Goal: Transaction & Acquisition: Purchase product/service

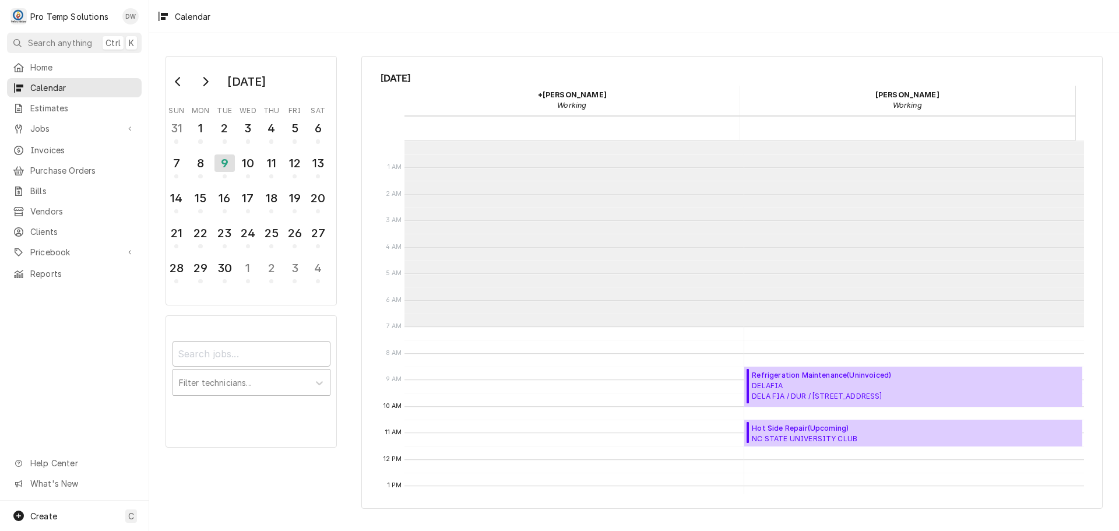
scroll to position [186, 0]
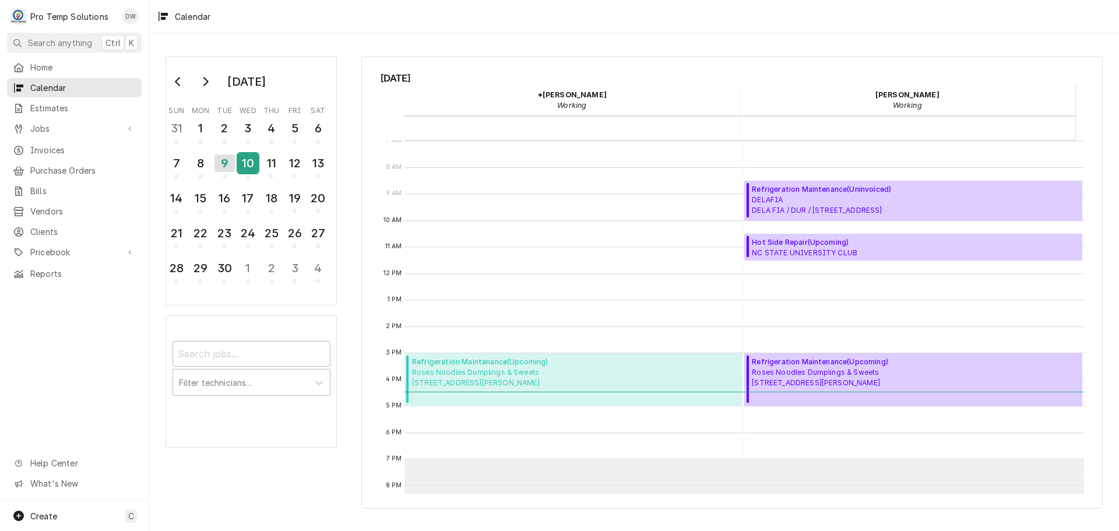
click at [248, 166] on div "10" at bounding box center [248, 163] width 20 height 20
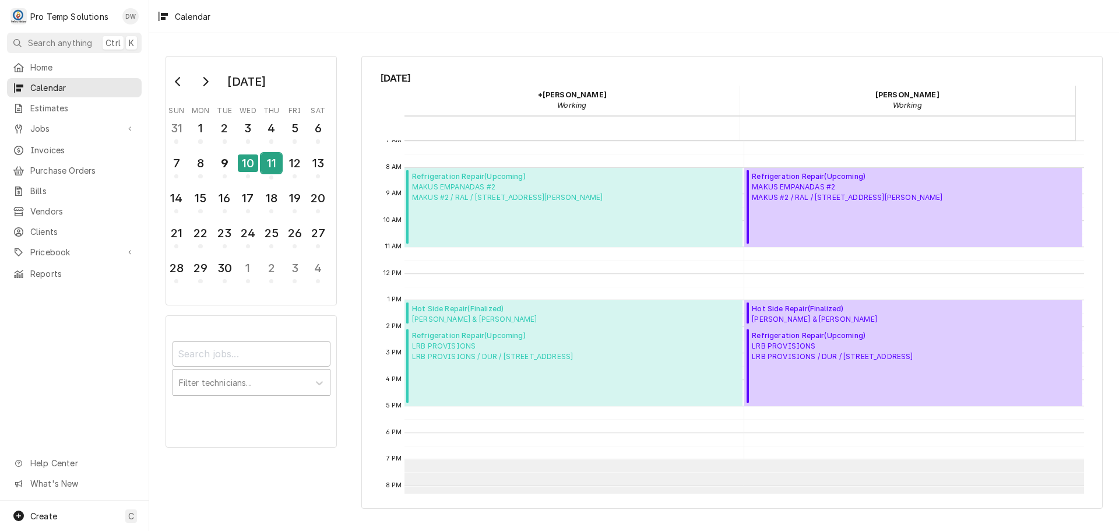
click at [269, 166] on div "11" at bounding box center [271, 163] width 20 height 20
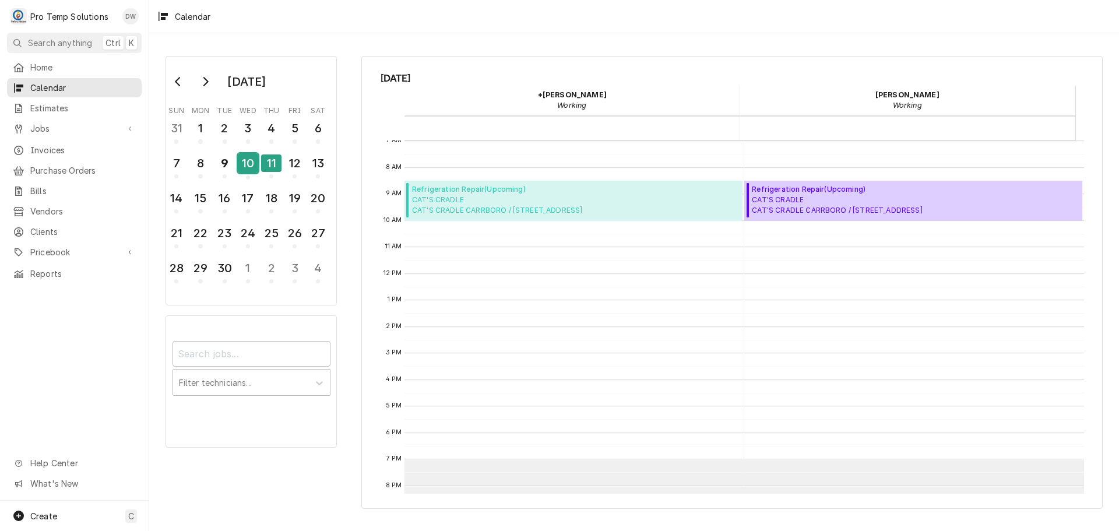
click at [247, 168] on div "10" at bounding box center [248, 163] width 20 height 20
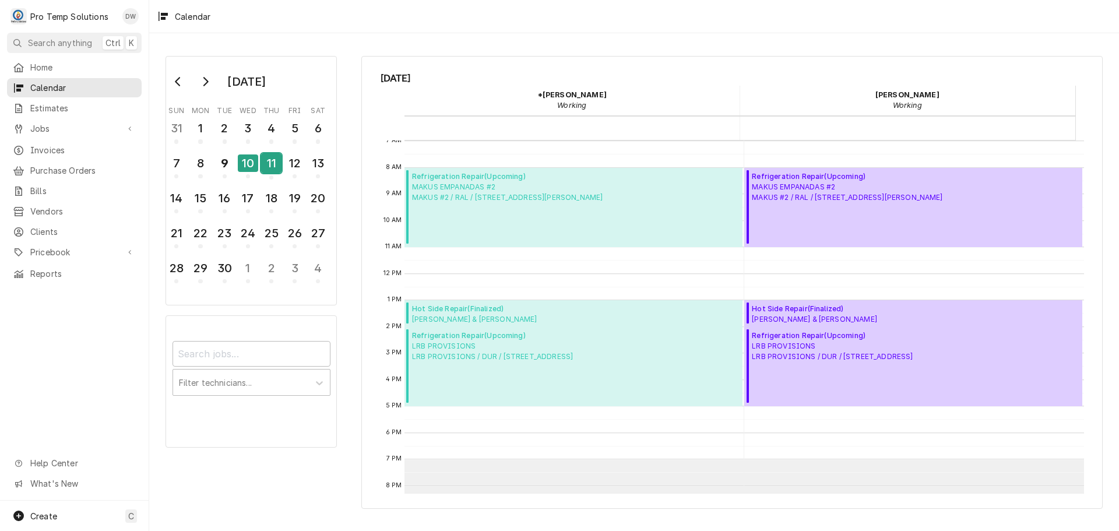
click at [269, 168] on div "11" at bounding box center [271, 163] width 20 height 20
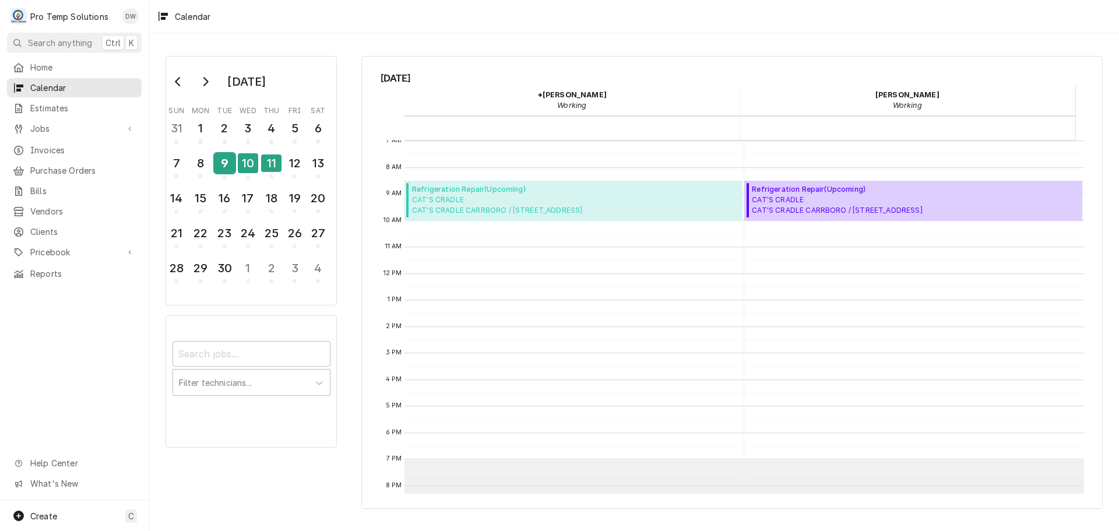
click at [228, 164] on div "9" at bounding box center [224, 163] width 20 height 20
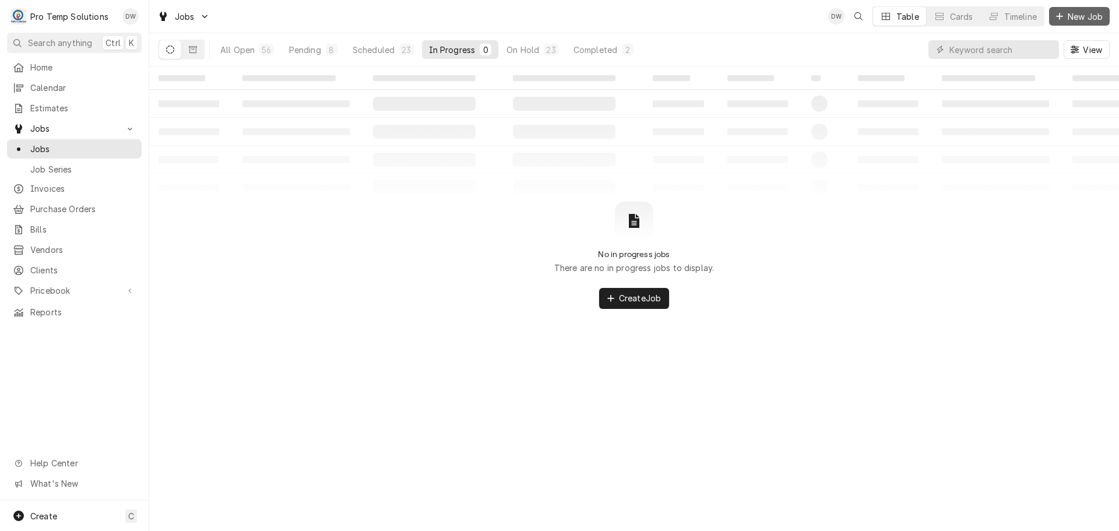
click at [1097, 15] on span "New Job" at bounding box center [1085, 16] width 40 height 12
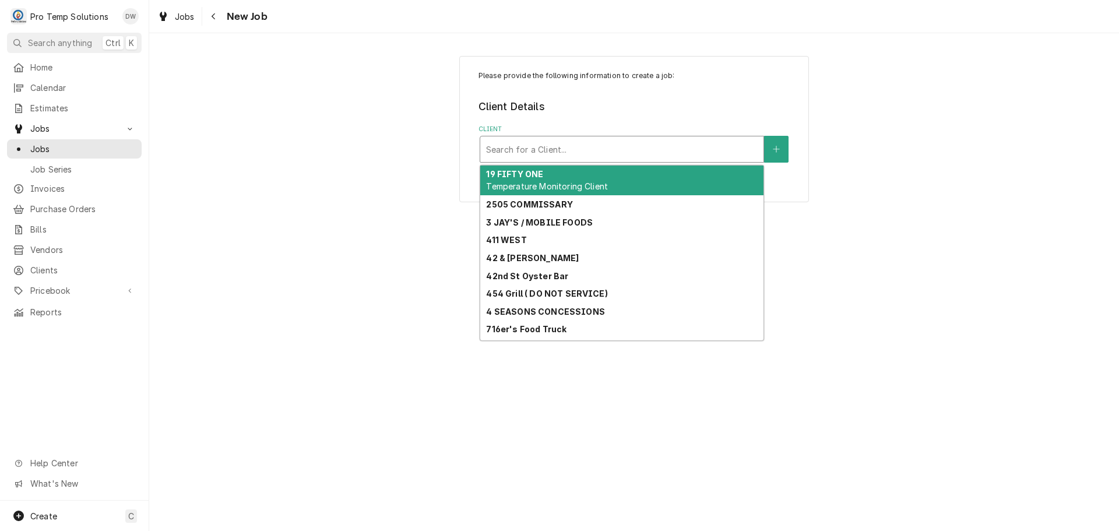
click at [716, 153] on div "Client" at bounding box center [622, 149] width 272 height 21
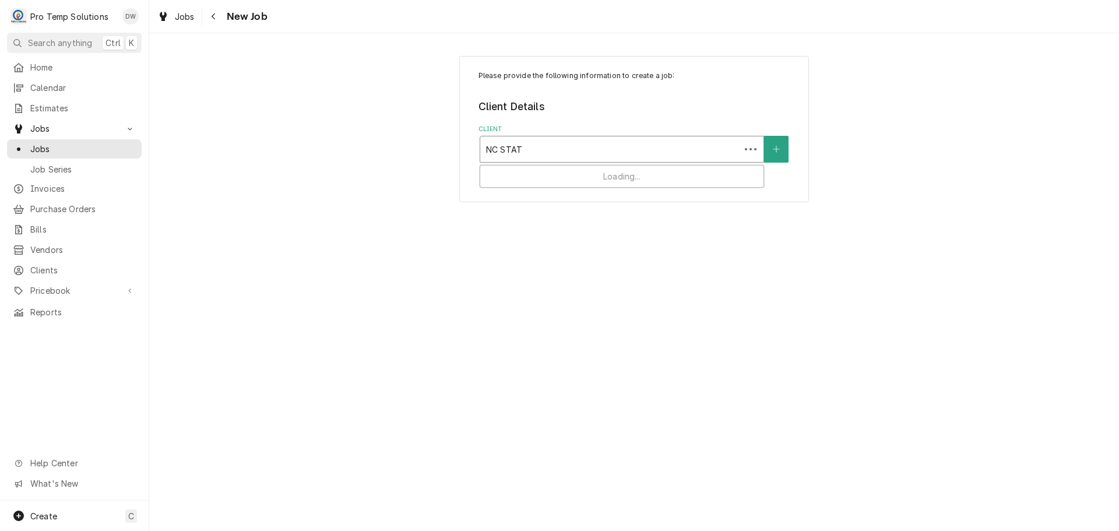
type input "NC STATE"
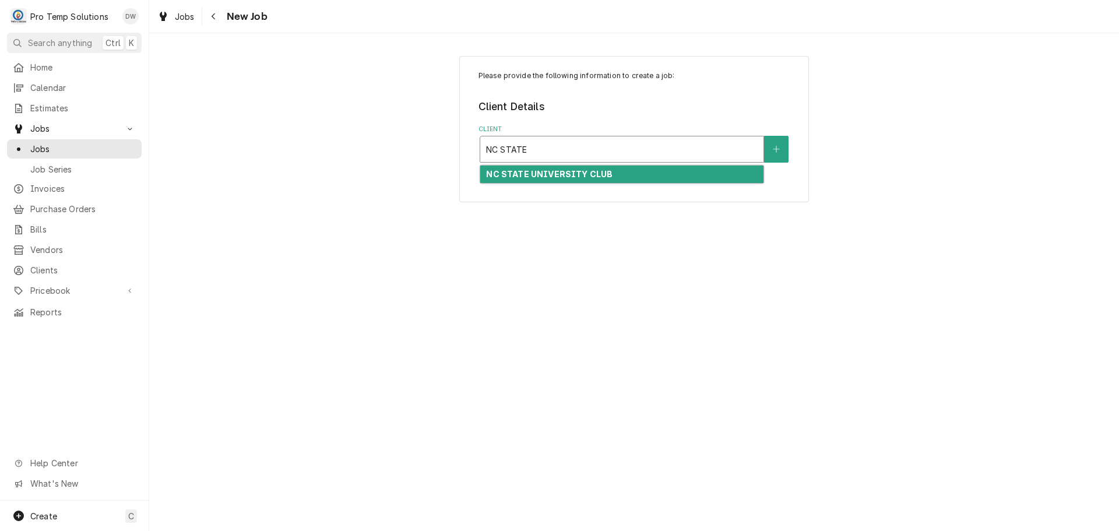
click at [596, 178] on strong "NC STATE UNIVERSITY CLUB" at bounding box center [549, 174] width 126 height 10
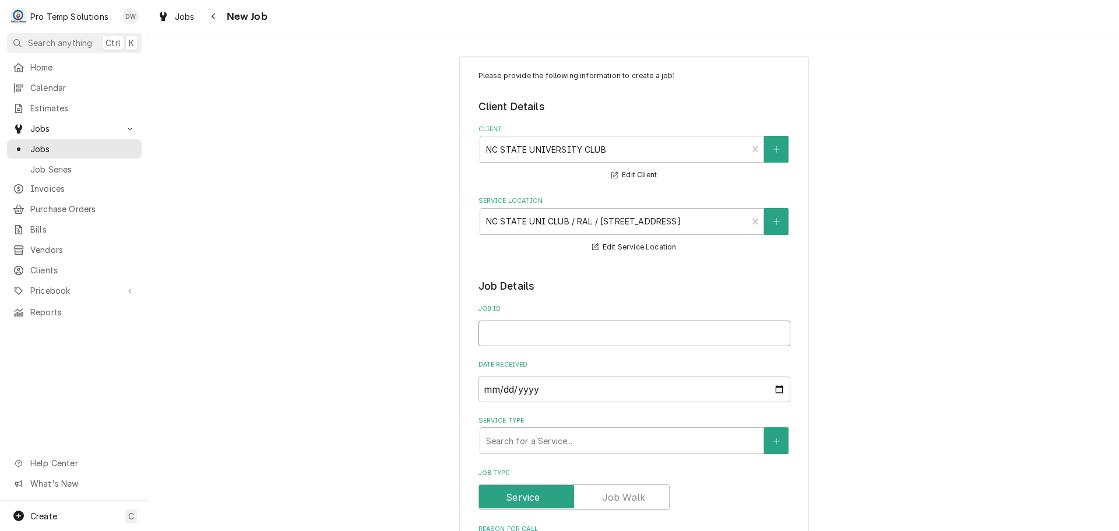
click at [537, 331] on input "Job ID" at bounding box center [634, 334] width 312 height 26
type textarea "x"
type input "0"
type textarea "x"
type input "09"
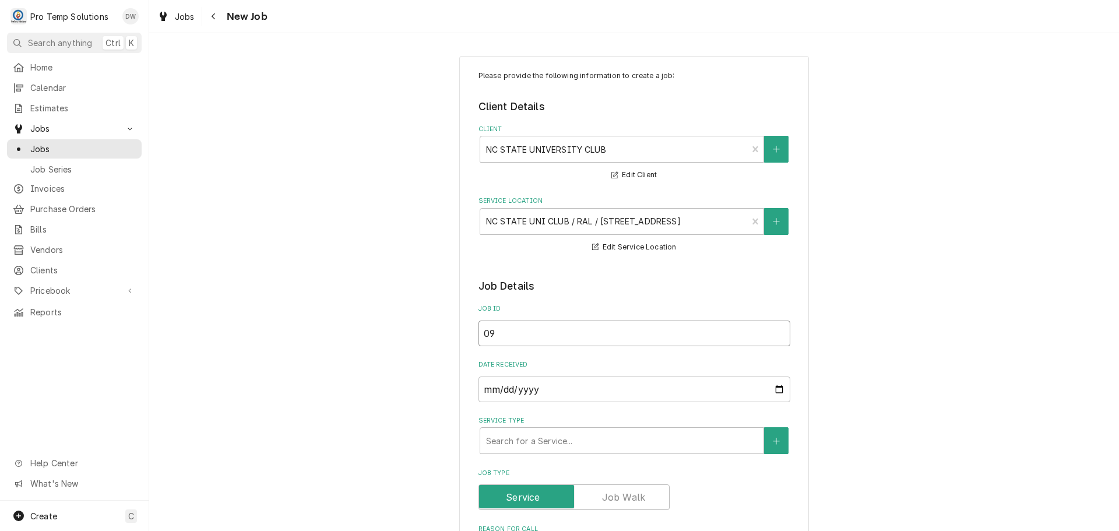
type textarea "x"
type input "091"
type textarea "x"
type input "0911"
type textarea "x"
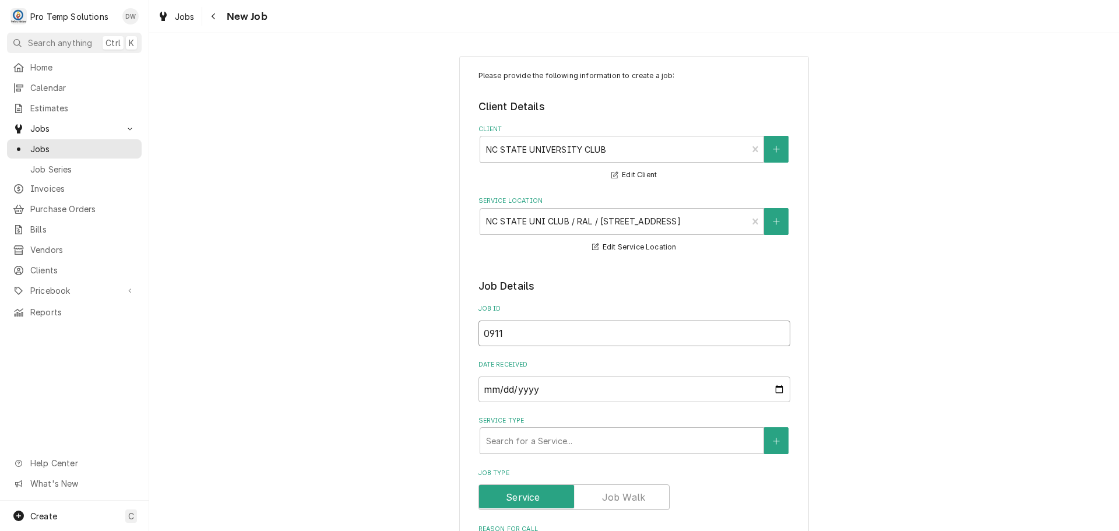
type input "09112"
type textarea "x"
type input "091125"
type textarea "x"
type input "091125-"
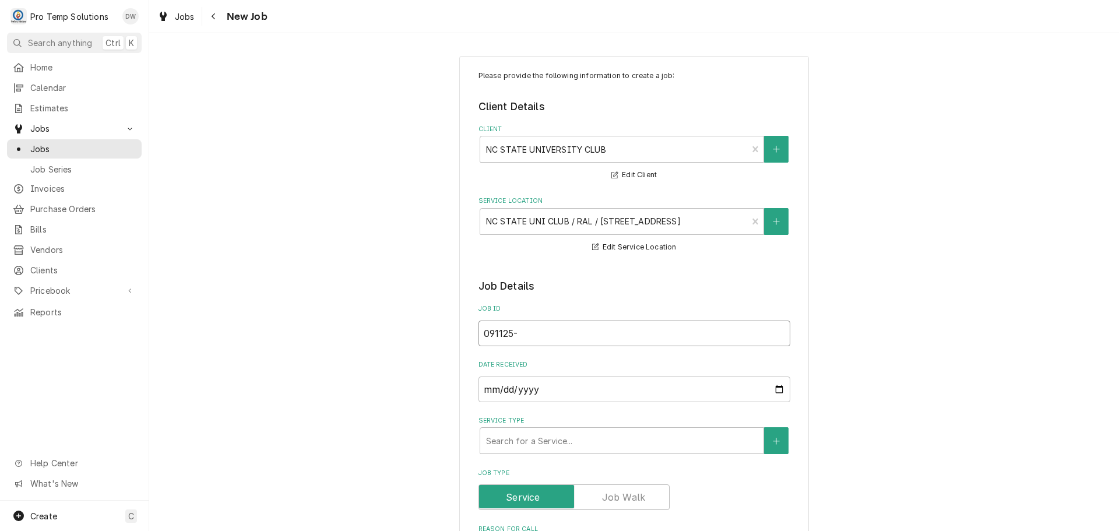
type textarea "x"
type input "091125-0"
type textarea "x"
type input "091125-01"
type textarea "x"
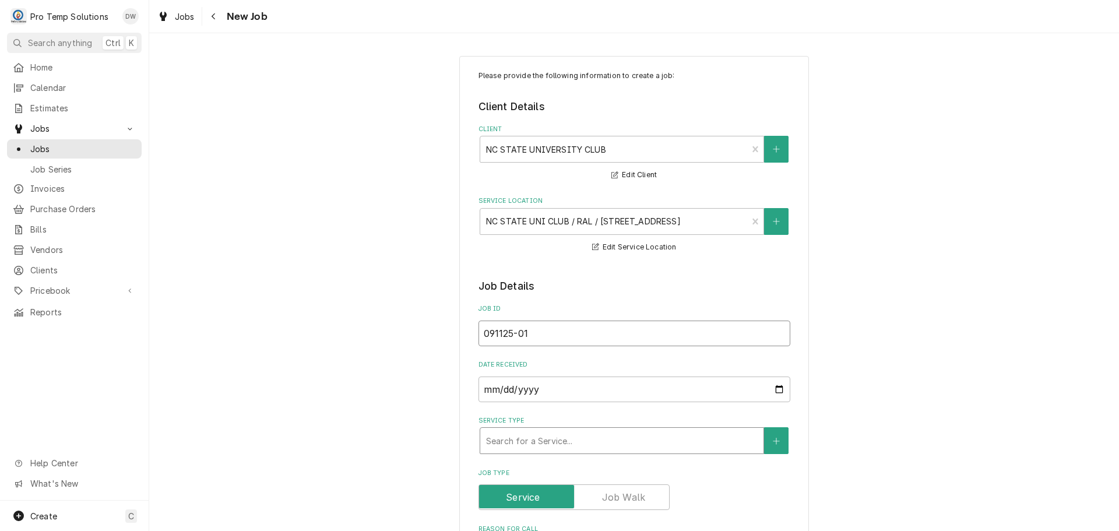
type input "091125-01"
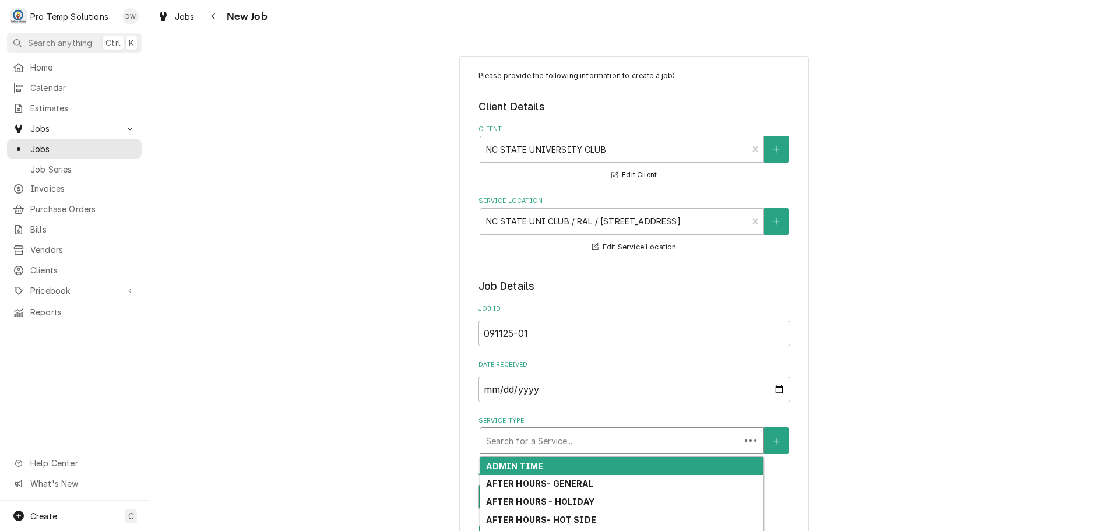
click at [596, 442] on div "Service Type" at bounding box center [610, 440] width 248 height 21
type textarea "x"
type input "R"
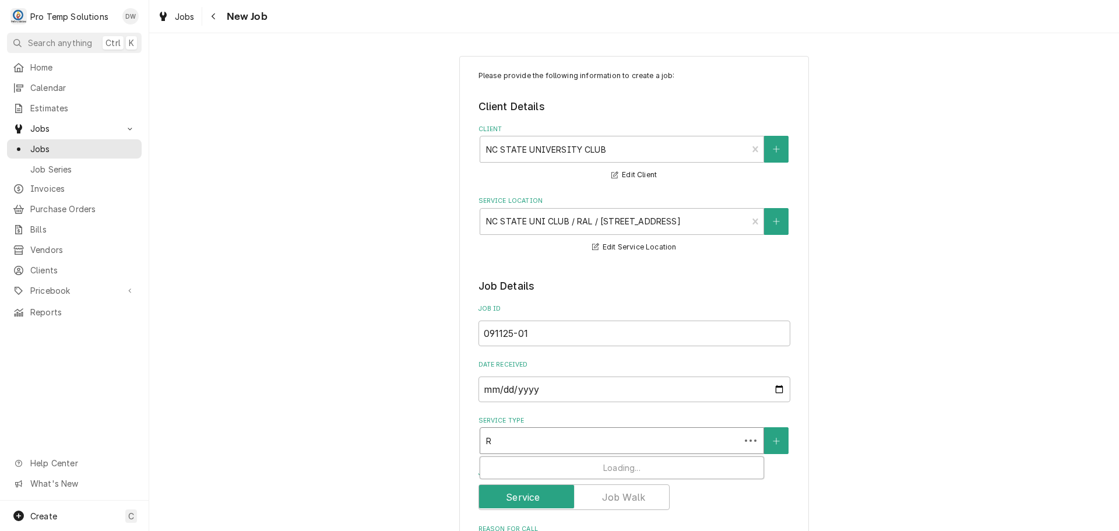
type textarea "x"
type input "RE"
type textarea "x"
type input "REF"
type textarea "x"
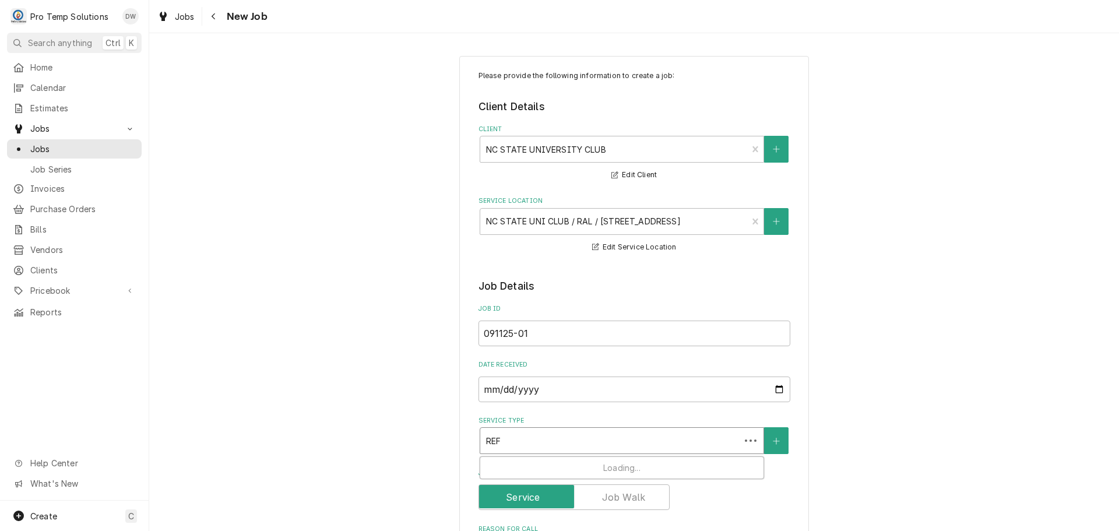
type input "REFR"
type textarea "x"
type input "REFRI"
type textarea "x"
type input "REFRIG"
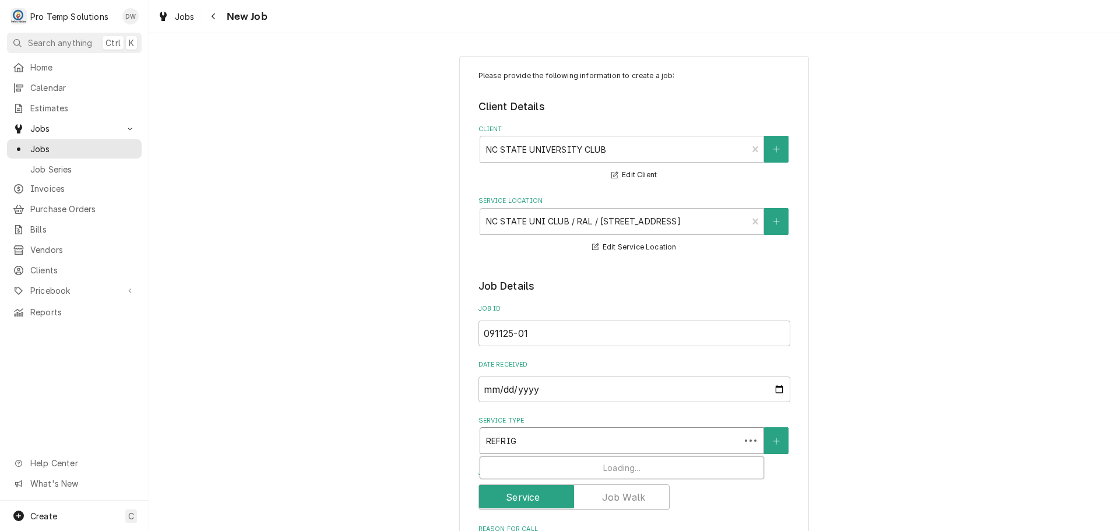
type textarea "x"
type input "REFRIG"
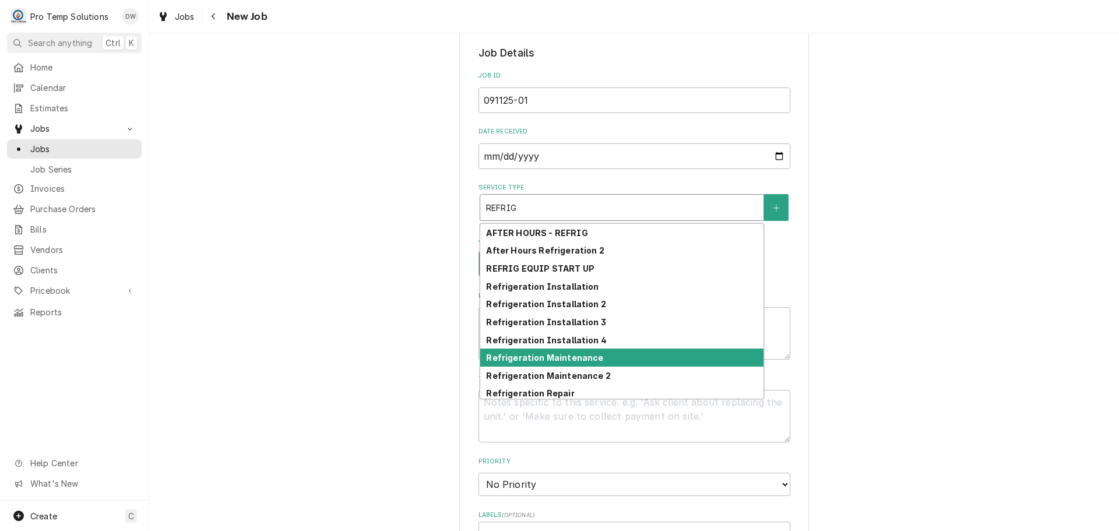
scroll to position [57, 0]
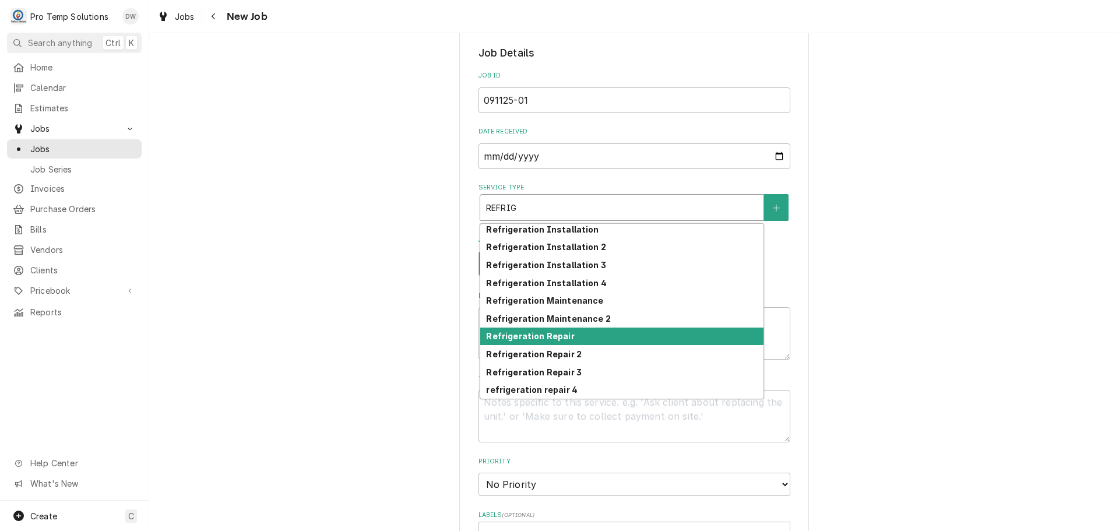
click at [626, 340] on div "Refrigeration Repair" at bounding box center [621, 337] width 283 height 18
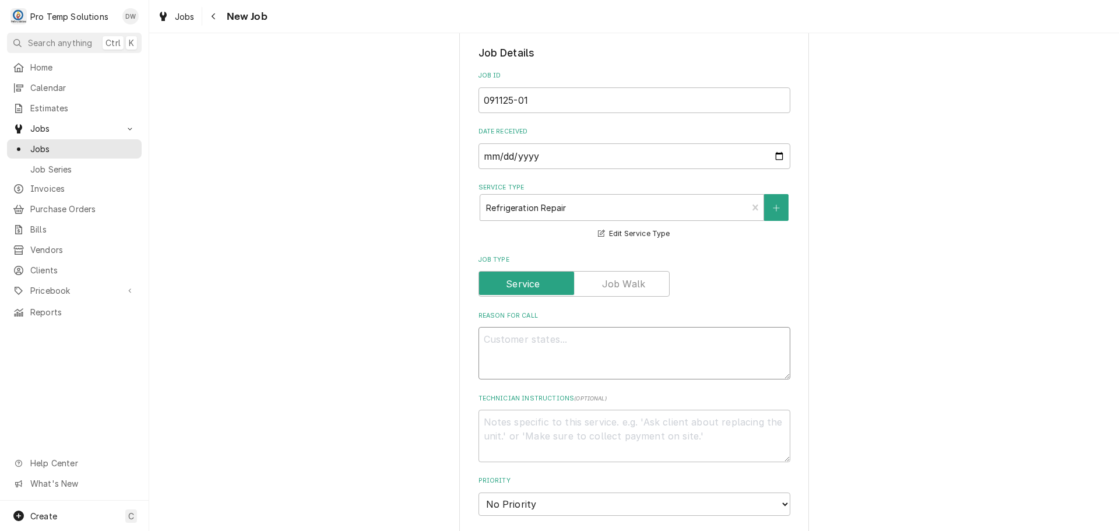
click at [538, 342] on textarea "Reason For Call" at bounding box center [634, 353] width 312 height 52
type textarea "x"
type textarea "S"
type textarea "x"
type textarea "SA"
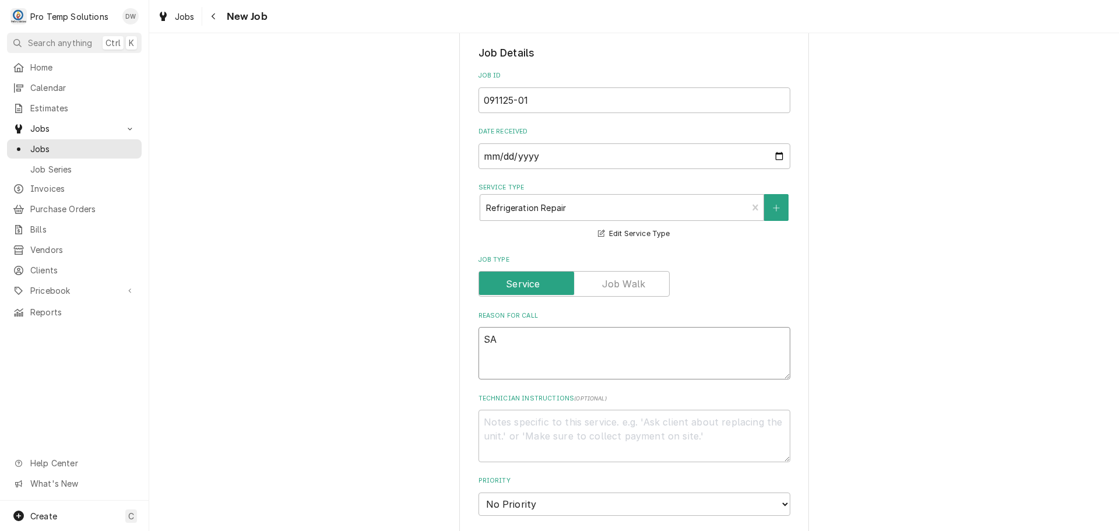
type textarea "x"
type textarea "SAL"
type textarea "x"
type textarea "SALE"
type textarea "x"
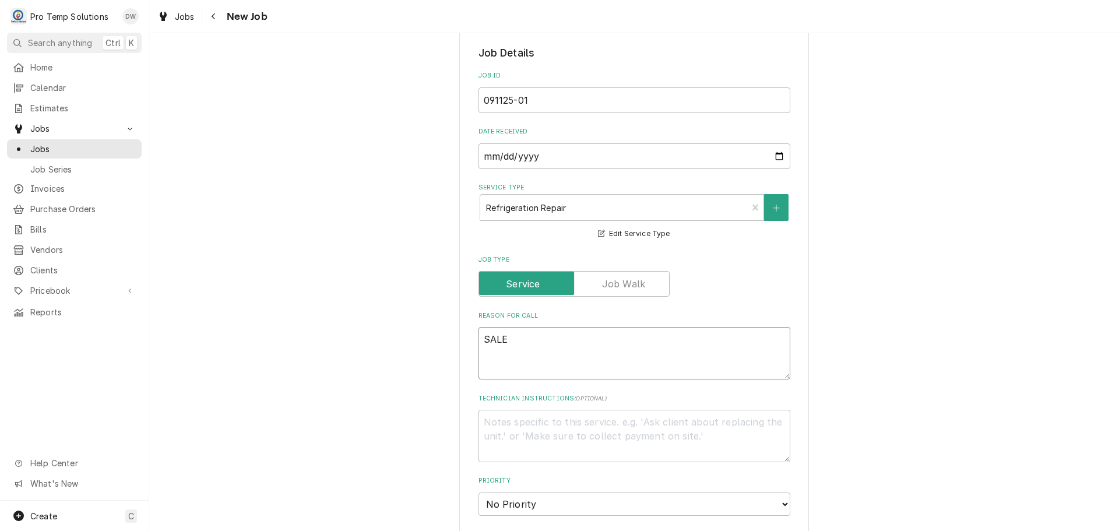
type textarea "SAL"
type textarea "x"
type textarea "SALA"
type textarea "x"
type textarea "SALAD"
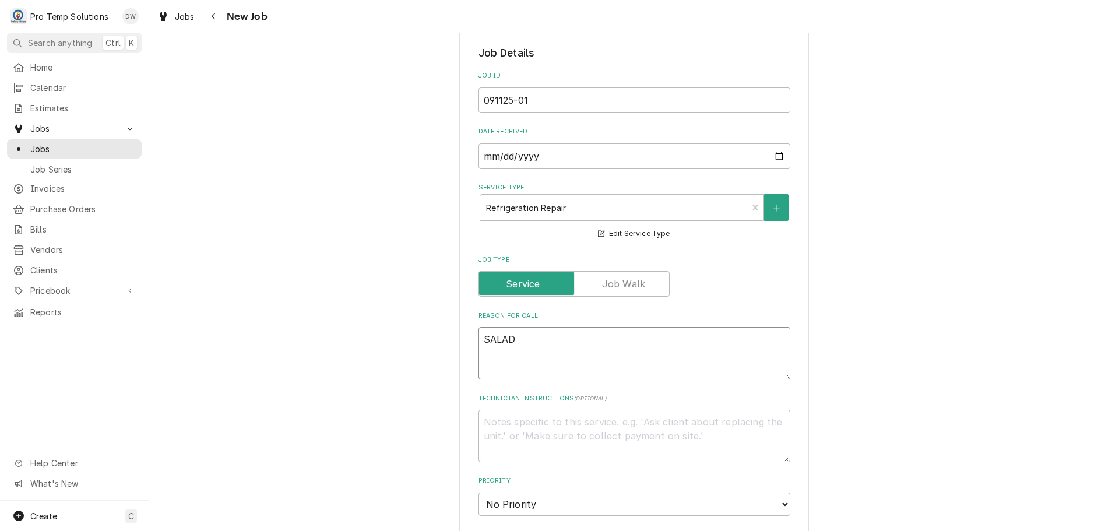
type textarea "x"
type textarea "SALAD"
type textarea "x"
type textarea "SALAD R"
type textarea "x"
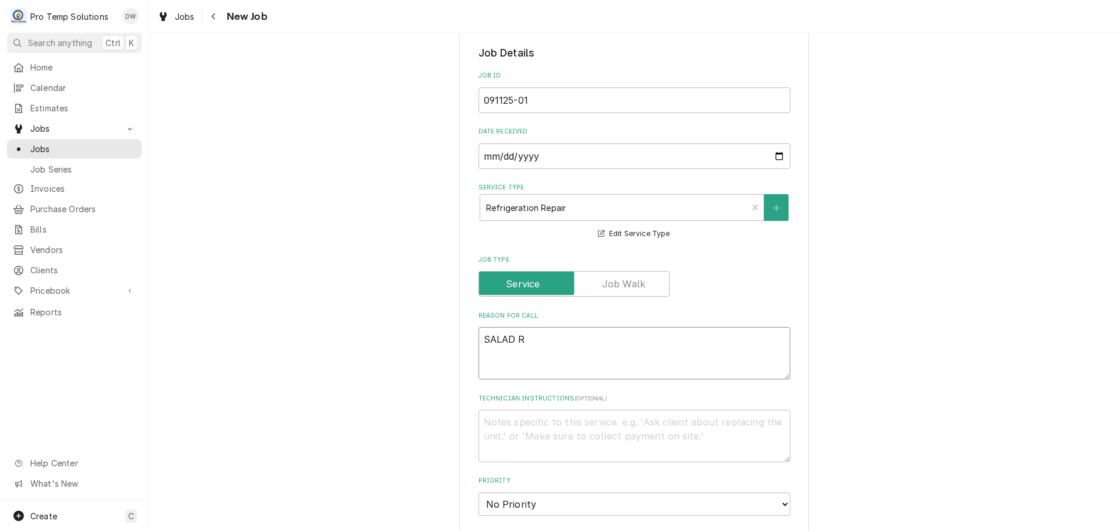
type textarea "SALAD RE"
type textarea "x"
type textarea "SALAD REP"
type textarea "x"
type textarea "SALAD REP"
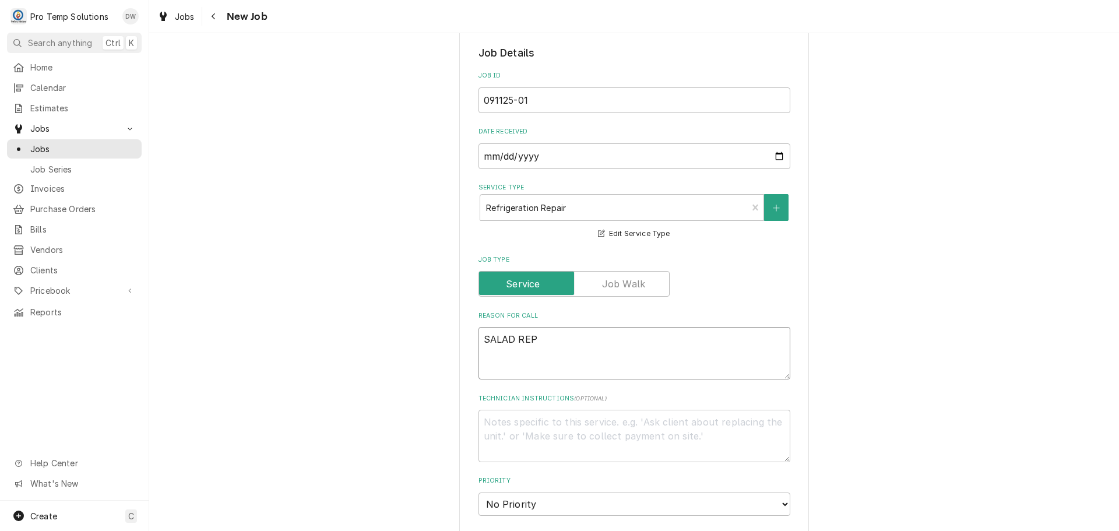
type textarea "x"
type textarea "SALAD REP U"
type textarea "x"
type textarea "SALAD REP UN"
type textarea "x"
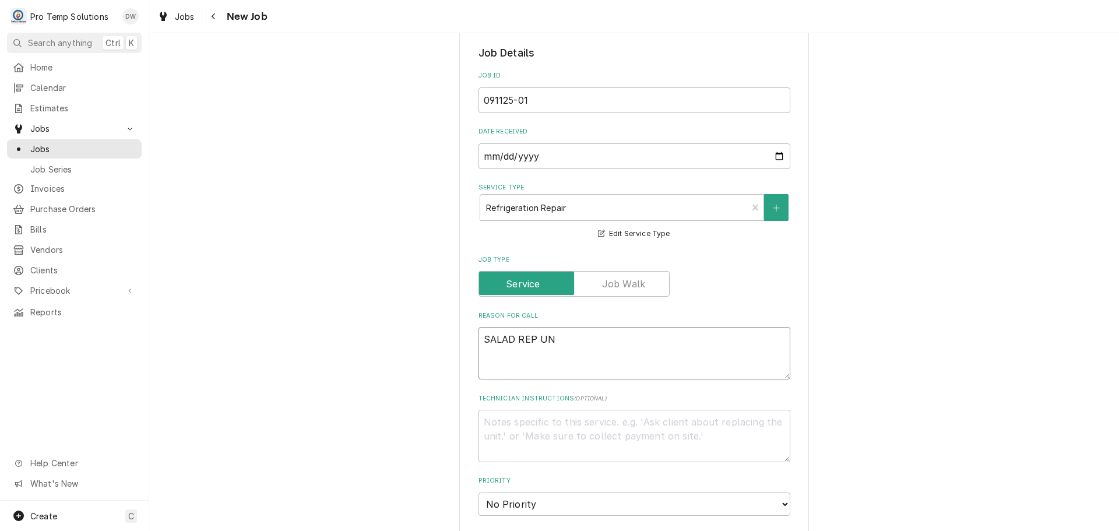
type textarea "SALAD REP UNI"
type textarea "x"
type textarea "SALAD REP UNIT"
type textarea "x"
type textarea "SALAD REP UNIT"
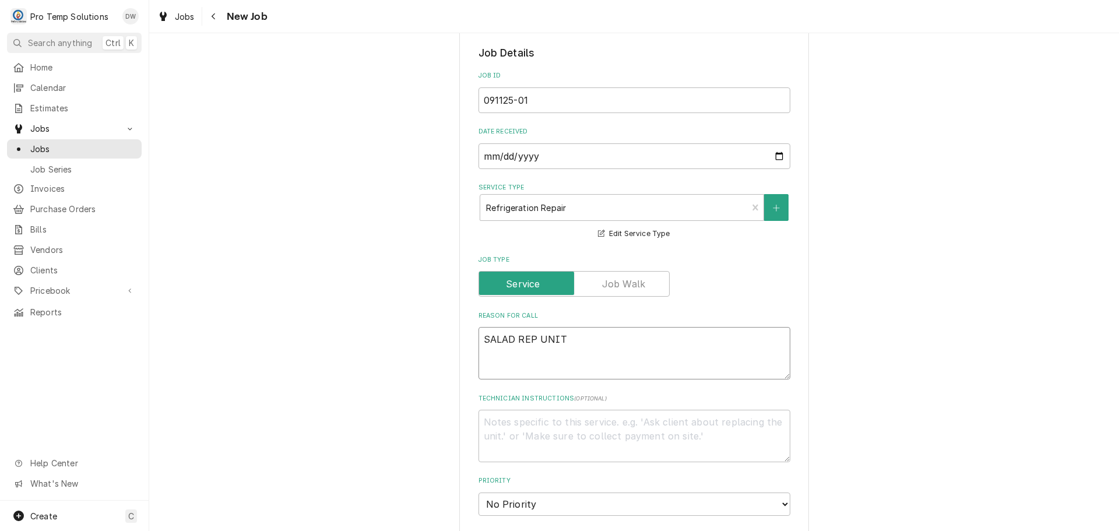
type textarea "x"
type textarea "SALAD REP UNIT W"
type textarea "x"
type textarea "SALAD REP UNIT WA"
type textarea "x"
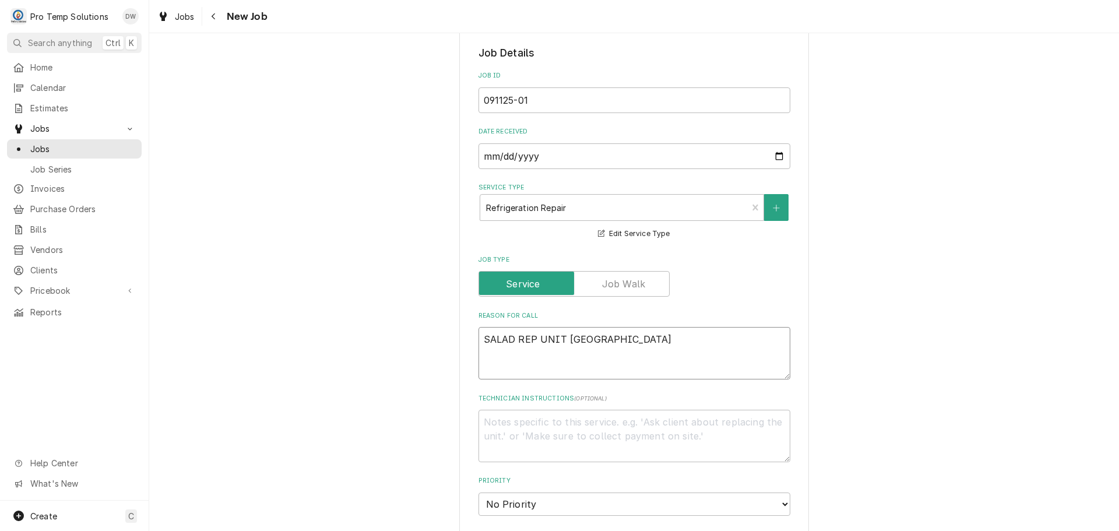
type textarea "SALAD REP UNIT WAR"
type textarea "x"
type textarea "SALAD REP UNIT WARM"
type textarea "x"
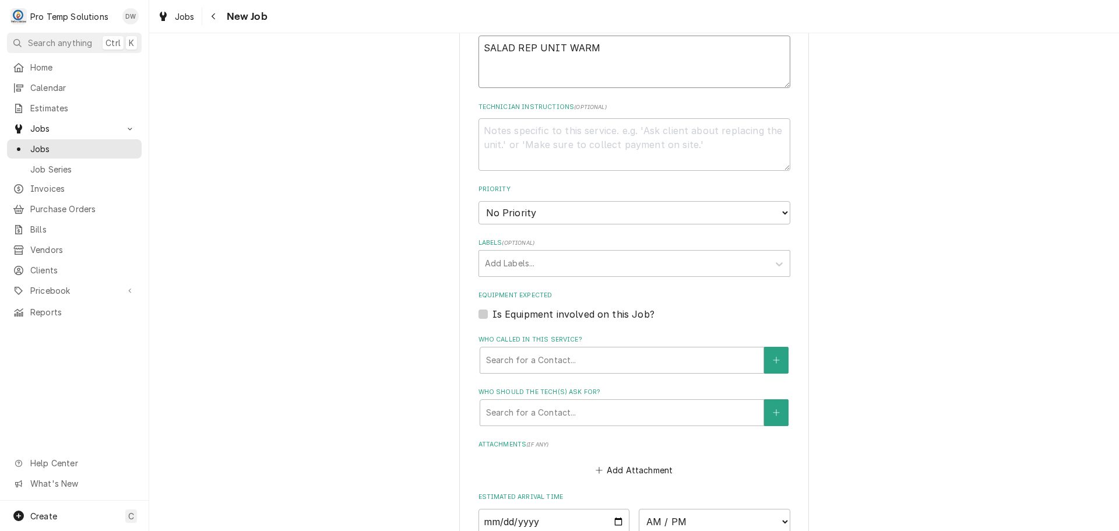
type textarea "SALAD REP UNIT WARM"
click at [492, 312] on label "Is Equipment involved on this Job?" at bounding box center [573, 314] width 162 height 14
click at [492, 312] on input "Equipment Expected" at bounding box center [648, 320] width 312 height 26
checkbox input "true"
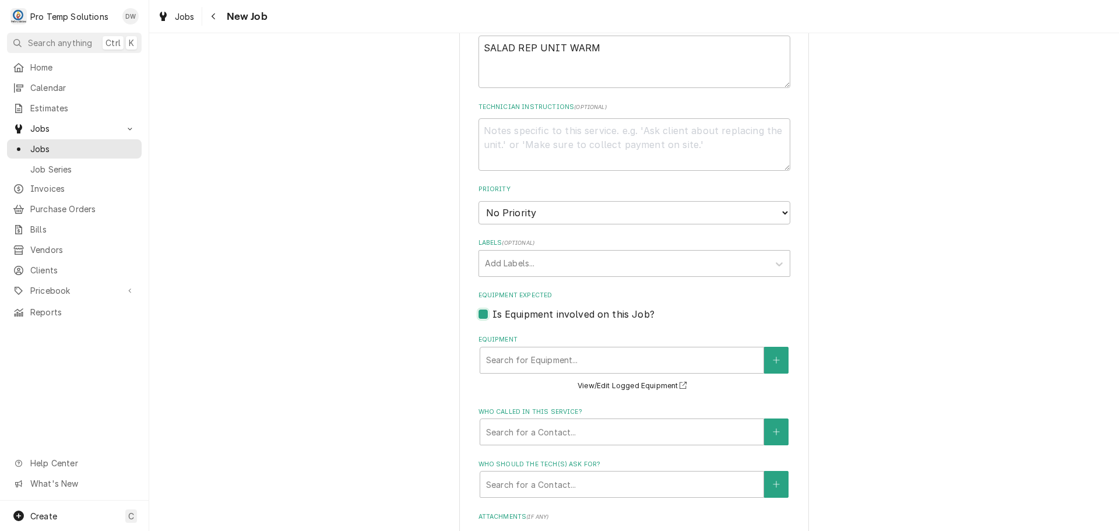
type textarea "x"
click at [614, 356] on div "Equipment" at bounding box center [622, 360] width 272 height 21
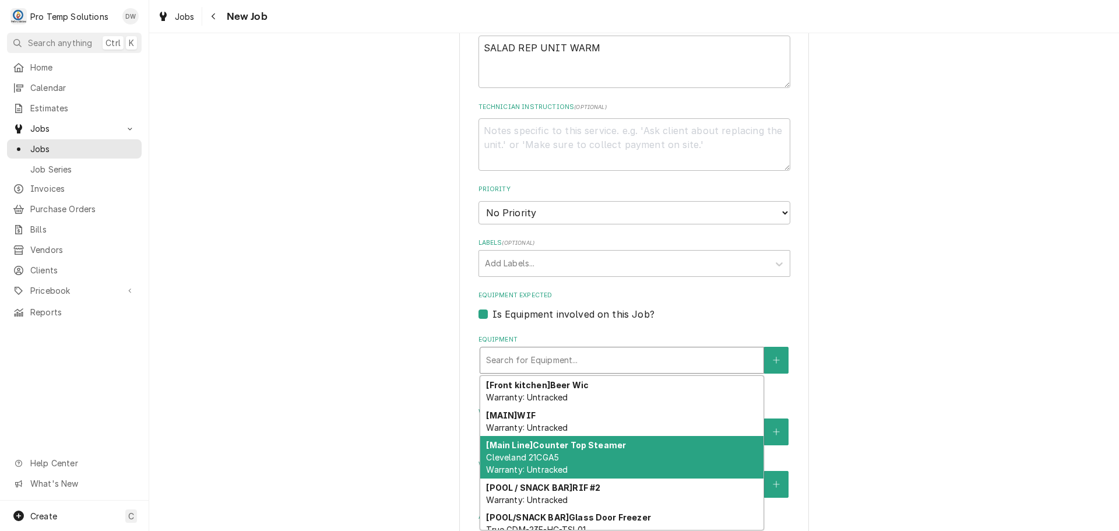
scroll to position [21, 0]
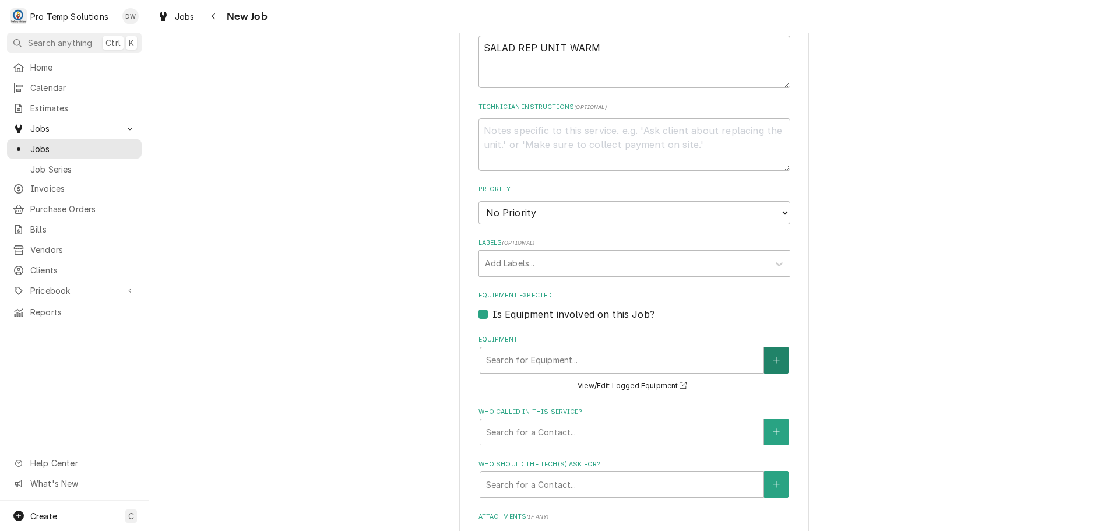
click at [773, 357] on icon "Create New Equipment" at bounding box center [776, 360] width 7 height 8
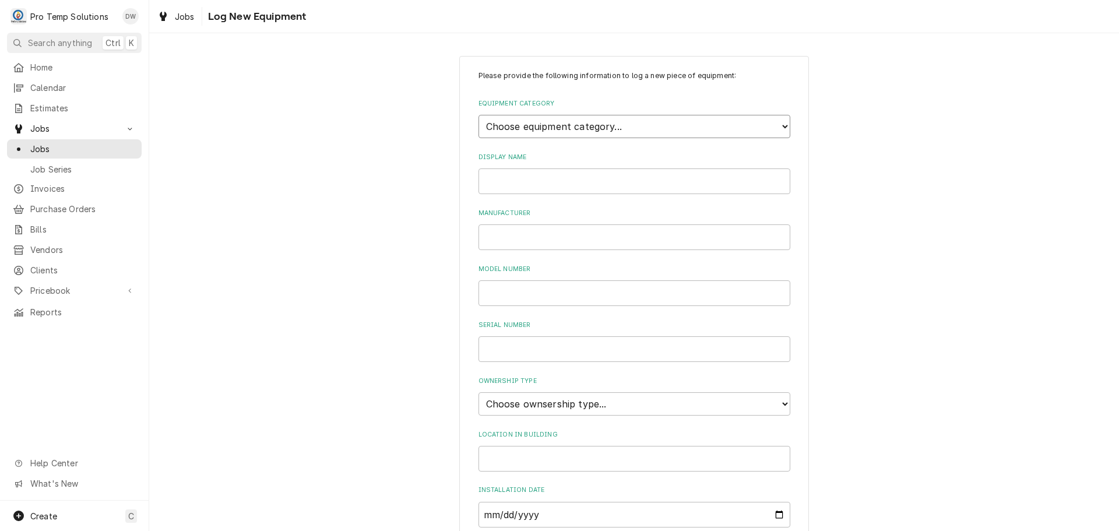
click at [722, 128] on select "Choose equipment category... Cooking Equipment Fryers Ice Machines Ovens and Ra…" at bounding box center [634, 126] width 312 height 23
select select "8"
click at [478, 115] on select "Choose equipment category... Cooking Equipment Fryers Ice Machines Ovens and Ra…" at bounding box center [634, 126] width 312 height 23
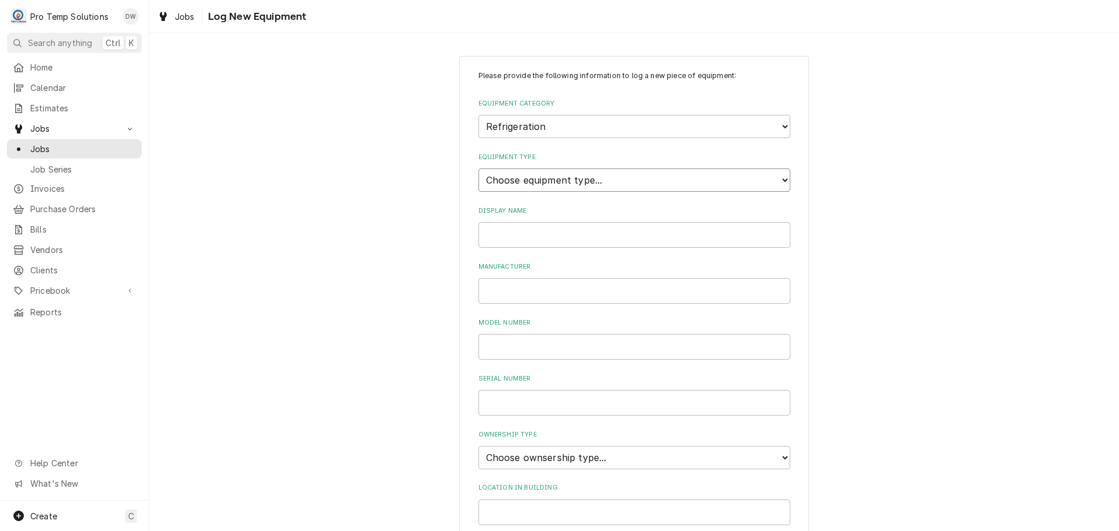
click at [646, 177] on select "Choose equipment type... Bar Refrigeration Blast Chiller Chef Base Freezer Chef…" at bounding box center [634, 179] width 312 height 23
select select "71"
click at [478, 168] on select "Choose equipment type... Bar Refrigeration Blast Chiller Chef Base Freezer Chef…" at bounding box center [634, 179] width 312 height 23
click at [522, 230] on input "Display Name" at bounding box center [634, 235] width 312 height 26
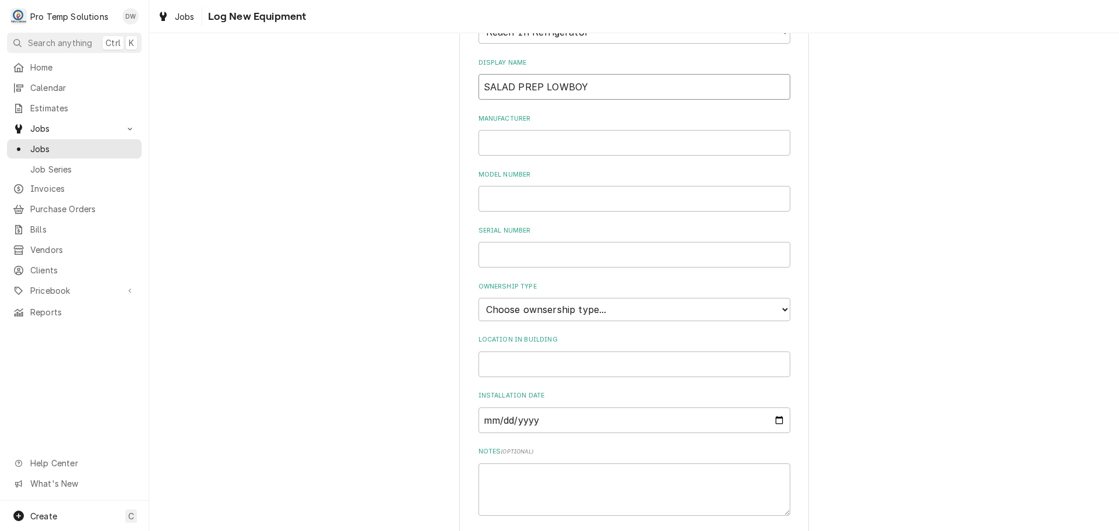
scroll to position [175, 0]
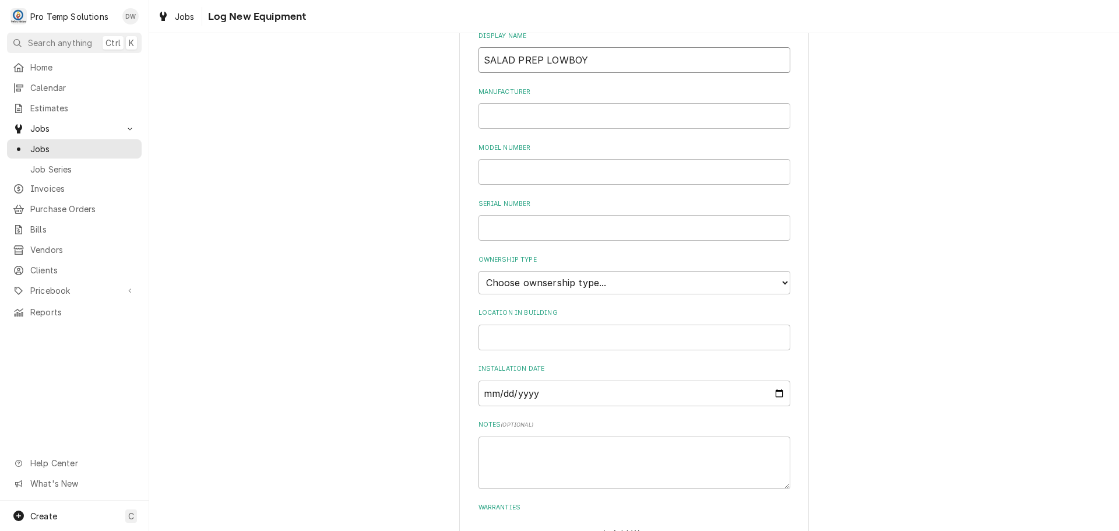
type input "SALAD PREP LOWBOY"
click at [554, 284] on select "Choose ownsership type... Unknown Owned Leased Rented" at bounding box center [634, 282] width 312 height 23
select select "0"
click at [478, 271] on select "Choose ownsership type... Unknown Owned Leased Rented" at bounding box center [634, 282] width 312 height 23
click at [522, 342] on input "Location in Building" at bounding box center [634, 338] width 312 height 26
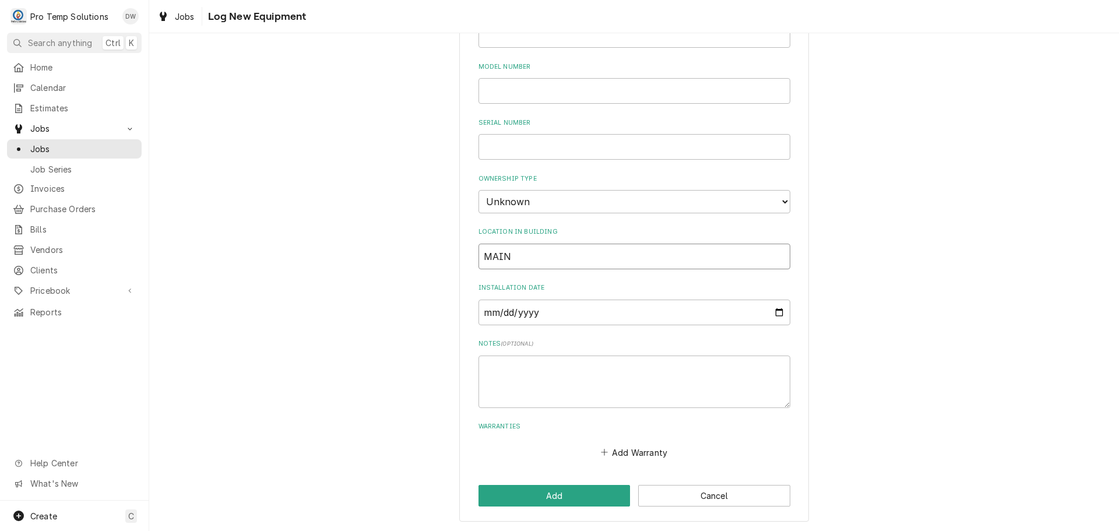
scroll to position [256, 0]
type input "MAIN"
click at [549, 499] on button "Add" at bounding box center [554, 495] width 152 height 22
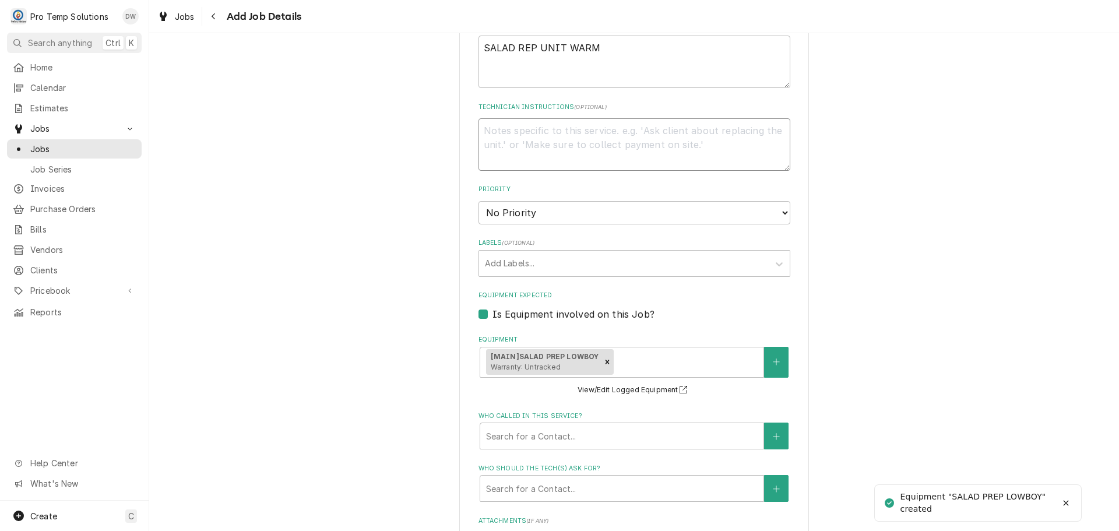
click at [534, 129] on textarea "Technician Instructions ( optional )" at bounding box center [634, 144] width 312 height 52
type textarea "x"
type textarea "P"
type textarea "x"
type textarea "PL"
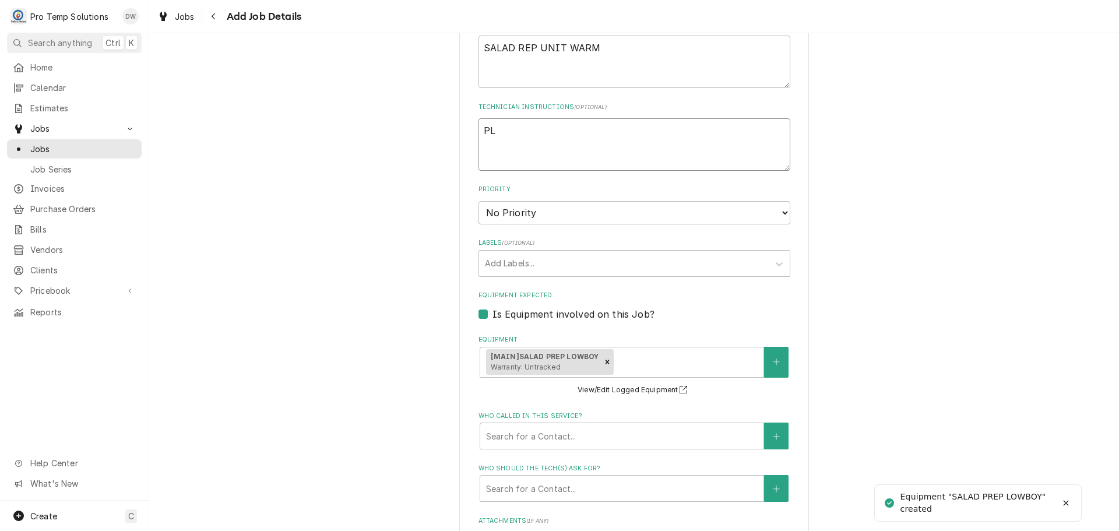
type textarea "x"
type textarea "PLE"
type textarea "x"
type textarea "PLEA"
type textarea "x"
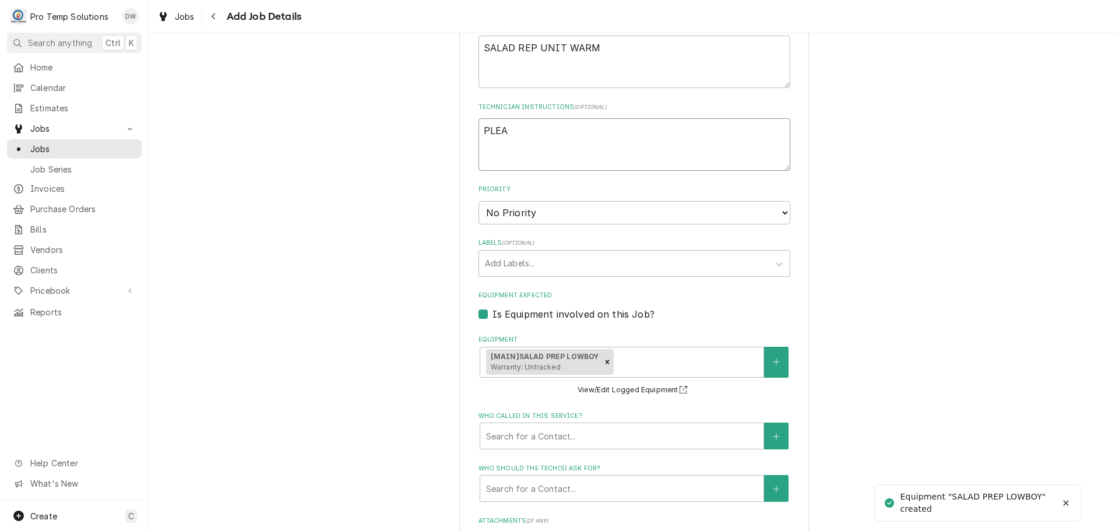
type textarea "PLEAS"
type textarea "x"
type textarea "PLEASE"
type textarea "x"
type textarea "PLEASE"
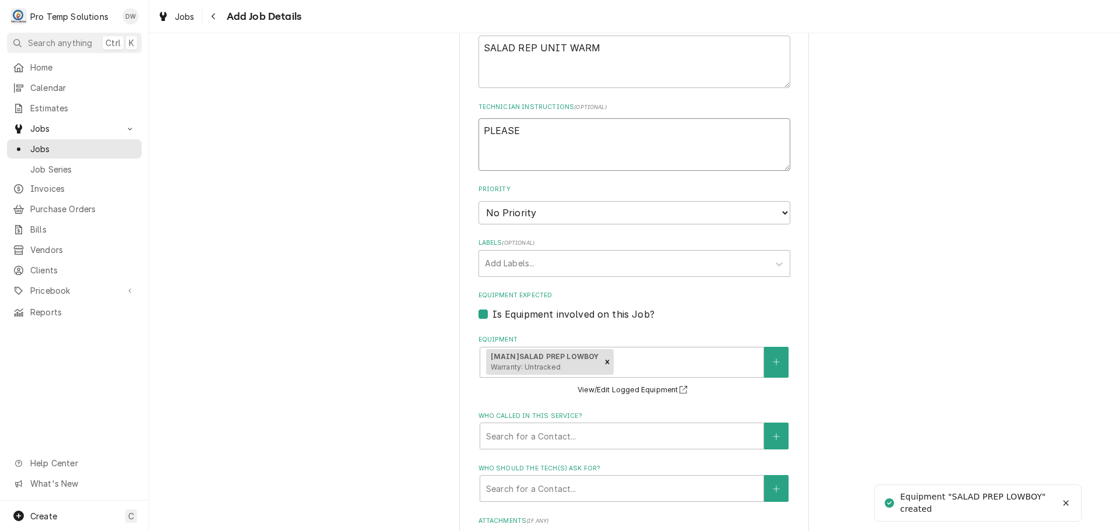
type textarea "x"
type textarea "PLEASE A"
type textarea "x"
type textarea "PLEASE AD"
type textarea "x"
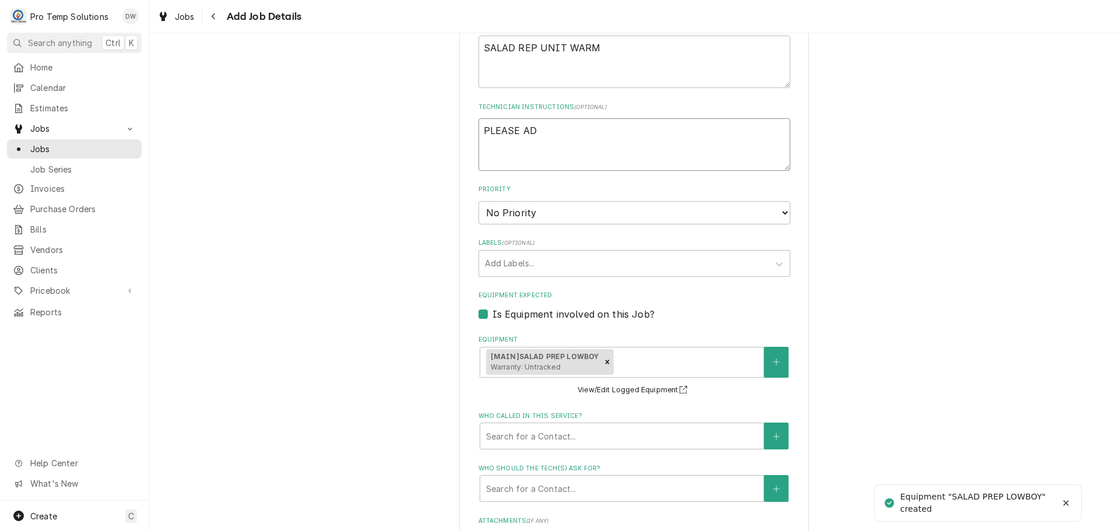
type textarea "PLEASE ADD"
type textarea "x"
type textarea "PLEASE ADD"
type textarea "x"
type textarea "PLEASE ADD E"
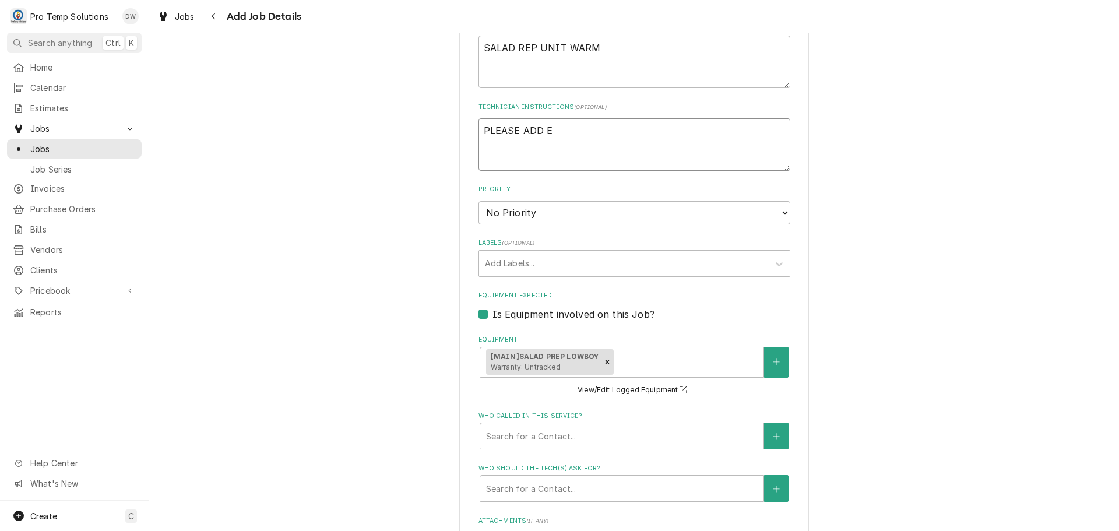
type textarea "x"
type textarea "PLEASE ADD EQ"
type textarea "x"
type textarea "PLEASE ADD EQU"
type textarea "x"
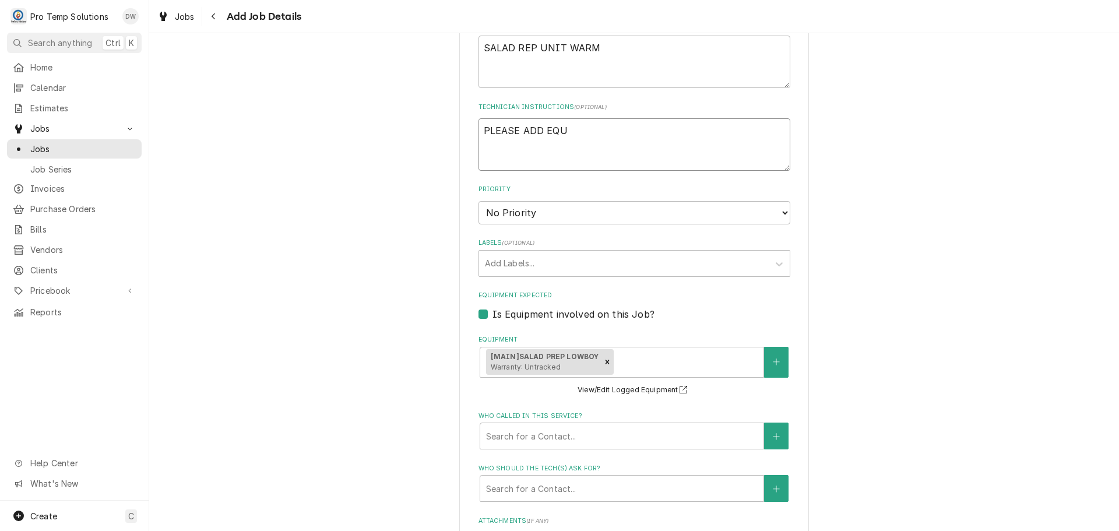
type textarea "PLEASE ADD EQUI"
type textarea "x"
type textarea "PLEASE ADD EQUIP"
type textarea "x"
type textarea "PLEASE ADD EQUIP"
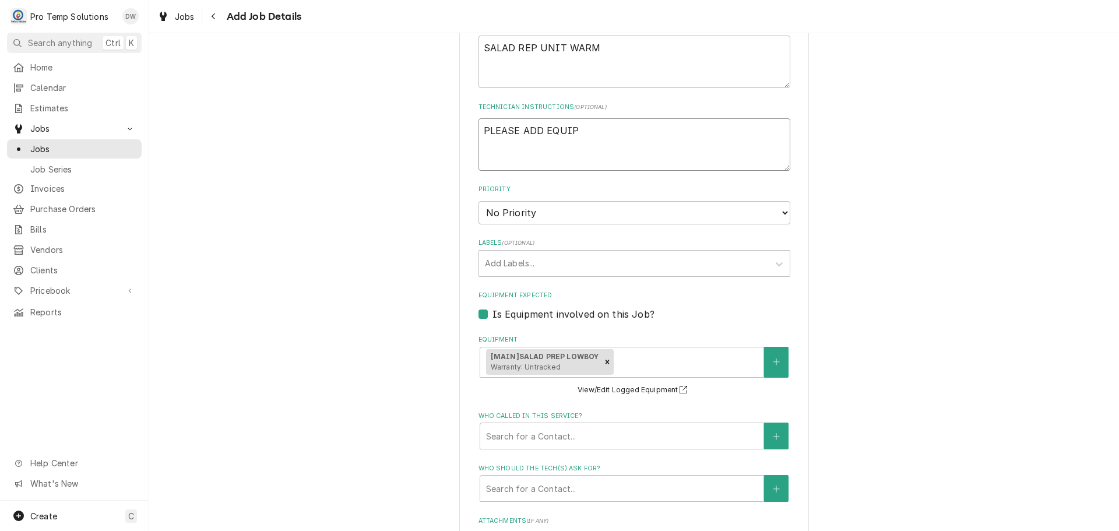
type textarea "x"
type textarea "PLEASE ADD EQUIP D"
type textarea "x"
type textarea "PLEASE ADD EQUIP DE"
type textarea "x"
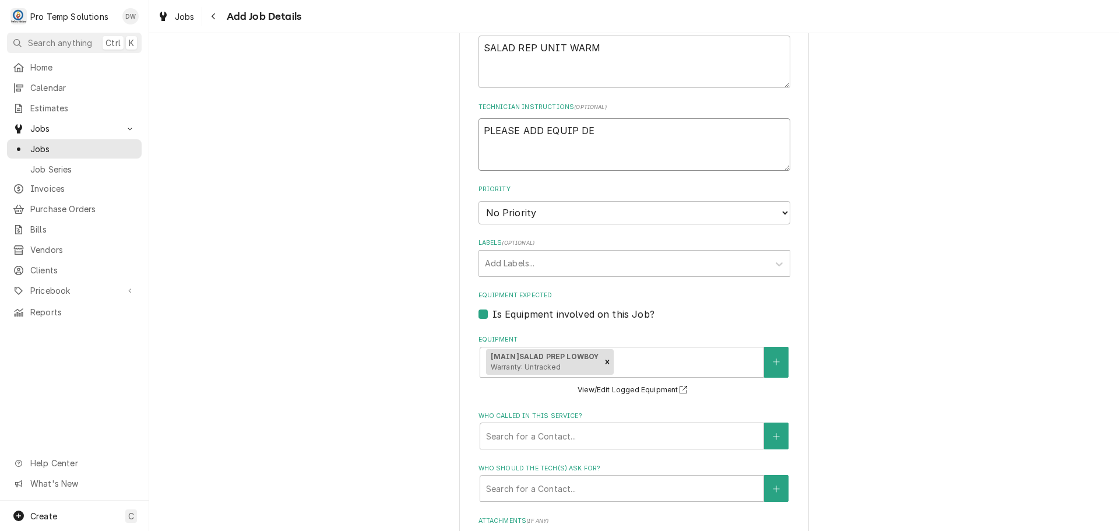
type textarea "PLEASE ADD EQUIP DET"
type textarea "x"
type textarea "PLEASE ADD EQUIP DETA"
type textarea "x"
type textarea "PLEASE ADD EQUIP DETAI"
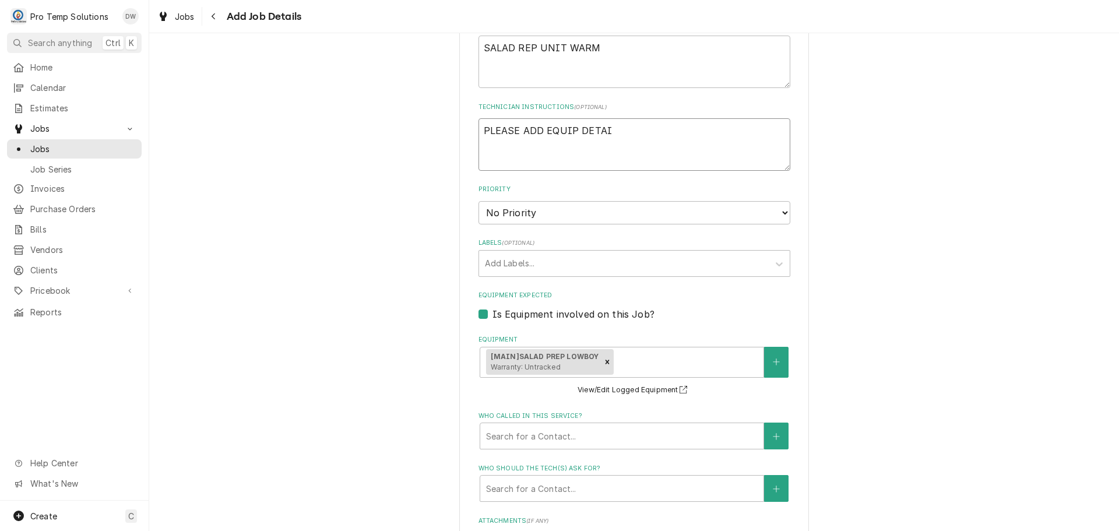
type textarea "x"
type textarea "PLEASE ADD EQUIP DETAIL"
type textarea "x"
type textarea "PLEASE ADD EQUIP DETAILS"
type textarea "x"
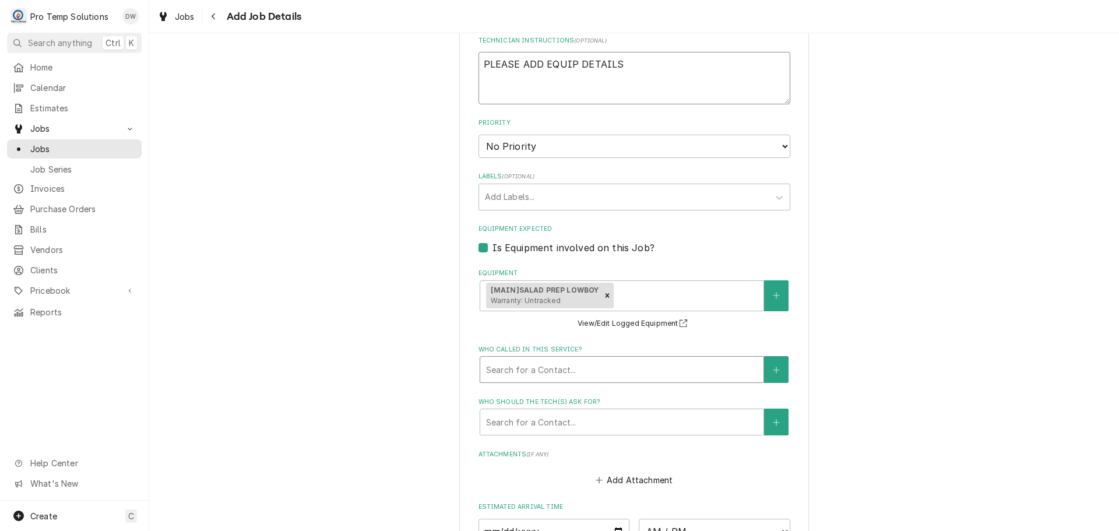
scroll to position [814, 0]
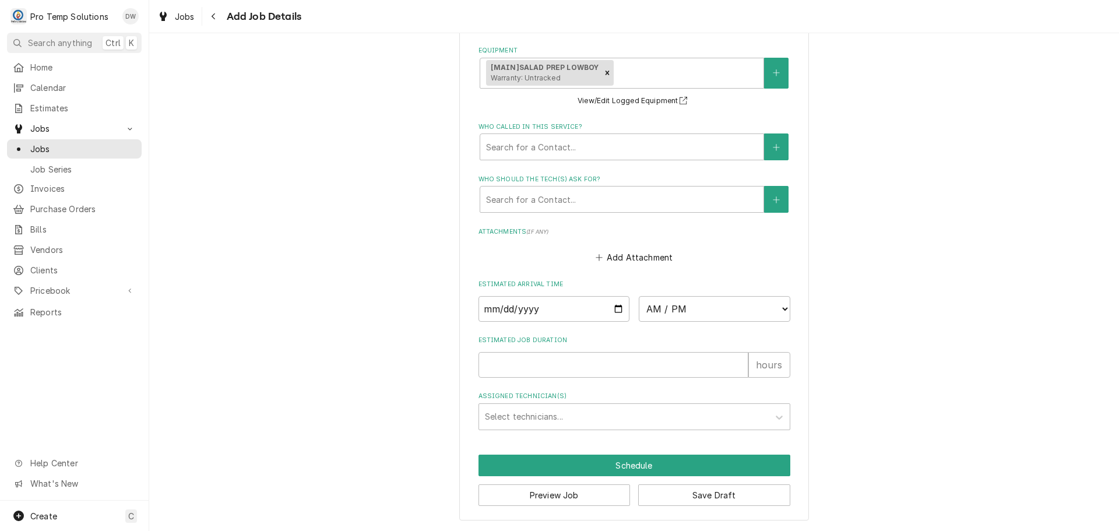
type textarea "PLEASE ADD EQUIP DETAILS"
click at [613, 307] on input "Date" at bounding box center [554, 309] width 152 height 26
type input "2025-09-11"
type textarea "x"
click at [768, 303] on select "AM / PM 6:00 AM 6:15 AM 6:30 AM 6:45 AM 7:00 AM 7:15 AM 7:30 AM 7:45 AM 8:00 AM…" at bounding box center [715, 309] width 152 height 26
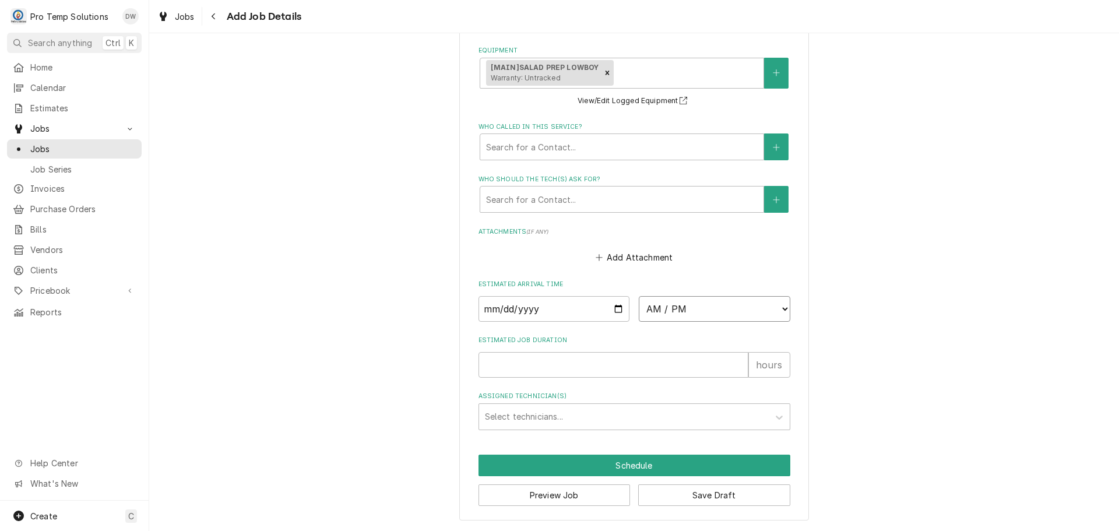
select select "11:00:00"
click at [639, 296] on select "AM / PM 6:00 AM 6:15 AM 6:30 AM 6:45 AM 7:00 AM 7:15 AM 7:30 AM 7:45 AM 8:00 AM…" at bounding box center [715, 309] width 152 height 26
click at [586, 367] on input "Estimated Job Duration" at bounding box center [613, 365] width 270 height 26
type textarea "x"
type input "1"
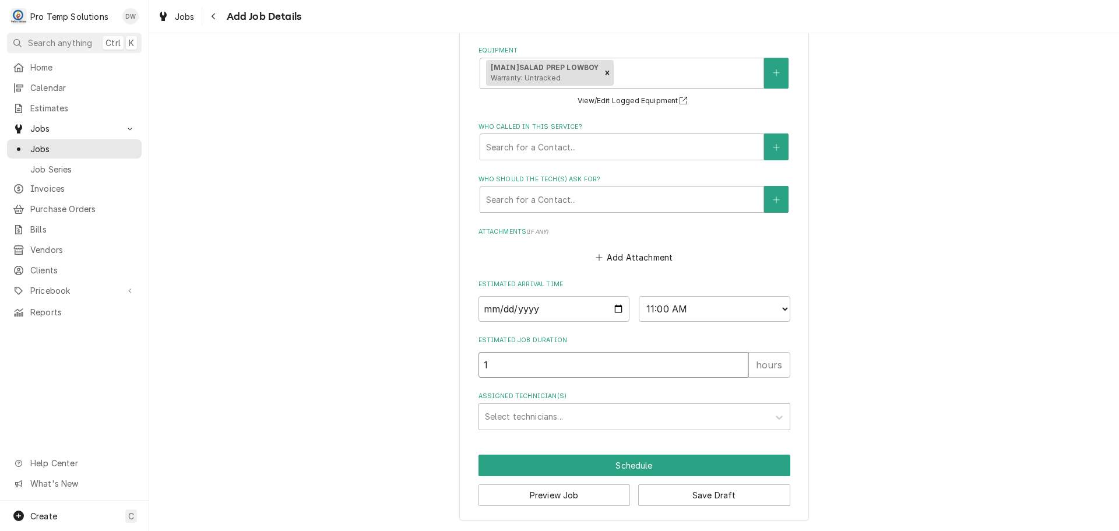
type textarea "x"
type input "1.5"
type textarea "x"
type input "1.5"
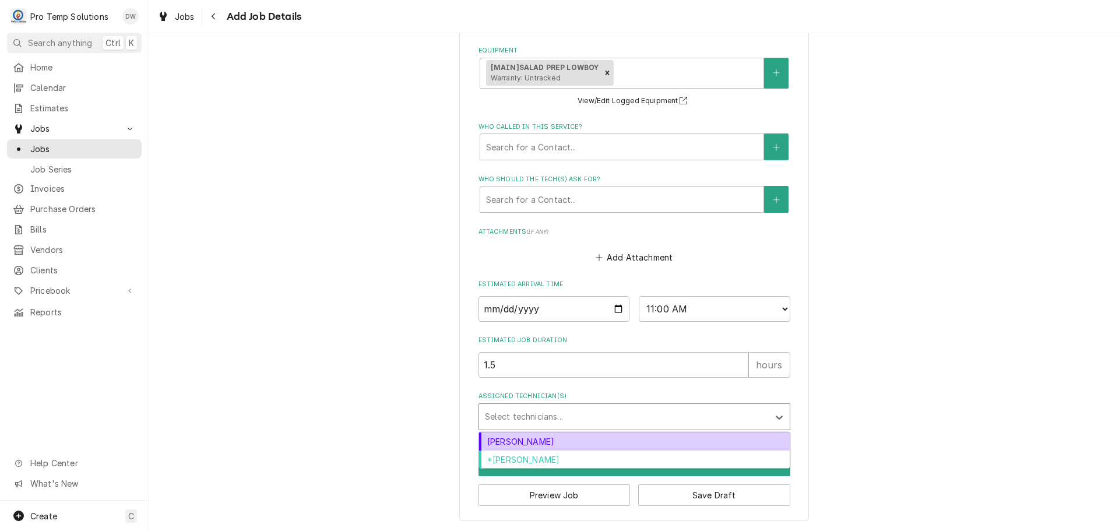
click at [557, 414] on div "Assigned Technician(s)" at bounding box center [624, 416] width 278 height 21
click at [546, 440] on div "Dakota Williams" at bounding box center [634, 441] width 311 height 18
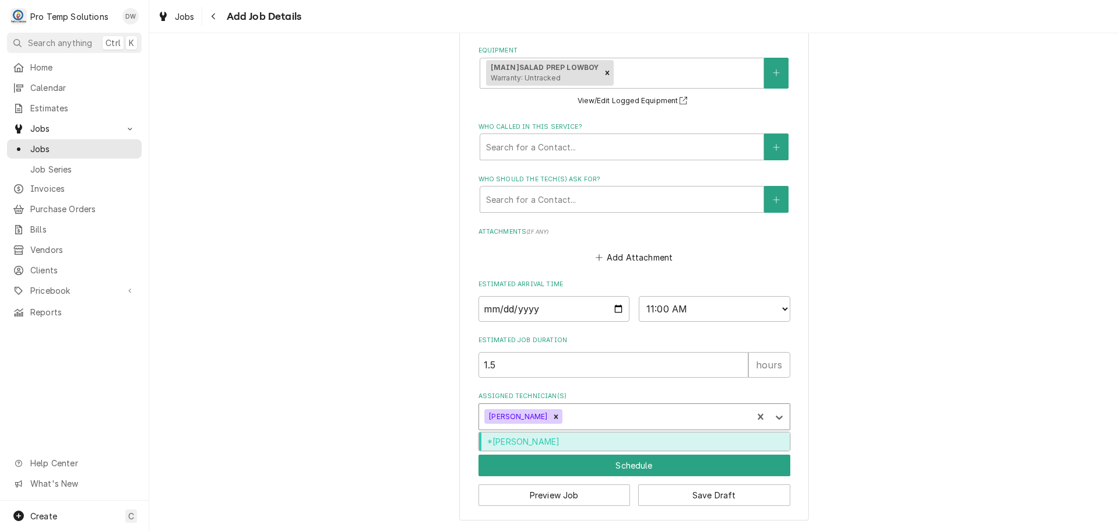
click at [565, 413] on div "Assigned Technician(s)" at bounding box center [656, 416] width 182 height 21
click at [567, 443] on div "*Kevin Williams" at bounding box center [634, 441] width 311 height 18
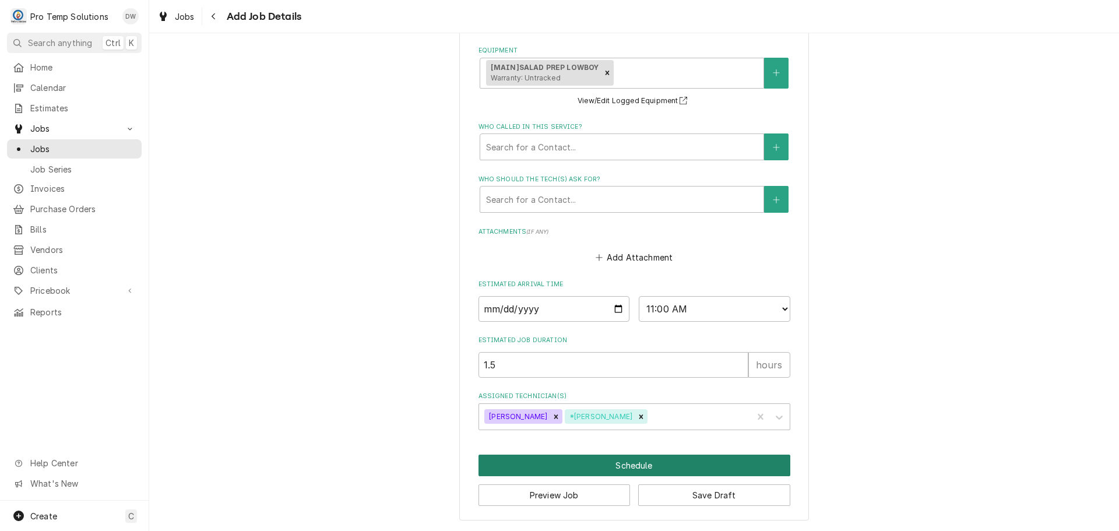
click at [627, 466] on button "Schedule" at bounding box center [634, 466] width 312 height 22
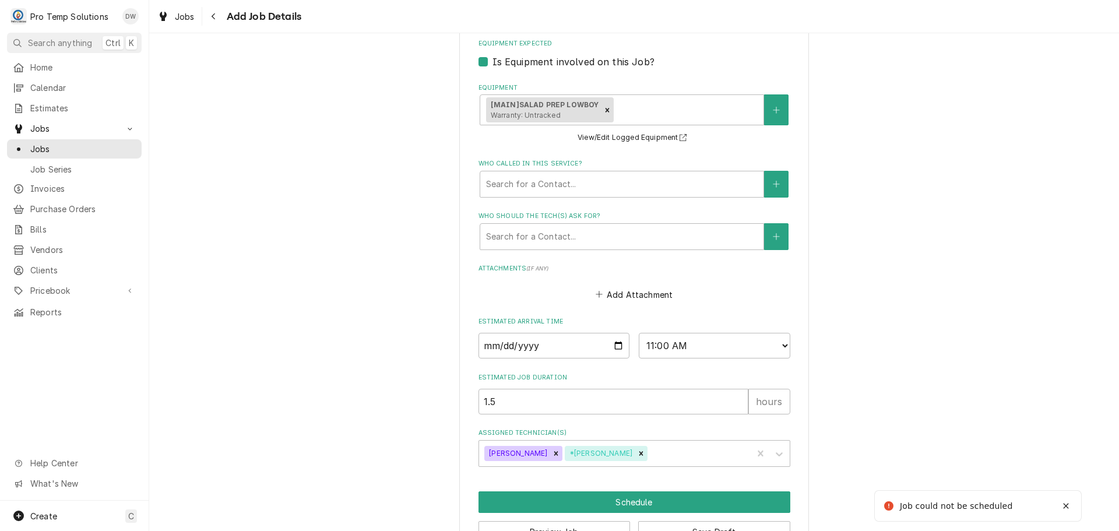
scroll to position [271, 0]
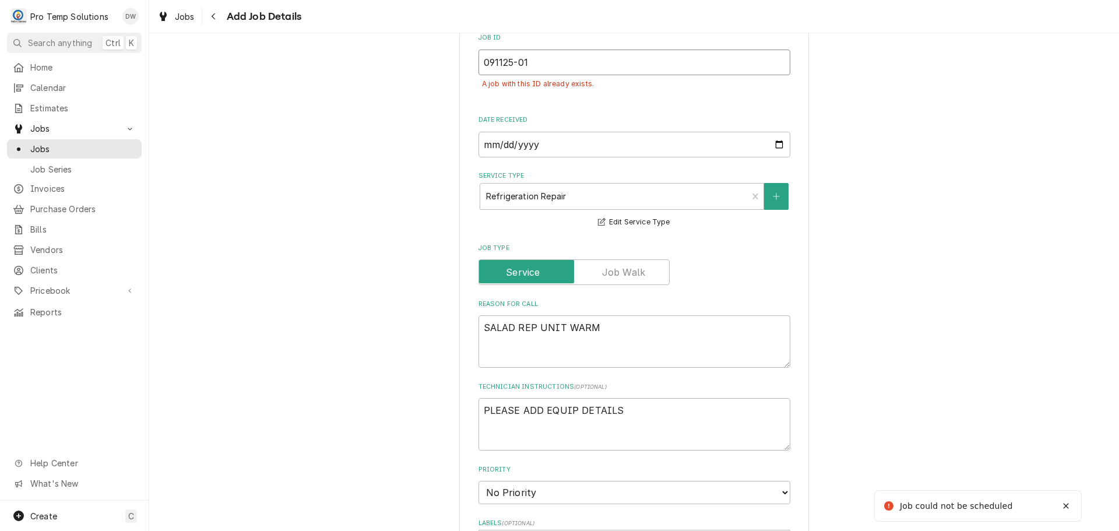
click at [534, 69] on input "091125-01" at bounding box center [634, 63] width 312 height 26
type textarea "x"
type input "091125-0"
type textarea "x"
type input "091125-02"
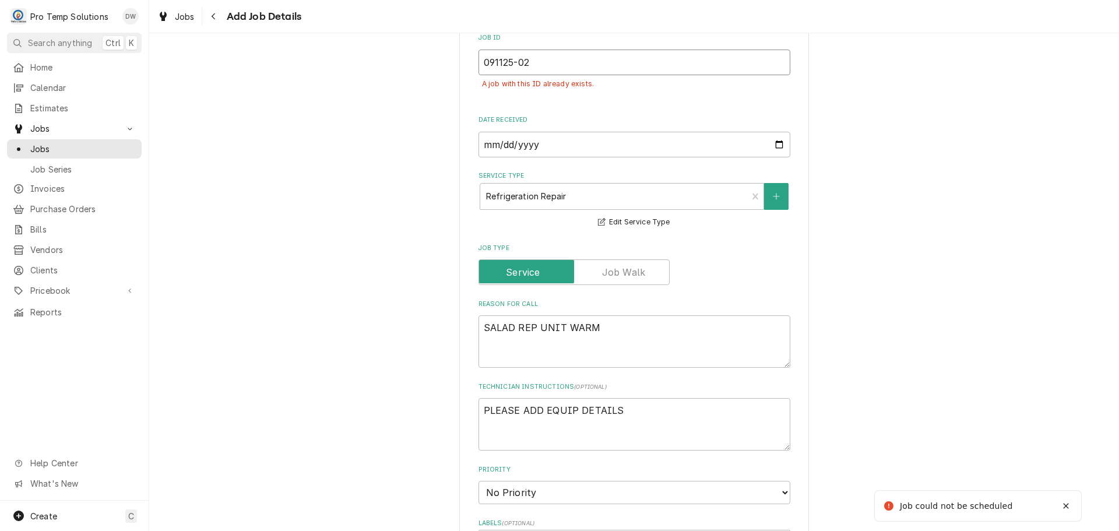
type textarea "x"
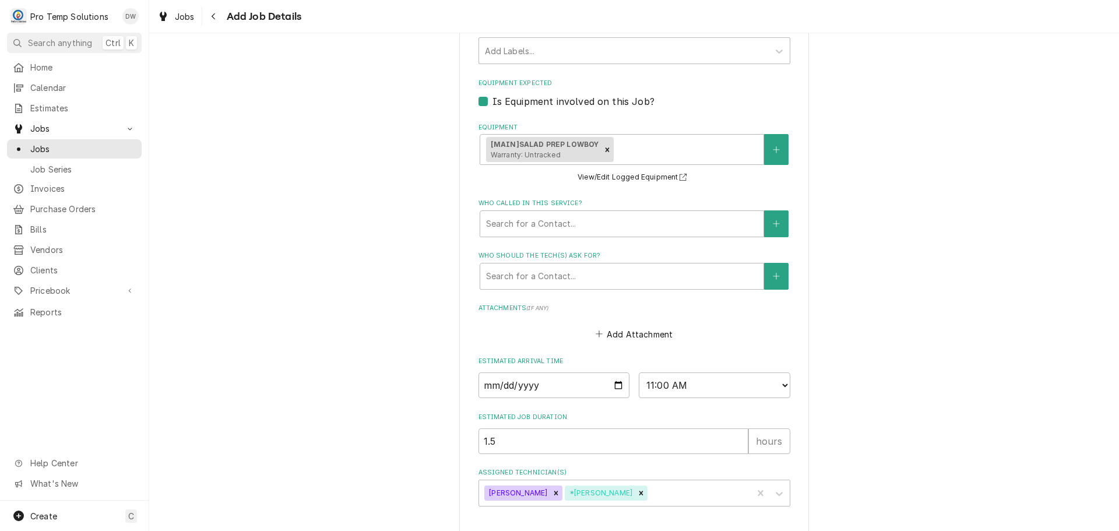
scroll to position [840, 0]
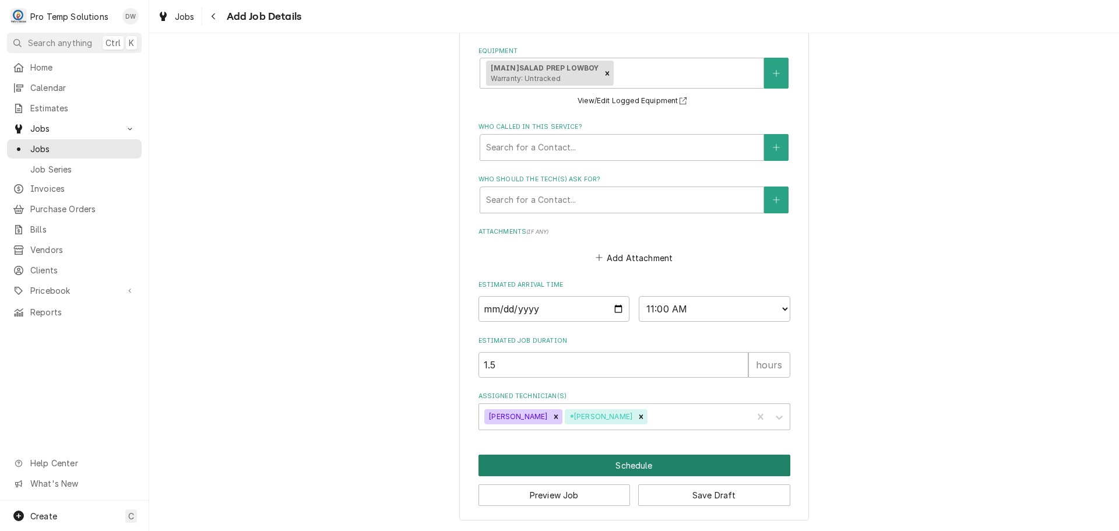
type input "091125-02"
click at [628, 462] on button "Schedule" at bounding box center [634, 466] width 312 height 22
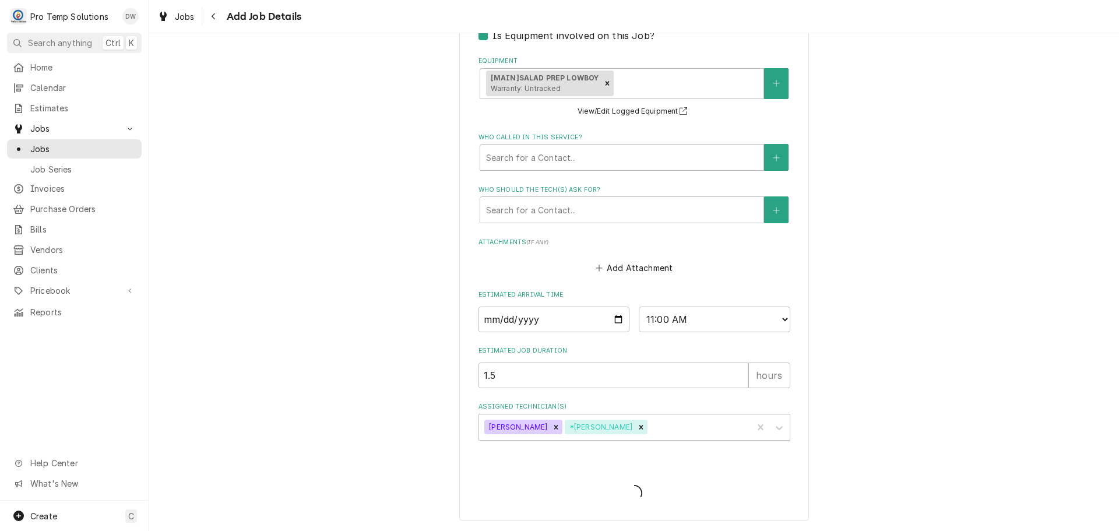
type textarea "x"
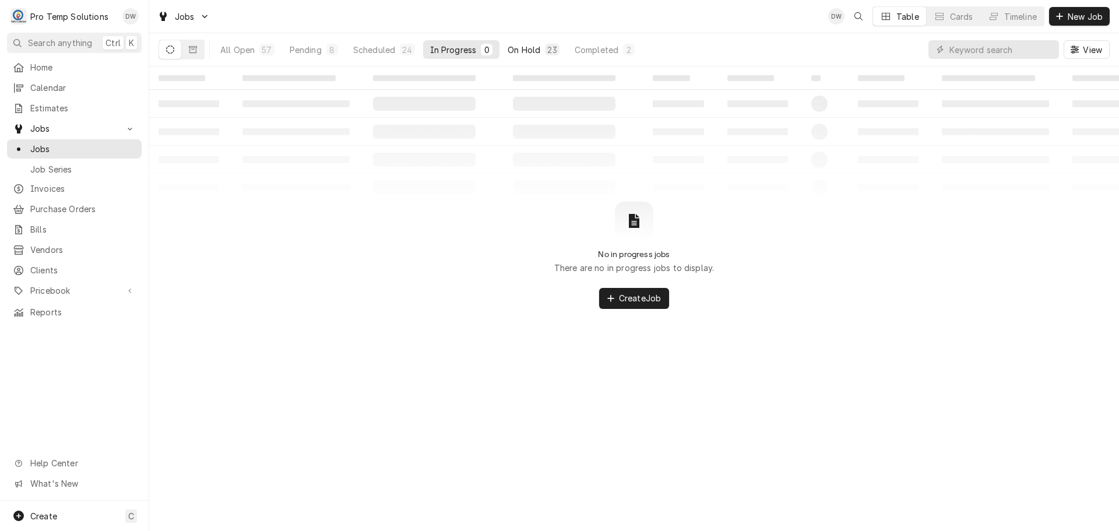
click at [523, 44] on div "On Hold" at bounding box center [524, 50] width 33 height 12
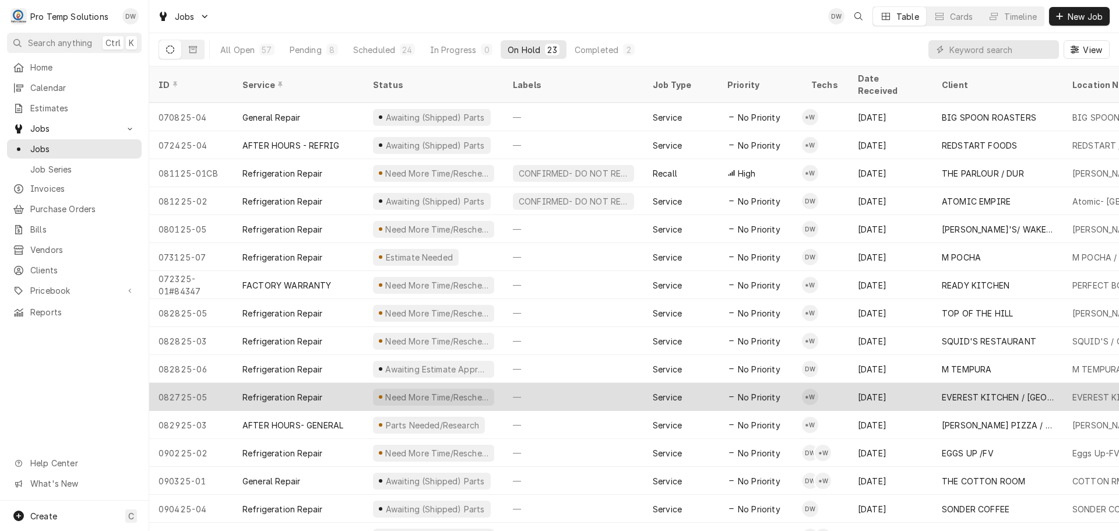
scroll to position [210, 0]
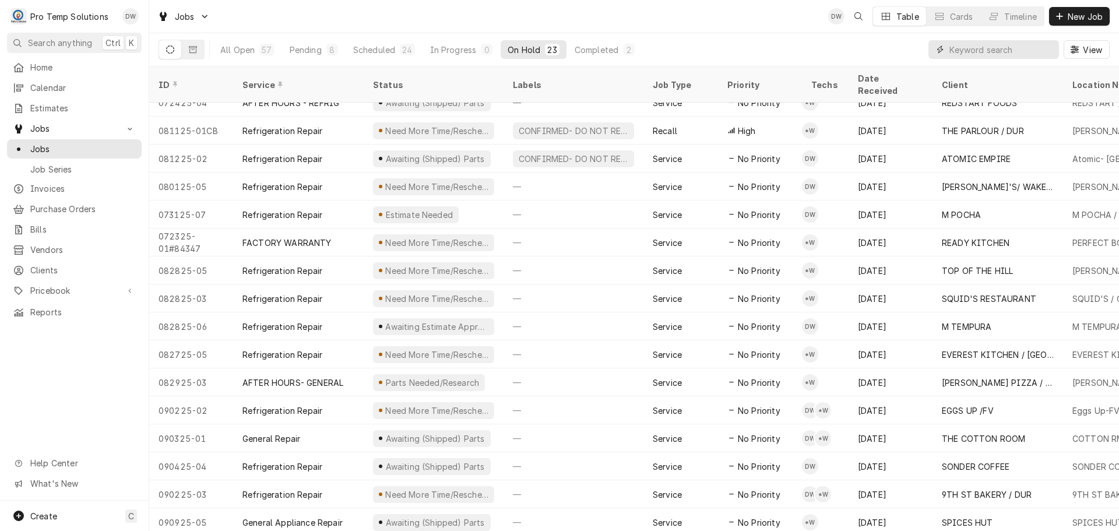
click at [1025, 53] on input "Dynamic Content Wrapper" at bounding box center [1001, 49] width 104 height 19
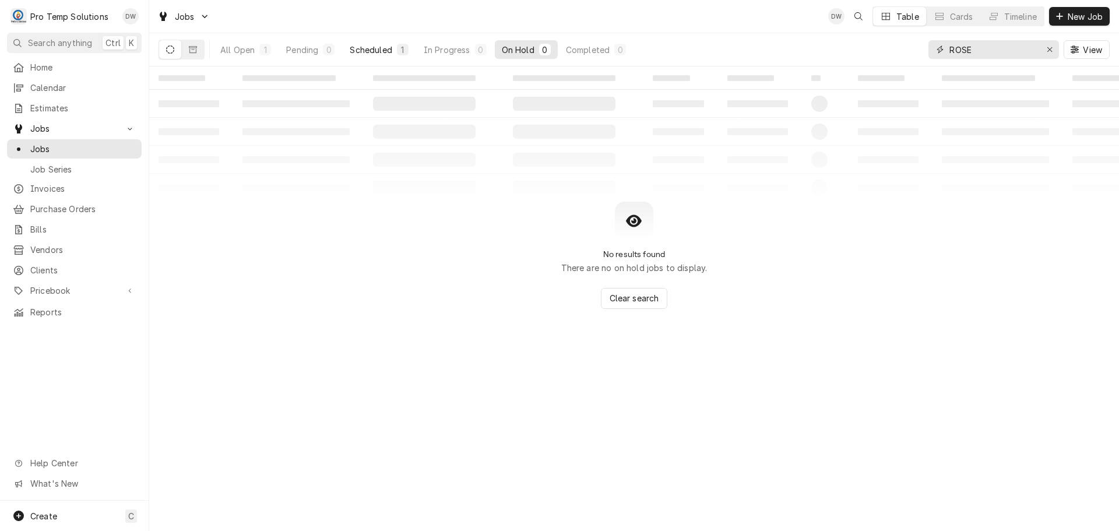
type input "ROSE"
click at [369, 54] on div "Scheduled" at bounding box center [371, 50] width 42 height 12
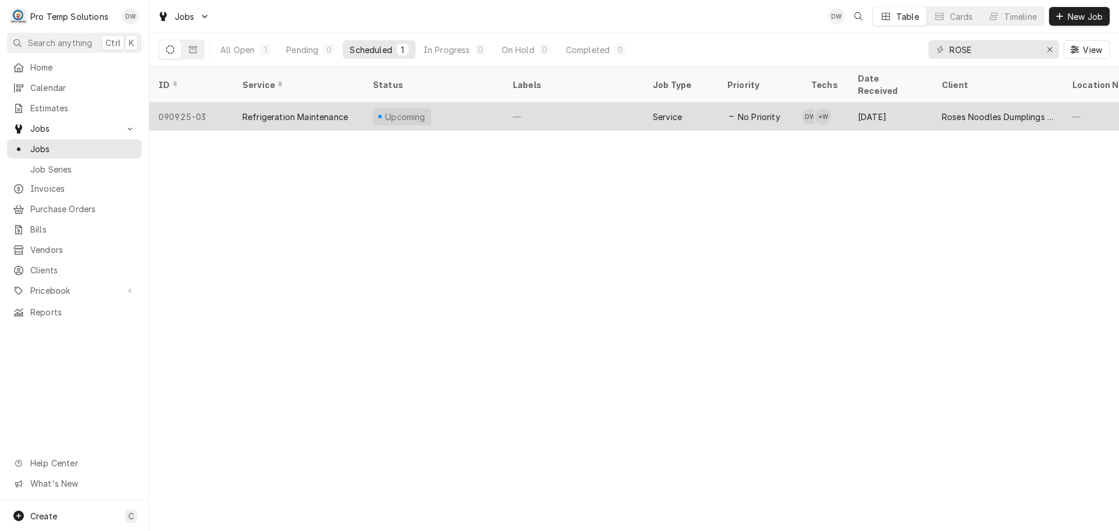
click at [568, 108] on div "—" at bounding box center [574, 117] width 140 height 28
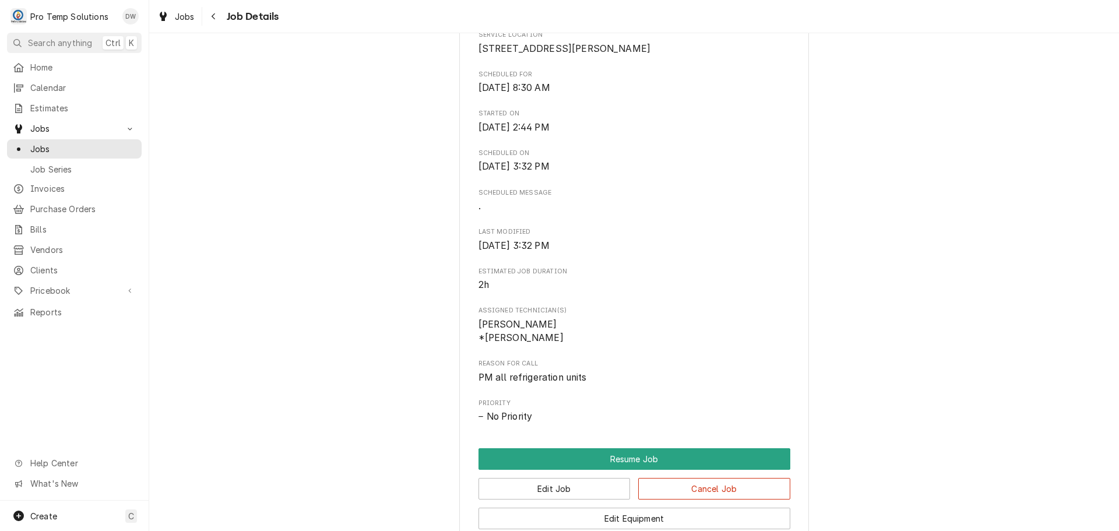
scroll to position [575, 0]
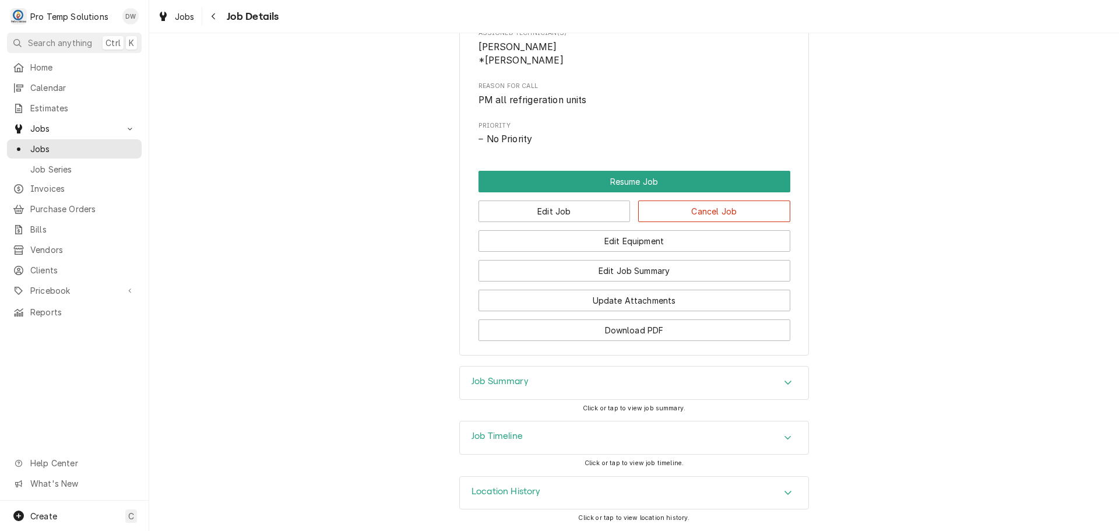
click at [779, 381] on div "Accordion Header" at bounding box center [787, 383] width 17 height 14
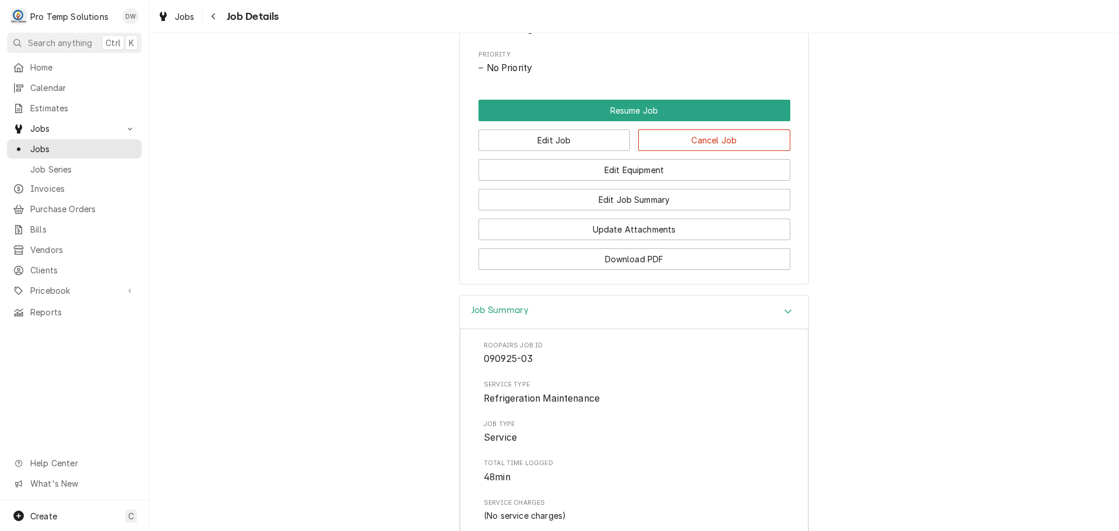
scroll to position [627, 0]
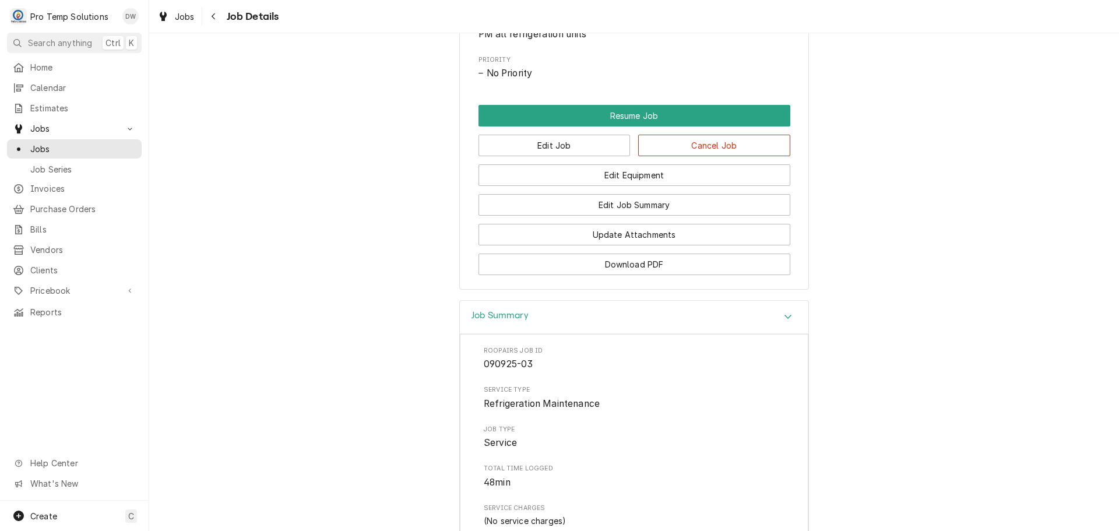
click at [784, 321] on icon "Accordion Header" at bounding box center [788, 316] width 8 height 9
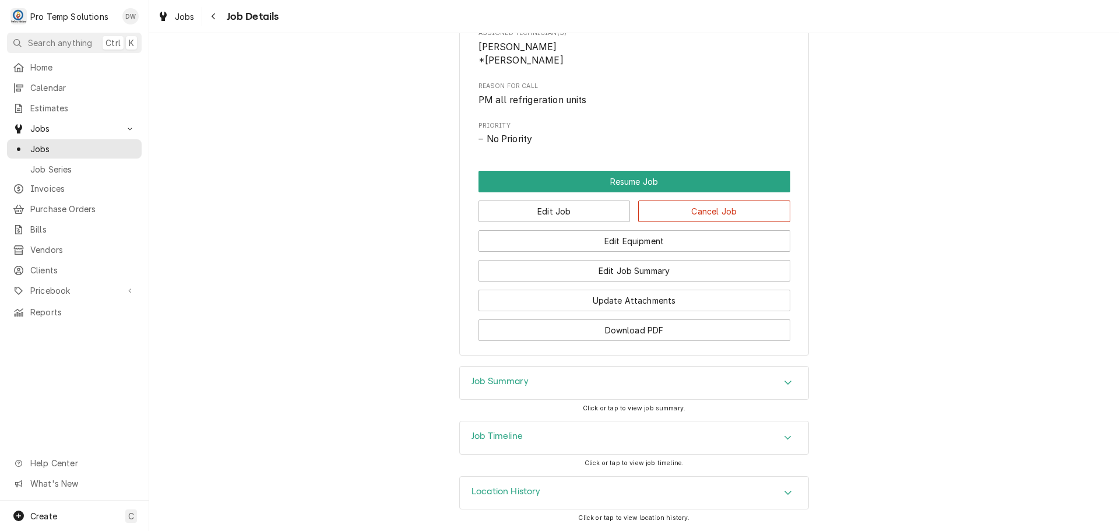
scroll to position [575, 0]
click at [786, 439] on icon "Accordion Header" at bounding box center [788, 437] width 8 height 9
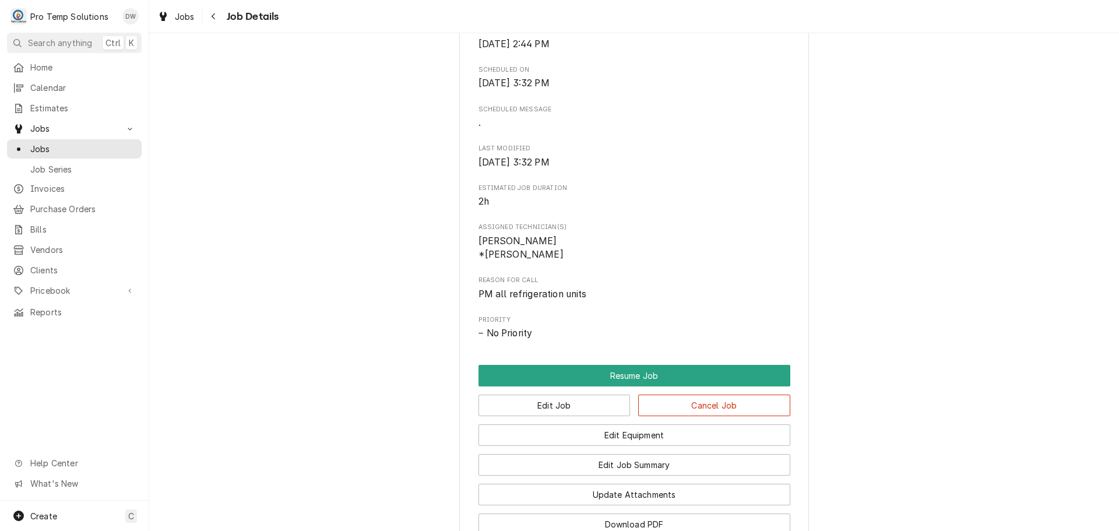
scroll to position [0, 0]
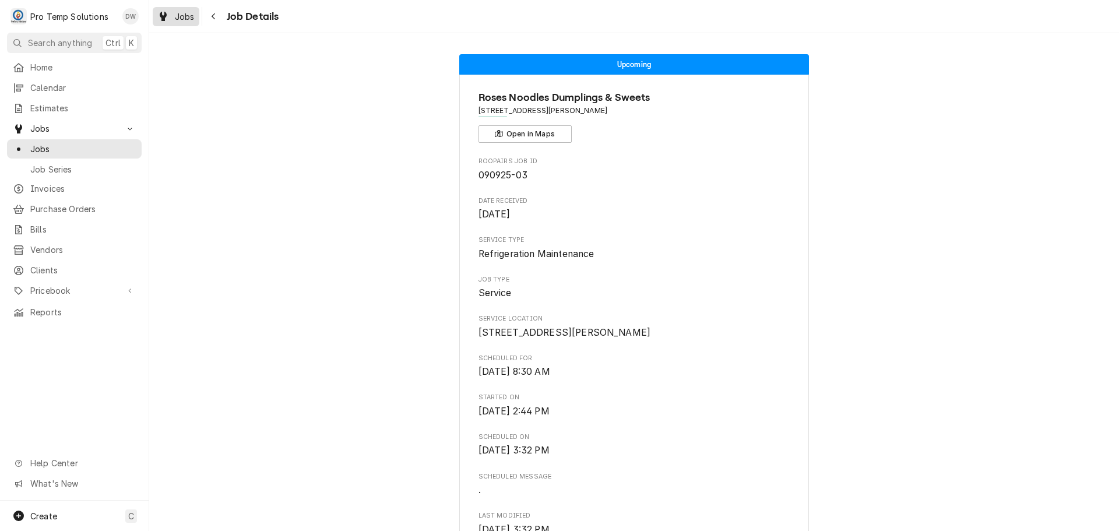
click at [188, 15] on span "Jobs" at bounding box center [185, 16] width 20 height 12
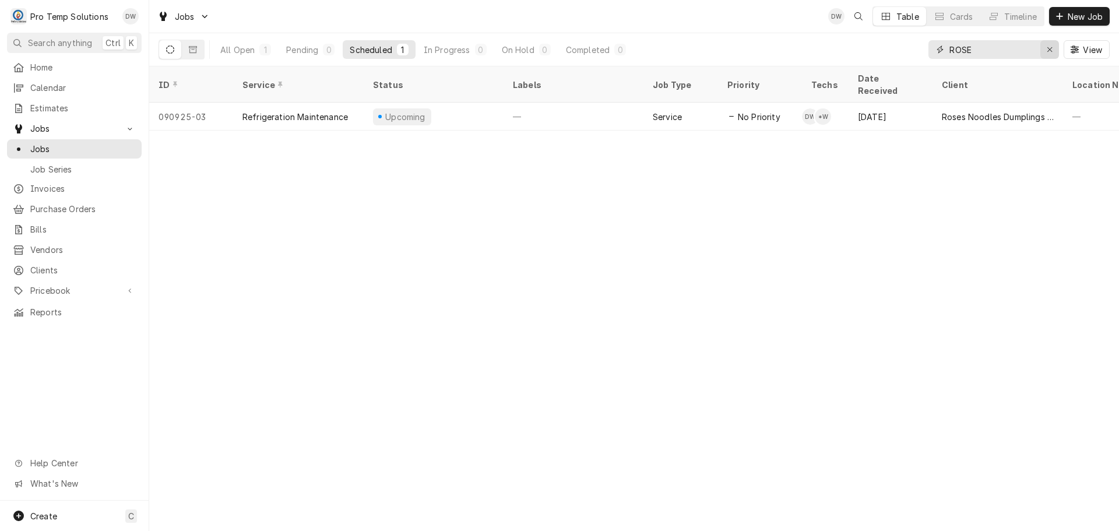
click at [1044, 47] on div "Erase input" at bounding box center [1050, 50] width 12 height 12
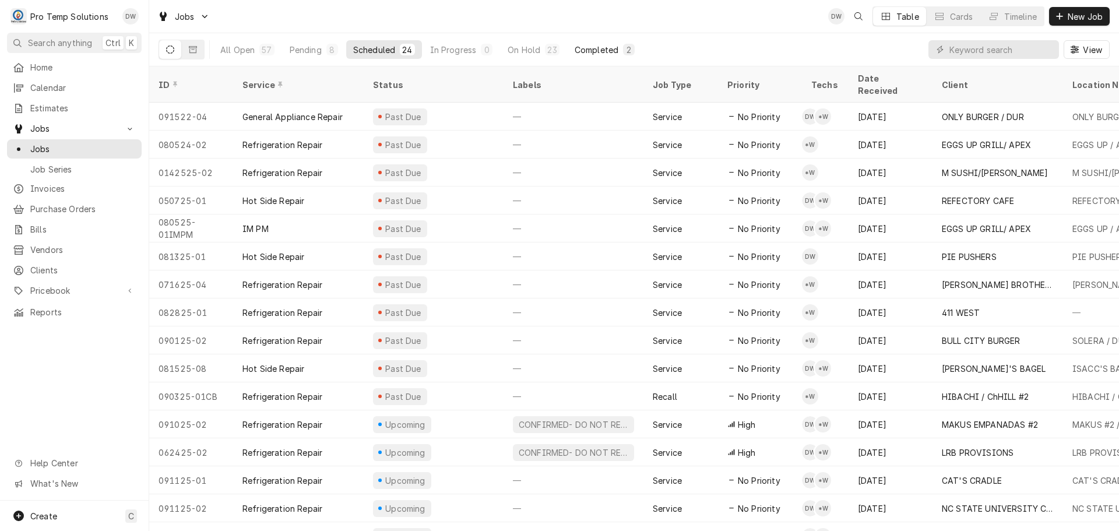
click at [596, 47] on div "Completed" at bounding box center [597, 50] width 44 height 12
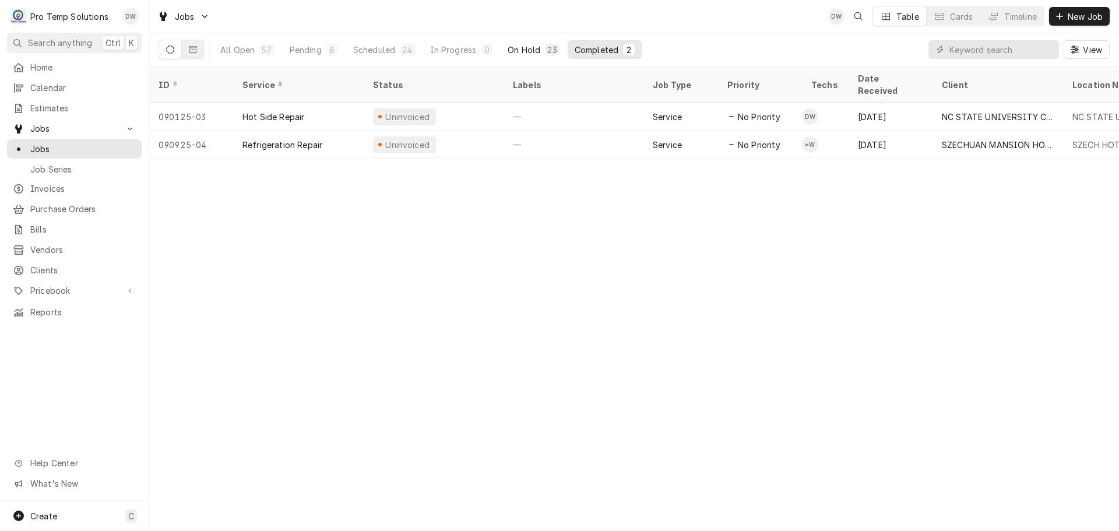
click at [531, 45] on div "On Hold" at bounding box center [524, 50] width 33 height 12
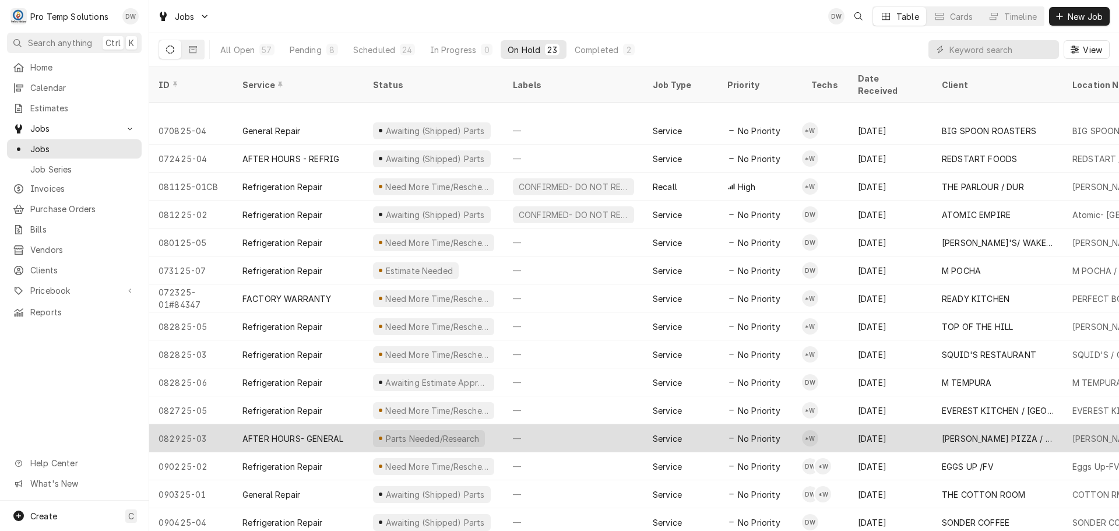
scroll to position [210, 0]
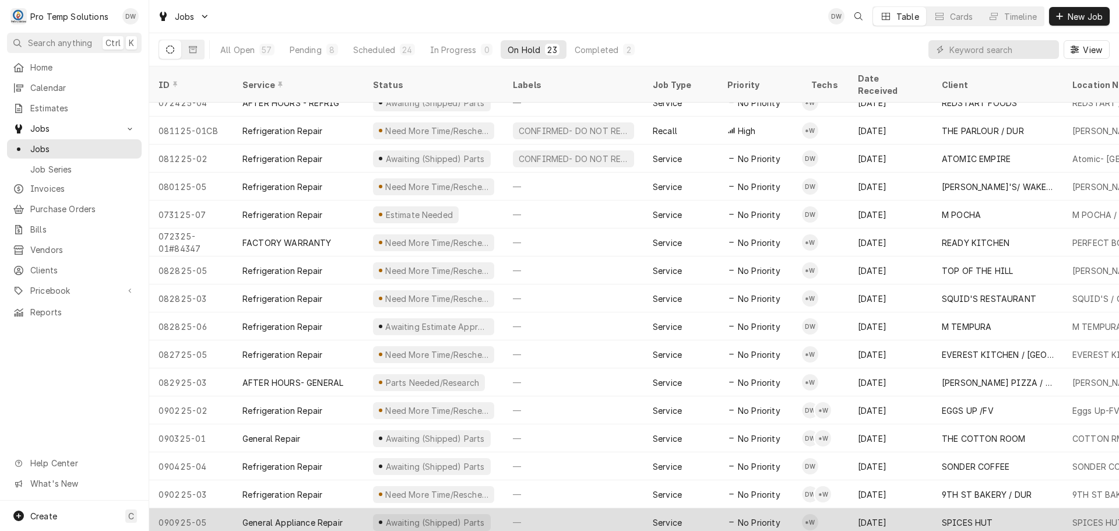
click at [596, 509] on div "—" at bounding box center [574, 522] width 140 height 28
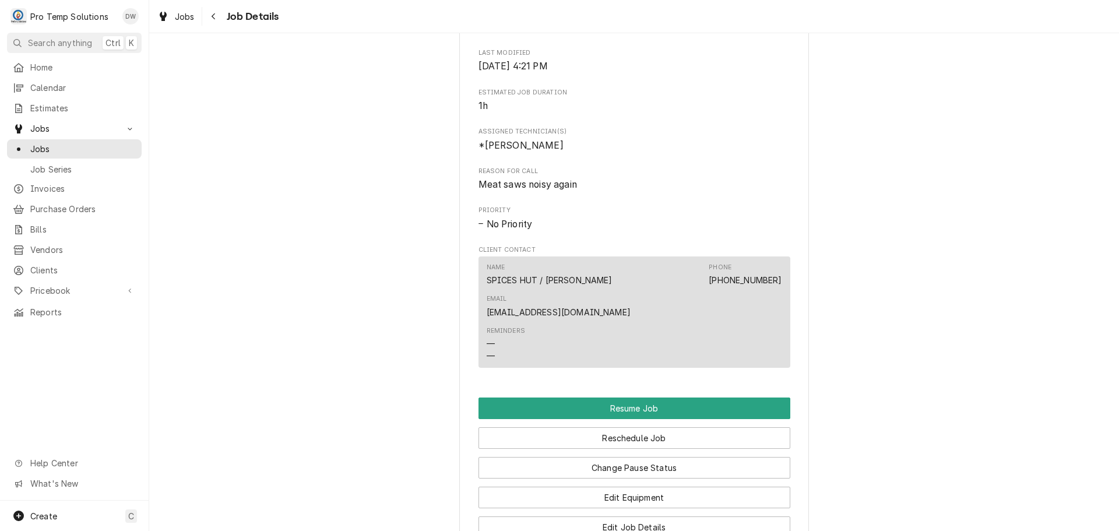
scroll to position [991, 0]
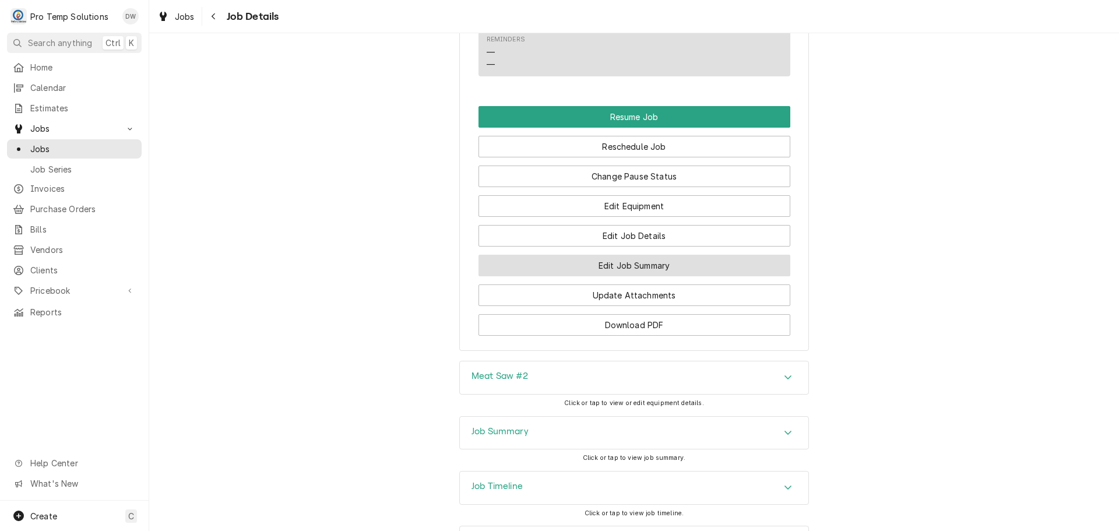
click at [631, 255] on button "Edit Job Summary" at bounding box center [634, 266] width 312 height 22
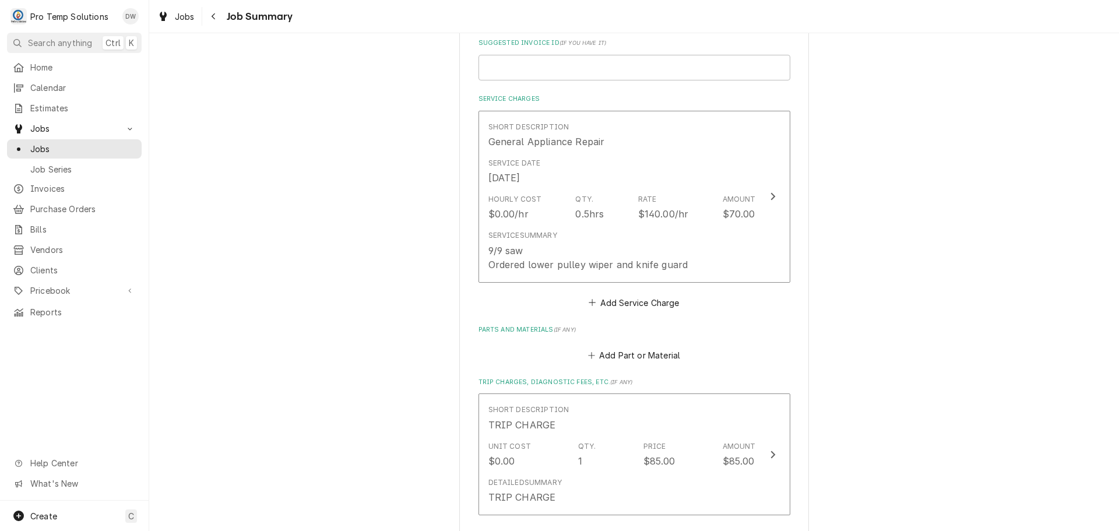
scroll to position [291, 0]
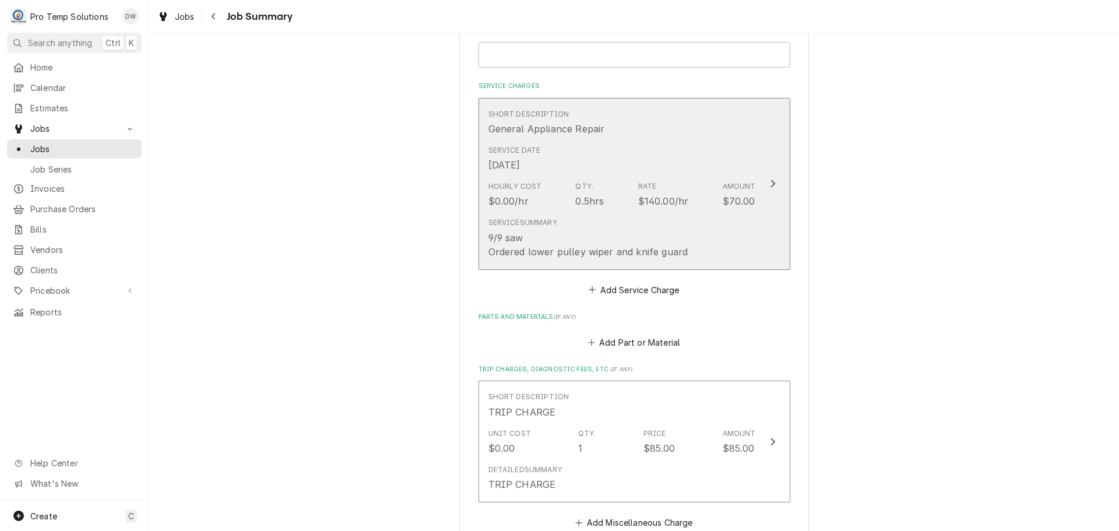
click at [770, 181] on icon "Update Line Item" at bounding box center [773, 183] width 6 height 9
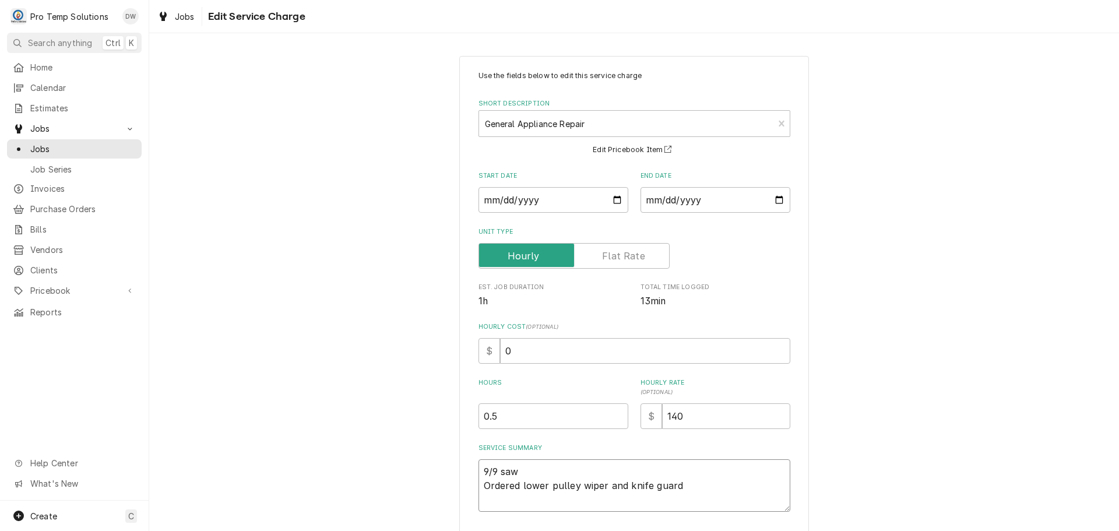
click at [529, 474] on textarea "9/9 saw Ordered lower pulley wiper and knife guard" at bounding box center [634, 485] width 312 height 52
type textarea "x"
type textarea "9/9 sa Ordered lower pulley wiper and knife guard"
type textarea "x"
type textarea "9/9 s Ordered lower pulley wiper and knife guard"
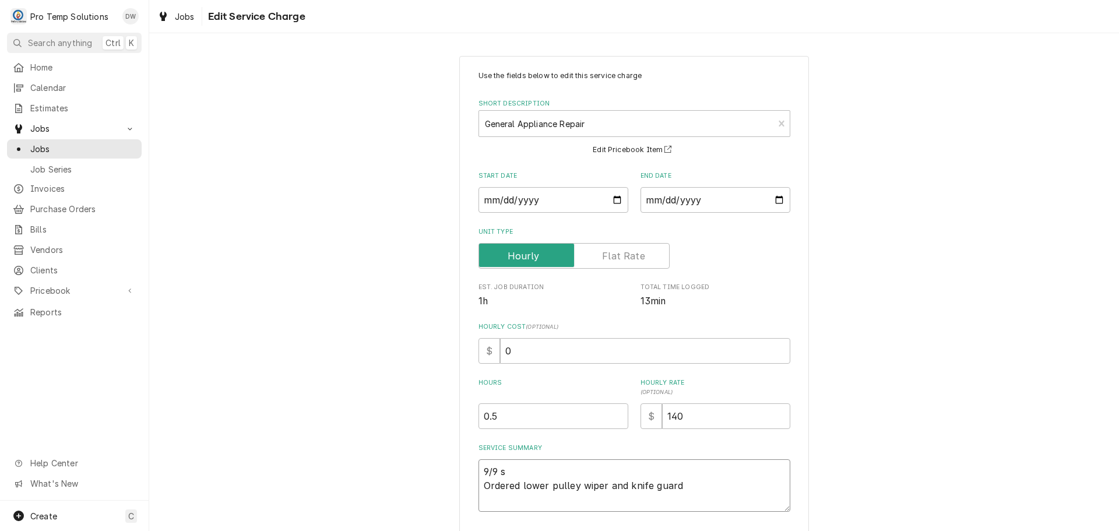
type textarea "x"
type textarea "9/9 Ordered lower pulley wiper and knife guard"
type textarea "x"
type textarea "9/9 M Ordered lower pulley wiper and knife guard"
type textarea "x"
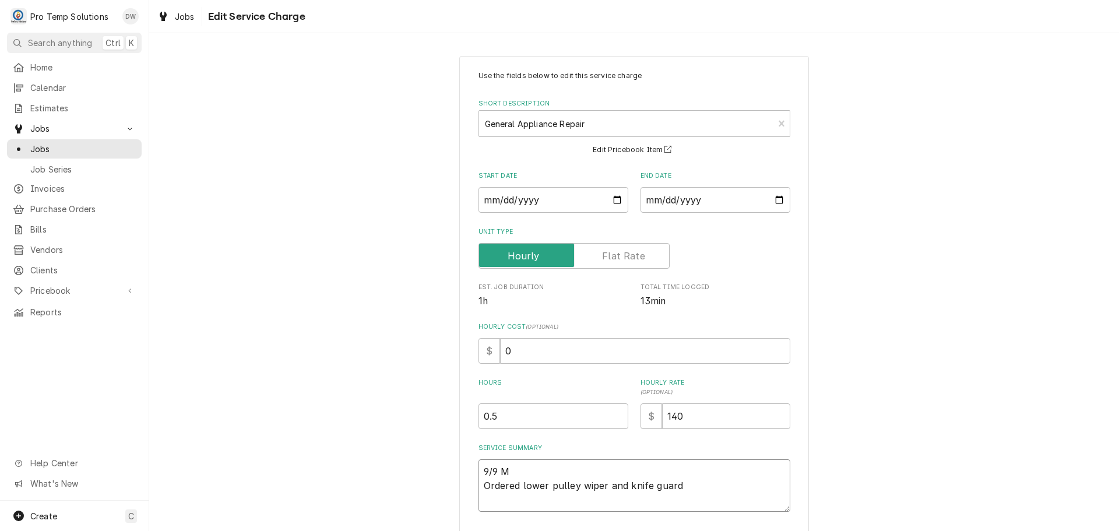
type textarea "9/9 ME Ordered lower pulley wiper and knife guard"
type textarea "x"
type textarea "9/9 MEA Ordered lower pulley wiper and knife guard"
type textarea "x"
type textarea "9/9 MEAT Ordered lower pulley wiper and knife guard"
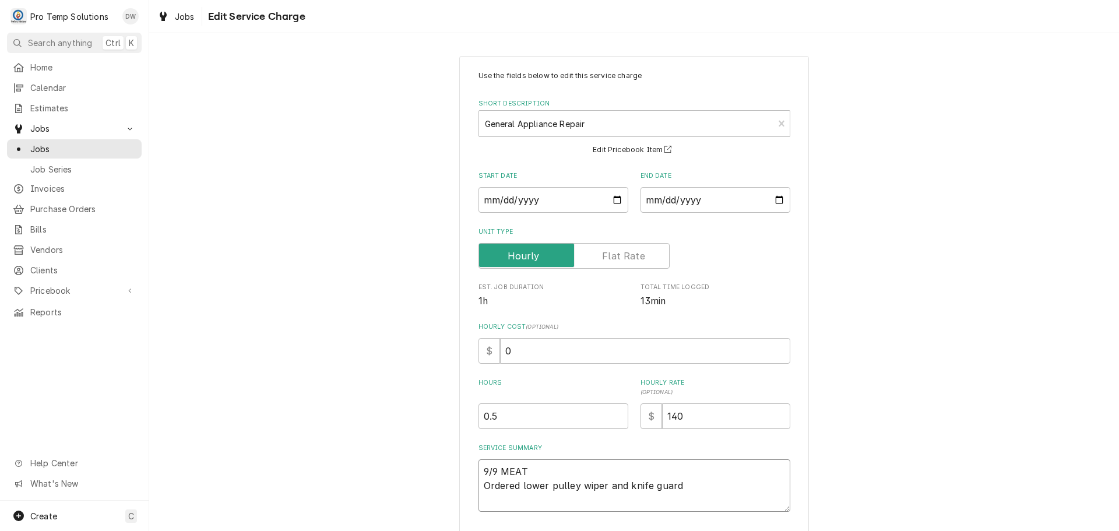
type textarea "x"
type textarea "9/9 MEAT Ordered lower pulley wiper and knife guard"
type textarea "x"
type textarea "9/9 MEAT S Ordered lower pulley wiper and knife guard"
type textarea "x"
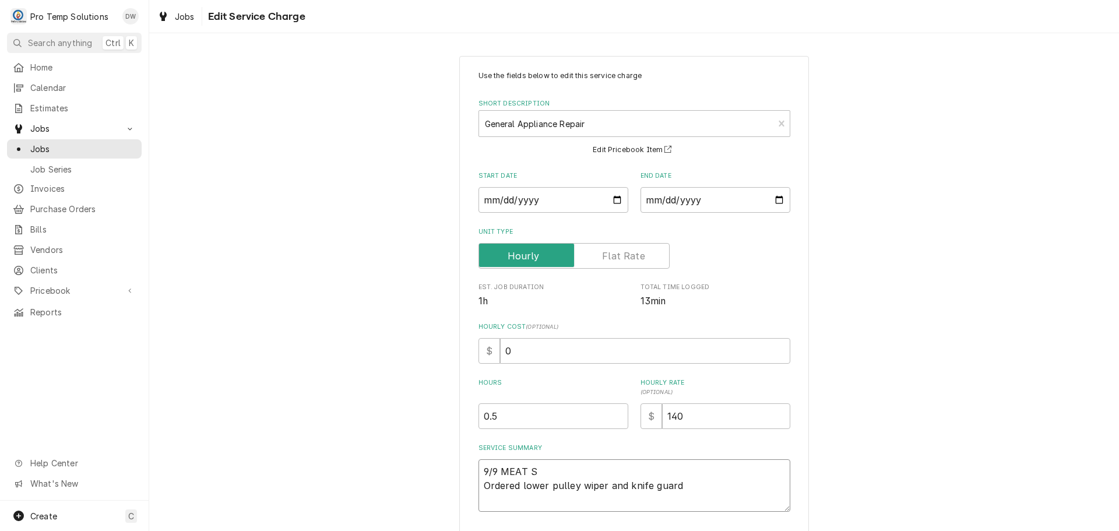
type textarea "9/9 MEAT SA Ordered lower pulley wiper and knife guard"
type textarea "x"
type textarea "9/9 MEAT SAW Ordered lower pulley wiper and knife guard"
type textarea "x"
type textarea "9/9 MEAT SAW Ordered lower pulley wiper and knife guard"
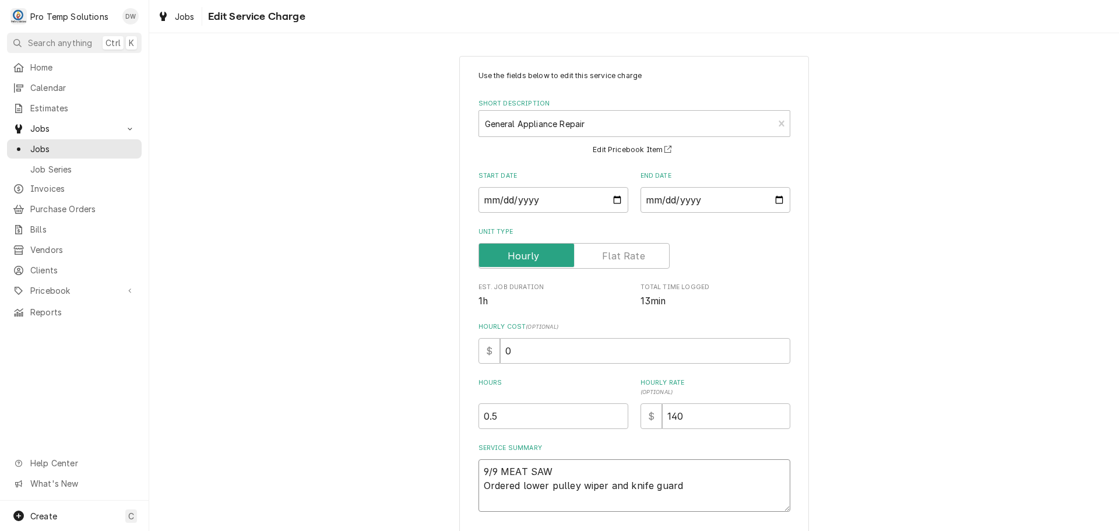
type textarea "x"
type textarea "9/9 MEAT SAW # Ordered lower pulley wiper and knife guard"
type textarea "x"
type textarea "9/9 MEAT SAW #2 Ordered lower pulley wiper and knife guard"
type textarea "x"
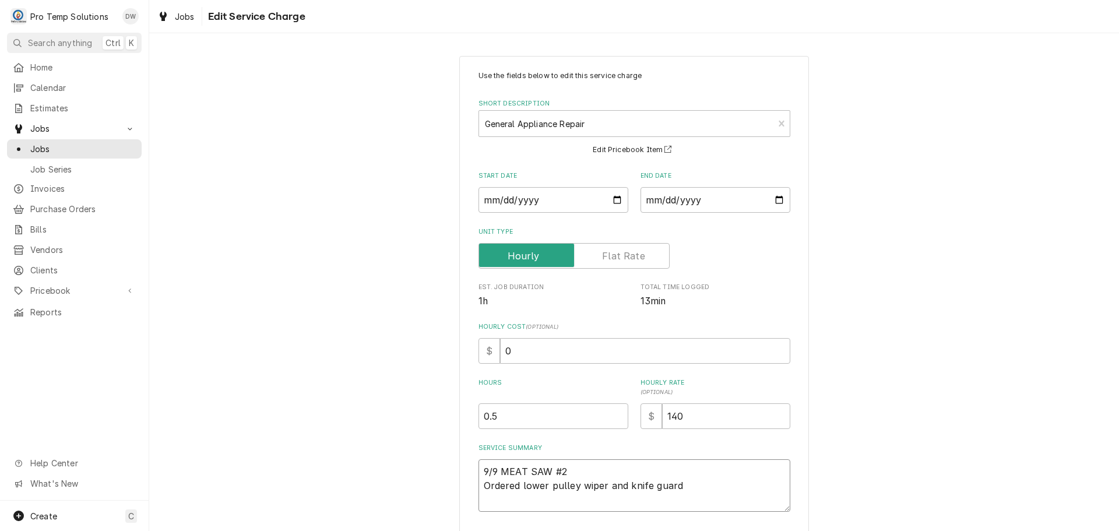
type textarea "9/9 MEAT SAW #2 Ordered lower pulley wiper and knife guard"
type textarea "x"
type textarea "9/9 MEAT SAW #2 4 Ordered lower pulley wiper and knife guard"
type textarea "x"
type textarea "9/9 MEAT SAW #2 40 Ordered lower pulley wiper and knife guard"
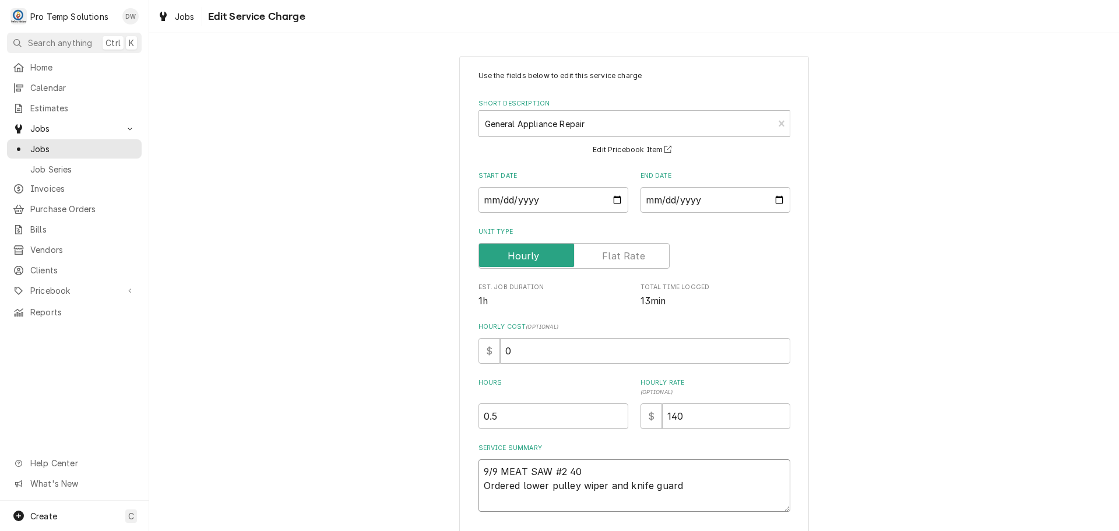
type textarea "x"
type textarea "9/9 MEAT SAW #2 400 Ordered lower pulley wiper and knife guard"
type textarea "x"
type textarea "9/9 MEAT SAW #2 400- Ordered lower pulley wiper and knife guard"
type textarea "x"
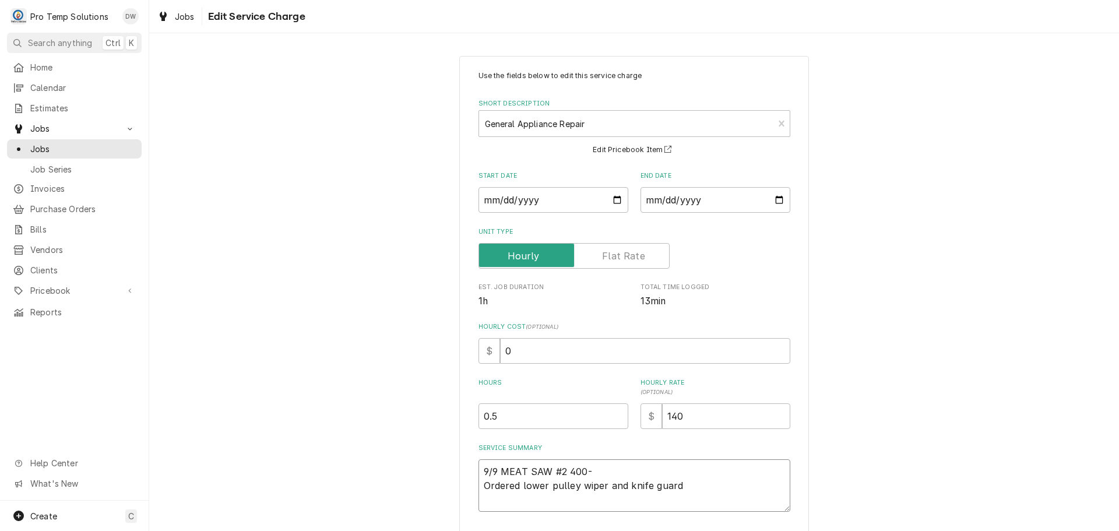
type textarea "9/9 MEAT SAW #2 400-4 Ordered lower pulley wiper and knife guard"
type textarea "x"
type textarea "9/9 MEAT SAW #2 400-42 Ordered lower pulley wiper and knife guard"
type textarea "x"
type textarea "9/9 MEAT SAW #2 400-420 Ordered lower pulley wiper and knife guard"
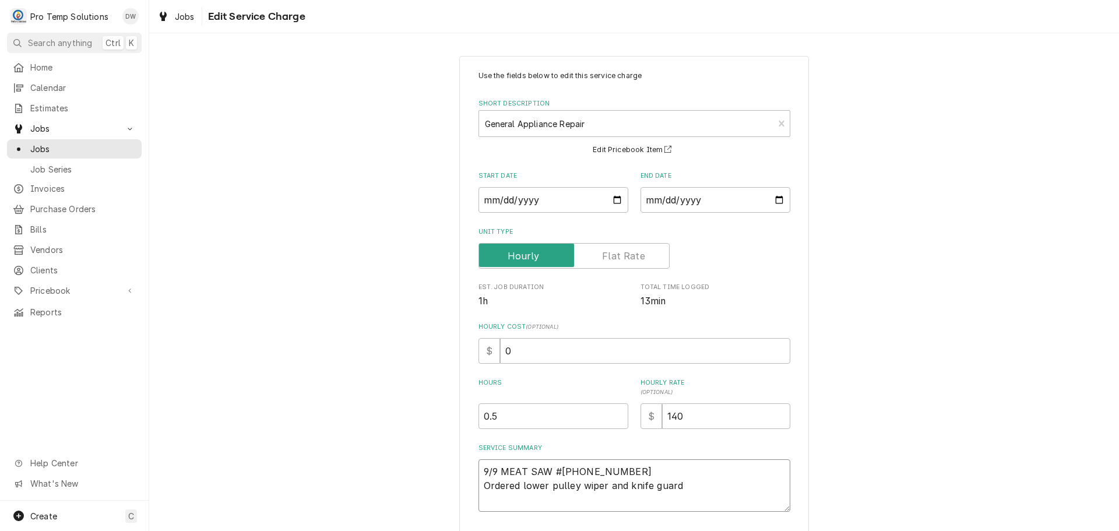
type textarea "x"
type textarea "9/9 MEAT SAW #2 400-420 Ordered lower pulley wiper and knife guard"
type textarea "x"
type textarea "9/9 MEAT SAW #2 400-420 K Ordered lower pulley wiper and knife guard"
type textarea "x"
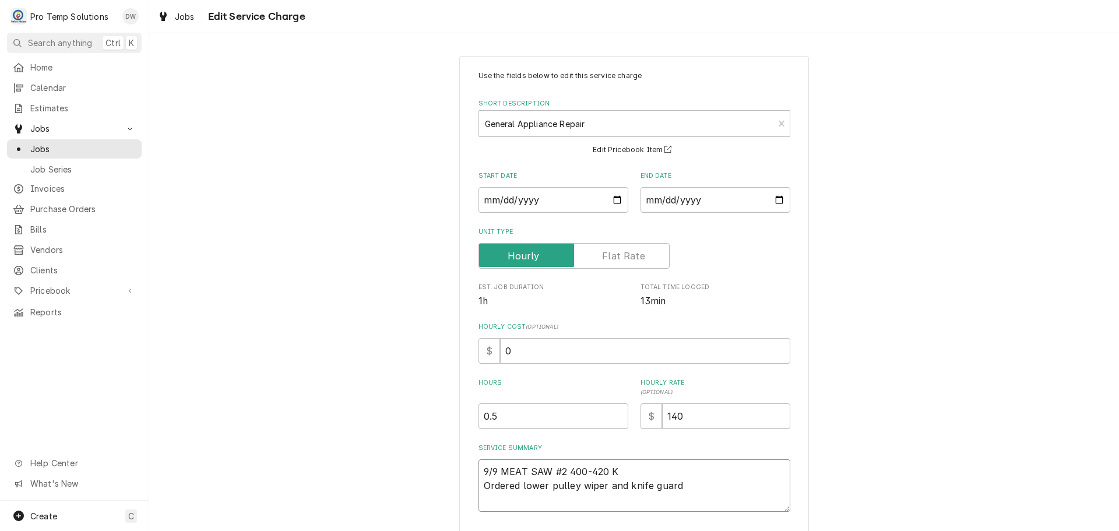
type textarea "9/9 MEAT SAW #2 400-420 KE Ordered lower pulley wiper and knife guard"
type textarea "x"
type textarea "9/9 MEAT SAW #2 400-420 KEV Ordered lower pulley wiper and knife guard"
type textarea "x"
type textarea "9/9 MEAT SAW #2 400-420 KEVI Ordered lower pulley wiper and knife guard"
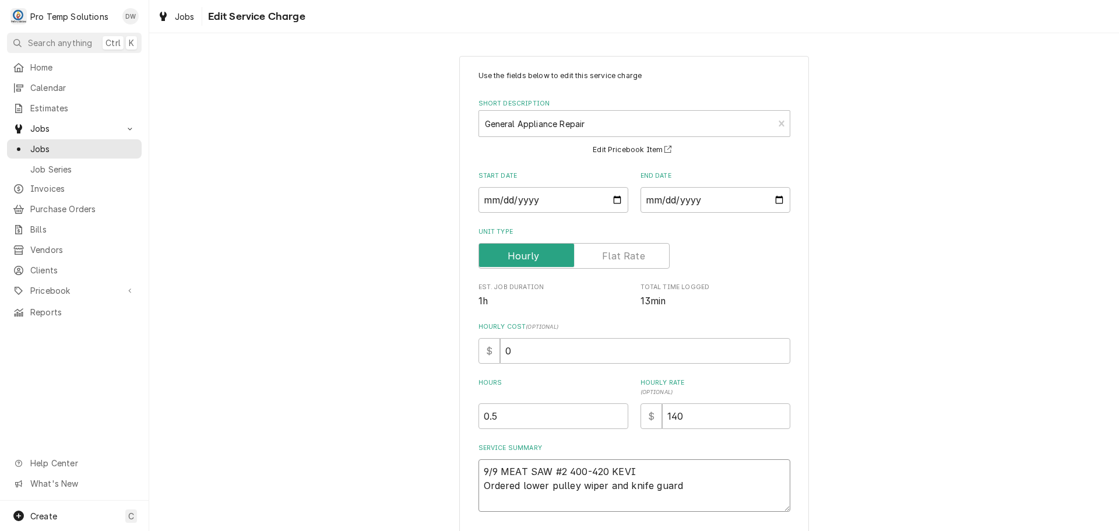
type textarea "x"
type textarea "9/9 MEAT SAW #2 400-420 KEVIN Ordered lower pulley wiper and knife guard"
type textarea "x"
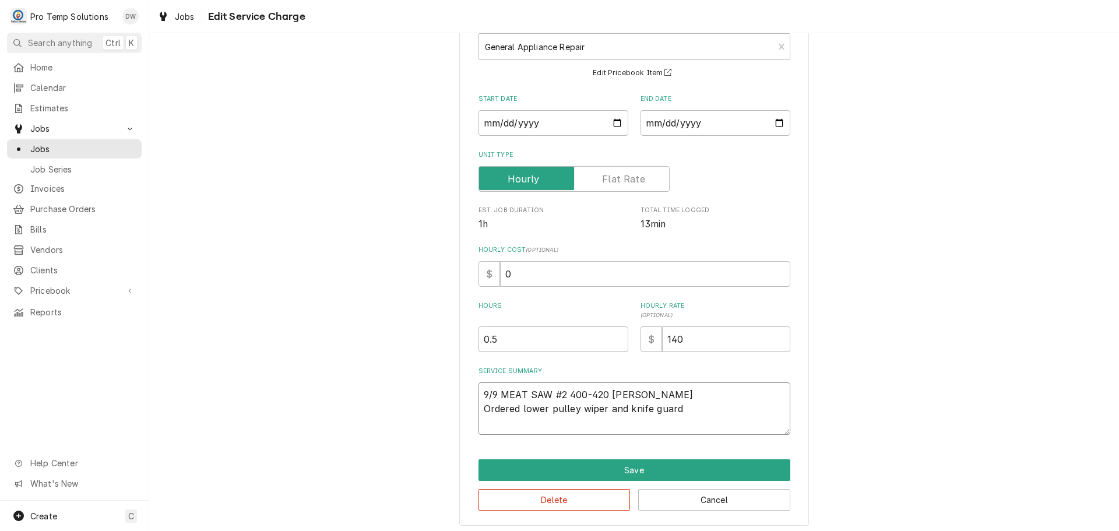
scroll to position [82, 0]
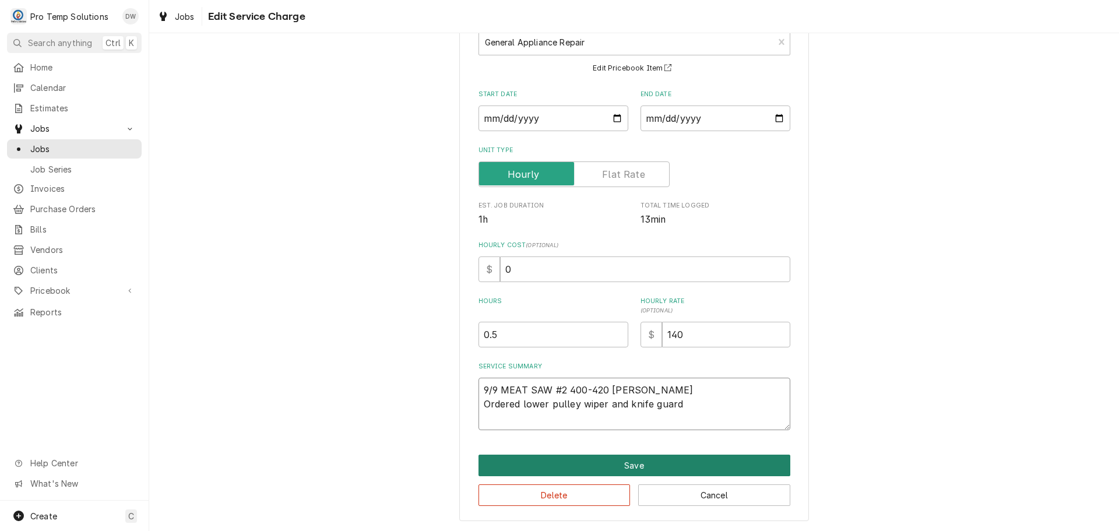
type textarea "9/9 MEAT SAW #2 400-420 KEVIN Ordered lower pulley wiper and knife guard"
click at [623, 469] on button "Save" at bounding box center [634, 466] width 312 height 22
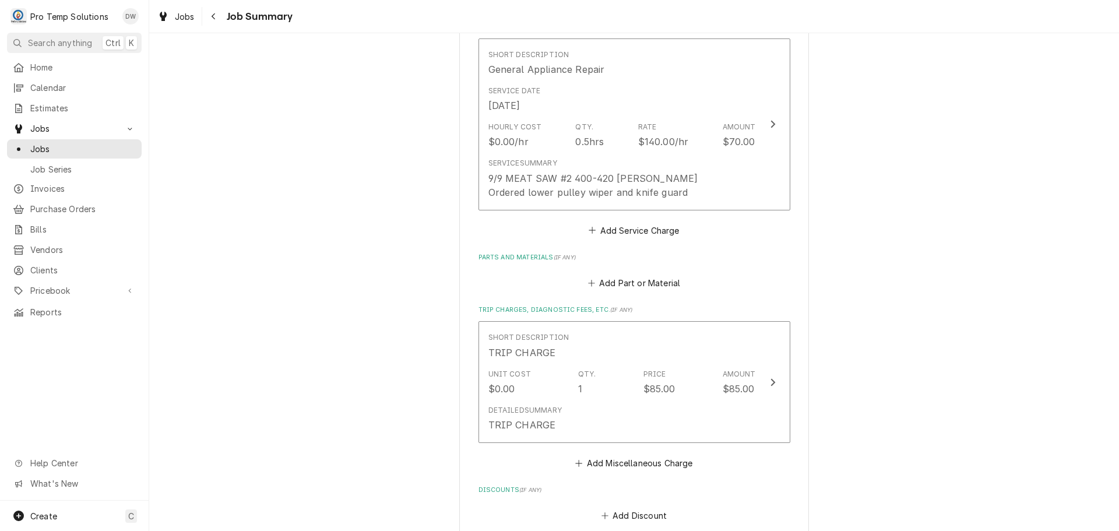
scroll to position [350, 0]
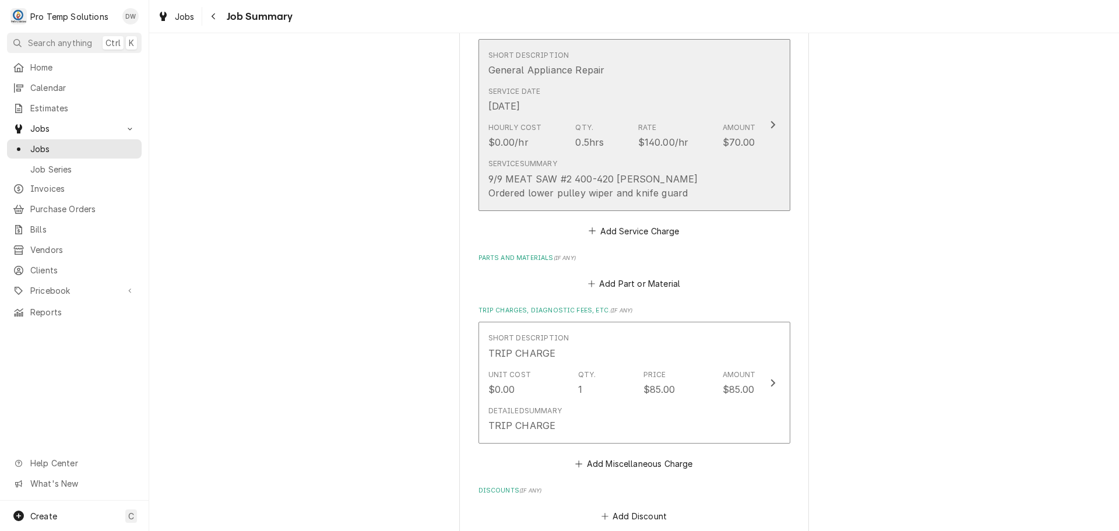
click at [770, 124] on icon "Update Line Item" at bounding box center [773, 124] width 6 height 9
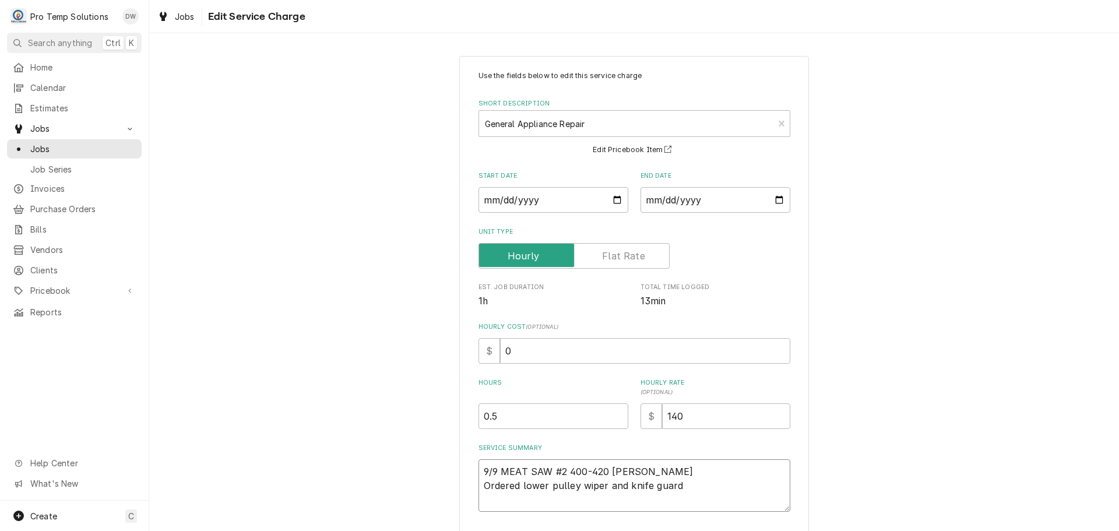
click at [693, 483] on textarea "9/9 MEAT SAW #2 400-420 KEVIN Ordered lower pulley wiper and knife guard" at bounding box center [634, 485] width 312 height 52
type textarea "x"
type textarea "9/9 MEAT SAW #2 400-420 KEVIN Ordered lower pulley wiper and knife guard"
type textarea "x"
type textarea "9/9 MEAT SAW #2 400-420 KEVIN Ordered lower pulley wiper and knife guard ("
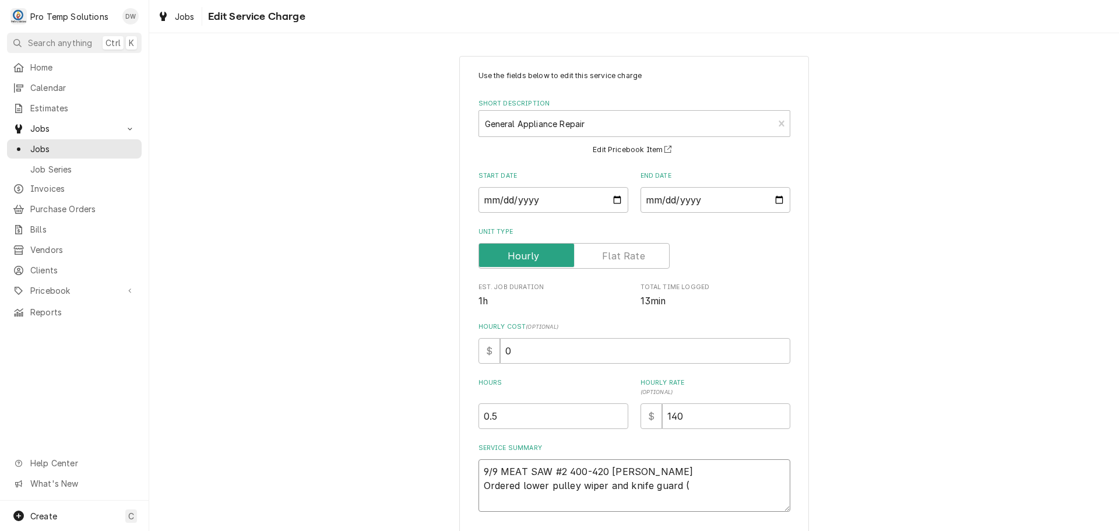
type textarea "x"
type textarea "9/9 MEAT SAW #2 400-420 KEVIN Ordered lower pulley wiper and knife guard ("
type textarea "x"
type textarea "9/9 MEAT SAW #2 400-420 KEVIN Ordered lower pulley wiper and knife guard ( P"
type textarea "x"
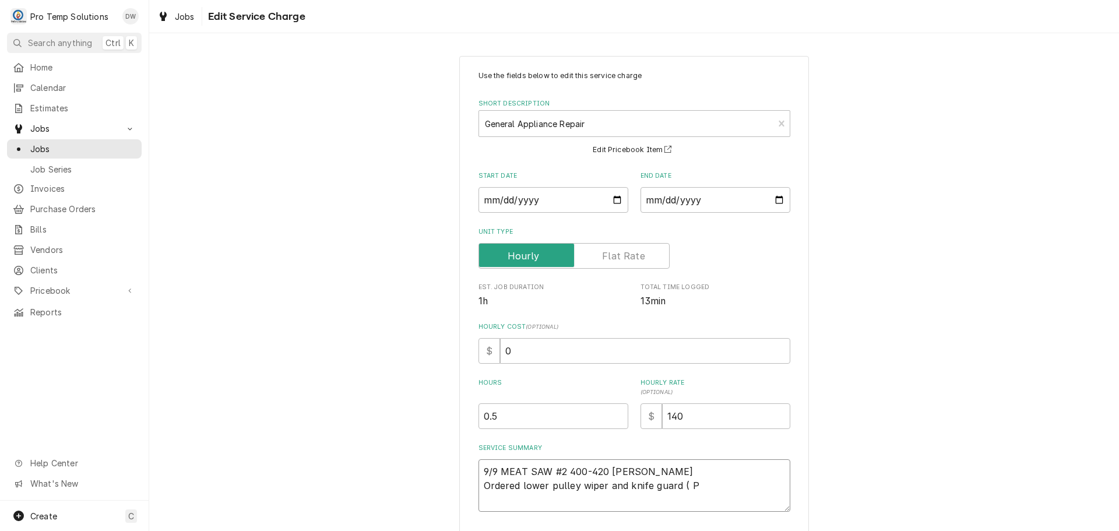
type textarea "9/9 MEAT SAW #2 400-420 KEVIN Ordered lower pulley wiper and knife guard ( PT"
type textarea "x"
type textarea "9/9 MEAT SAW #2 400-420 KEVIN Ordered lower pulley wiper and knife guard ( PT"
type textarea "x"
type textarea "9/9 MEAT SAW #2 400-420 KEVIN Ordered lower pulley wiper and knife guard ( PT $"
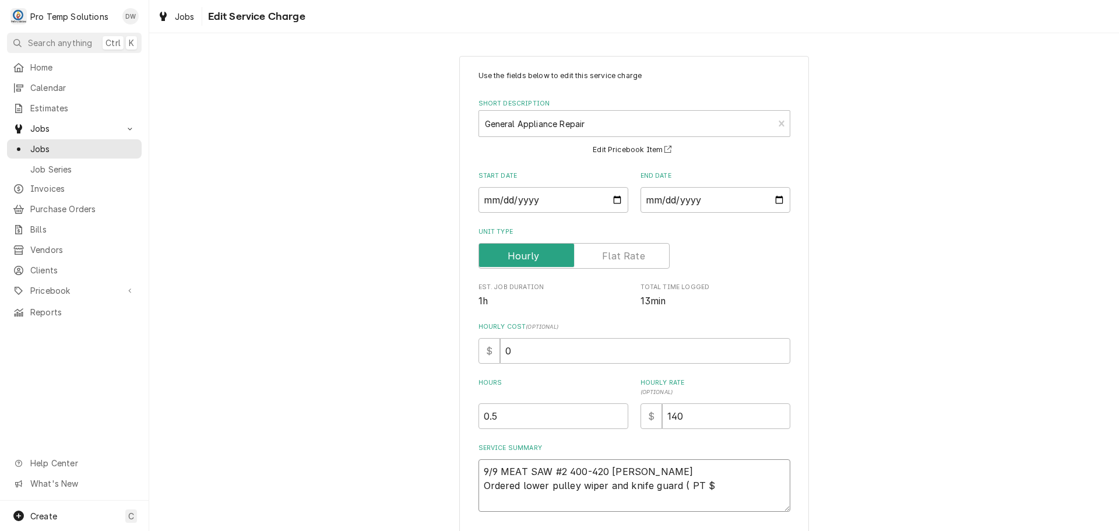
type textarea "x"
type textarea "9/9 MEAT SAW #2 400-420 KEVIN Ordered lower pulley wiper and knife guard ( PT $6"
type textarea "x"
type textarea "9/9 MEAT SAW #2 400-420 KEVIN Ordered lower pulley wiper and knife guard ( PT $…"
type textarea "x"
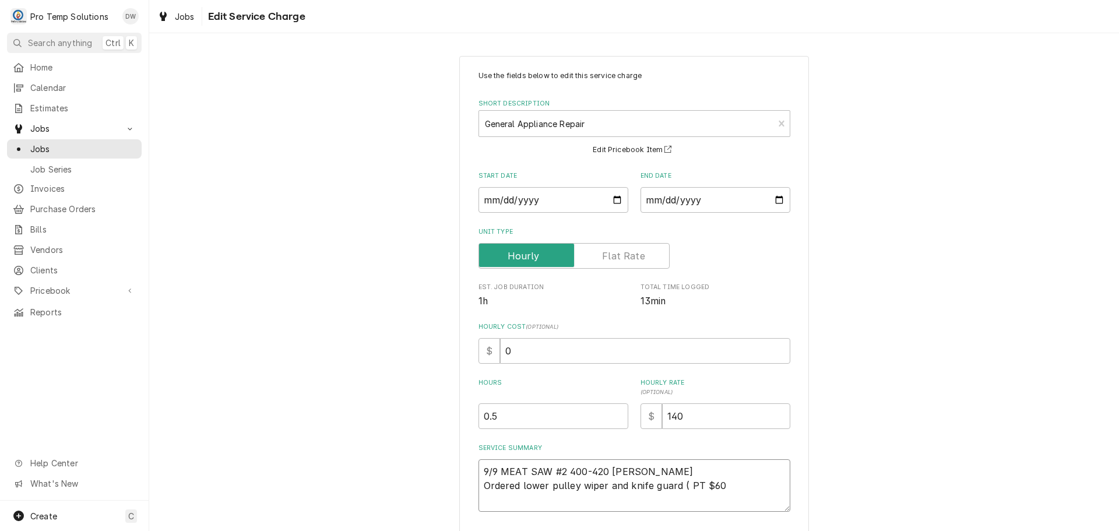
type textarea "9/9 MEAT SAW #2 400-420 KEVIN Ordered lower pulley wiper and knife guard ( PT $…"
type textarea "x"
type textarea "9/9 MEAT SAW #2 400-420 KEVIN Ordered lower pulley wiper and knife guard ( PT $…"
type textarea "x"
type textarea "9/9 MEAT SAW #2 400-420 KEVIN Ordered lower pulley wiper and knife guard ( PT $…"
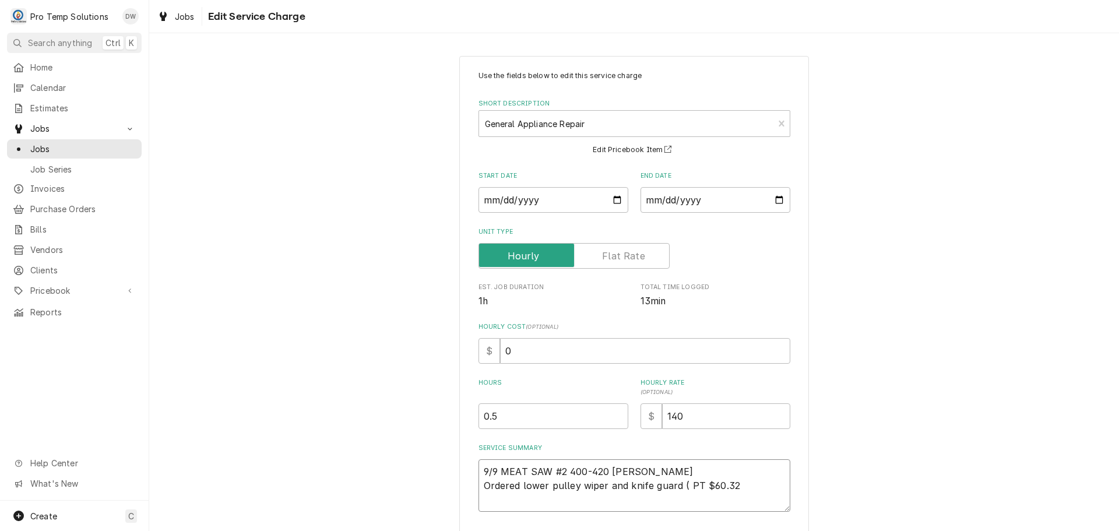
type textarea "x"
type textarea "9/9 MEAT SAW #2 400-420 KEVIN Ordered lower pulley wiper and knife guard ( PT $…"
type textarea "x"
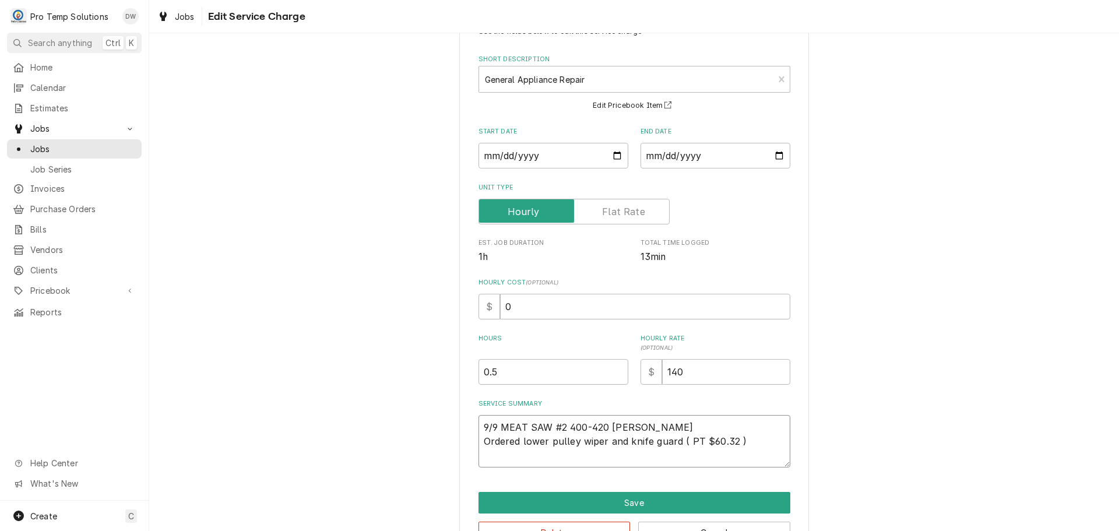
scroll to position [82, 0]
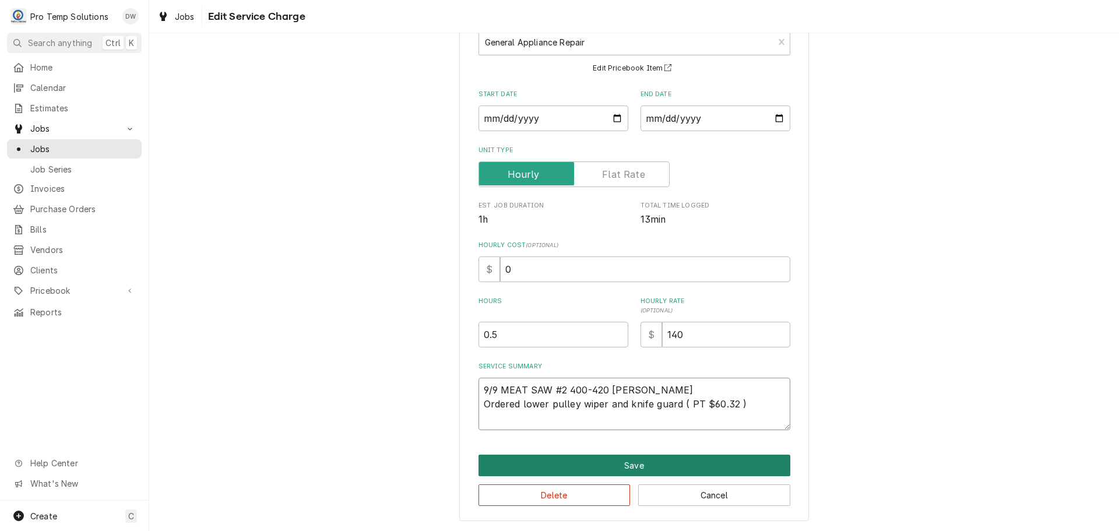
type textarea "9/9 MEAT SAW #2 400-420 KEVIN Ordered lower pulley wiper and knife guard ( PT $…"
click at [625, 465] on button "Save" at bounding box center [634, 466] width 312 height 22
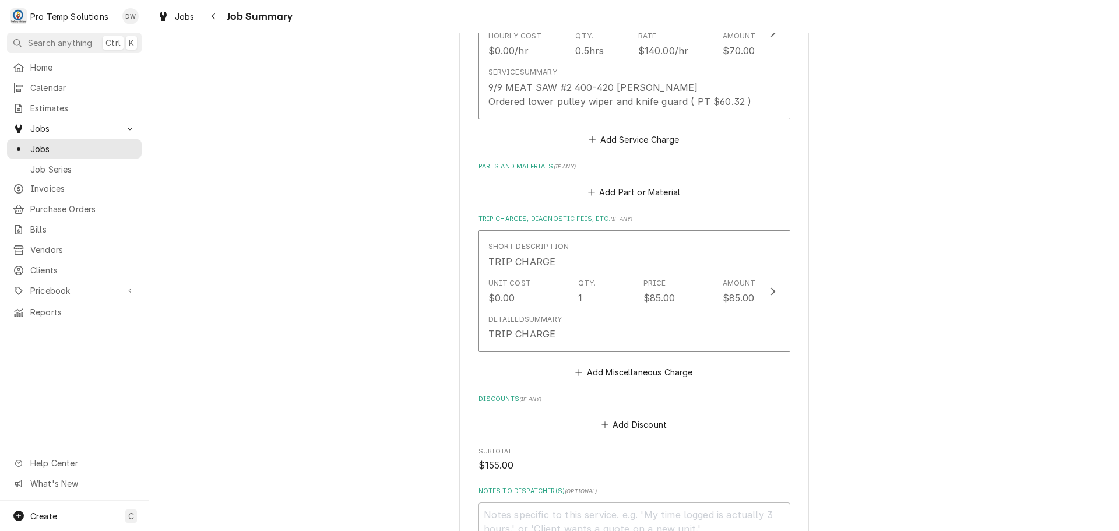
scroll to position [700, 0]
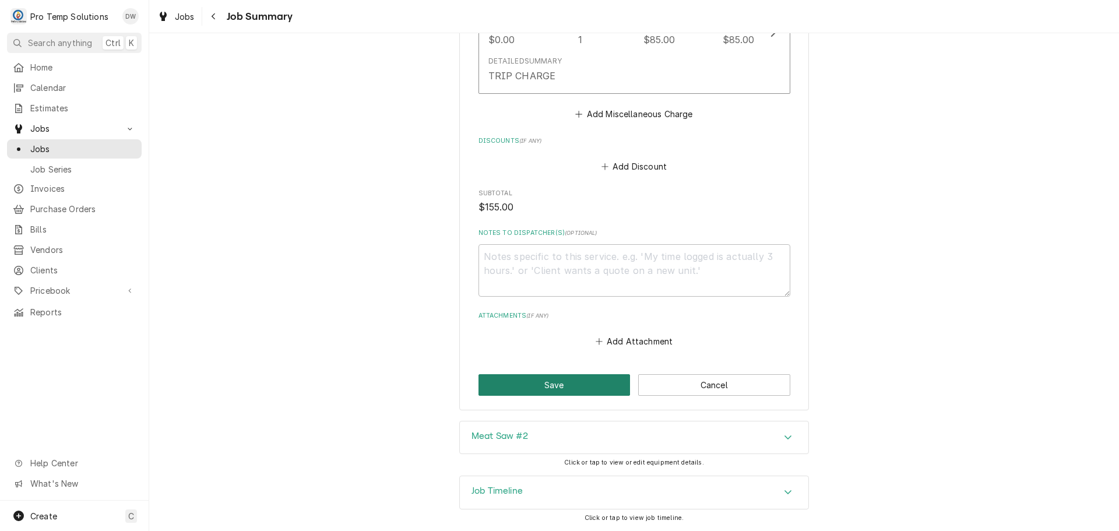
click at [548, 385] on button "Save" at bounding box center [554, 385] width 152 height 22
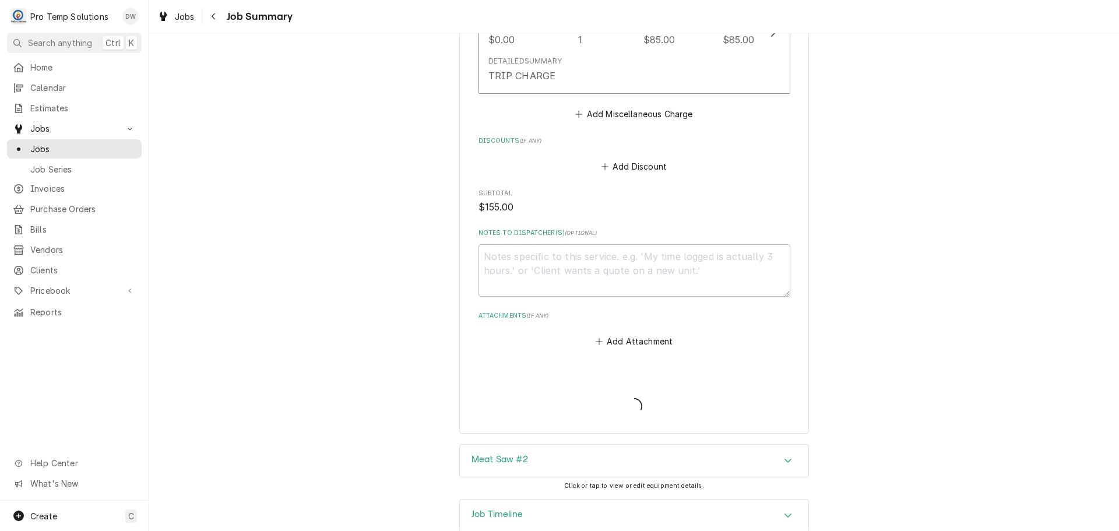
type textarea "x"
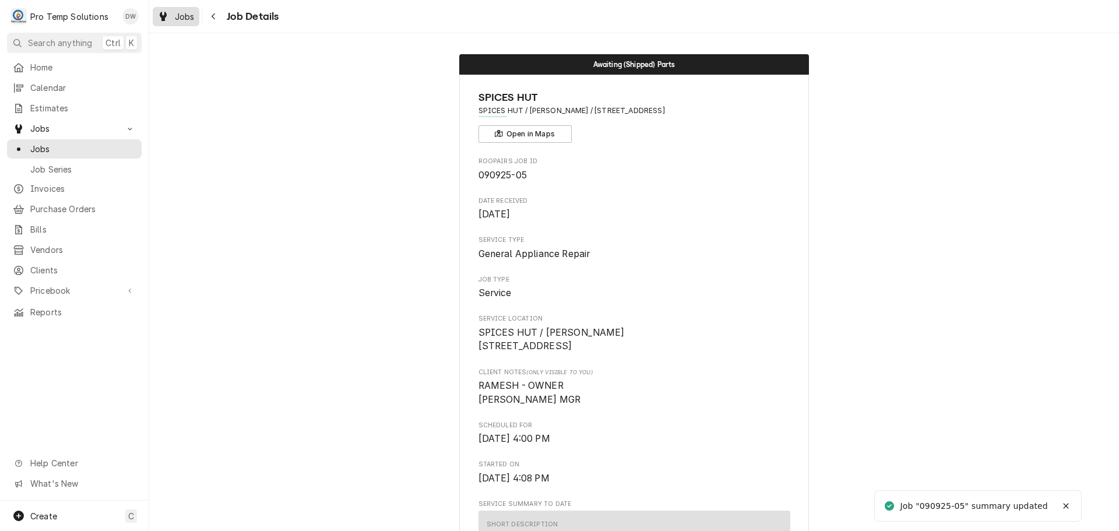
click at [186, 16] on span "Jobs" at bounding box center [185, 16] width 20 height 12
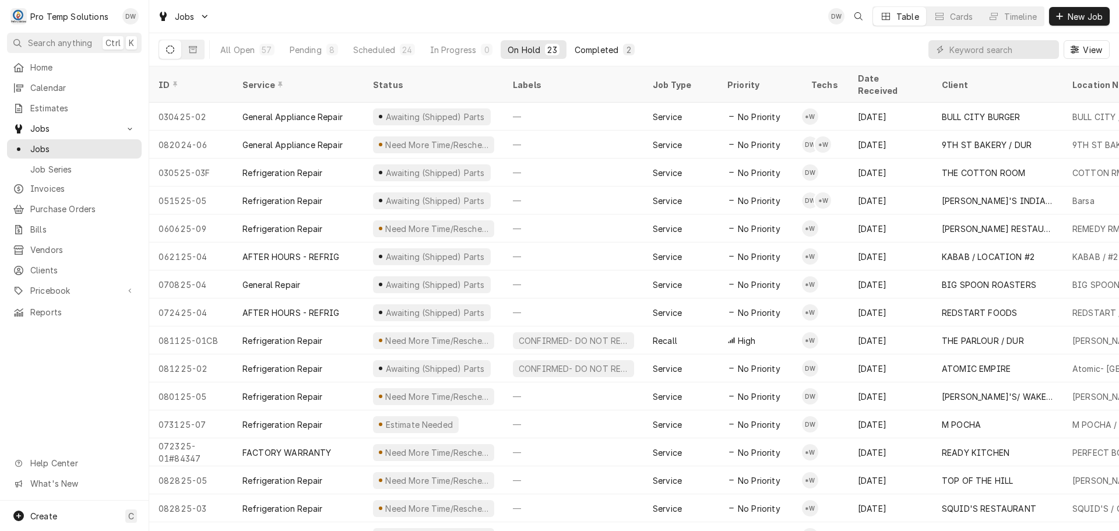
click at [589, 49] on div "Completed" at bounding box center [597, 50] width 44 height 12
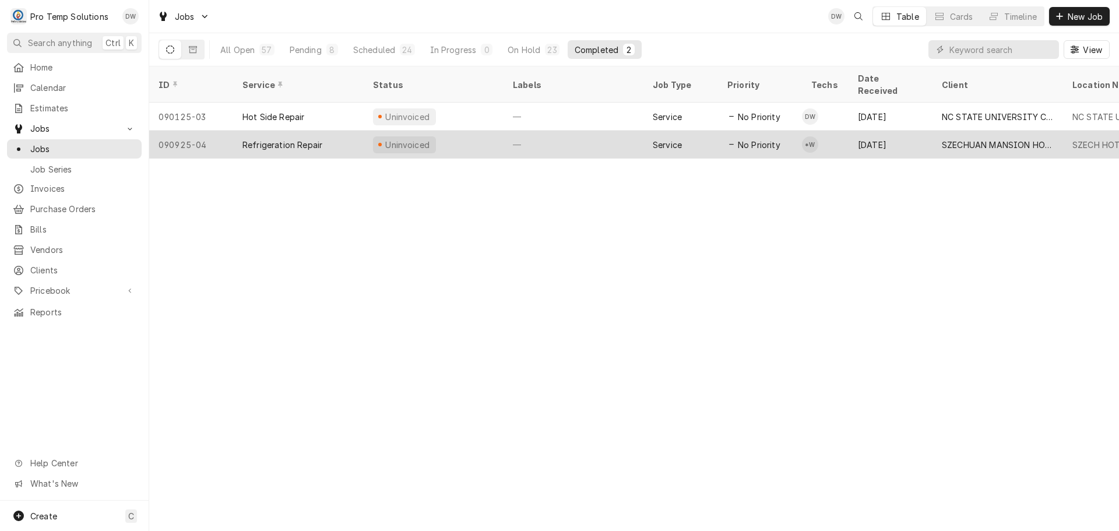
click at [594, 134] on div "—" at bounding box center [574, 145] width 140 height 28
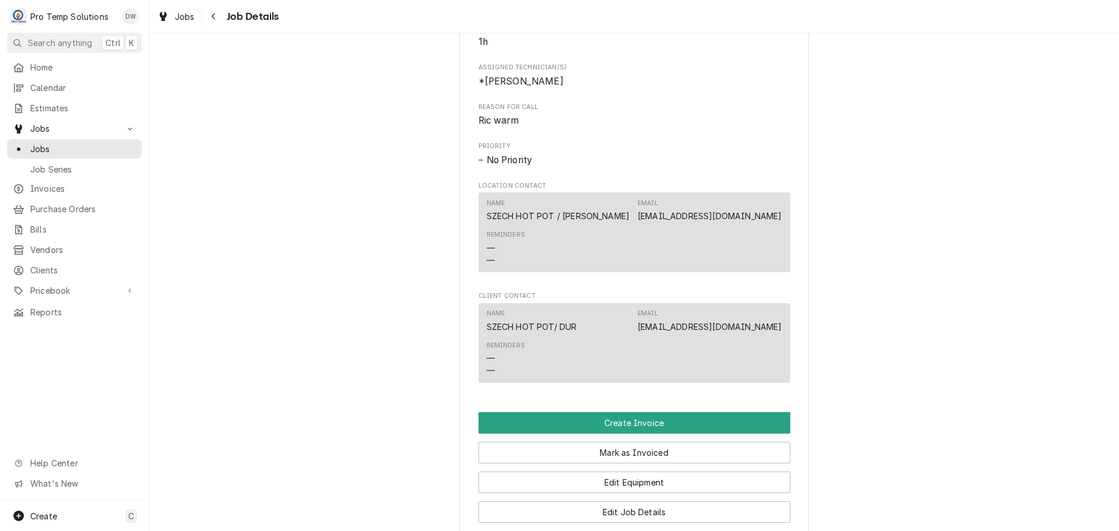
scroll to position [758, 0]
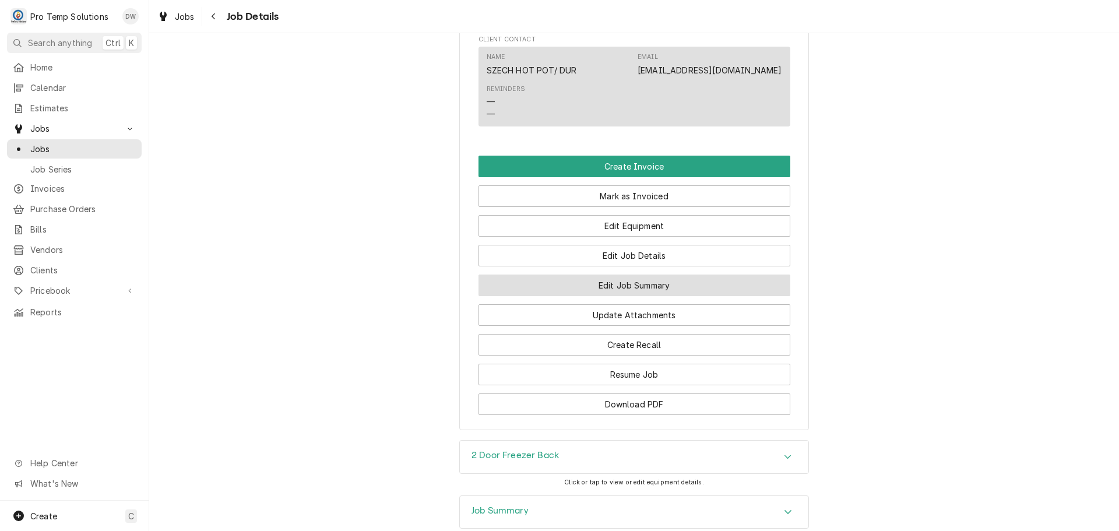
click at [619, 296] on button "Edit Job Summary" at bounding box center [634, 285] width 312 height 22
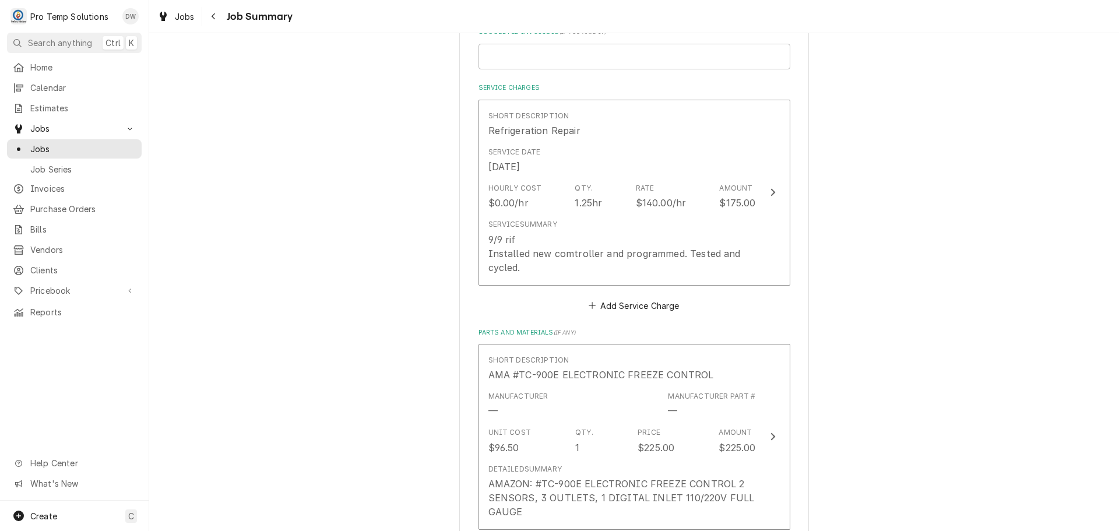
scroll to position [291, 0]
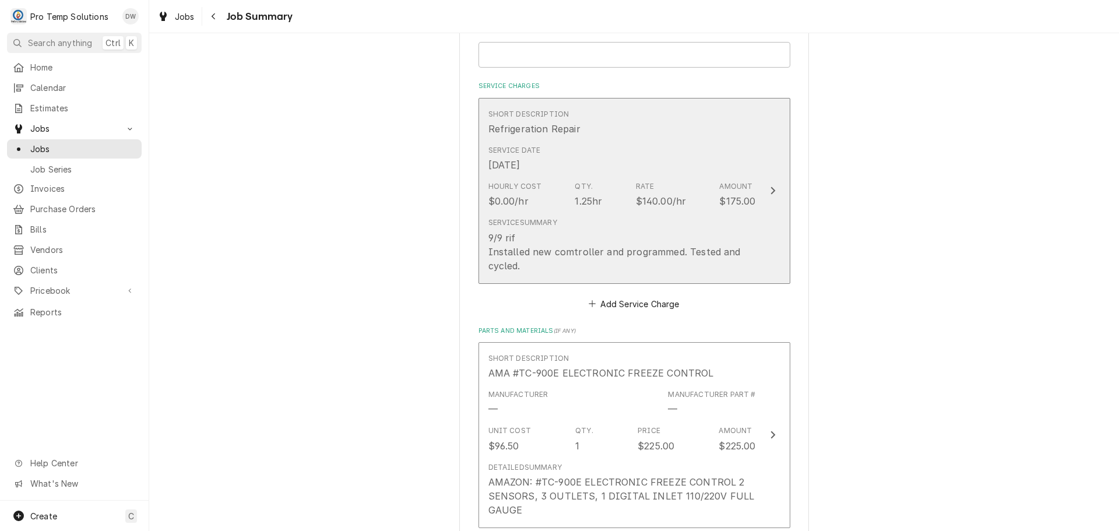
click at [770, 188] on icon "Update Line Item" at bounding box center [773, 190] width 6 height 9
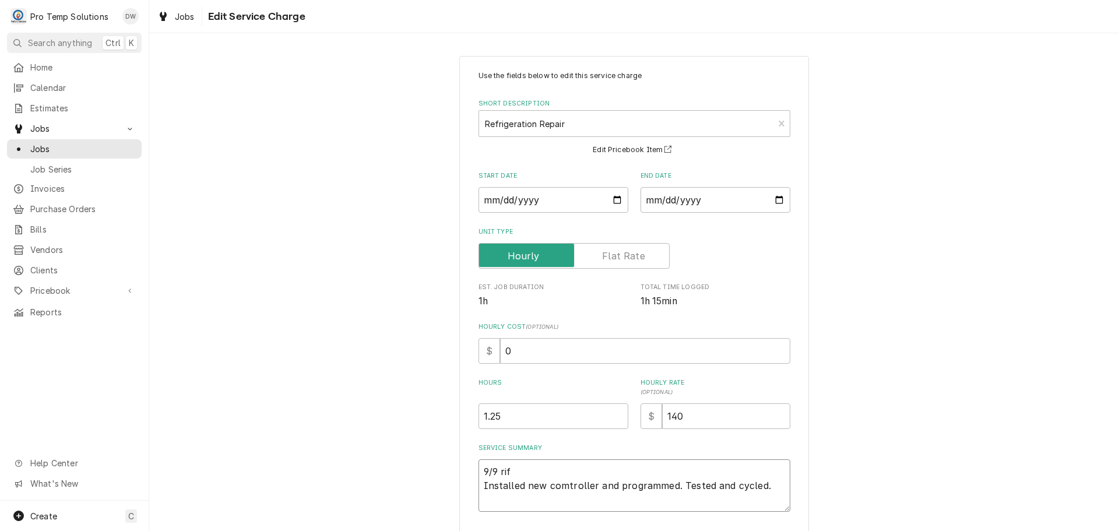
click at [519, 468] on textarea "9/9 rif Installed new comtroller and programmed. Tested and cycled." at bounding box center [634, 485] width 312 height 52
type textarea "x"
type textarea "9/9 ri Installed new comtroller and programmed. Tested and cycled."
type textarea "x"
type textarea "9/9 r Installed new comtroller and programmed. Tested and cycled."
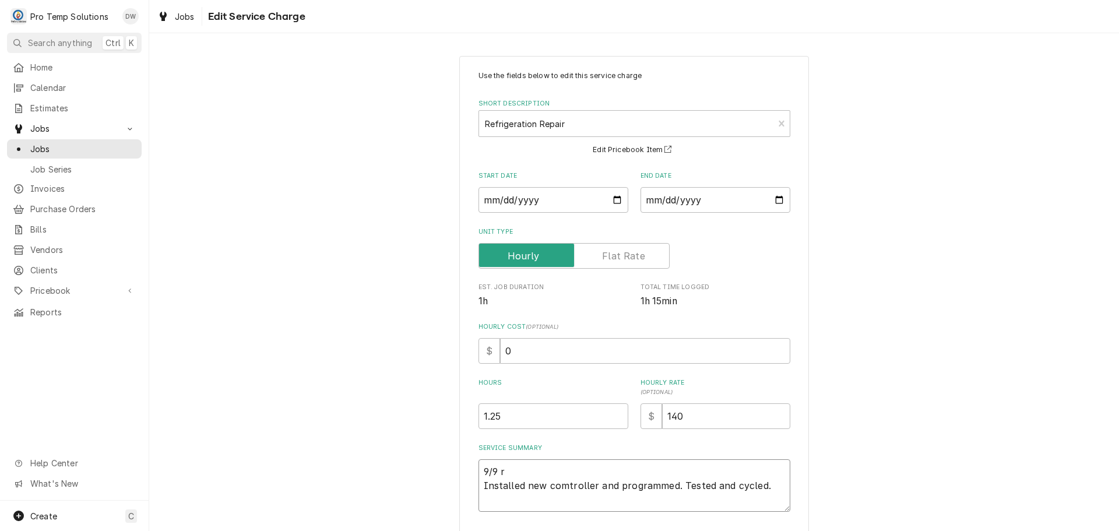
type textarea "x"
type textarea "9/9 Installed new comtroller and programmed. Tested and cycled."
type textarea "x"
type textarea "9/9 R Installed new comtroller and programmed. Tested and cycled."
type textarea "x"
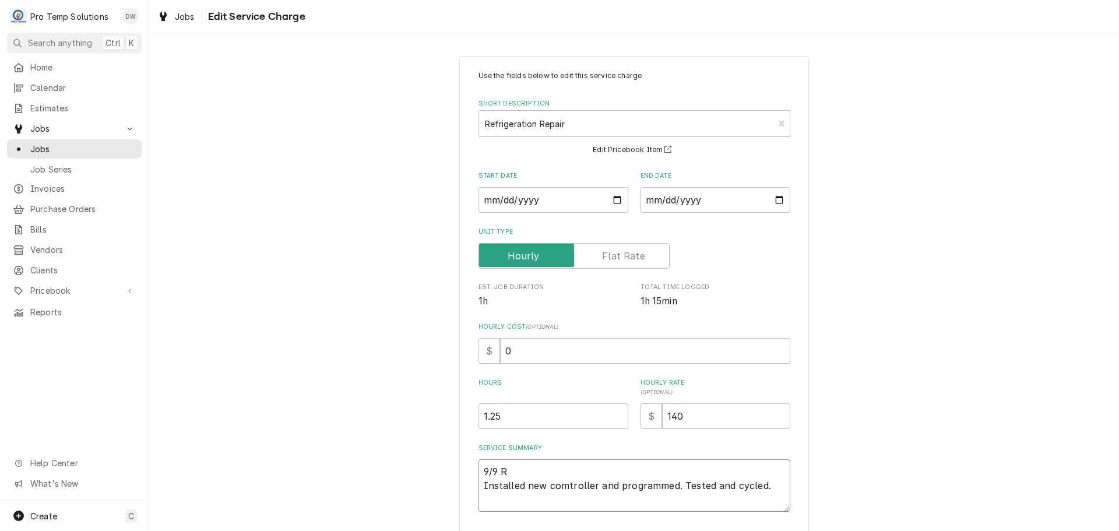
type textarea "9/9 RI Installed new comtroller and programmed. Tested and cycled."
type textarea "x"
type textarea "9/9 RIF Installed new comtroller and programmed. Tested and cycled."
type textarea "x"
type textarea "9/9 RIF Installed new comtroller and programmed. Tested and cycled."
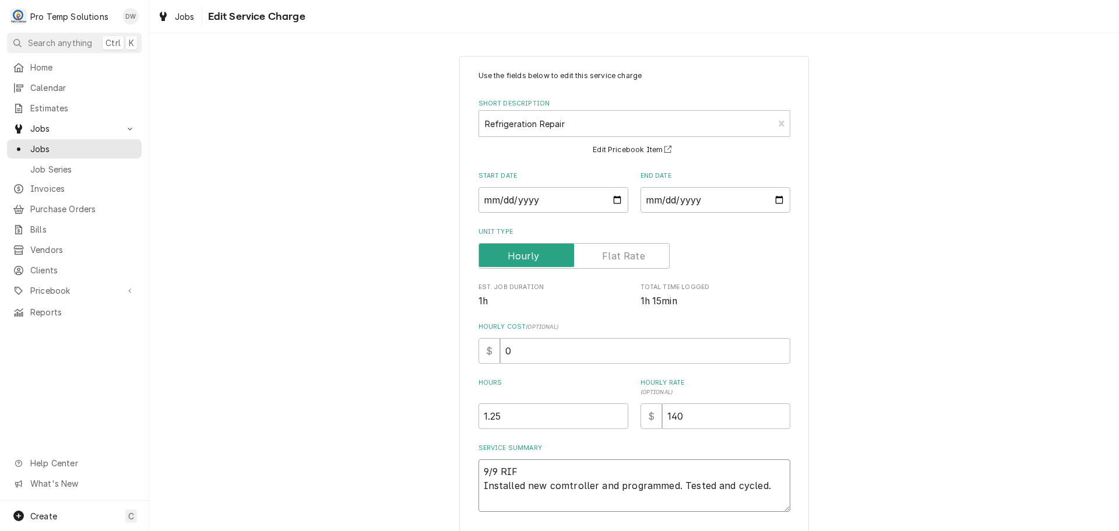
type textarea "x"
type textarea "9/9 RIF 2 Installed new comtroller and programmed. Tested and cycled."
type textarea "x"
type textarea "9/9 RIF 22 Installed new comtroller and programmed. Tested and cycled."
type textarea "x"
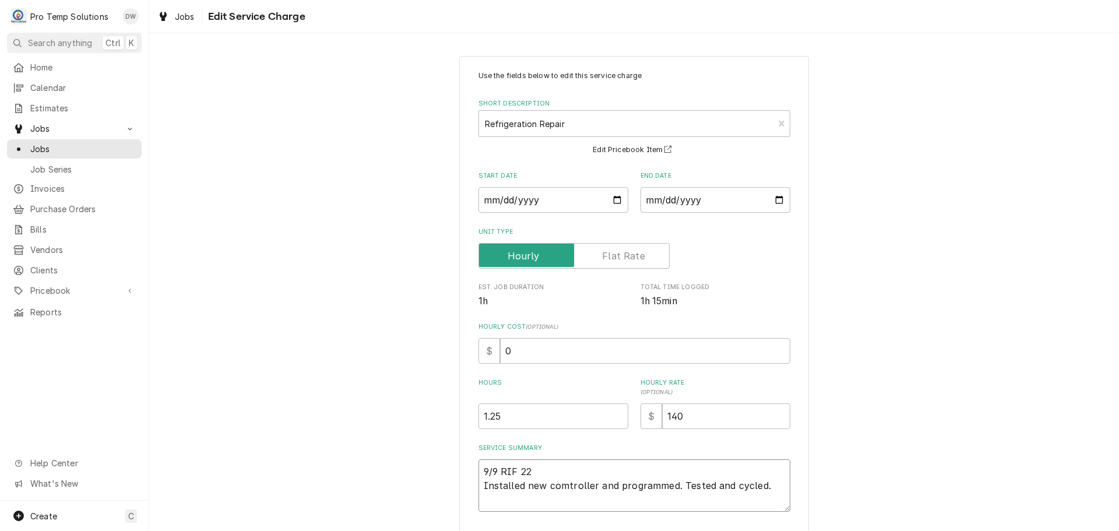
type textarea "9/9 RIF 220 Installed new comtroller and programmed. Tested and cycled."
type textarea "x"
type textarea "9/9 RIF 220- Installed new comtroller and programmed. Tested and cycled."
type textarea "x"
type textarea "9/9 RIF 220-3 Installed new comtroller and programmed. Tested and cycled."
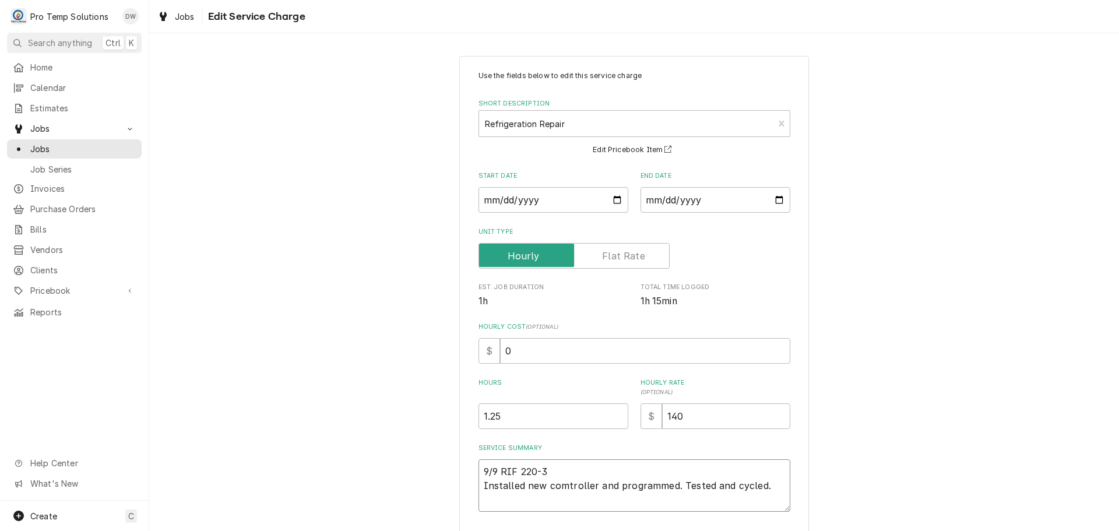
type textarea "x"
type textarea "9/9 RIF 220-34 Installed new comtroller and programmed. Tested and cycled."
type textarea "x"
type textarea "9/9 RIF 220-340 Installed new comtroller and programmed. Tested and cycled."
type textarea "x"
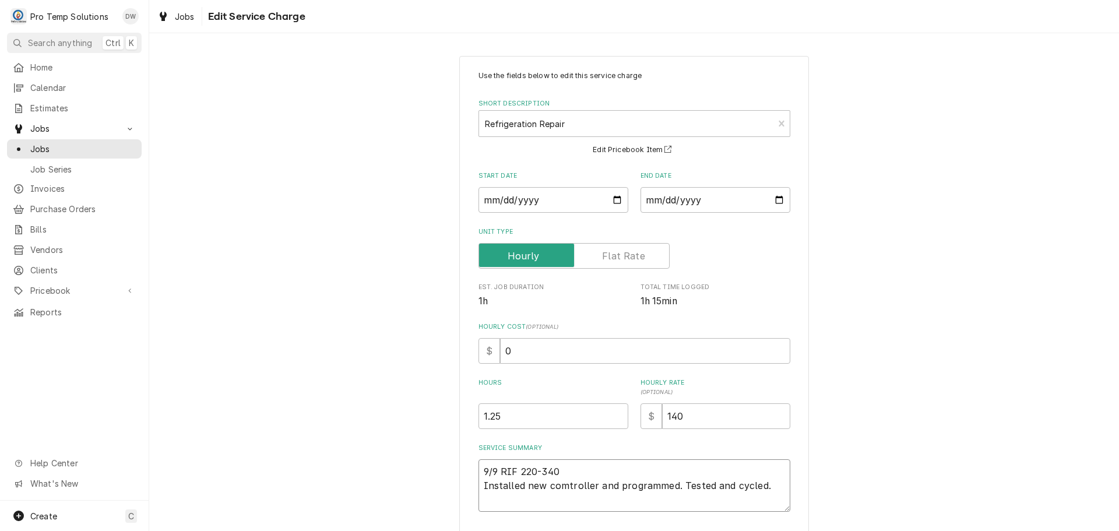
type textarea "9/9 RIF 220-340 Installed new comtroller and programmed. Tested and cycled."
type textarea "x"
type textarea "9/9 RIF 220-340 K Installed new comtroller and programmed. Tested and cycled."
type textarea "x"
type textarea "9/9 RIF 220-340 KE Installed new comtroller and programmed. Tested and cycled."
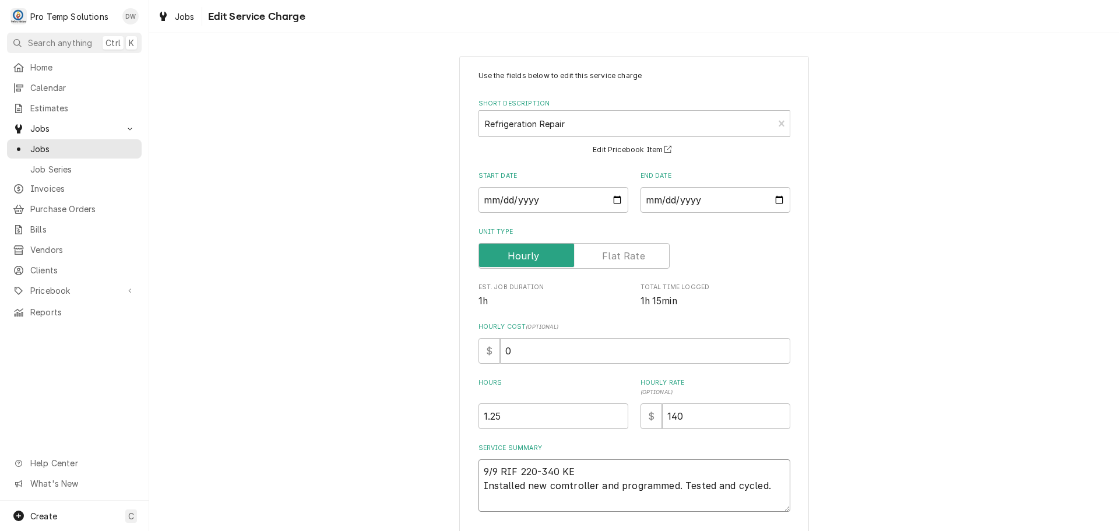
type textarea "x"
type textarea "9/9 RIF 220-340 KEV Installed new comtroller and programmed. Tested and cycled."
type textarea "x"
type textarea "9/9 RIF 220-340 KEVI Installed new comtroller and programmed. Tested and cycled."
type textarea "x"
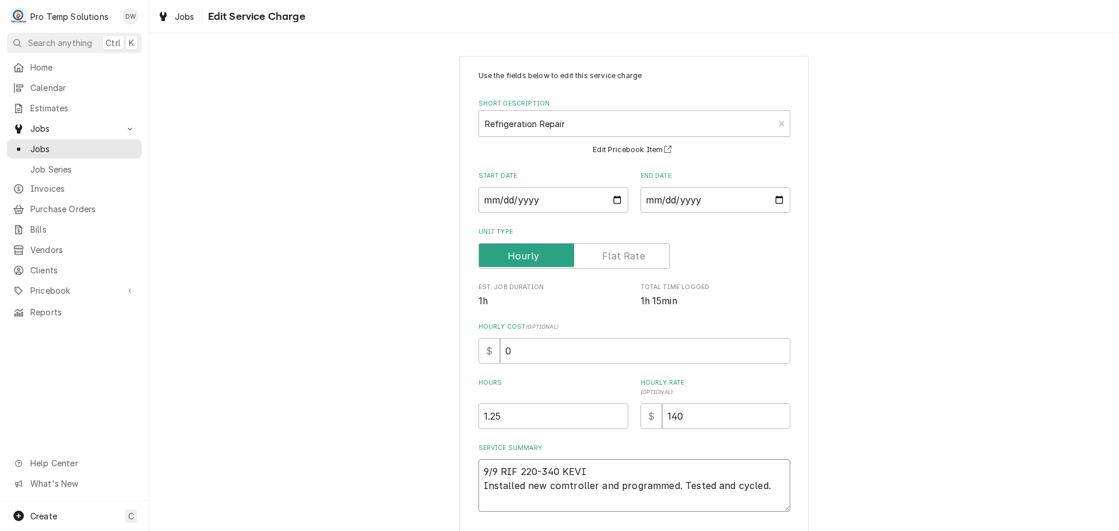
type textarea "9/9 RIF 220-340 KEVIN Installed new comtroller and programmed. Tested and cycle…"
type textarea "x"
type textarea "9/9 RIF 220-340 KEVIN Installed new comtroller and programmed. Tested and cycle…"
click at [560, 483] on textarea "9/9 RIF 220-340 KEVIN Installed new comtroller and programmed. Tested and cycle…" at bounding box center [634, 485] width 312 height 52
type textarea "x"
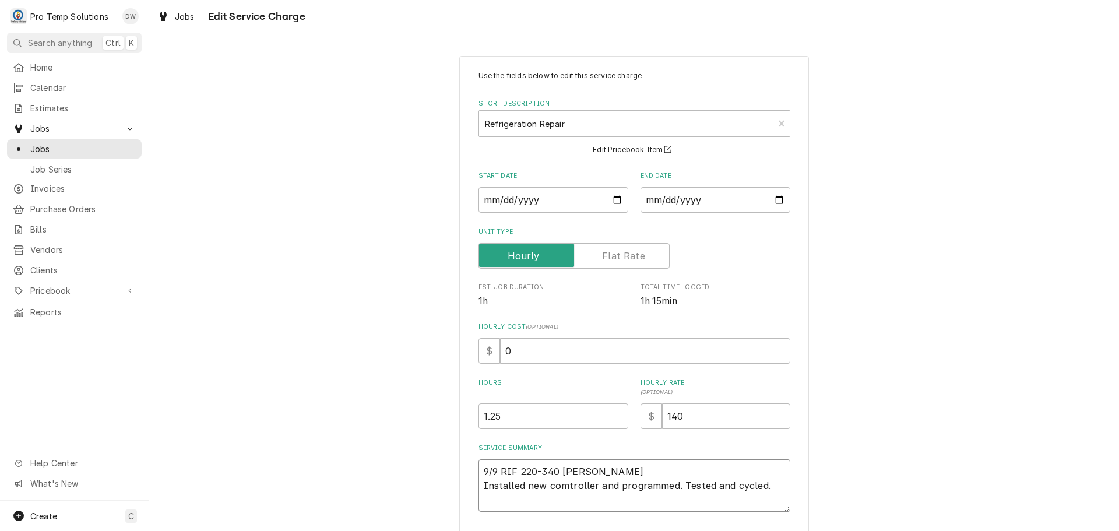
type textarea "9/9 RIF 220-340 KEVIN Installed new cotroller and programmed. Tested and cycled."
type textarea "x"
type textarea "9/9 RIF 220-340 KEVIN Installed new ctroller and programmed. Tested and cycled."
type textarea "x"
type textarea "9/9 RIF 220-340 KEVIN Installed new cNtroller and programmed. Tested and cycled."
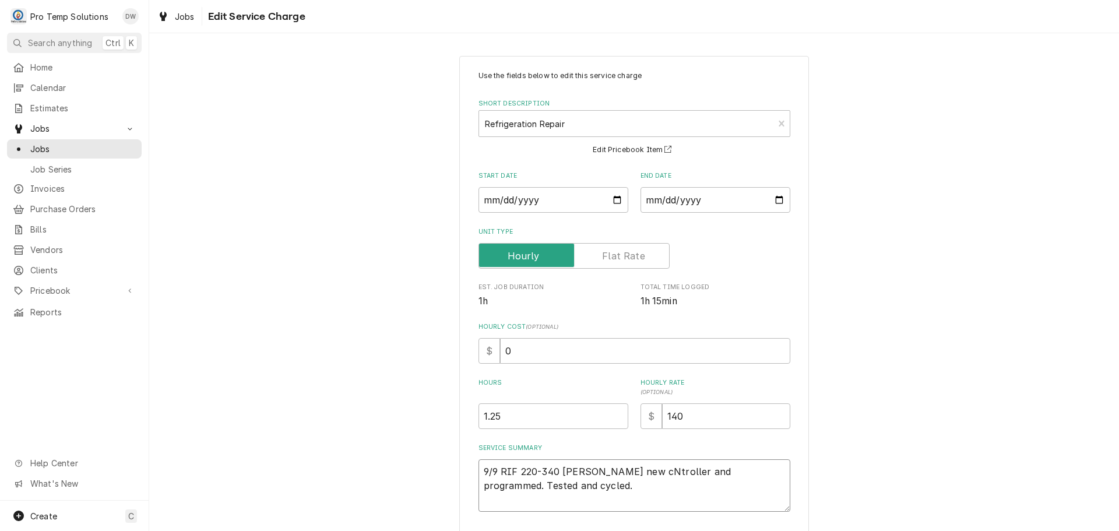
type textarea "x"
type textarea "9/9 RIF 220-340 KEVIN Installed new ctroller and programmed. Tested and cycled."
type textarea "x"
type textarea "9/9 RIF 220-340 KEVIN Installed new cotroller and programmed. Tested and cycled."
type textarea "x"
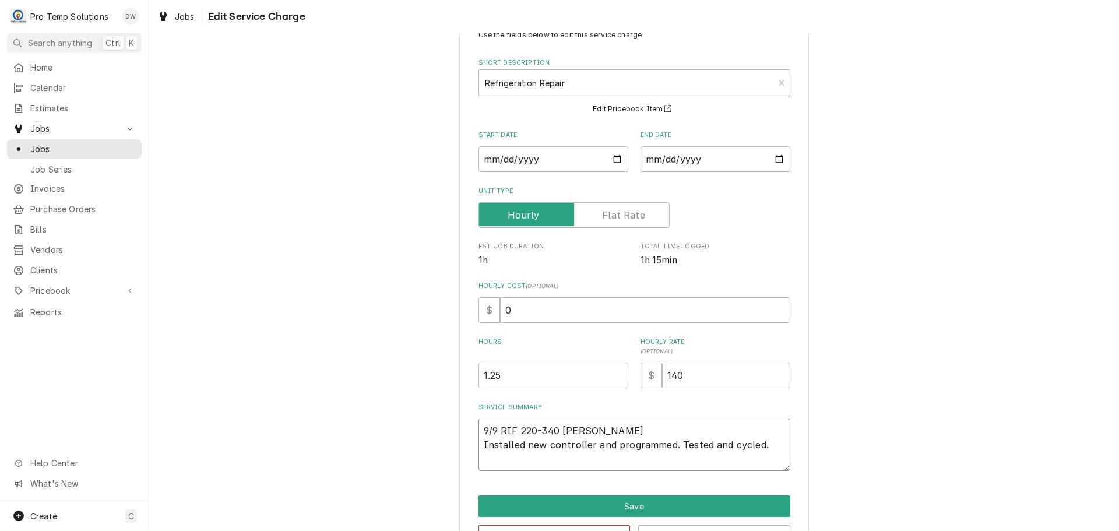
scroll to position [82, 0]
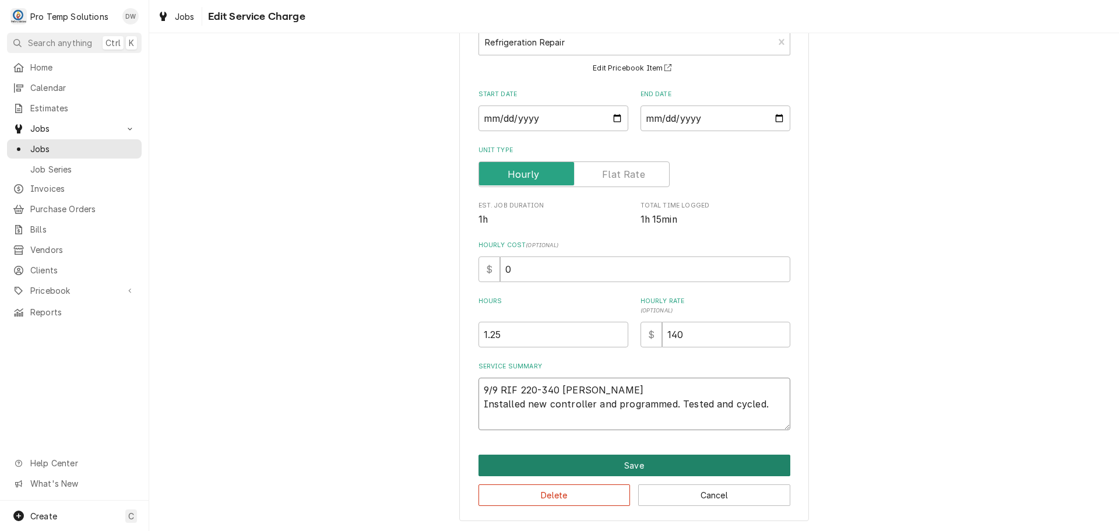
type textarea "9/9 RIF 220-340 KEVIN Installed new controller and programmed. Tested and cycle…"
click at [622, 468] on button "Save" at bounding box center [634, 466] width 312 height 22
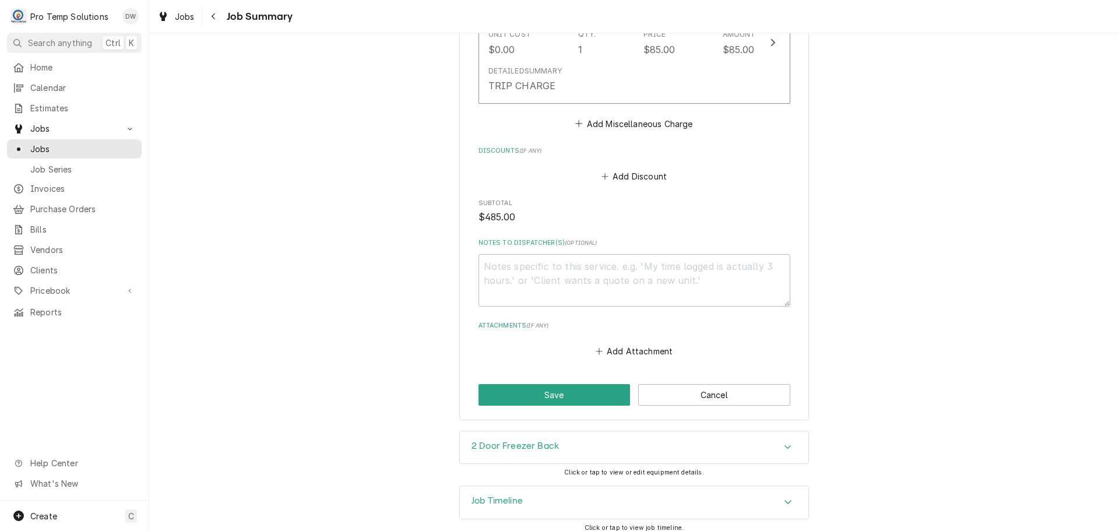
scroll to position [905, 0]
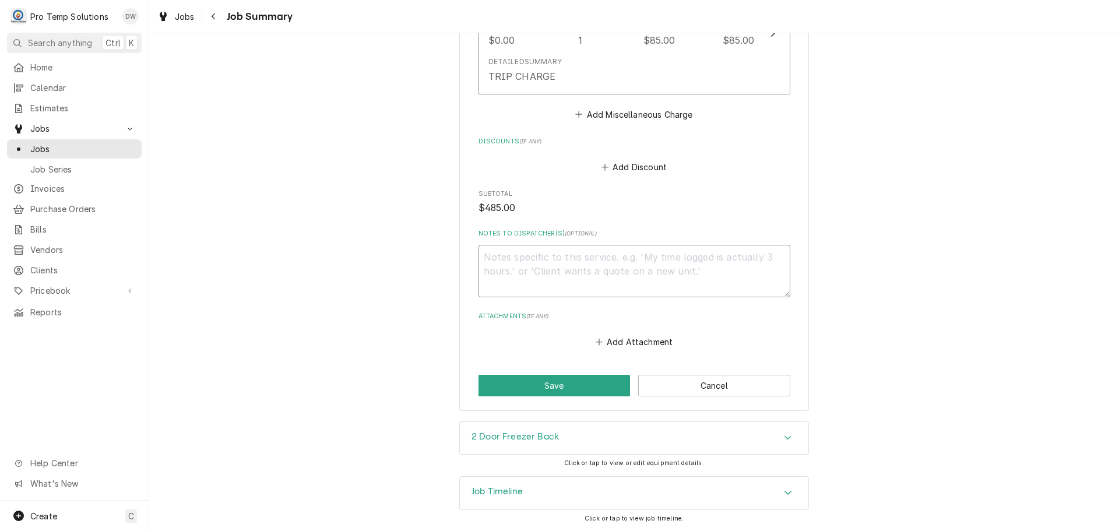
click at [515, 255] on textarea "Notes to Dispatcher(s) ( optional )" at bounding box center [634, 271] width 312 height 52
type textarea "x"
type textarea "#"
type textarea "x"
type textarea "#0"
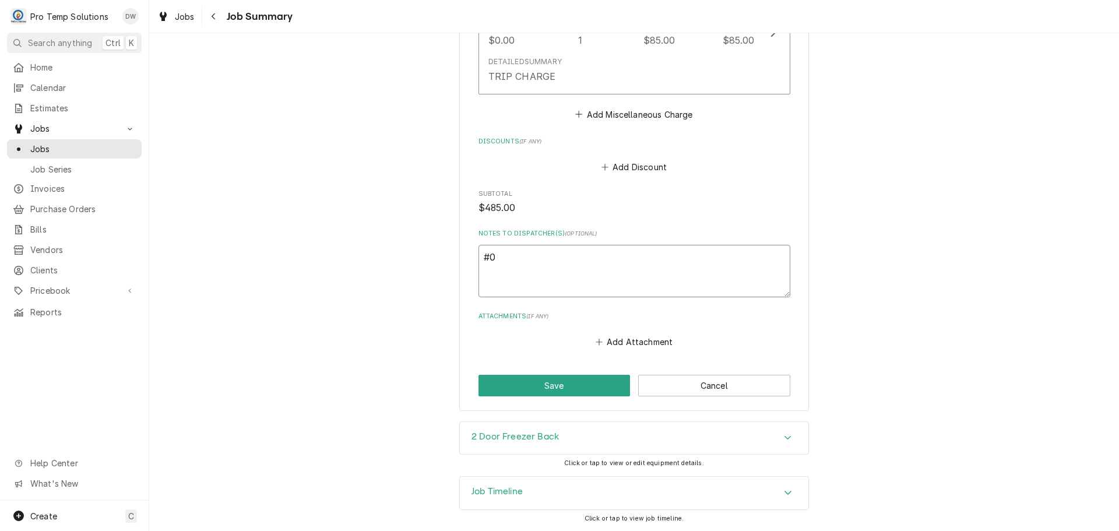
type textarea "x"
type textarea "#09"
type textarea "x"
type textarea "#090"
type textarea "x"
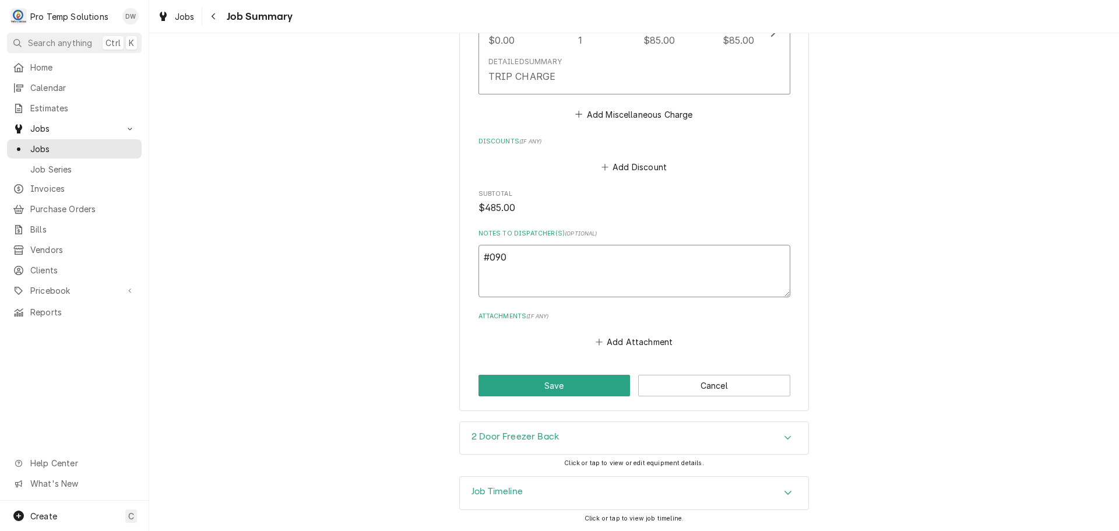
type textarea "#0909"
type textarea "x"
type textarea "#09092"
type textarea "x"
type textarea "#090925"
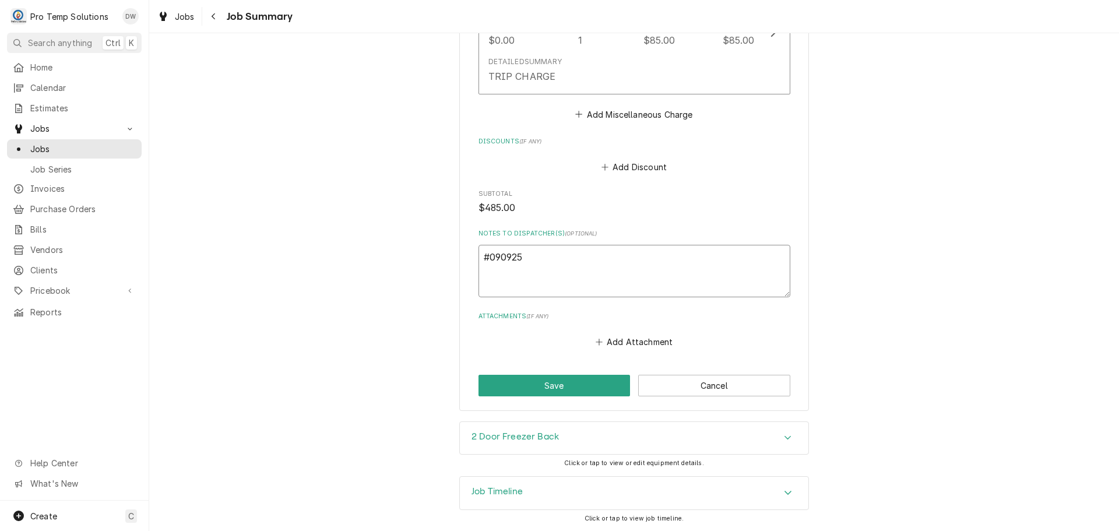
type textarea "x"
type textarea "#0909250"
type textarea "x"
type textarea "#09092500"
type textarea "x"
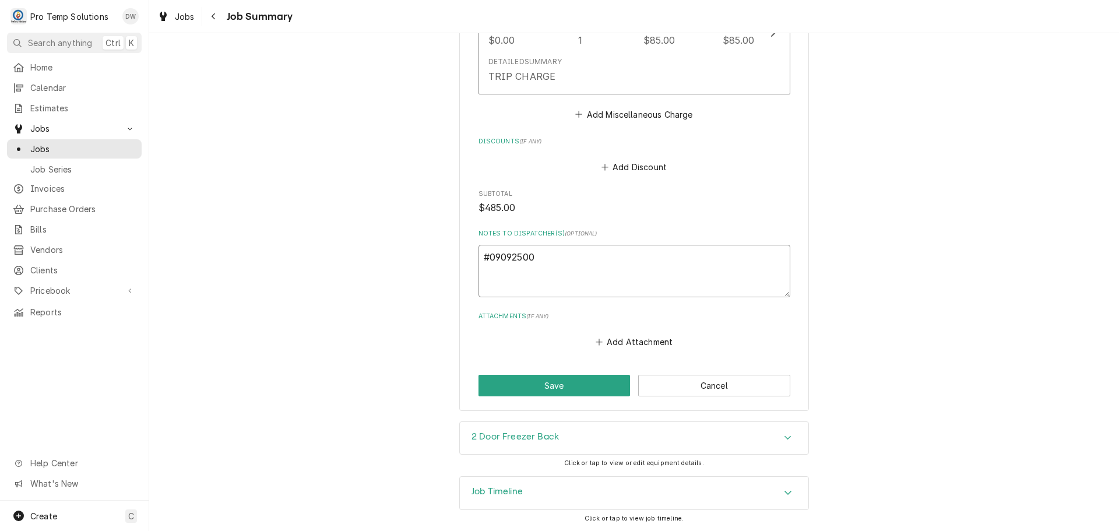
type textarea "#090925002"
type textarea "x"
type textarea "#090925002"
type textarea "x"
type textarea "#090925002 h"
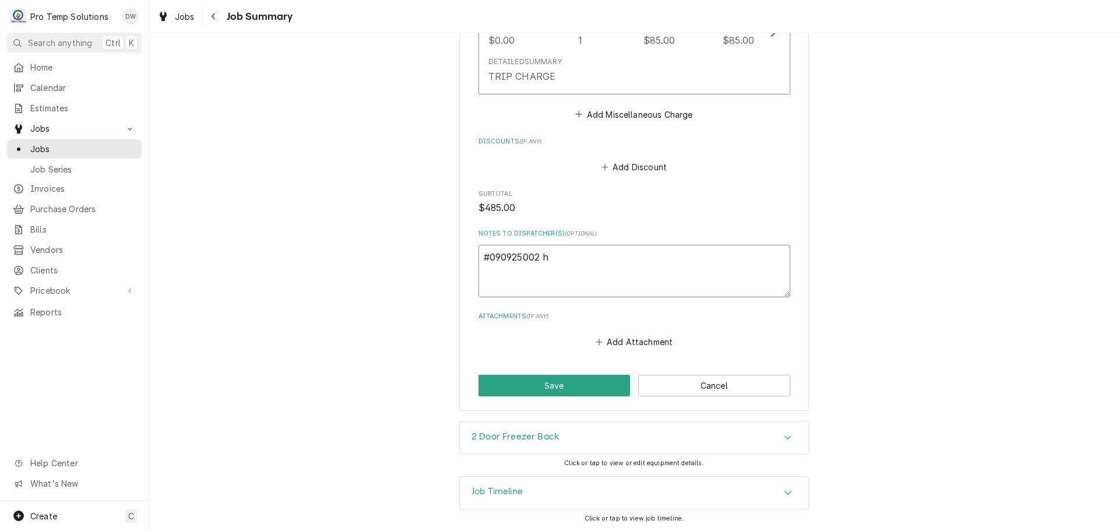
type textarea "x"
type textarea "#090925002 ho"
type textarea "x"
type textarea "#090925002 hot"
type textarea "x"
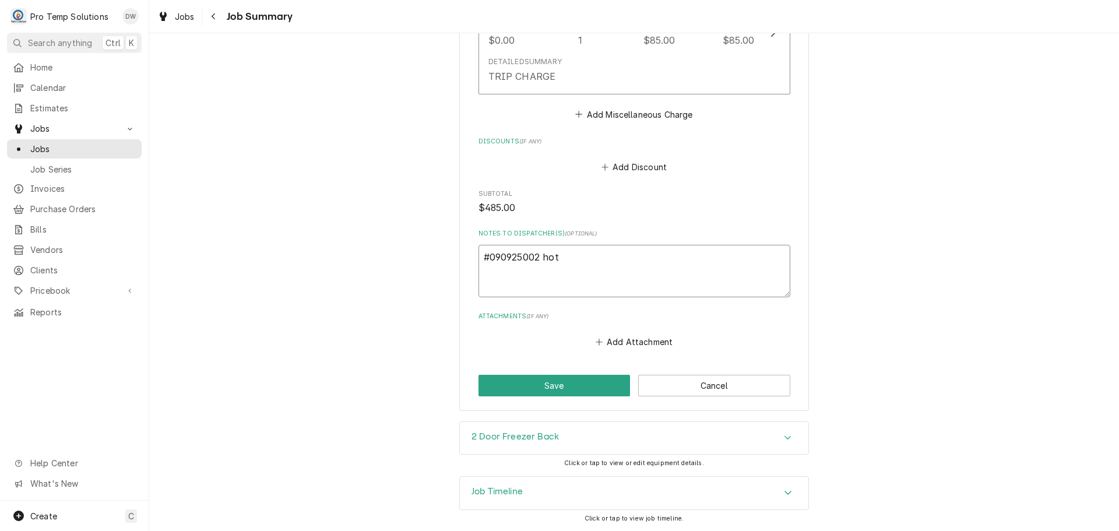
type textarea "#090925002 hot"
type textarea "x"
type textarea "#090925002 hot p"
type textarea "x"
type textarea "#090925002 hot po"
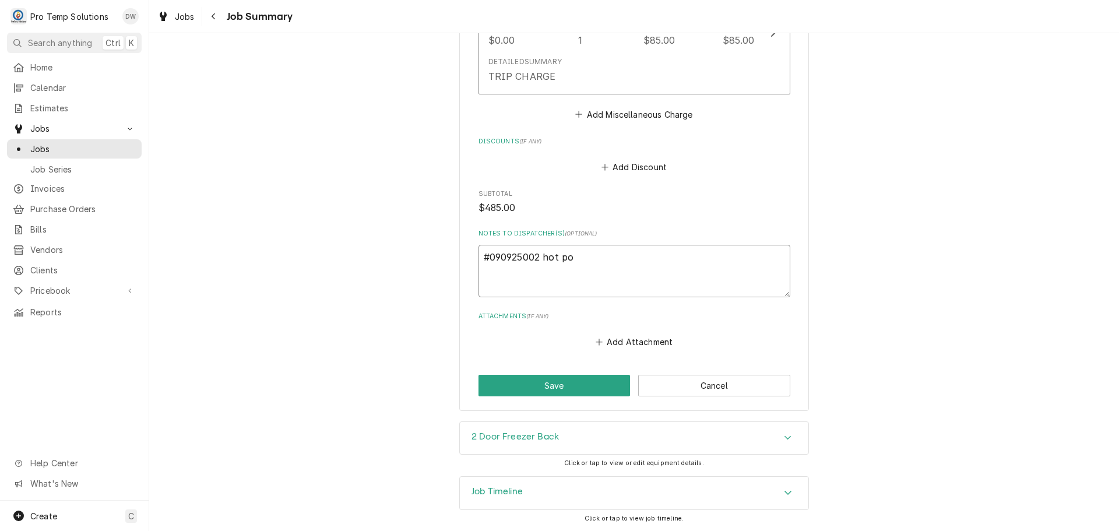
type textarea "x"
type textarea "#090925002 hot pot"
type textarea "x"
type textarea "#090925002 hot pot"
type textarea "x"
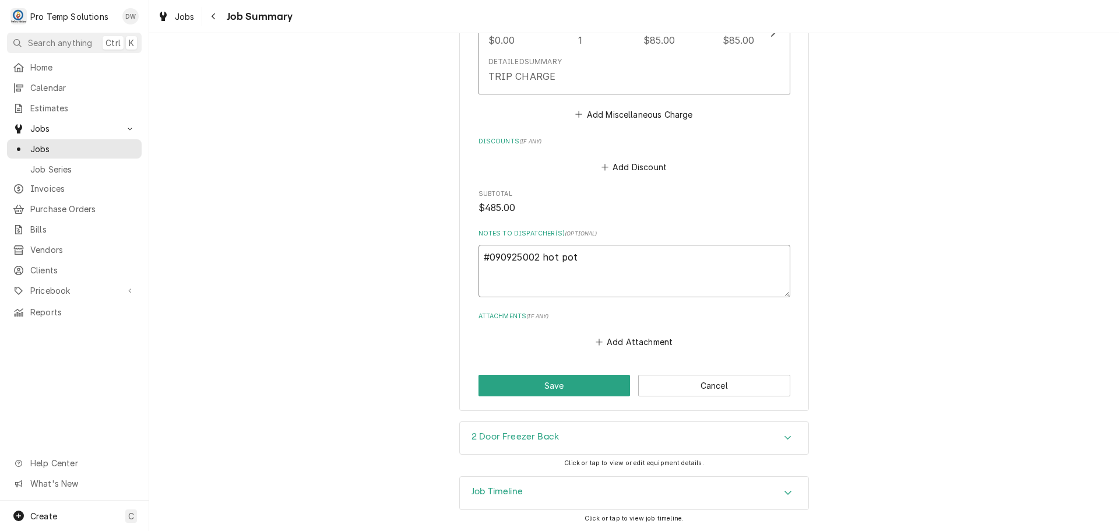
type textarea "#090925002 hot pot /"
type textarea "x"
type textarea "#090925002 hot pot /"
type textarea "x"
type textarea "#090925002 hot pot / c"
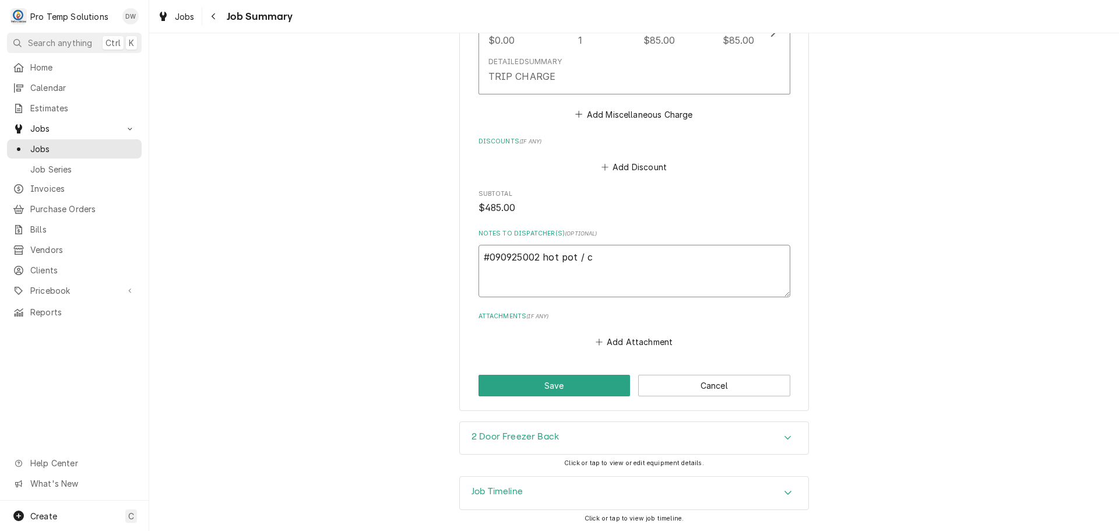
type textarea "x"
type textarea "#090925002 hot pot / ca"
type textarea "x"
type textarea "#090925002 hot pot / car"
type textarea "x"
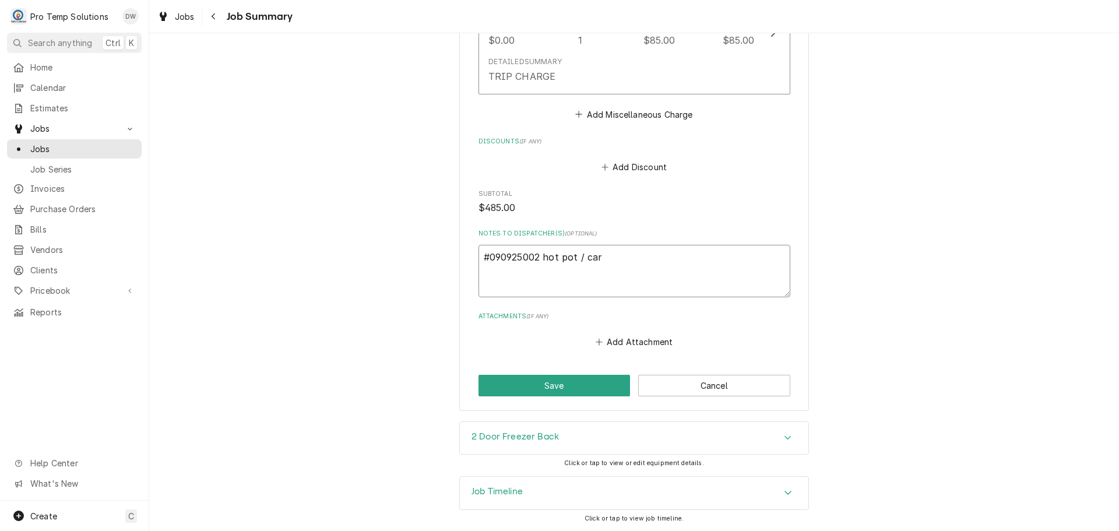
type textarea "#090925002 hot pot / cary"
type textarea "x"
type textarea "#090925002 hot pot / cary-"
type textarea "x"
type textarea "#090925002 hot pot / cary-"
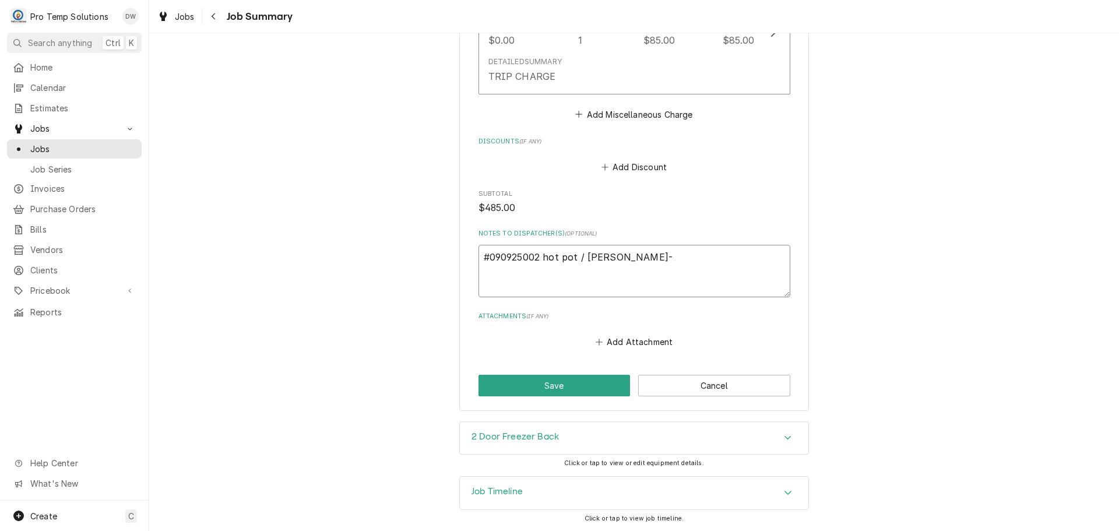
type textarea "x"
type textarea "#090925002 hot pot / cary- r"
type textarea "x"
type textarea "#090925002 hot pot / cary- ri"
type textarea "x"
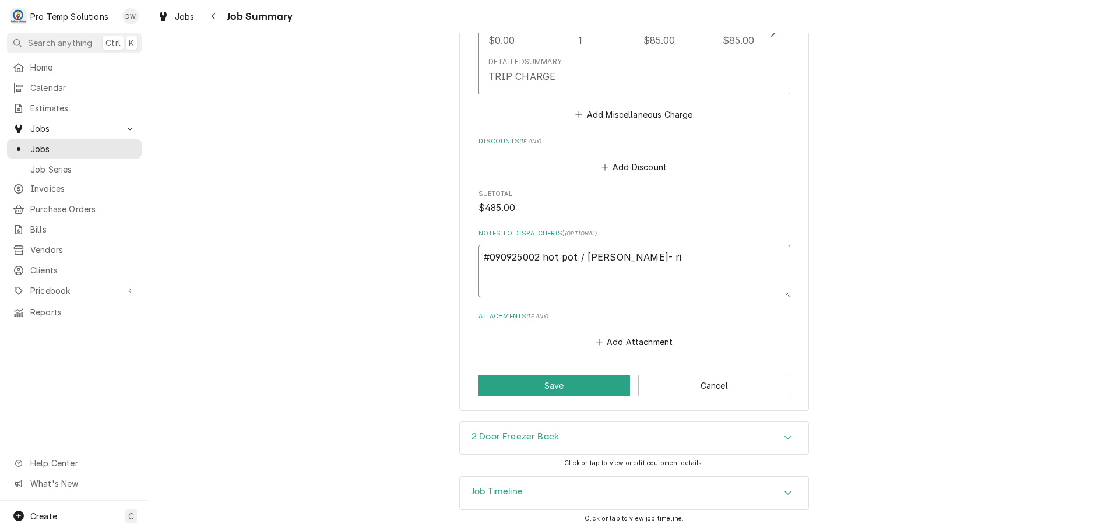
type textarea "#090925002 hot pot / cary- rif"
type textarea "x"
type textarea "#090925002 hot pot / cary- rif"
type textarea "x"
type textarea "#090925002 hot pot / cary- rif"
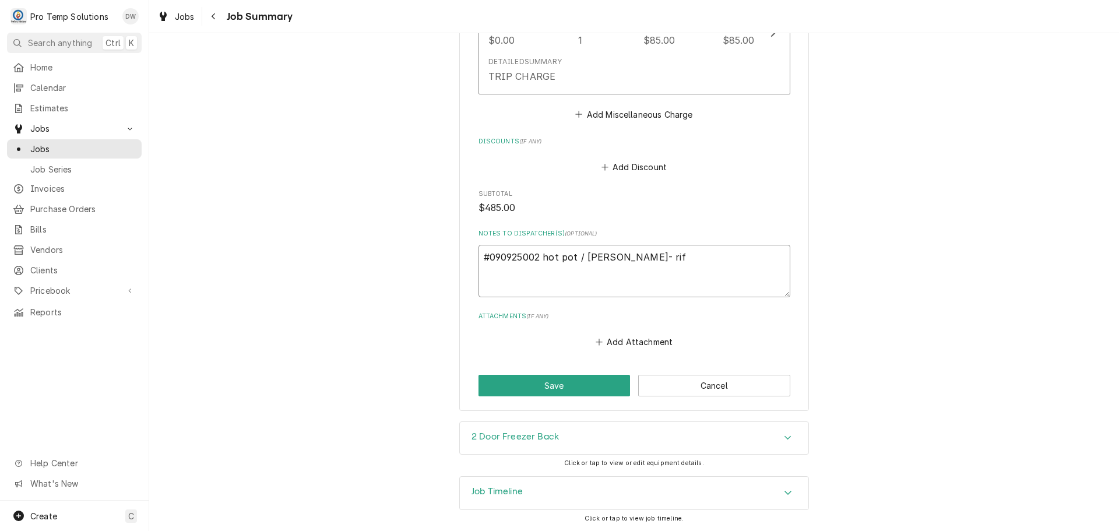
type textarea "x"
type textarea "#090925002 hot pot / cary- ri"
type textarea "x"
type textarea "#090925002 hot pot / cary- r"
type textarea "x"
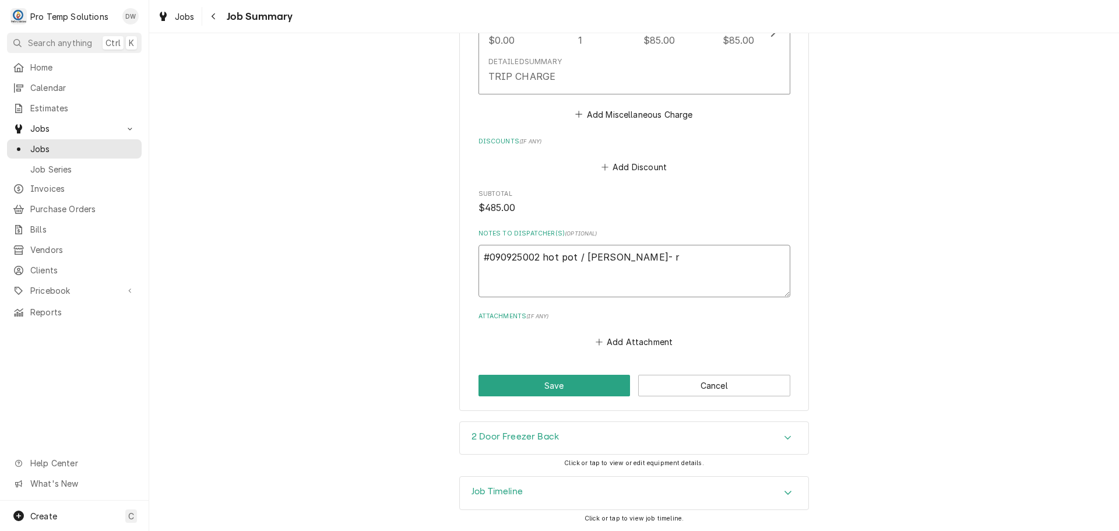
type textarea "#090925002 hot pot / cary-"
type textarea "x"
type textarea "#090925002 hot pot / cary-"
type textarea "x"
type textarea "#090925002 hot pot / cary"
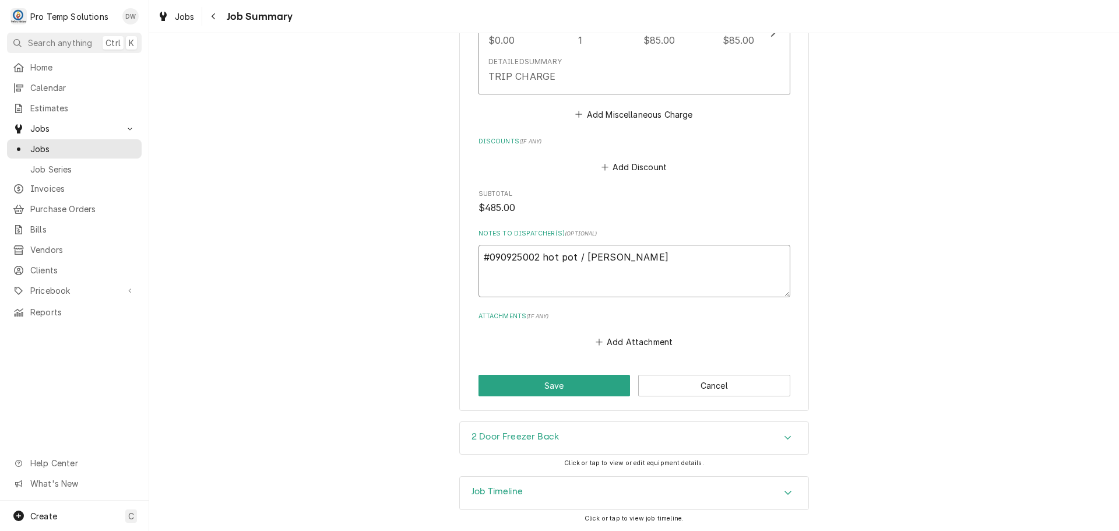
type textarea "x"
type textarea "#090925002 hot pot / car"
type textarea "x"
type textarea "#090925002 hot pot / ca"
type textarea "x"
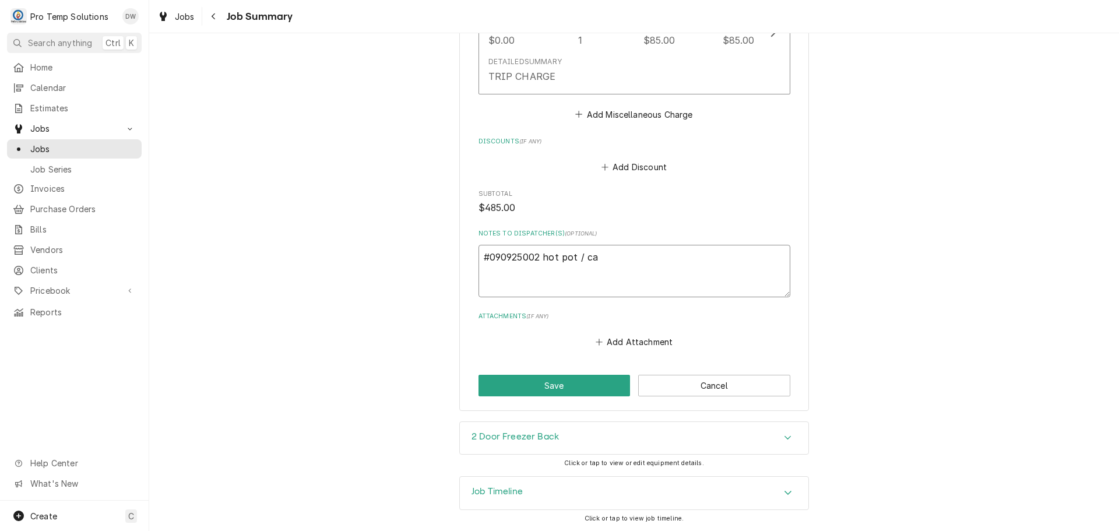
type textarea "#090925002 hot pot / c"
type textarea "x"
type textarea "#090925002 hot pot /"
type textarea "x"
type textarea "#090925002 hot pot /"
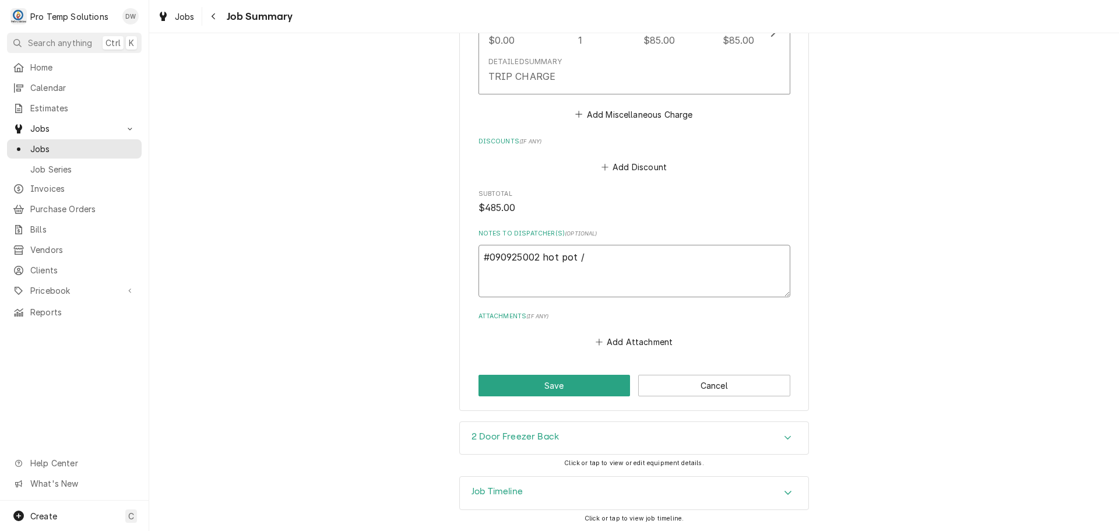
type textarea "x"
type textarea "#090925002 hot pot"
type textarea "x"
type textarea "#090925002 hot pot"
type textarea "x"
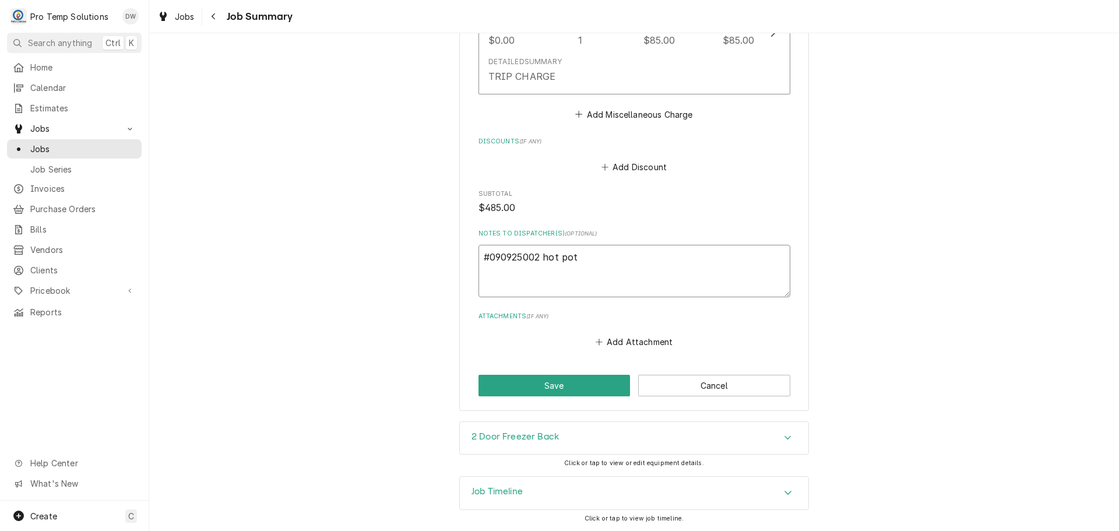
type textarea "#090925002 hot po"
type textarea "x"
type textarea "#090925002 hot p"
type textarea "x"
type textarea "#090925002 hot"
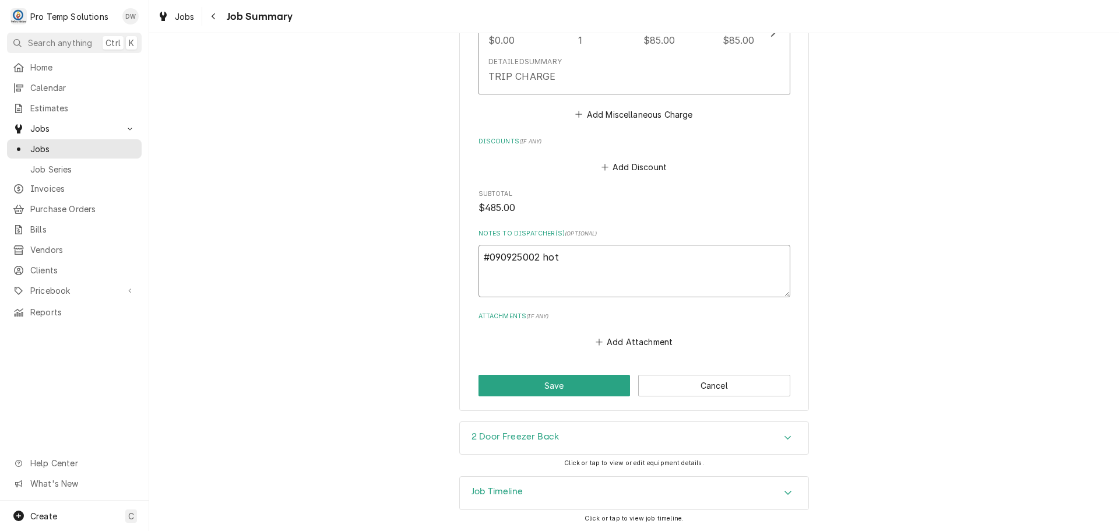
type textarea "x"
type textarea "#090925002 hot"
type textarea "x"
type textarea "#090925002 ho"
type textarea "x"
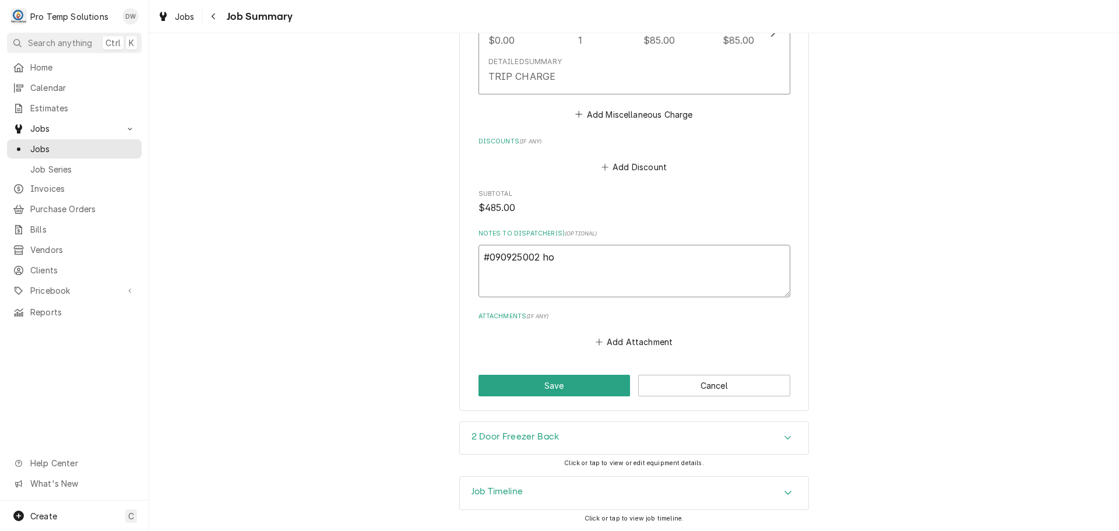
type textarea "#090925002 h"
type textarea "x"
type textarea "#090925002"
type textarea "x"
type textarea "#090925002 H"
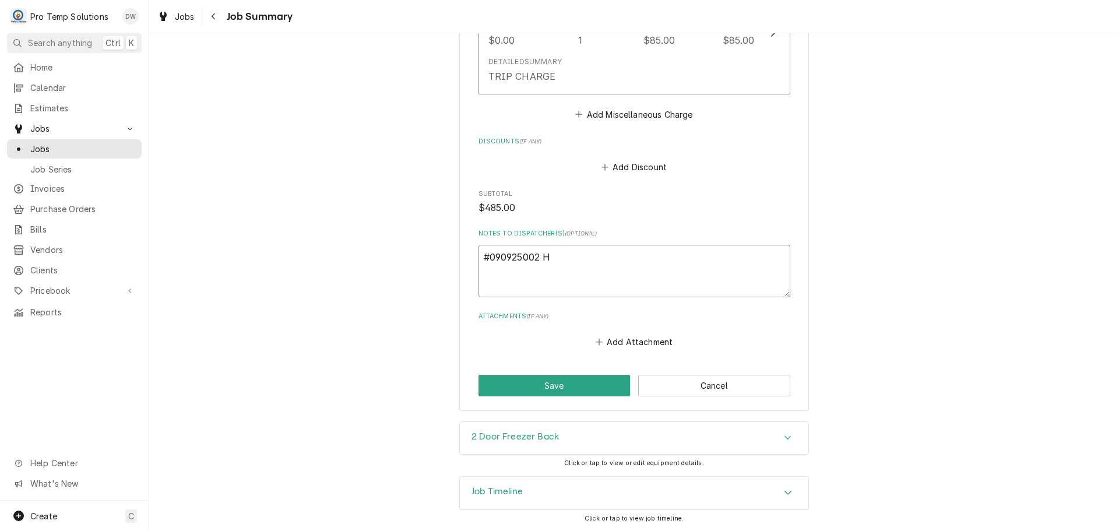
type textarea "x"
type textarea "#090925002 HO"
type textarea "x"
type textarea "#090925002 HOT"
type textarea "x"
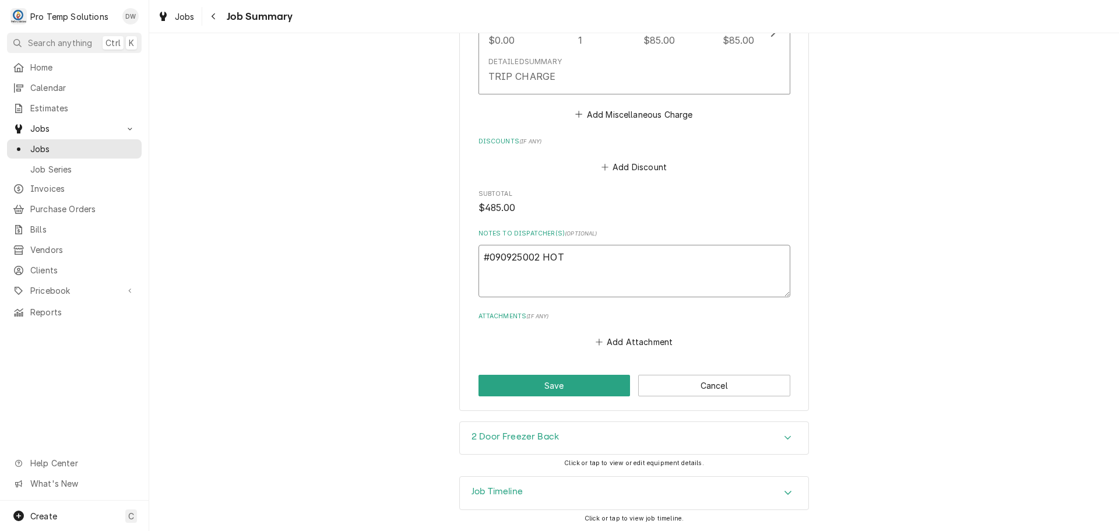
type textarea "#090925002 HOT"
type textarea "x"
type textarea "#090925002 HOT P"
type textarea "x"
type textarea "#090925002 HOT PO"
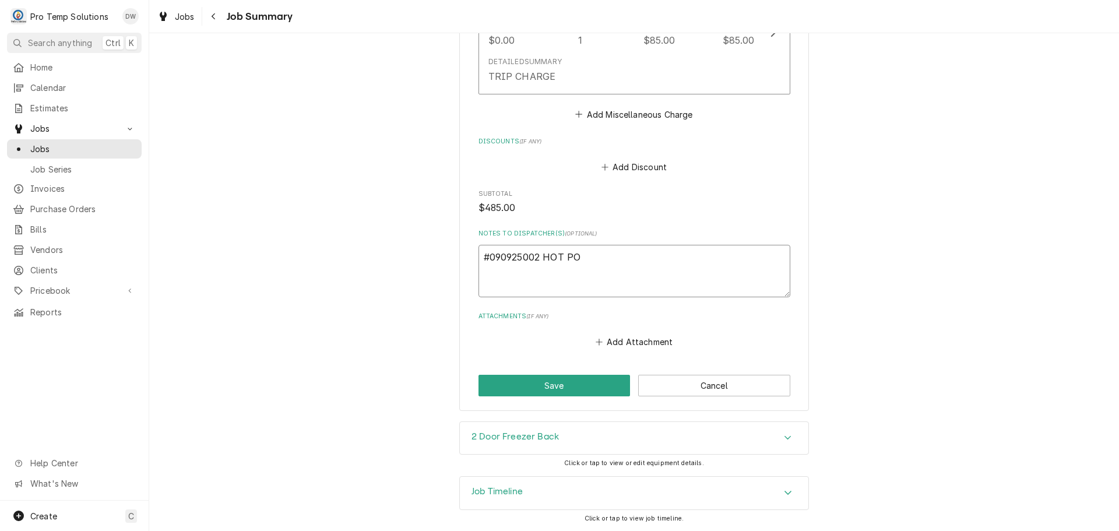
type textarea "x"
type textarea "#090925002 HOT POT"
type textarea "x"
type textarea "#090925002 HOT POT"
type textarea "x"
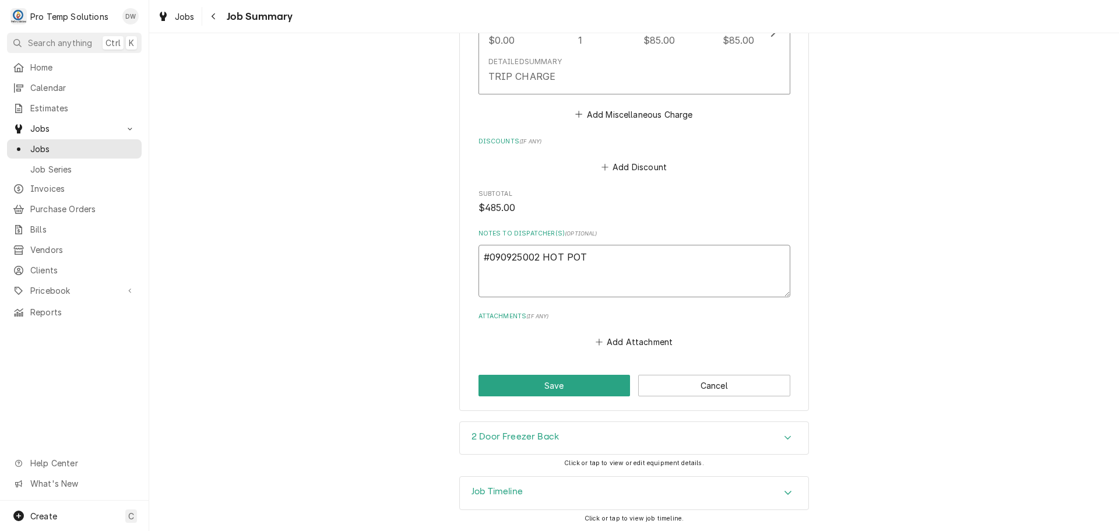
type textarea "#090925002 HOT POT ."
type textarea "x"
type textarea "#090925002 HOT POT"
type textarea "x"
type textarea "#090925002 HOT POT /"
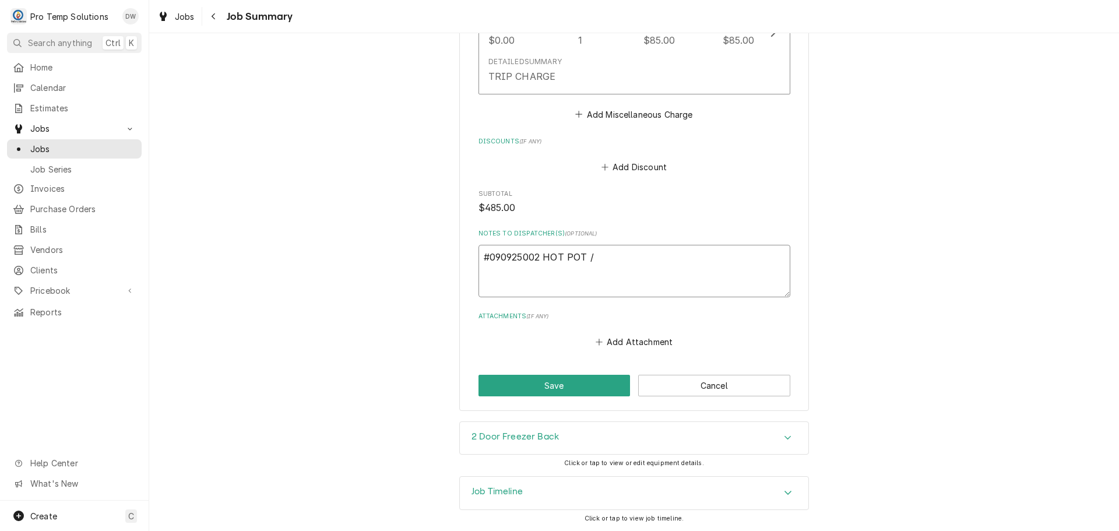
type textarea "x"
type textarea "#090925002 HOT POT /"
type textarea "x"
type textarea "#090925002 HOT POT / C"
type textarea "x"
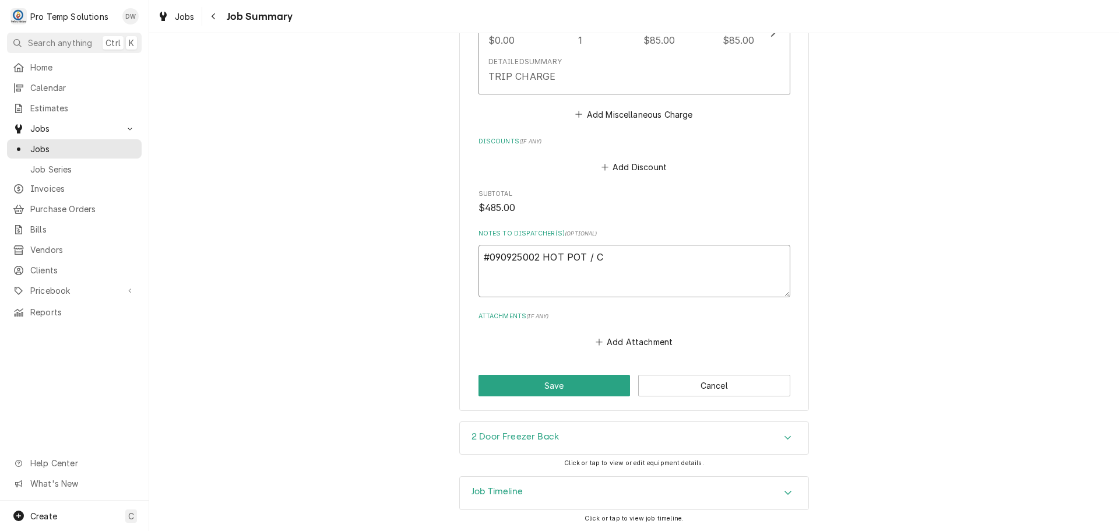
type textarea "#090925002 HOT POT / CA"
type textarea "x"
type textarea "#090925002 HOT POT / CAR"
type textarea "x"
type textarea "#090925002 HOT POT / CARY"
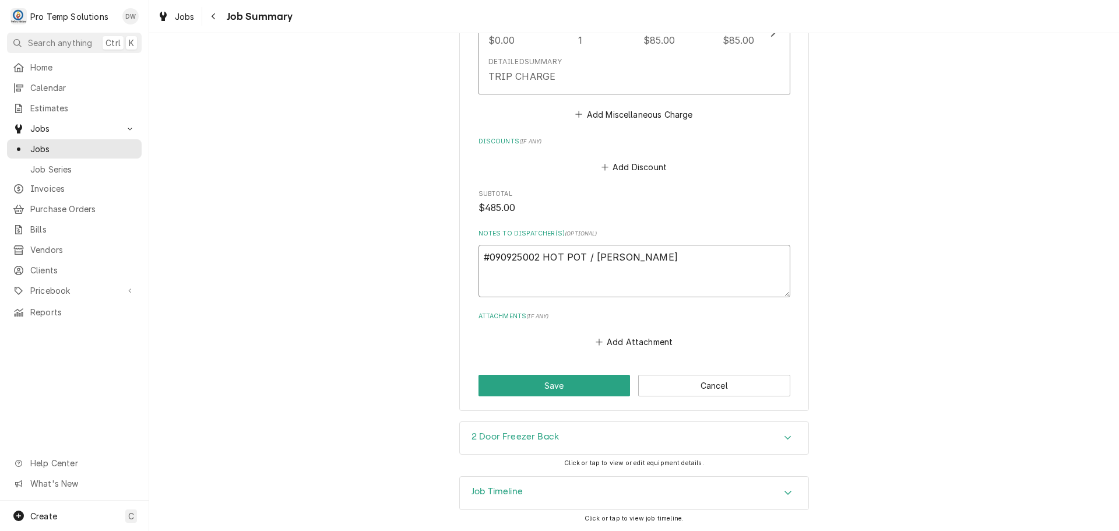
type textarea "x"
type textarea "#090925002 HOT POT / CARY-"
type textarea "x"
type textarea "#090925002 HOT POT / CARY-"
type textarea "x"
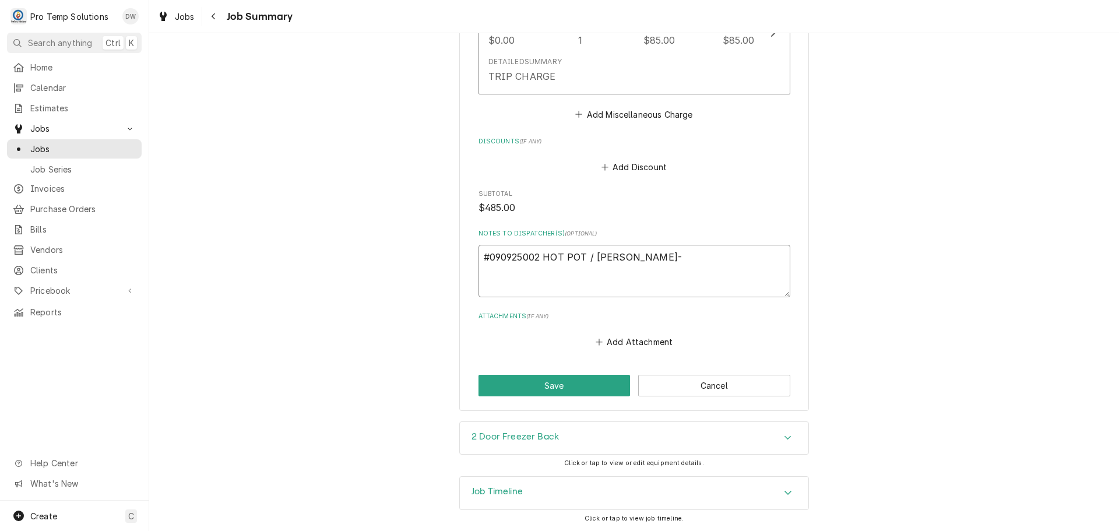
type textarea "#090925002 HOT POT / CARY- R"
type textarea "x"
type textarea "#090925002 HOT POT / CARY- RI"
type textarea "x"
type textarea "#090925002 HOT POT / CARY- RIF"
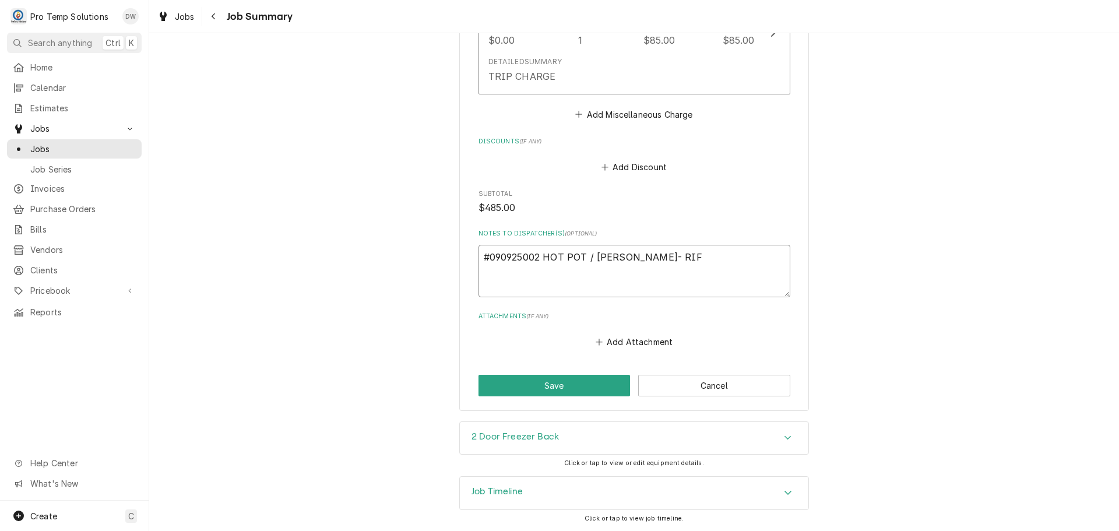
type textarea "x"
type textarea "#090925002 HOT POT / CARY- RIF"
click at [547, 388] on button "Save" at bounding box center [554, 386] width 152 height 22
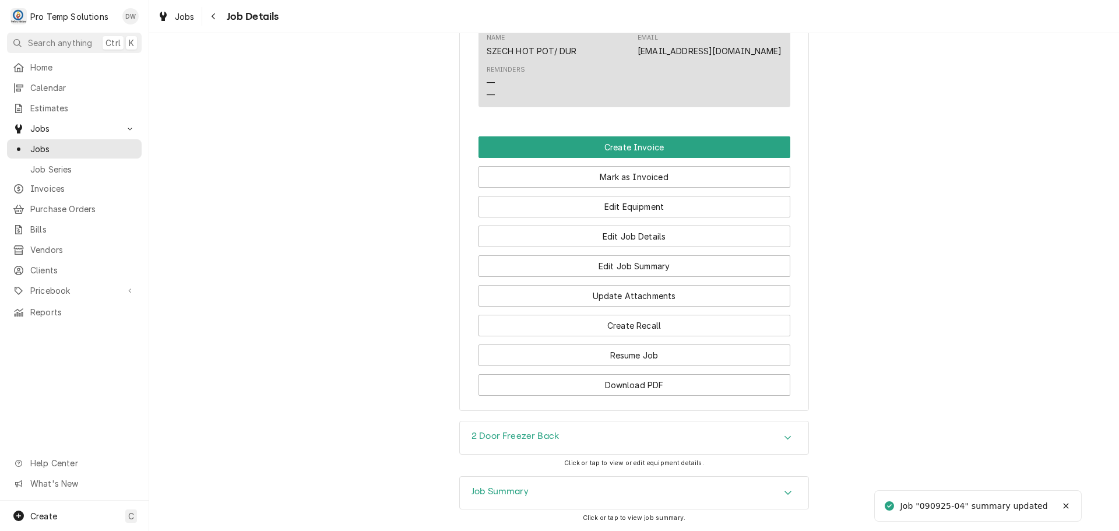
scroll to position [816, 0]
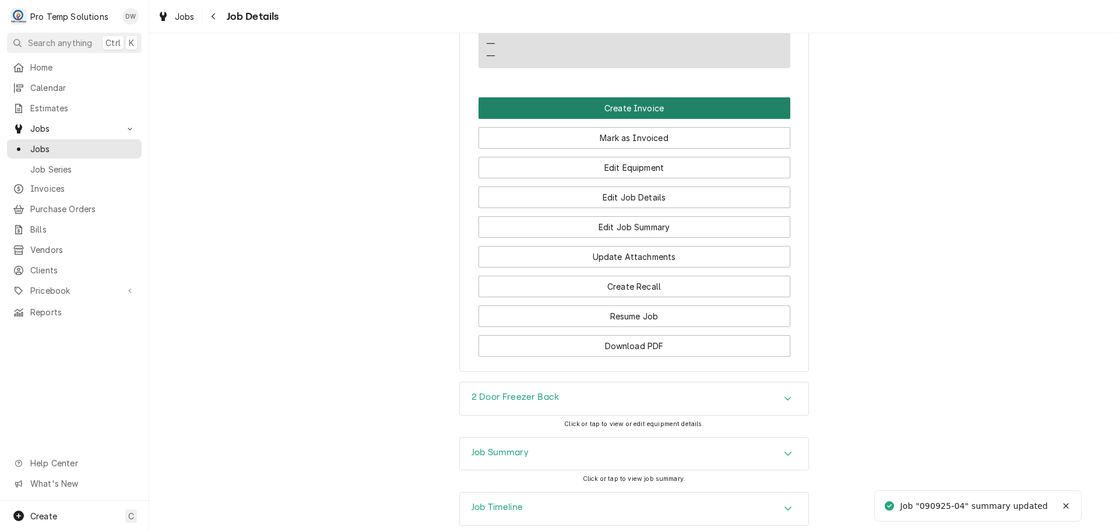
click at [617, 119] on button "Create Invoice" at bounding box center [634, 108] width 312 height 22
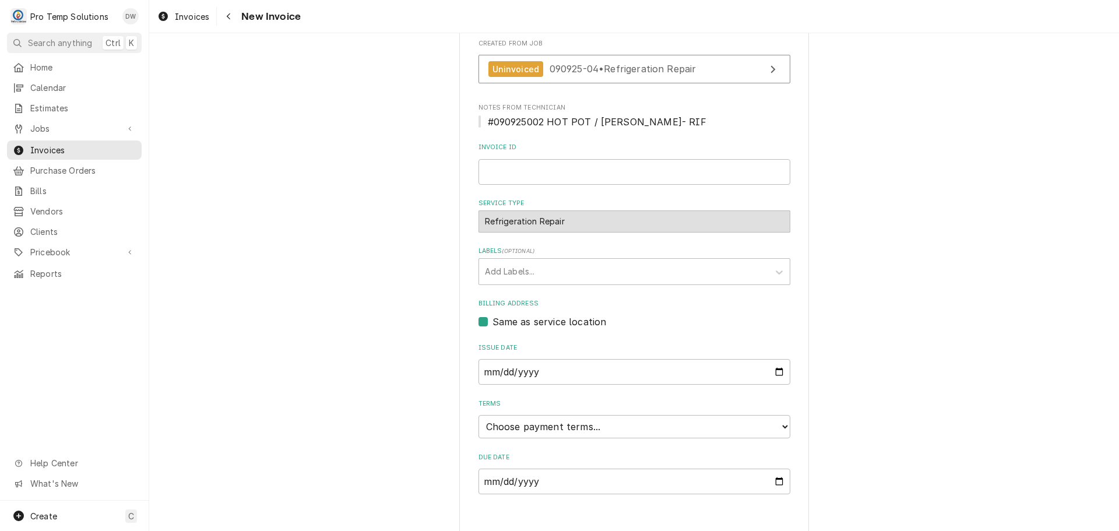
scroll to position [230, 0]
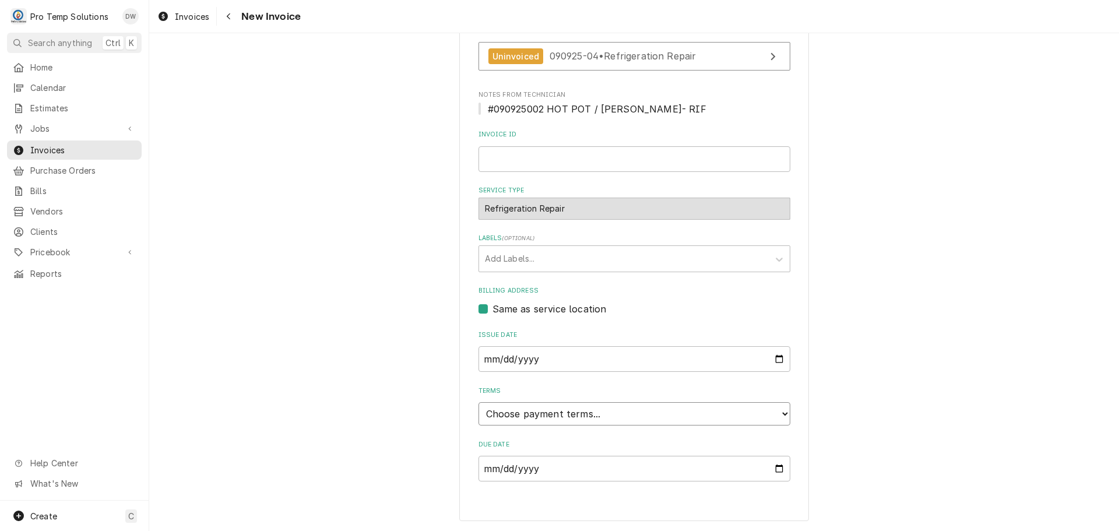
click at [512, 412] on select "Choose payment terms... Same Day Net 7 Net 14 Net 21 Net 30 Net 45 Net 60 Net 90" at bounding box center [634, 413] width 312 height 23
click at [542, 150] on input "Invoice ID" at bounding box center [634, 159] width 312 height 26
type input "#0"
type textarea "x"
type input "#09"
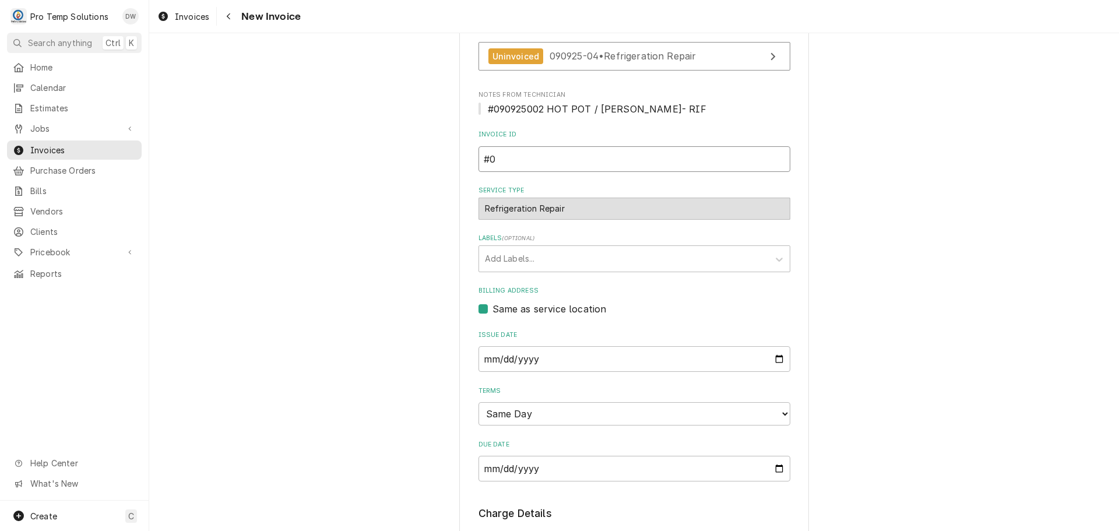
type textarea "x"
type input "#090"
type textarea "x"
type input "#0909"
type textarea "x"
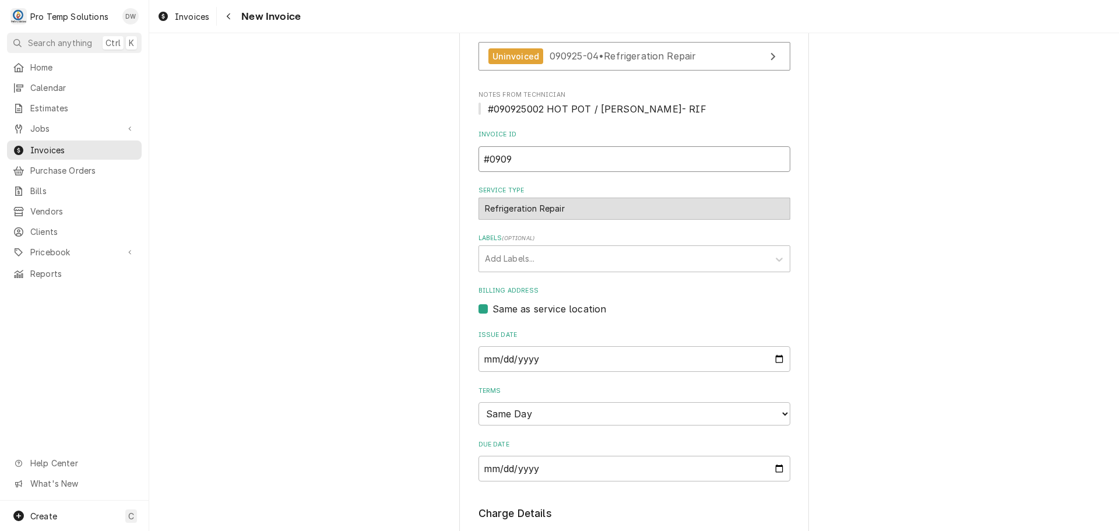
type input "#09092"
type textarea "x"
type input "#090925"
type textarea "x"
type input "#0909250"
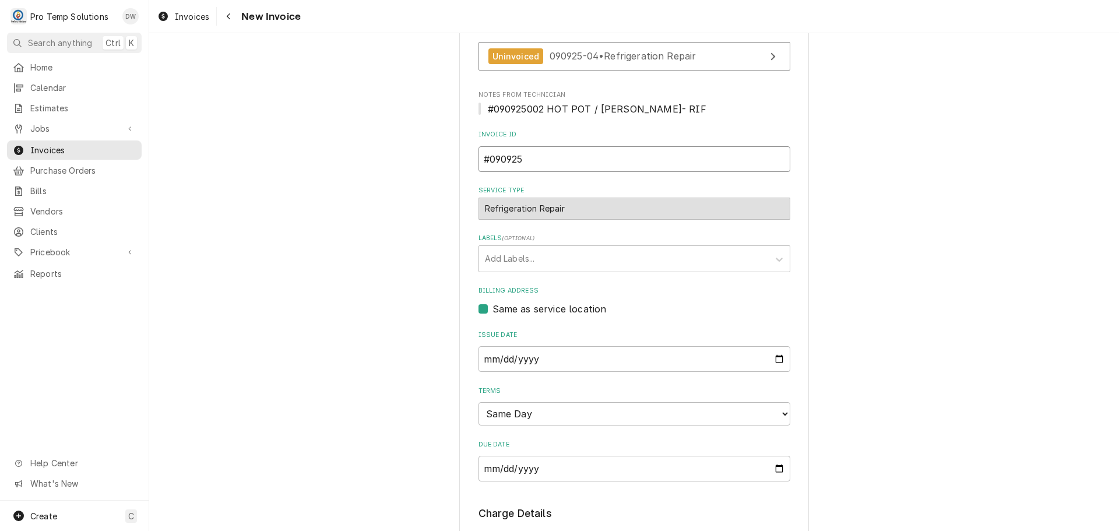
type textarea "x"
type input "#09092500"
type textarea "x"
type input "#090925002"
type textarea "x"
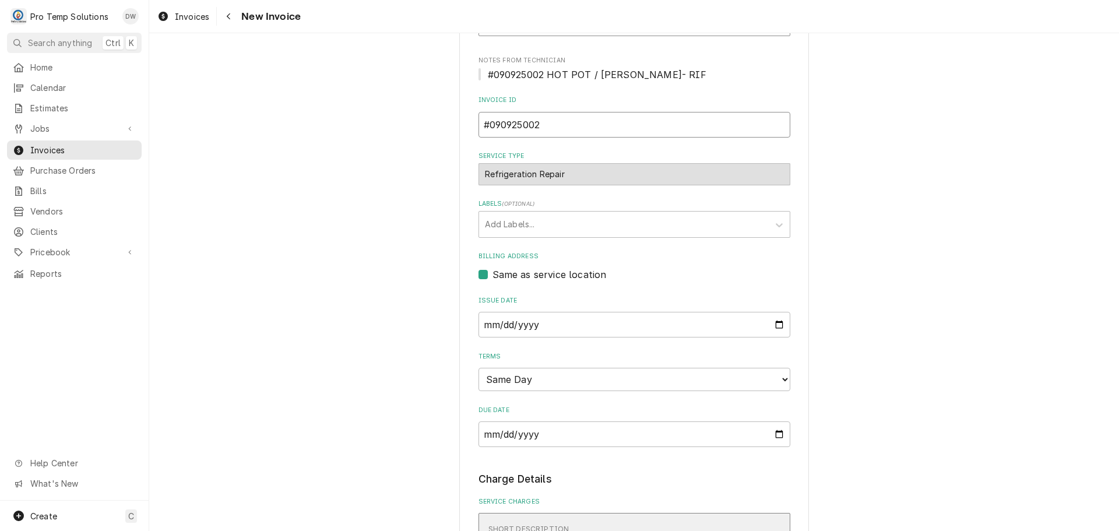
scroll to position [579, 0]
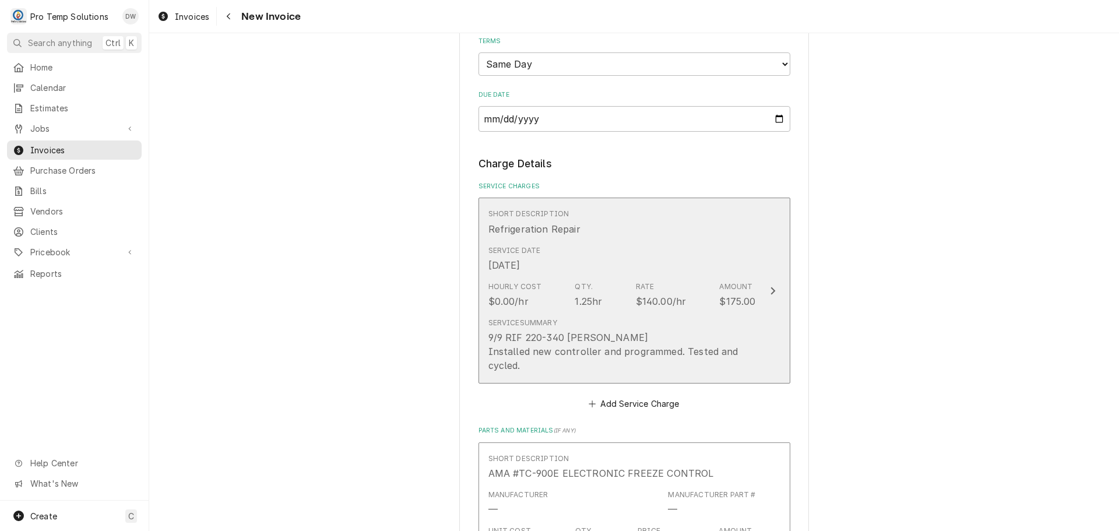
type input "#090925002"
click at [770, 291] on icon "Update Line Item" at bounding box center [773, 290] width 6 height 9
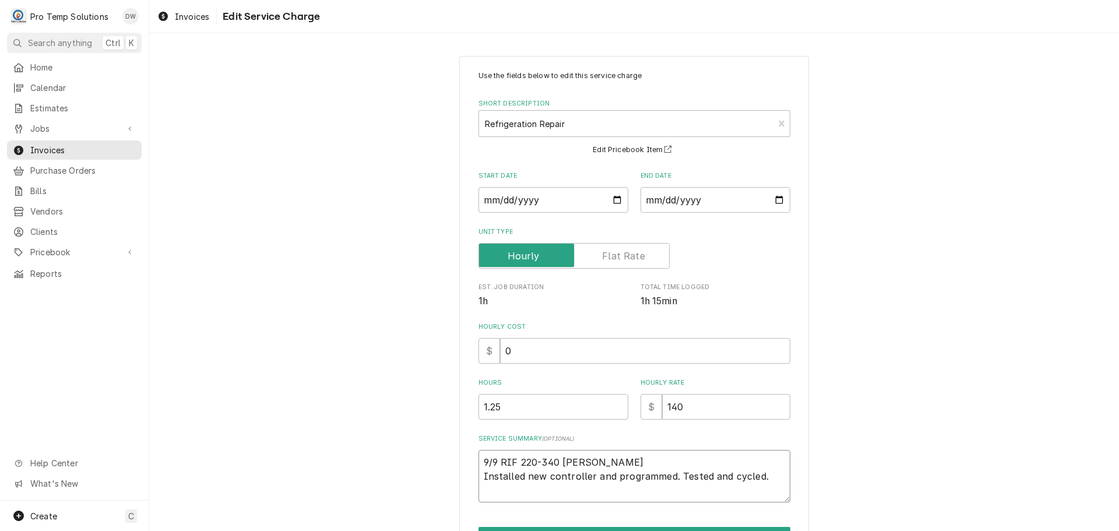
click at [497, 460] on textarea "9/9 RIF 220-340 KEVIN Installed new controller and programmed. Tested and cycle…" at bounding box center [634, 476] width 312 height 52
type textarea "x"
type textarea "9/9 2RIF 220-340 KEVIN Installed new controller and programmed. Tested and cycl…"
type textarea "x"
type textarea "9/9 2DRIF 220-340 KEVIN Installed new controller and programmed. Tested and cyc…"
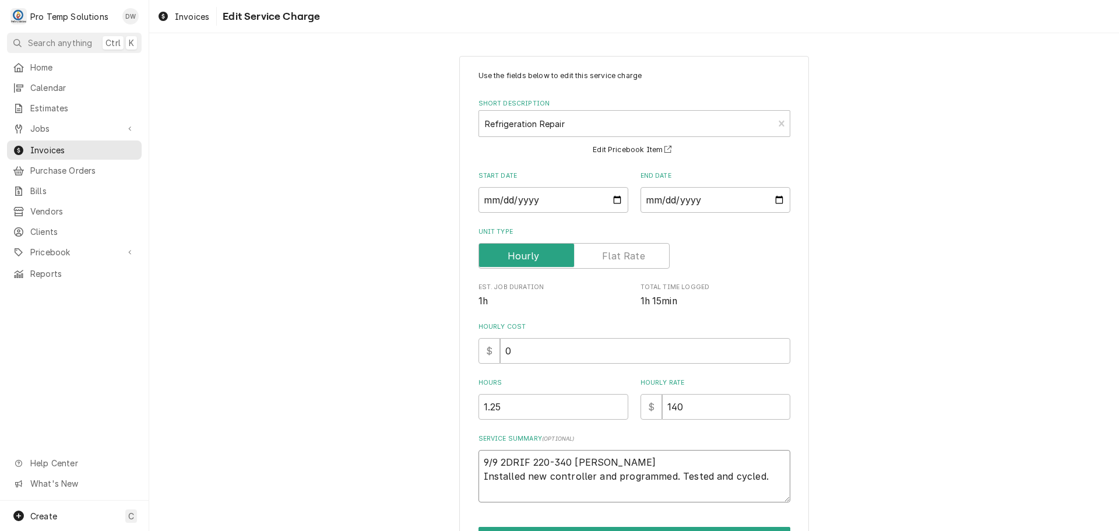
type textarea "x"
type textarea "9/9 2DRRIF 220-340 KEVIN Installed new controller and programmed. Tested and cy…"
type textarea "x"
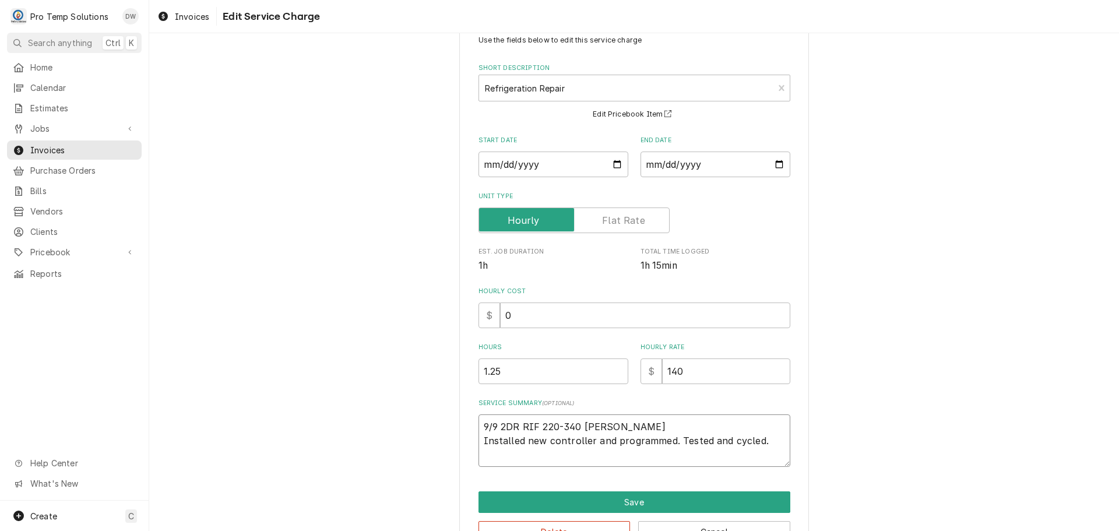
scroll to position [72, 0]
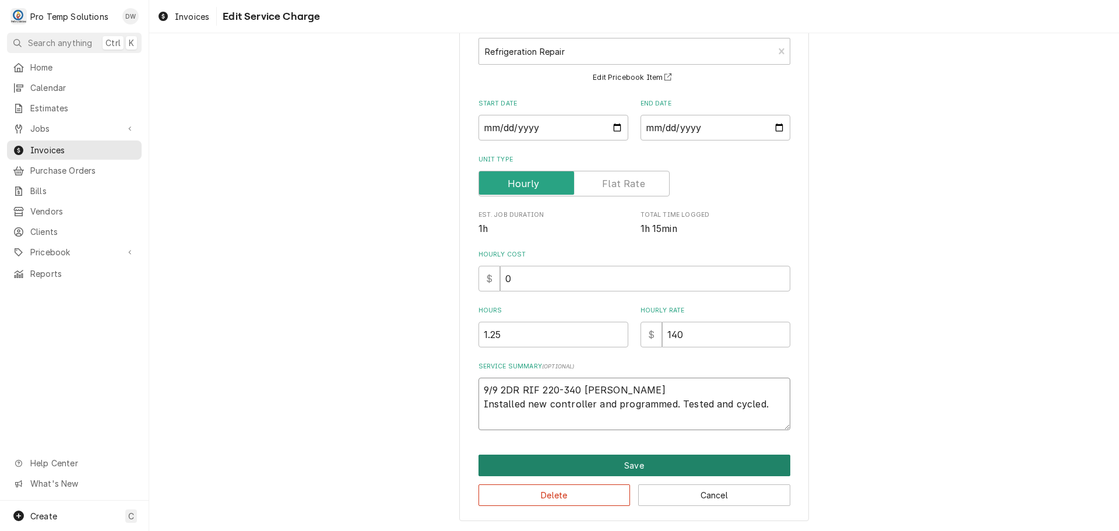
type textarea "9/9 2DR RIF 220-340 KEVIN Installed new controller and programmed. Tested and c…"
click at [621, 466] on button "Save" at bounding box center [634, 466] width 312 height 22
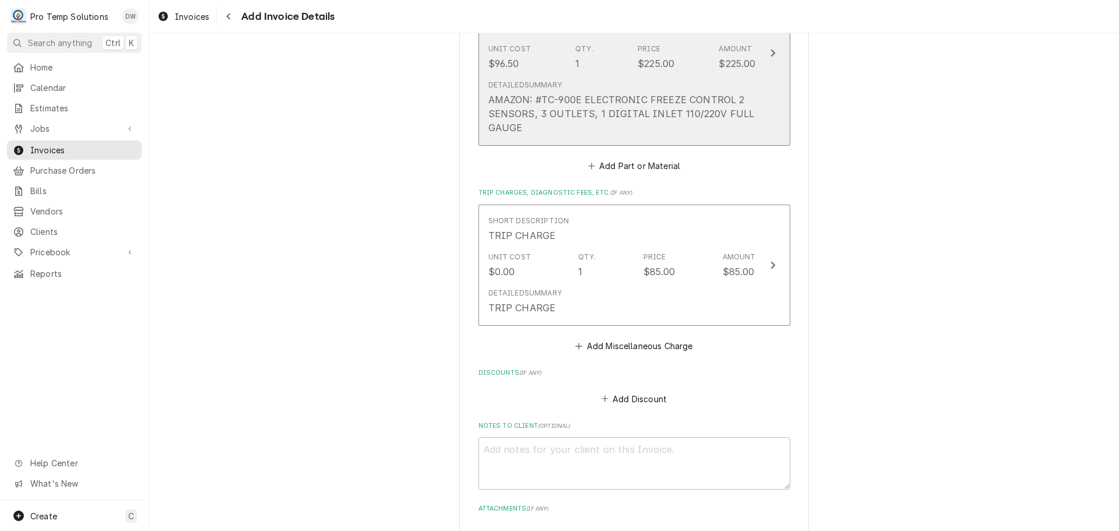
scroll to position [1265, 0]
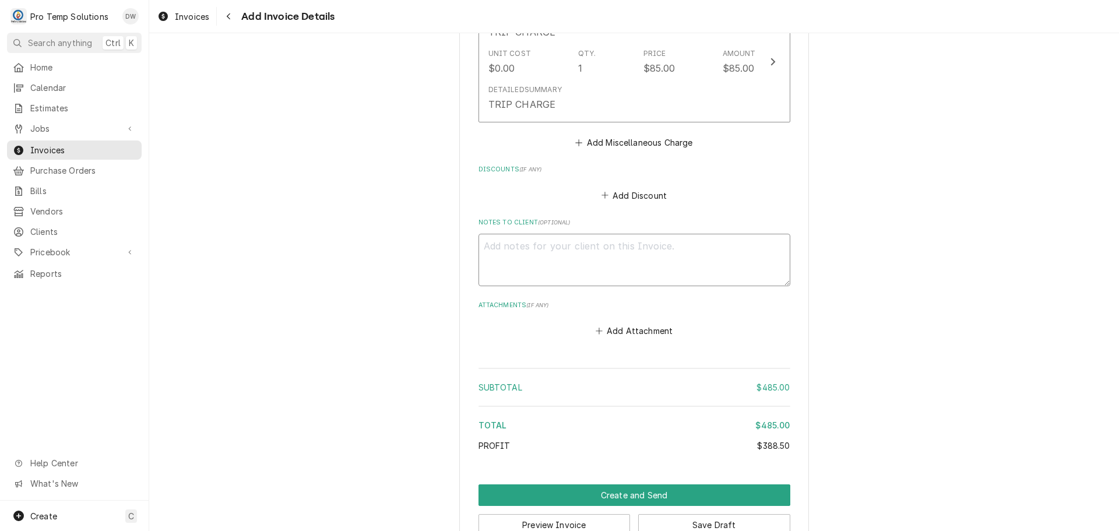
click at [514, 245] on textarea "Notes to Client ( optional )" at bounding box center [634, 260] width 312 height 52
type textarea "x"
type textarea "#"
type textarea "x"
type textarea "#0"
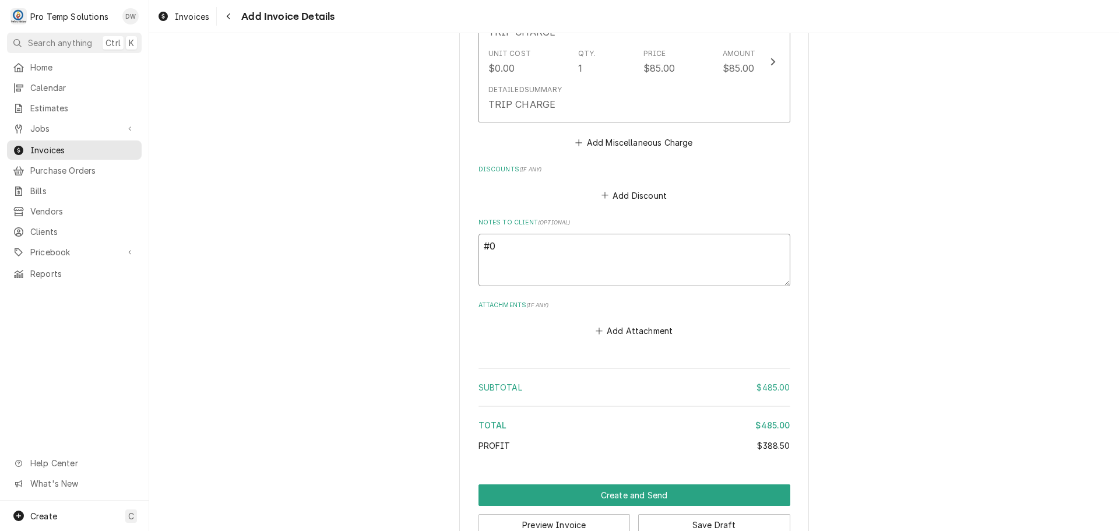
type textarea "x"
type textarea "#09"
type textarea "x"
type textarea "#090"
type textarea "x"
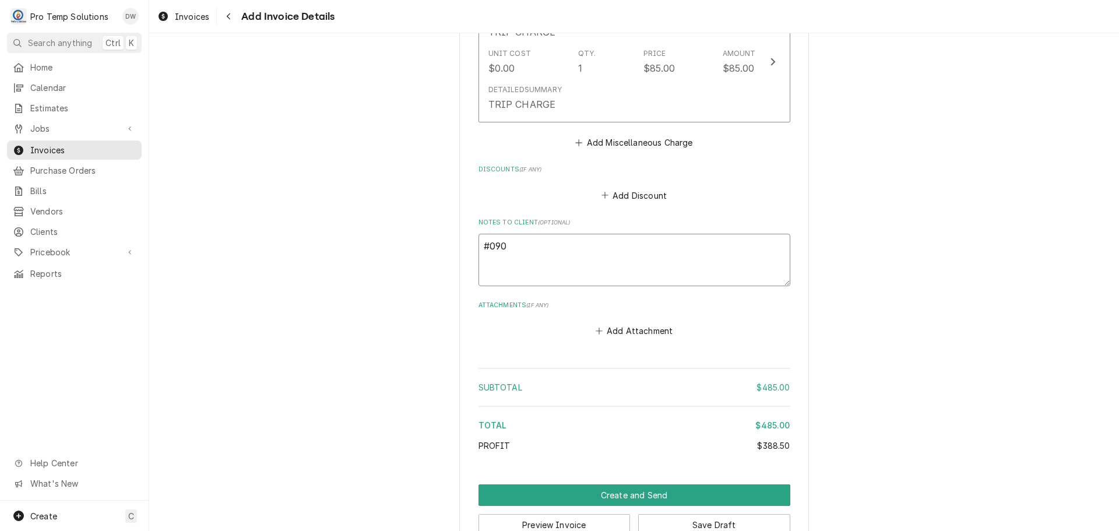
type textarea "#0909"
type textarea "x"
type textarea "#09092"
type textarea "x"
type textarea "#090925"
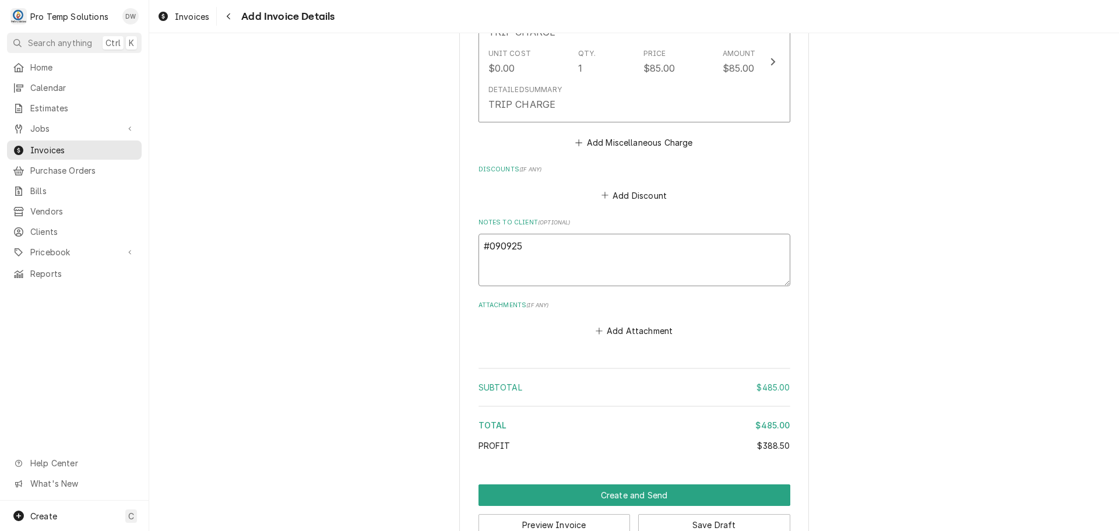
type textarea "x"
type textarea "#0909250"
type textarea "x"
type textarea "#09092500"
type textarea "x"
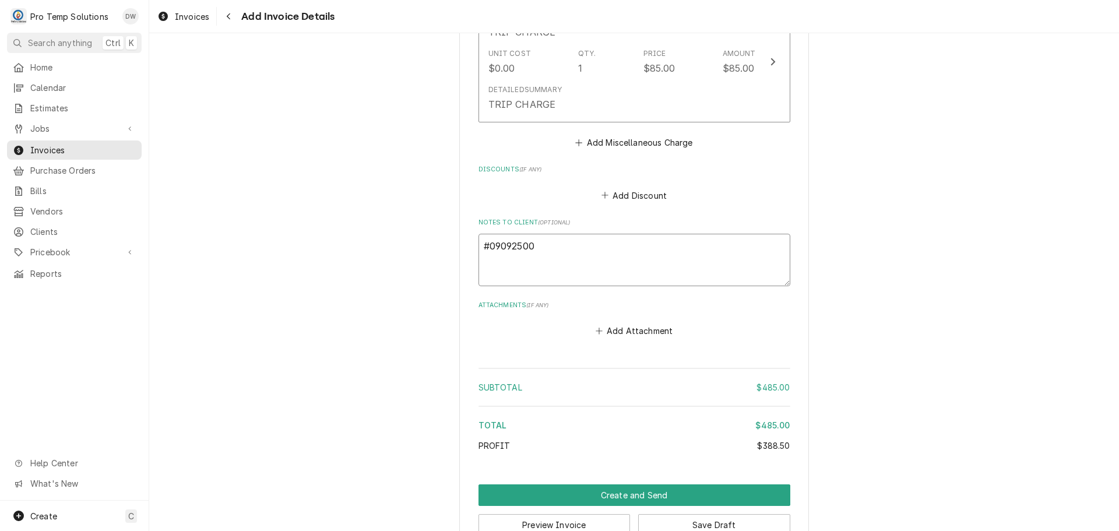
type textarea "#090925002"
type textarea "x"
type textarea "#090925002"
type textarea "x"
type textarea "#090925002 H"
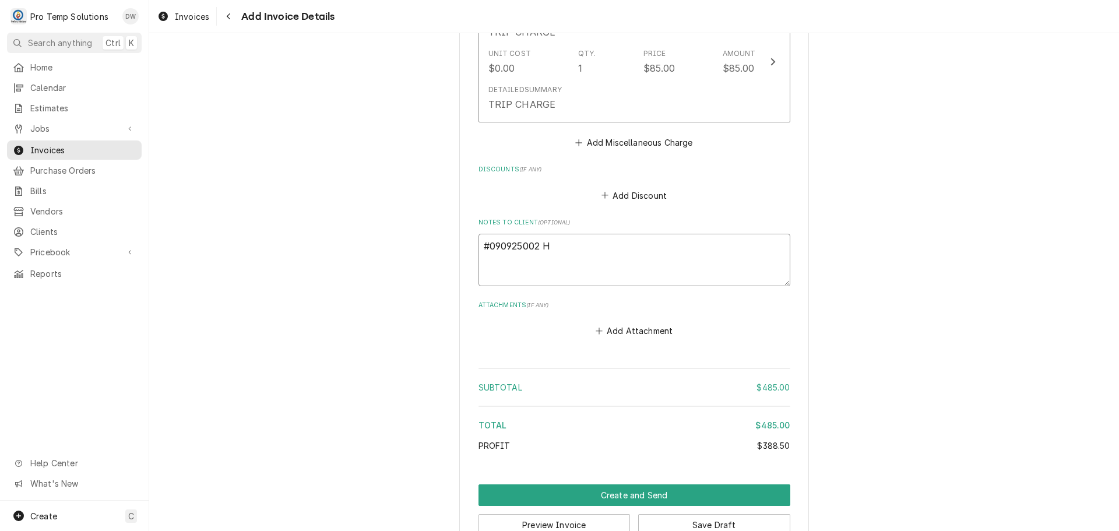
type textarea "x"
type textarea "#090925002 HO"
type textarea "x"
type textarea "#090925002 HOT"
type textarea "x"
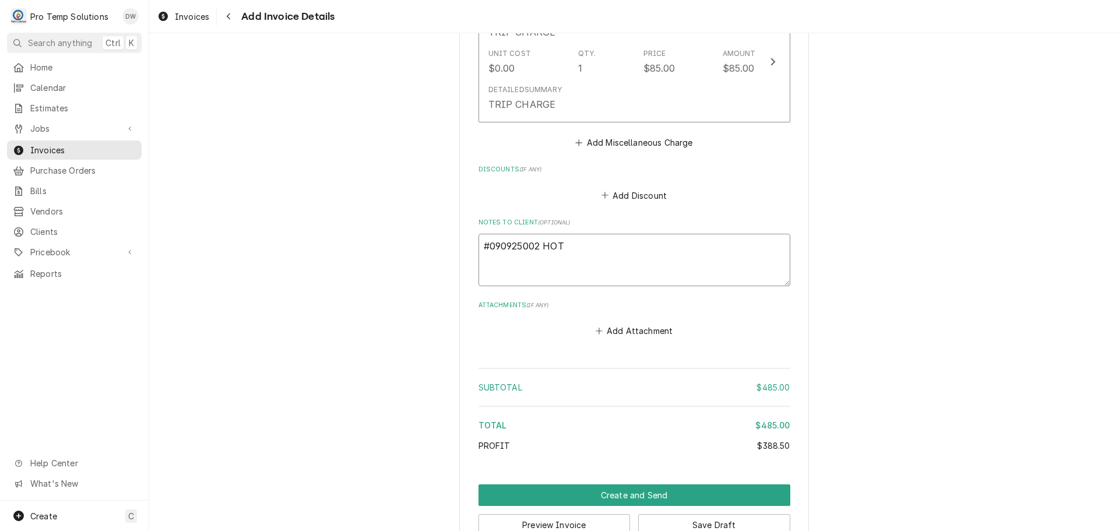
type textarea "#090925002 HOT"
type textarea "x"
type textarea "#090925002 HOT P"
type textarea "x"
type textarea "#090925002 HOT PO"
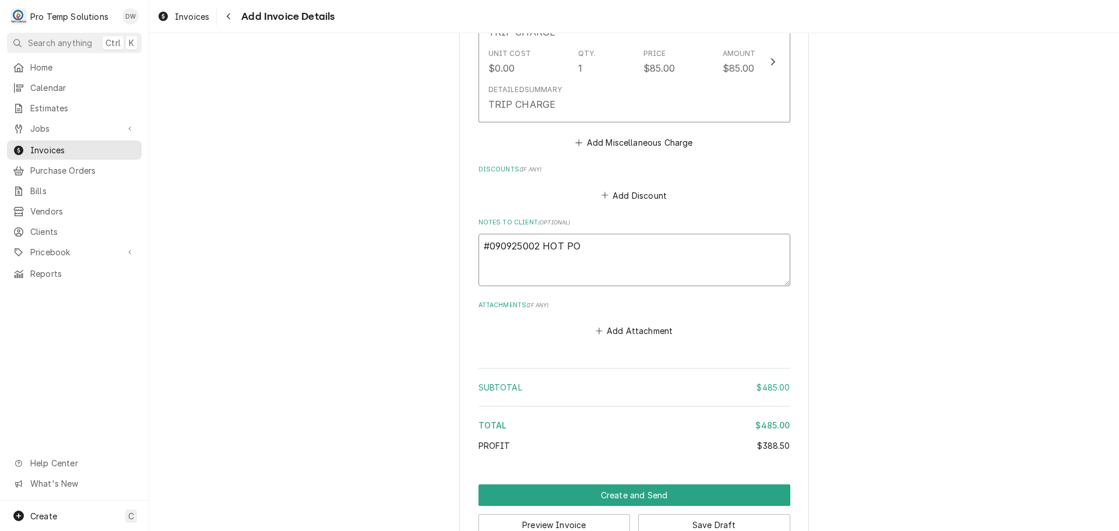
type textarea "x"
type textarea "#090925002 HOT POT"
type textarea "x"
type textarea "#090925002 HOT POT /"
type textarea "x"
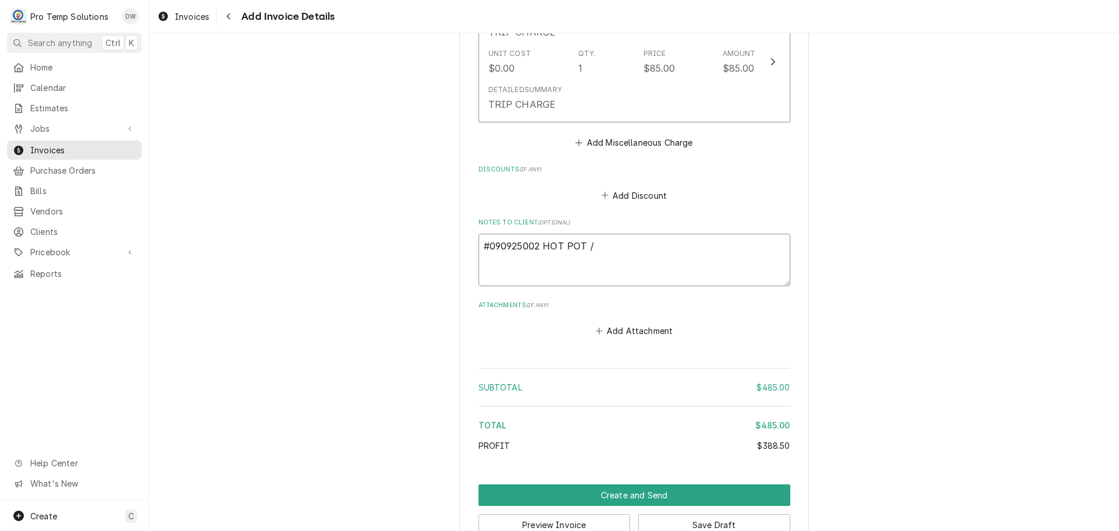
type textarea "#090925002 HOT POT /"
type textarea "x"
type textarea "#090925002 HOT POT / C"
type textarea "x"
type textarea "#090925002 HOT POT / CA"
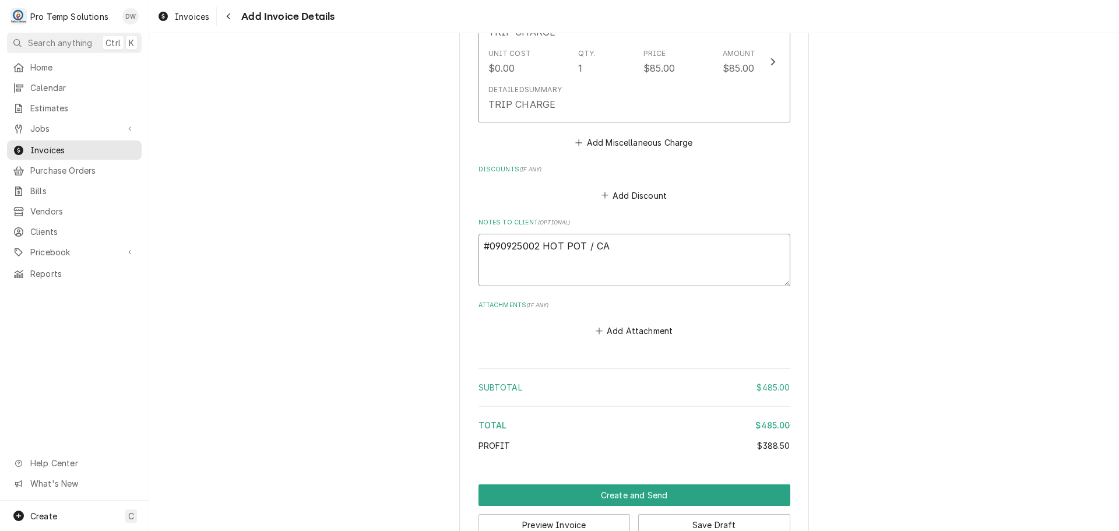
type textarea "x"
type textarea "#090925002 HOT POT / CAR"
type textarea "x"
type textarea "#090925002 HOT POT / CARY"
type textarea "x"
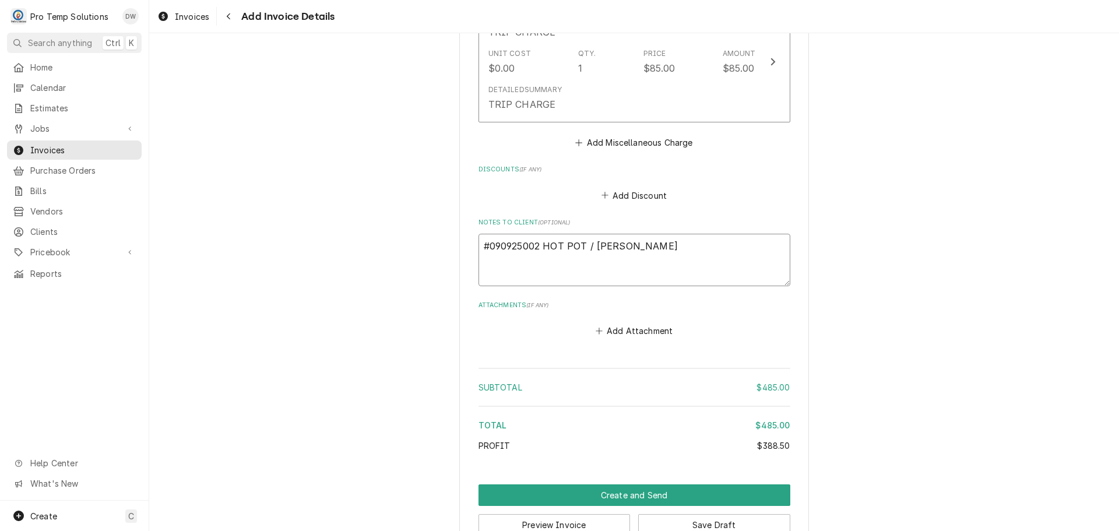
type textarea "#090925002 HOT POT / CARY-"
type textarea "x"
type textarea "#090925002 HOT POT / CARY-"
type textarea "x"
type textarea "#090925002 HOT POT / CARY- 2"
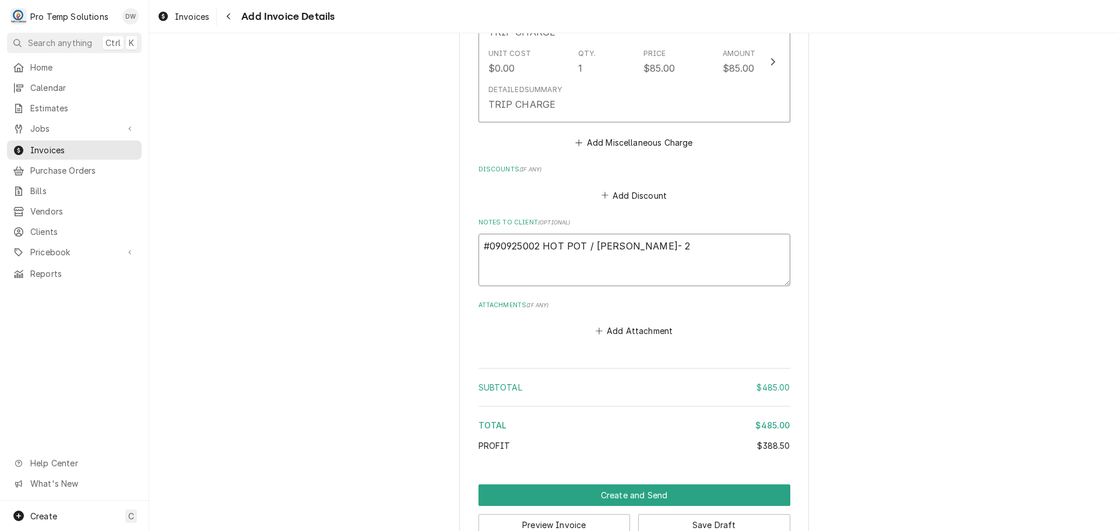
type textarea "x"
type textarea "#090925002 HOT POT / CARY- 2D"
type textarea "x"
type textarea "#090925002 HOT POT / CARY- 2DR"
type textarea "x"
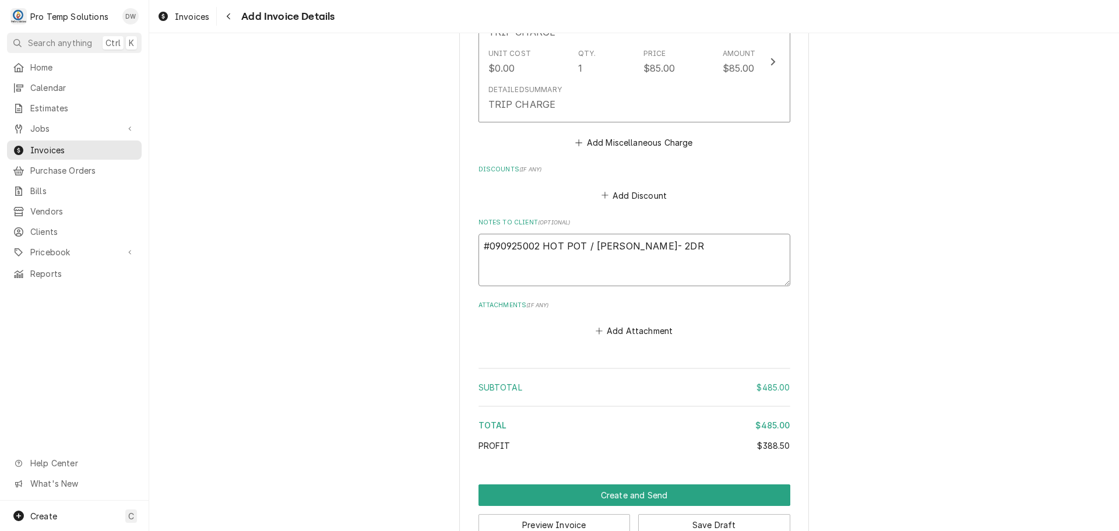
type textarea "#090925002 HOT POT / CARY- 2DR"
type textarea "x"
type textarea "#090925002 HOT POT / CARY- 2DR RI"
type textarea "x"
type textarea "#090925002 HOT POT / CARY- 2DR RIF"
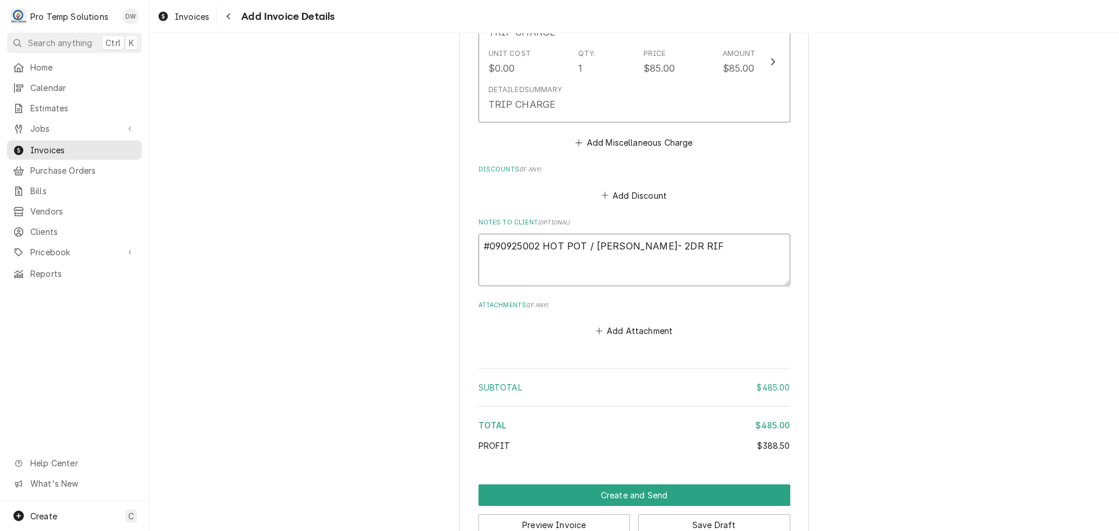
type textarea "x"
type textarea "#090925002 HOT POT / CARY- 2DR RIF"
click at [624, 492] on button "Create and Send" at bounding box center [634, 495] width 312 height 22
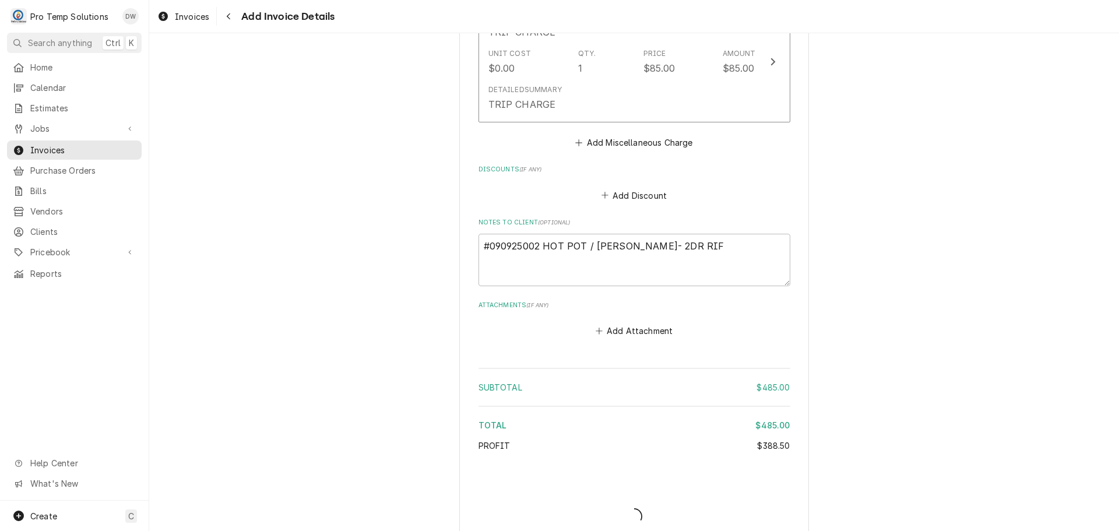
type textarea "x"
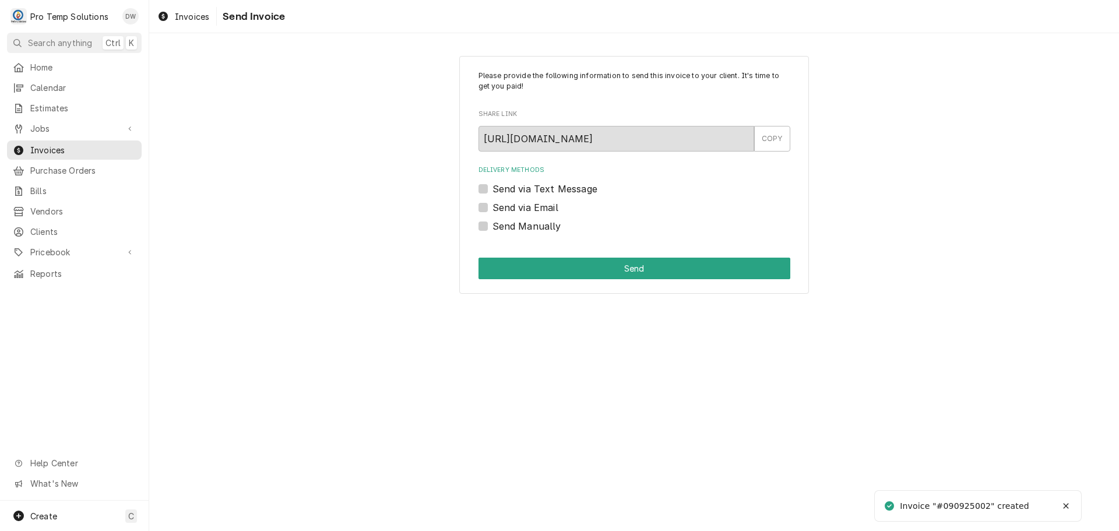
click at [492, 207] on label "Send via Email" at bounding box center [525, 207] width 66 height 14
click at [492, 207] on input "Send via Email" at bounding box center [648, 213] width 312 height 26
checkbox input "true"
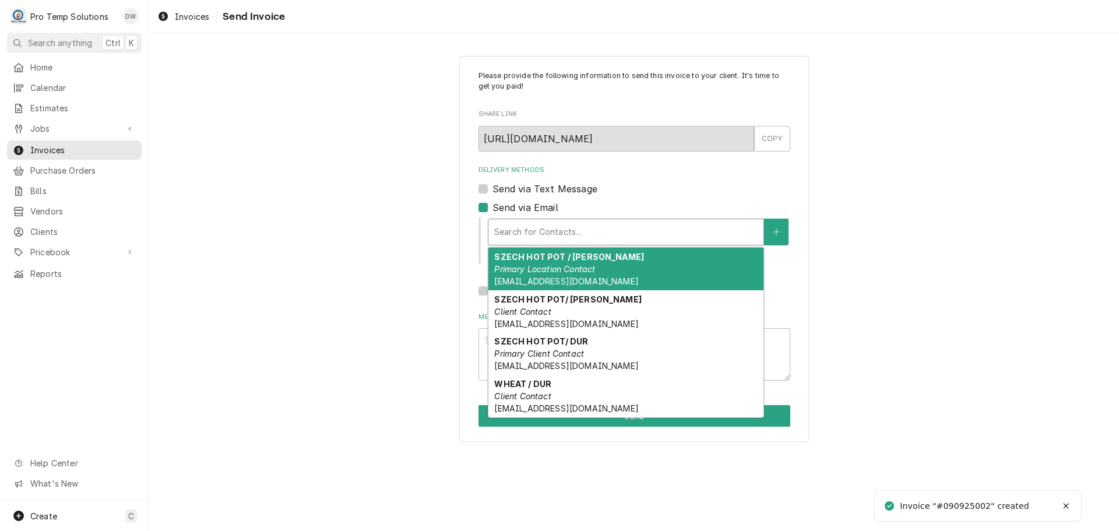
click at [549, 228] on div "Delivery Methods" at bounding box center [625, 231] width 263 height 21
click at [568, 261] on strong "SZECH HOT POT / CARY" at bounding box center [569, 257] width 150 height 10
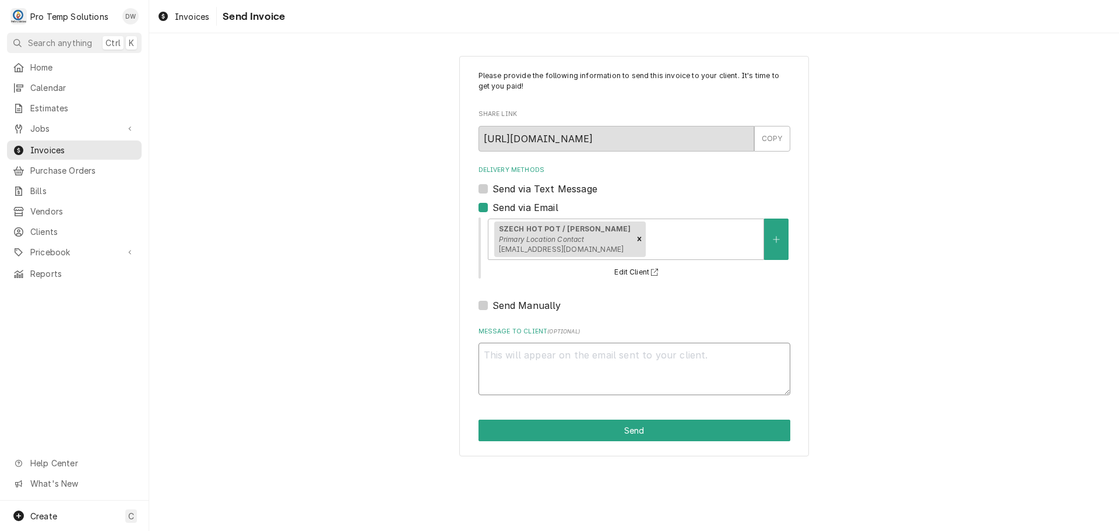
click at [518, 369] on textarea "Message to Client ( optional )" at bounding box center [634, 369] width 312 height 52
type textarea "x"
type textarea "#"
type textarea "x"
type textarea "#0"
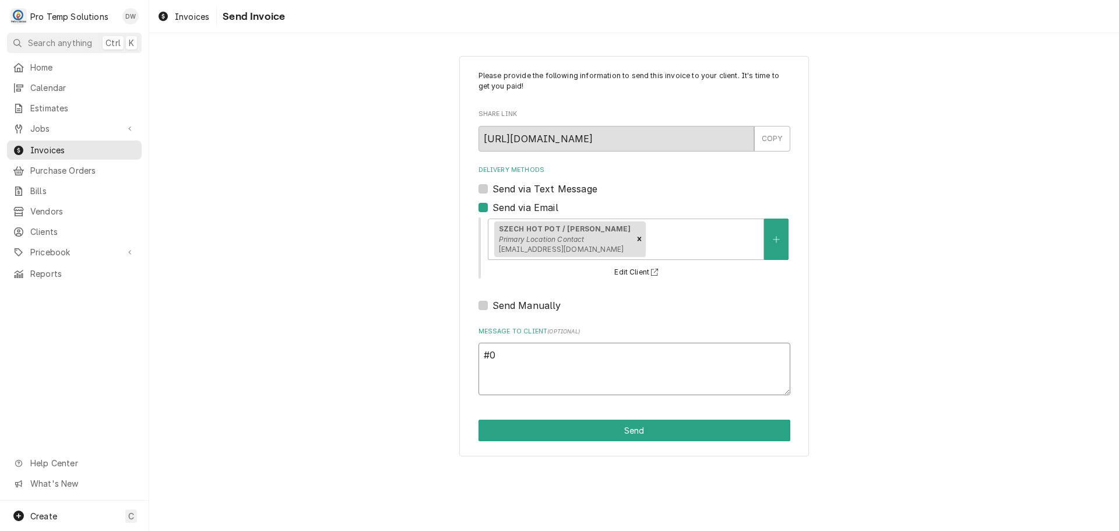
type textarea "x"
type textarea "#09"
type textarea "x"
type textarea "#090"
type textarea "x"
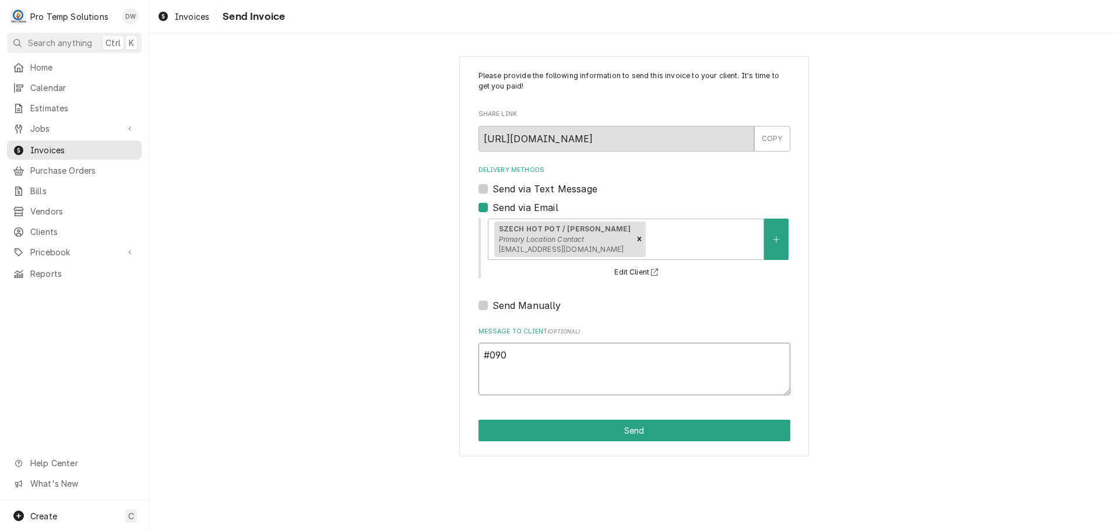
type textarea "#0909"
type textarea "x"
type textarea "#09092"
type textarea "x"
type textarea "#090925"
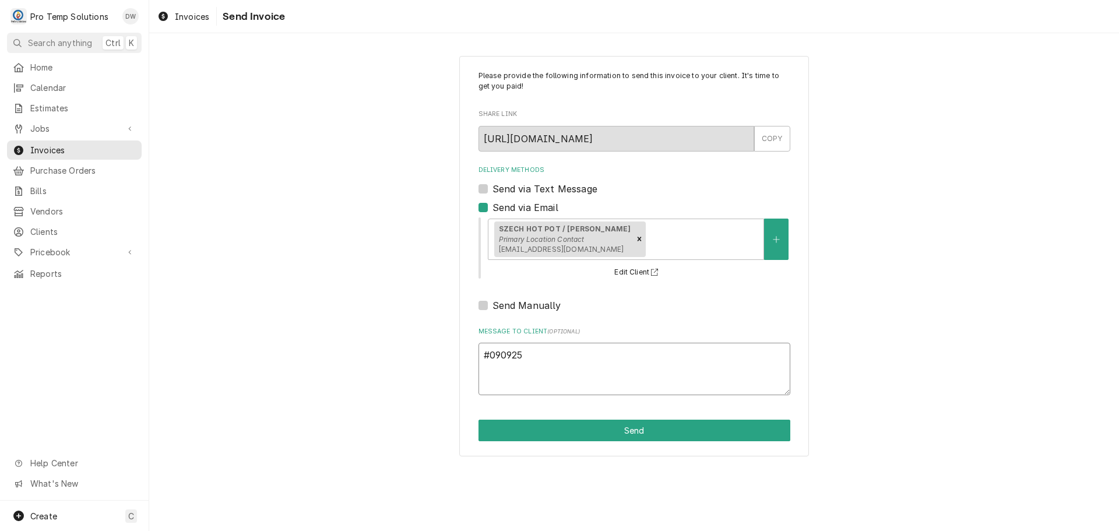
type textarea "x"
type textarea "#0909250"
type textarea "x"
type textarea "#09092500"
type textarea "x"
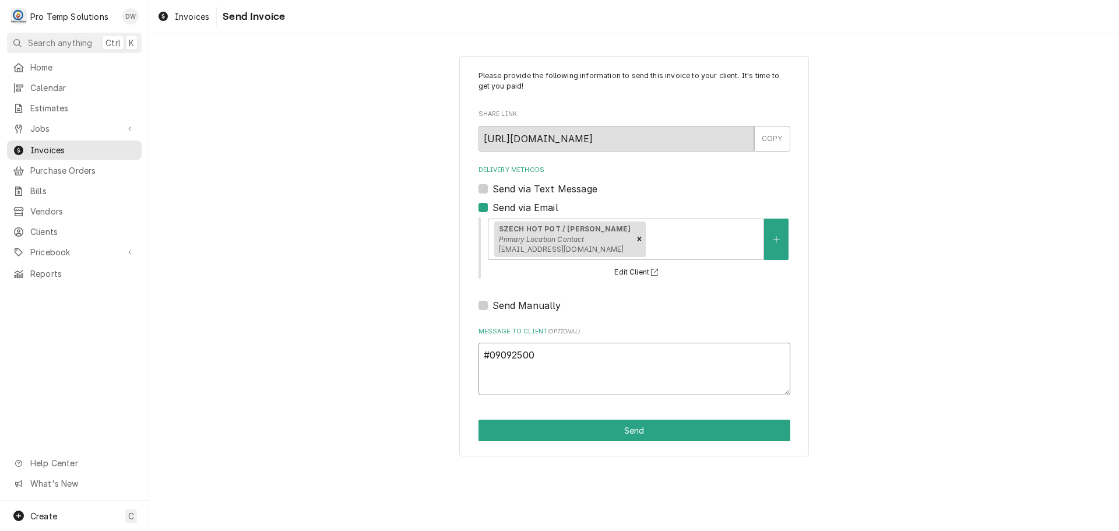
type textarea "#090925002"
type textarea "x"
type textarea "#090925002"
type textarea "x"
type textarea "#090925002 H"
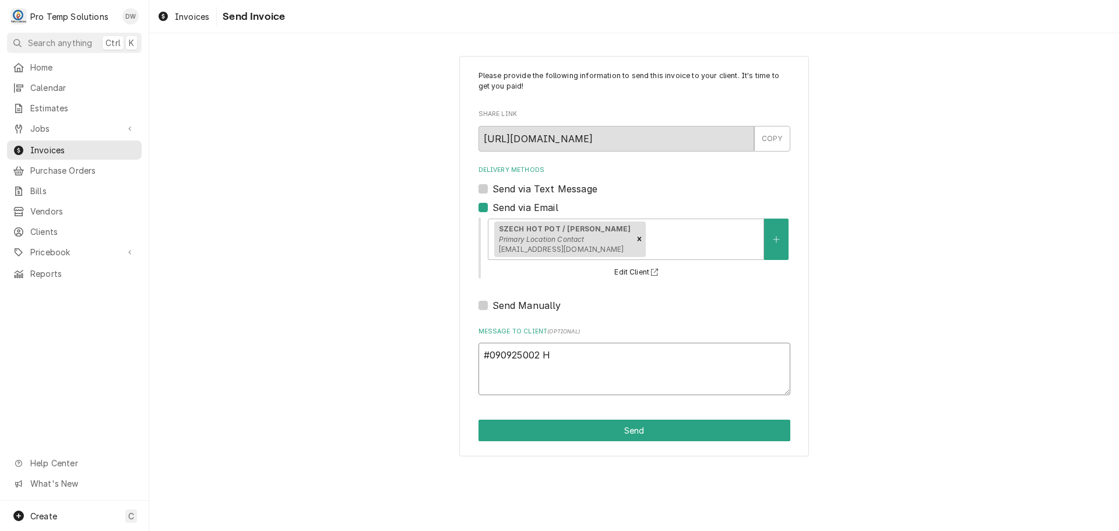
type textarea "x"
type textarea "#090925002 HO"
type textarea "x"
type textarea "#090925002 HOT"
type textarea "x"
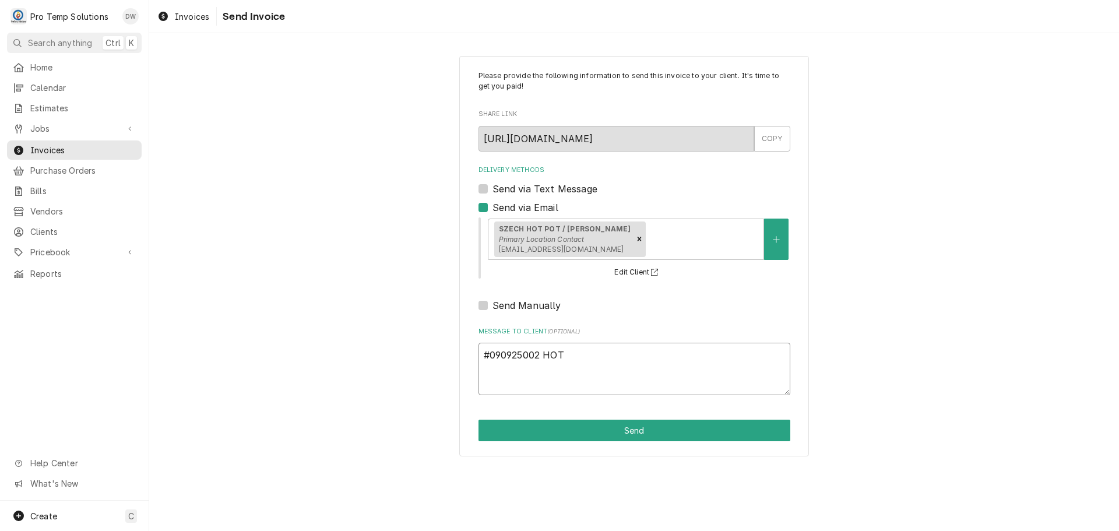
type textarea "#090925002 HOT"
type textarea "x"
type textarea "#090925002 HOT H"
type textarea "x"
type textarea "#090925002 HOT HO"
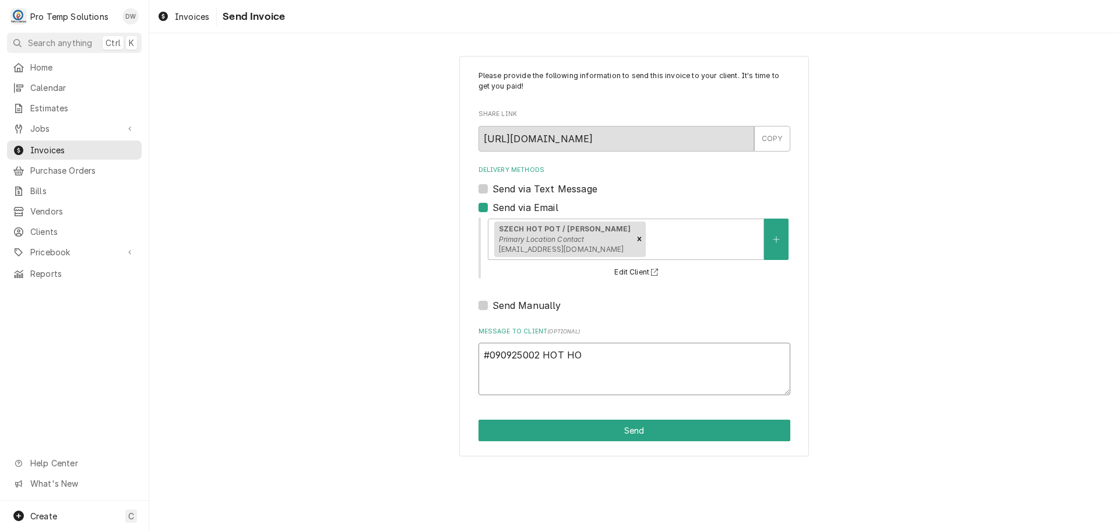
type textarea "x"
type textarea "#090925002 HOT HOT"
type textarea "x"
type textarea "#090925002 HOT HOT"
type textarea "x"
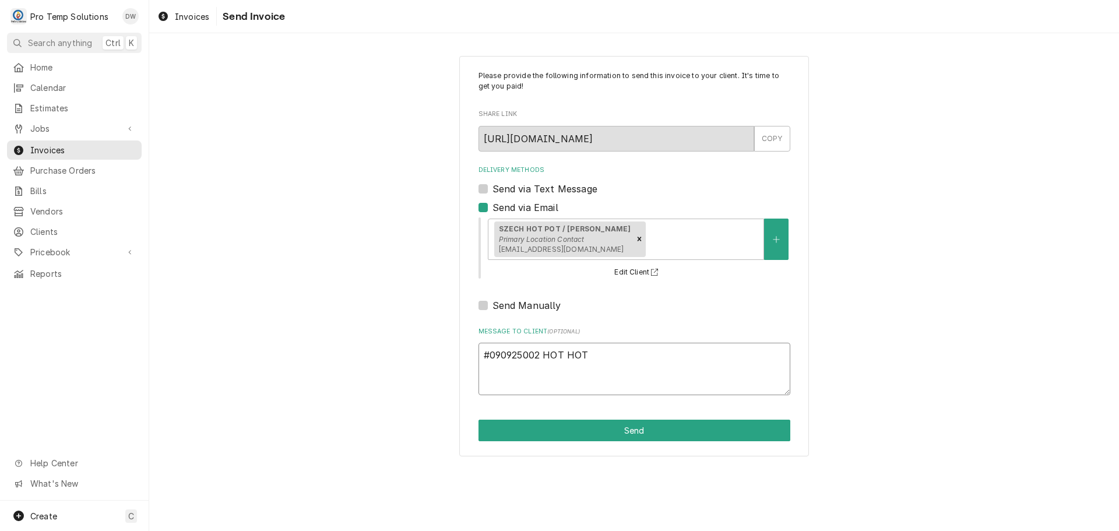
type textarea "#090925002 HOT HOT /"
type textarea "x"
type textarea "#090925002 HOT HOT /"
type textarea "x"
type textarea "#090925002 HOT HOT / C"
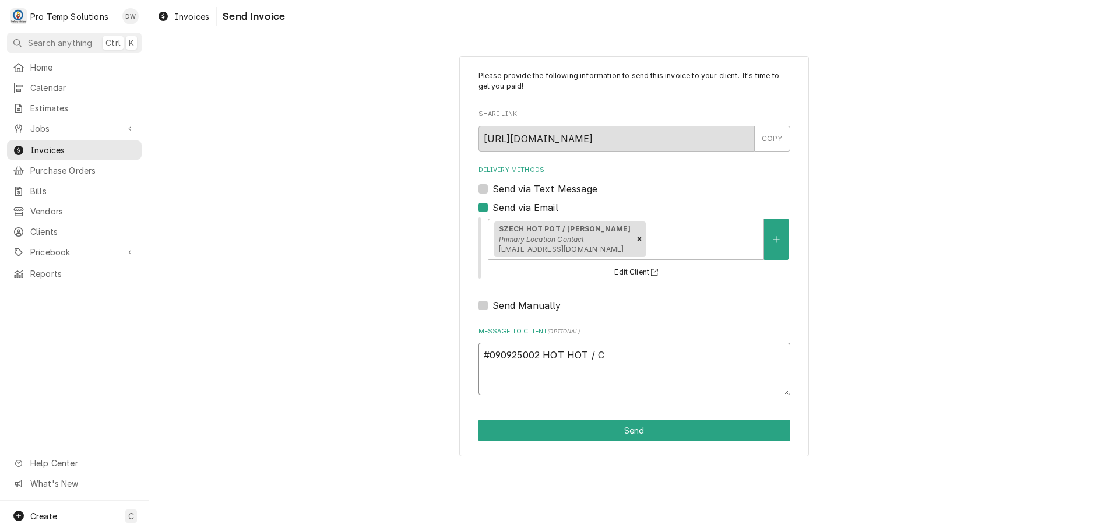
type textarea "x"
type textarea "#090925002 HOT HOT / CA"
type textarea "x"
type textarea "#090925002 HOT HOT / CAR"
type textarea "x"
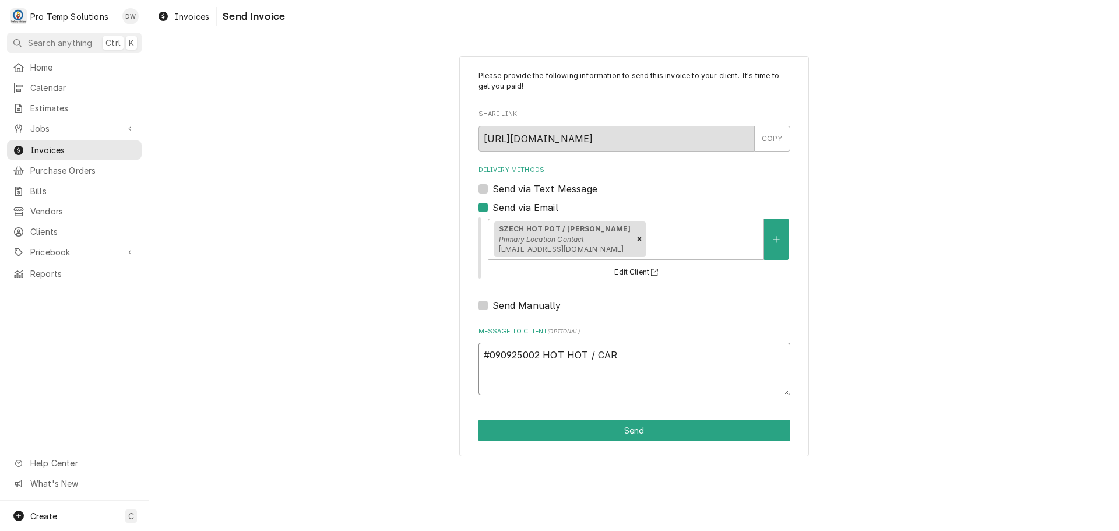
type textarea "#090925002 HOT HOT / CARY"
type textarea "x"
type textarea "#090925002 HOT HOT / CARY-"
type textarea "x"
type textarea "#090925002 HOT HOT / CARY-"
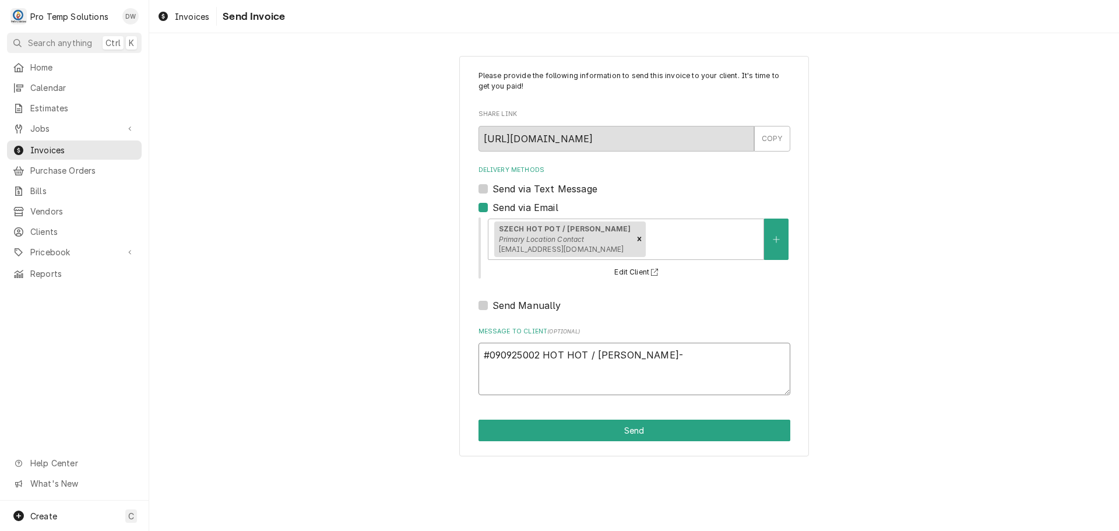
type textarea "x"
type textarea "#090925002 HOT HOT / CARY- 2"
type textarea "x"
type textarea "#090925002 HOT HOT / CARY- 2D"
type textarea "x"
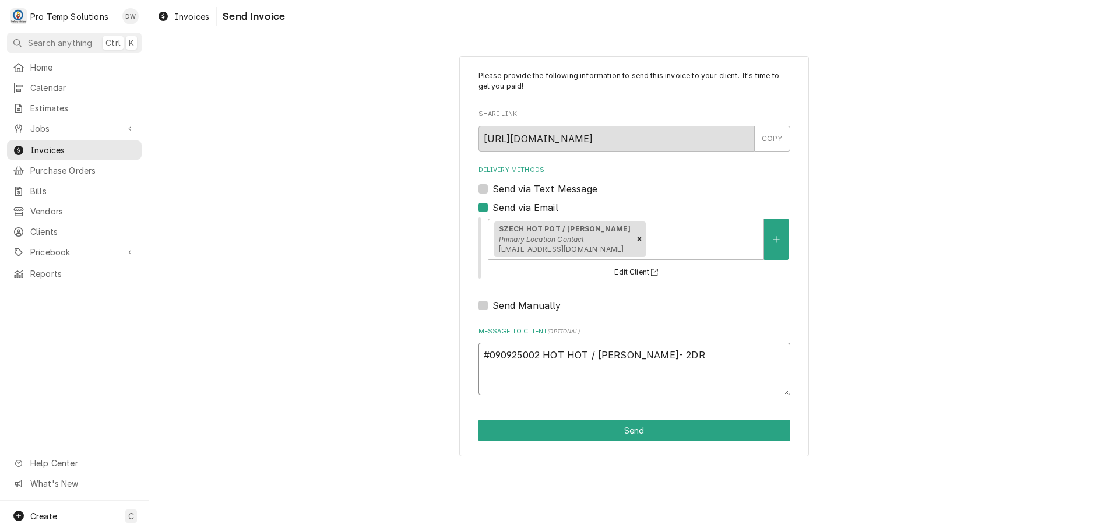
type textarea "#090925002 HOT HOT / CARY- 2DR"
type textarea "x"
type textarea "#090925002 HOT HOT / CARY- 2DR R"
type textarea "x"
type textarea "#090925002 HOT HOT / CARY- 2DR RI"
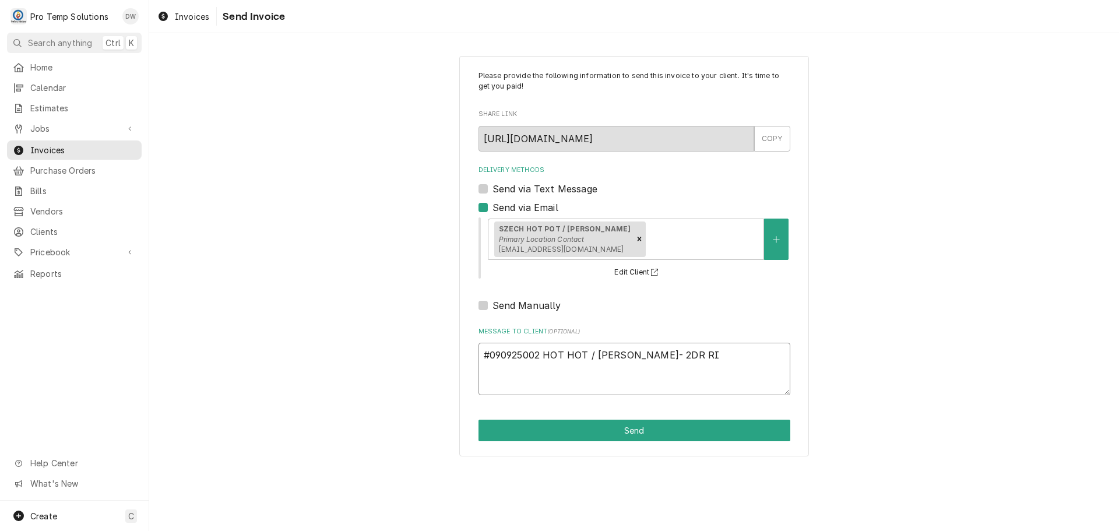
type textarea "x"
type textarea "#090925002 HOT HOT / CARY- 2DR RIF"
type textarea "x"
type textarea "#090925002 HOT HOT / CARY- 2DR RIF"
click at [641, 435] on button "Send" at bounding box center [634, 431] width 312 height 22
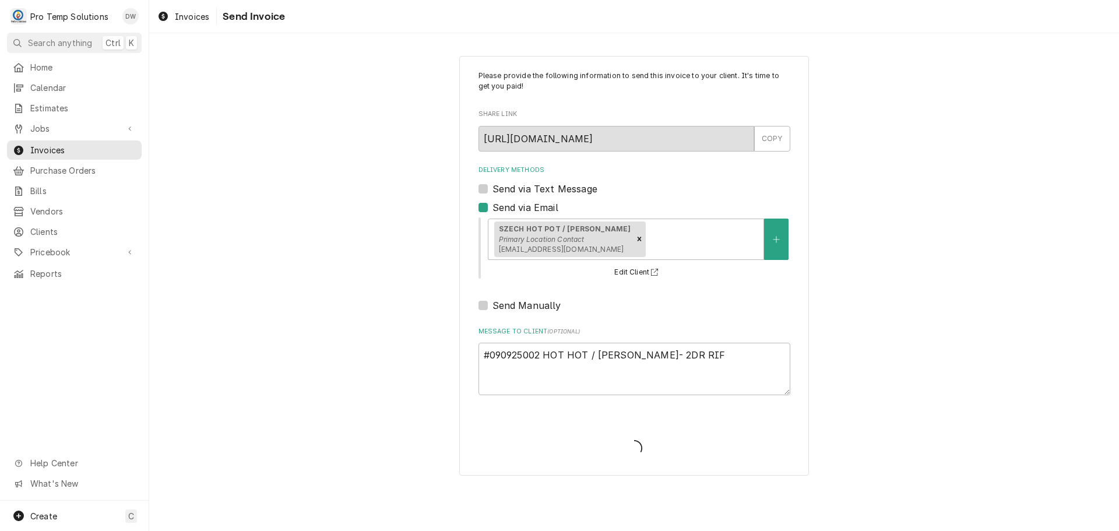
type textarea "x"
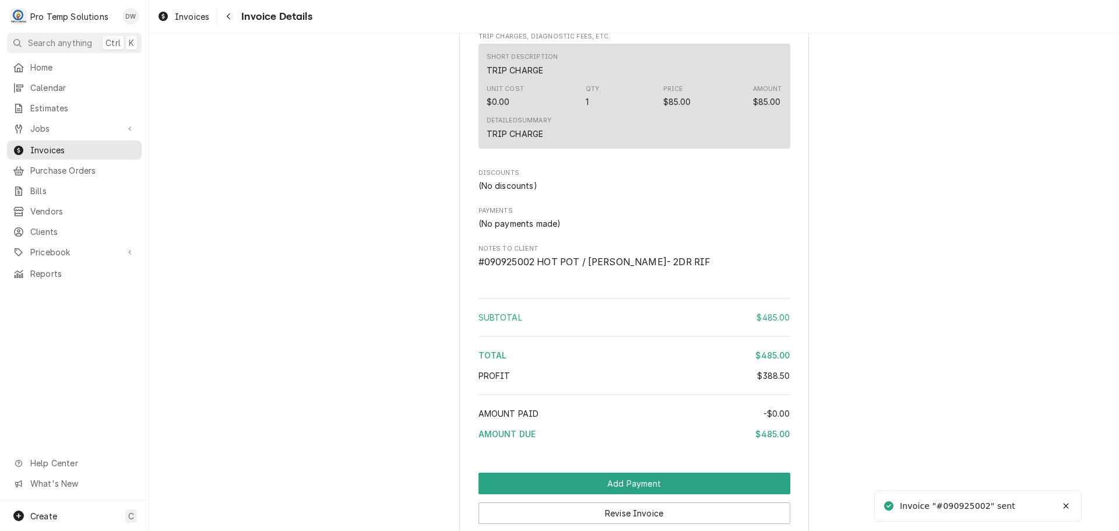
scroll to position [1202, 0]
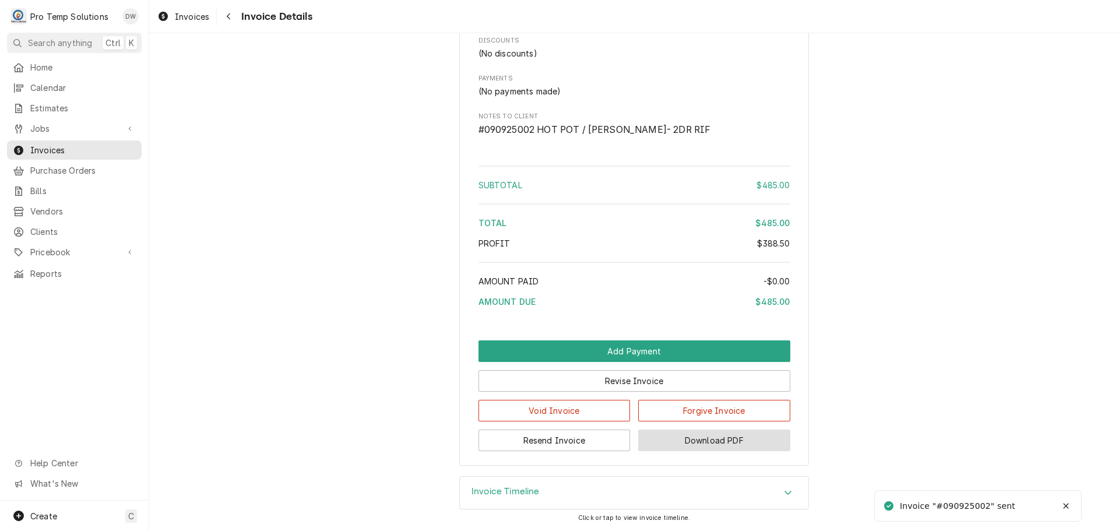
click at [680, 434] on button "Download PDF" at bounding box center [714, 441] width 152 height 22
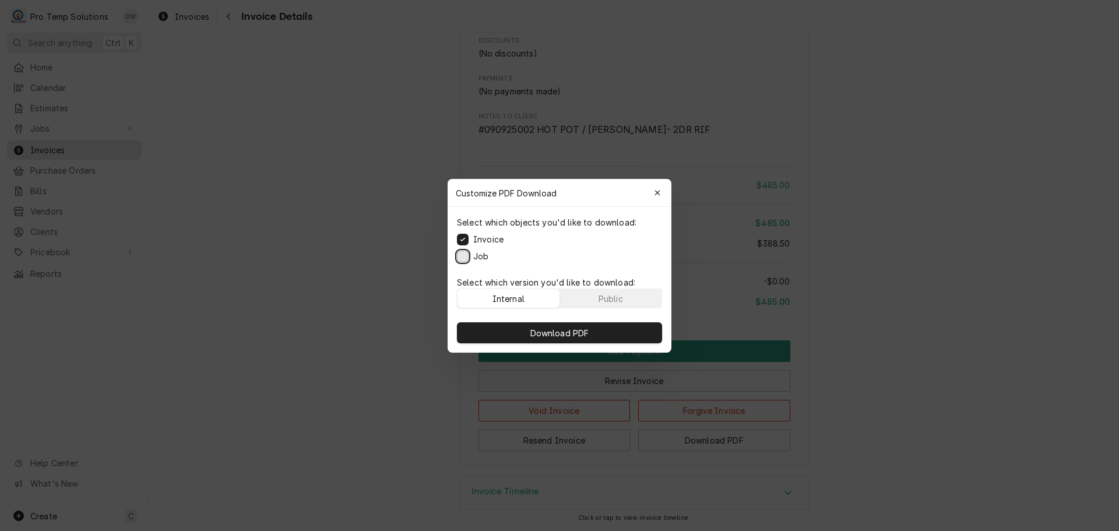
click at [458, 255] on button "Job" at bounding box center [463, 256] width 12 height 12
click at [558, 337] on span "Download PDF" at bounding box center [560, 332] width 64 height 12
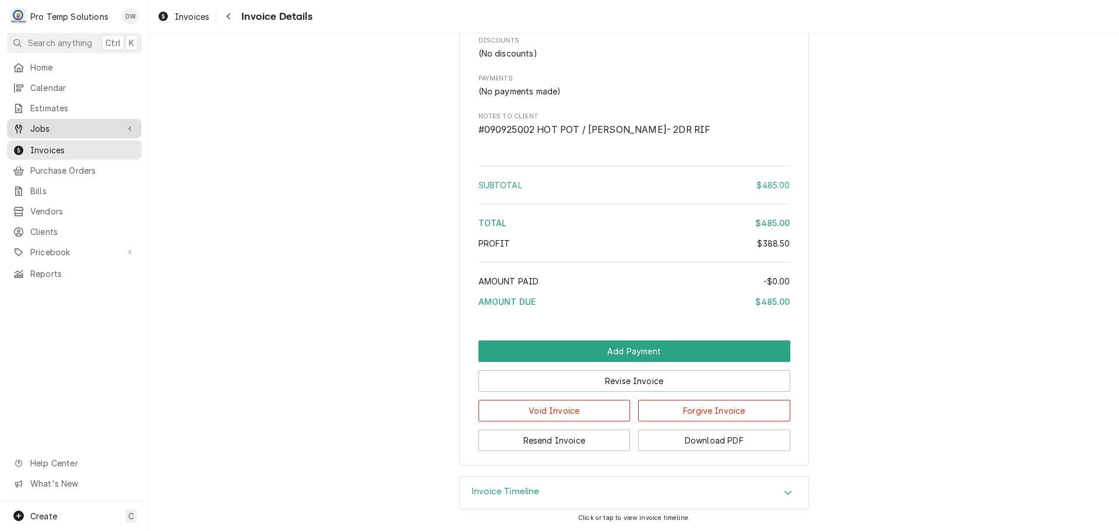
click at [61, 125] on span "Jobs" at bounding box center [74, 128] width 88 height 12
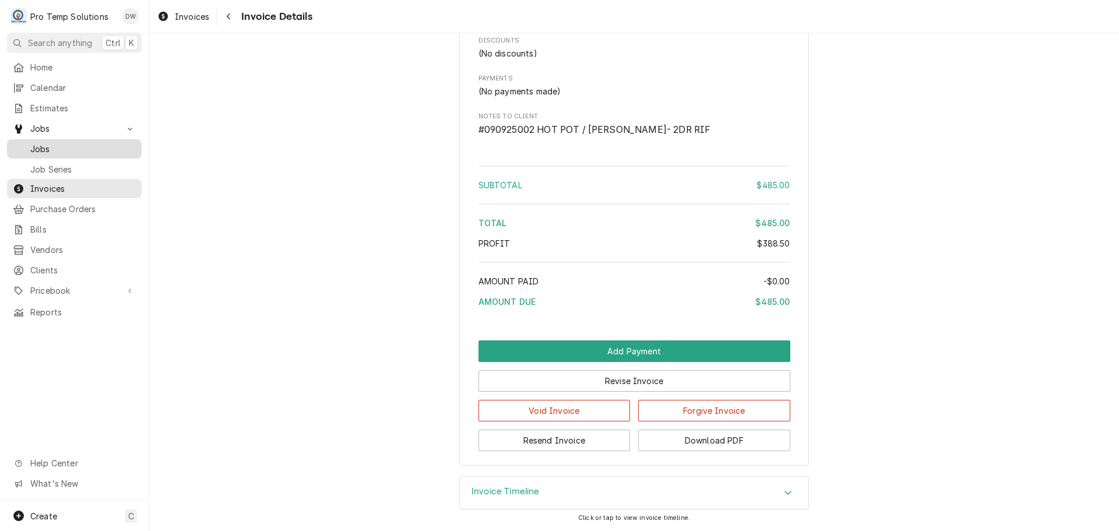
click at [48, 145] on span "Jobs" at bounding box center [82, 149] width 105 height 12
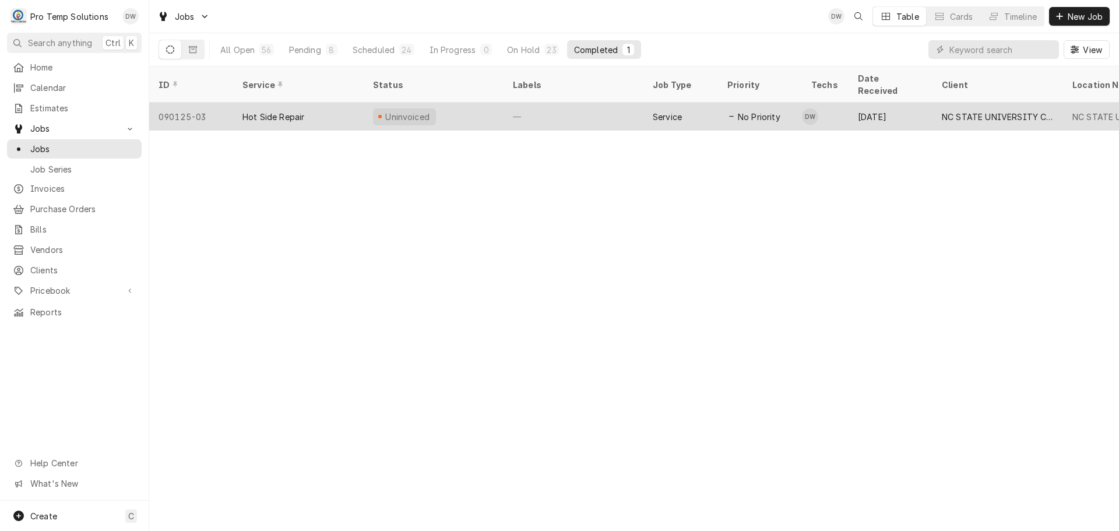
click at [583, 103] on div "—" at bounding box center [574, 117] width 140 height 28
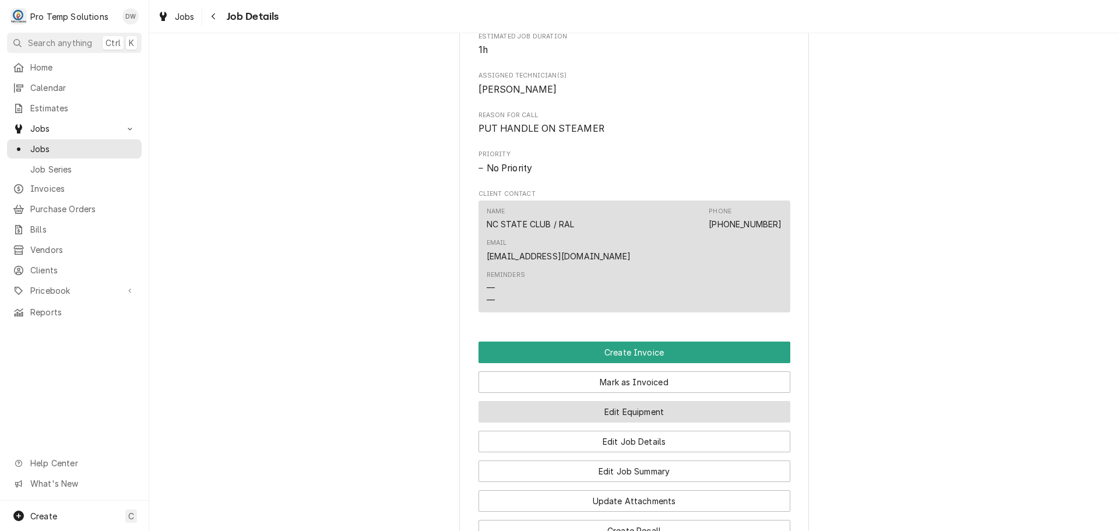
scroll to position [699, 0]
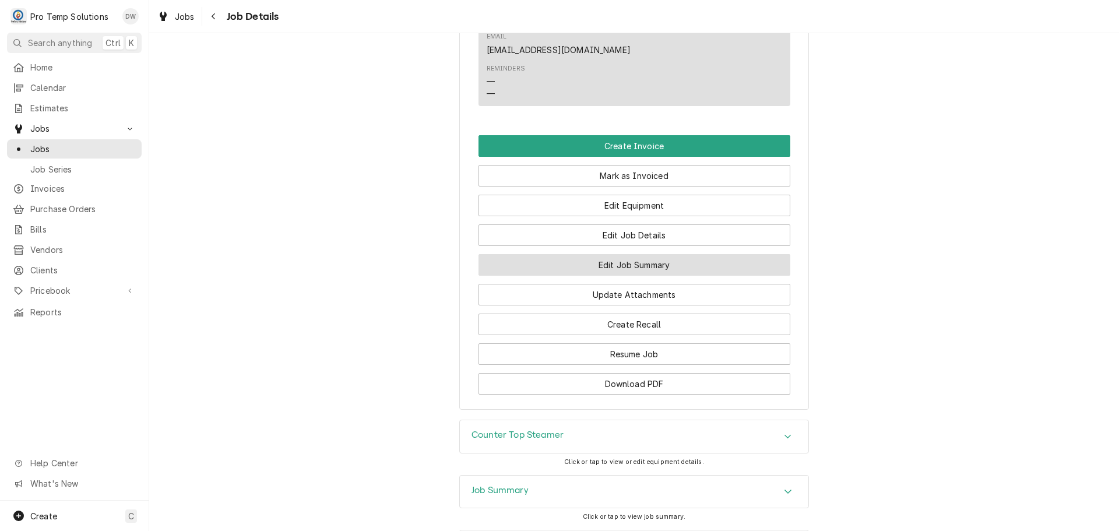
click at [636, 254] on button "Edit Job Summary" at bounding box center [634, 265] width 312 height 22
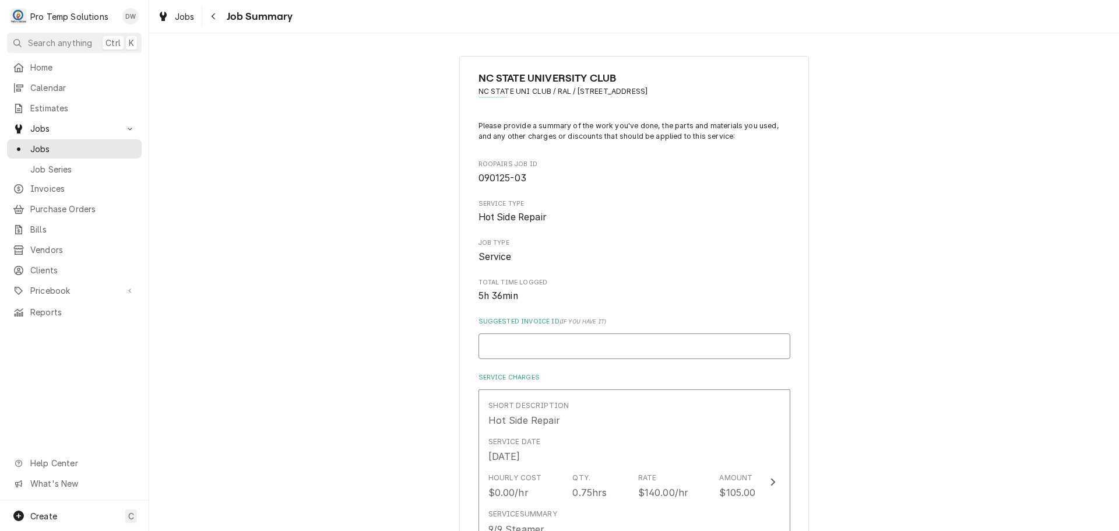
click at [531, 342] on input "Suggested Invoice ID ( if you have it )" at bounding box center [634, 346] width 312 height 26
type textarea "x"
type input "#"
type textarea "x"
type input "#0"
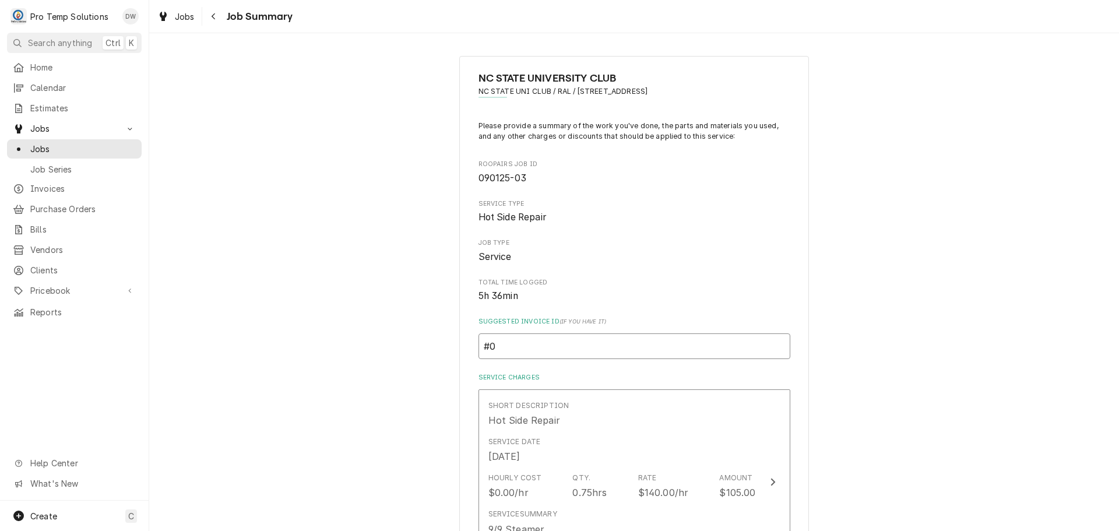
type textarea "x"
type input "#09"
type textarea "x"
type input "#090"
type textarea "x"
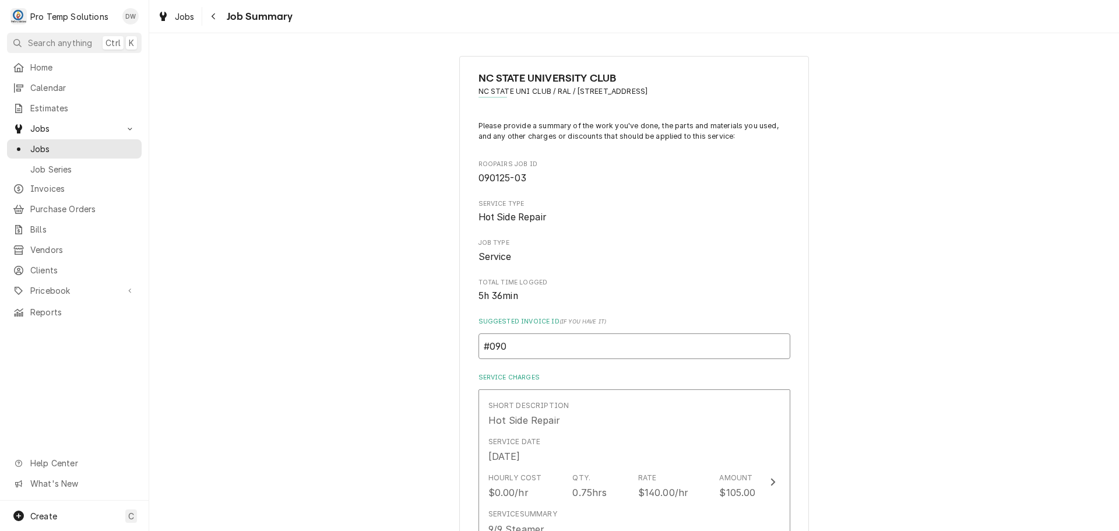
type input "#0909"
type textarea "x"
type input "#09092"
type textarea "x"
type input "#090925"
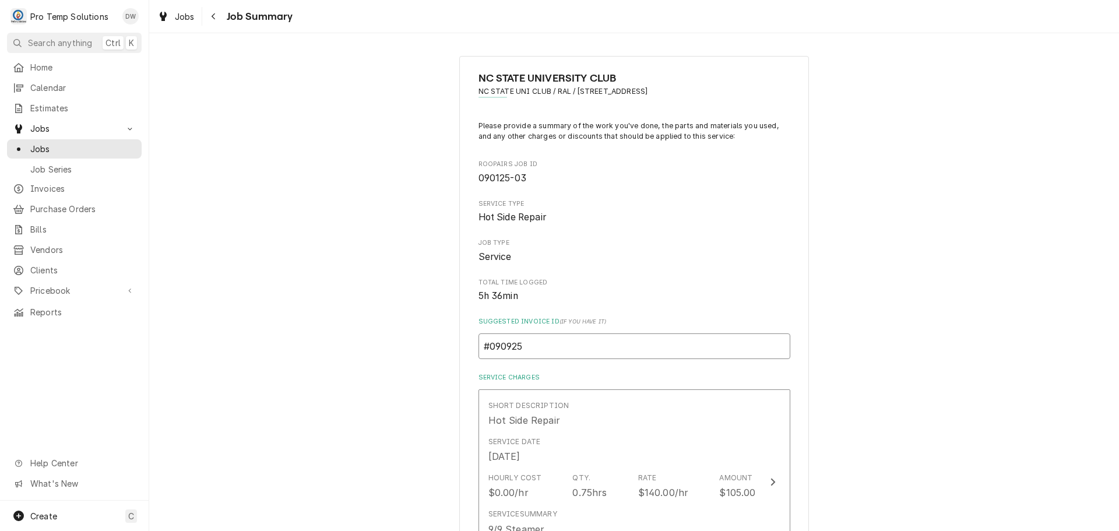
type textarea "x"
type input "#0909250"
type textarea "x"
type input "#09092500"
type textarea "x"
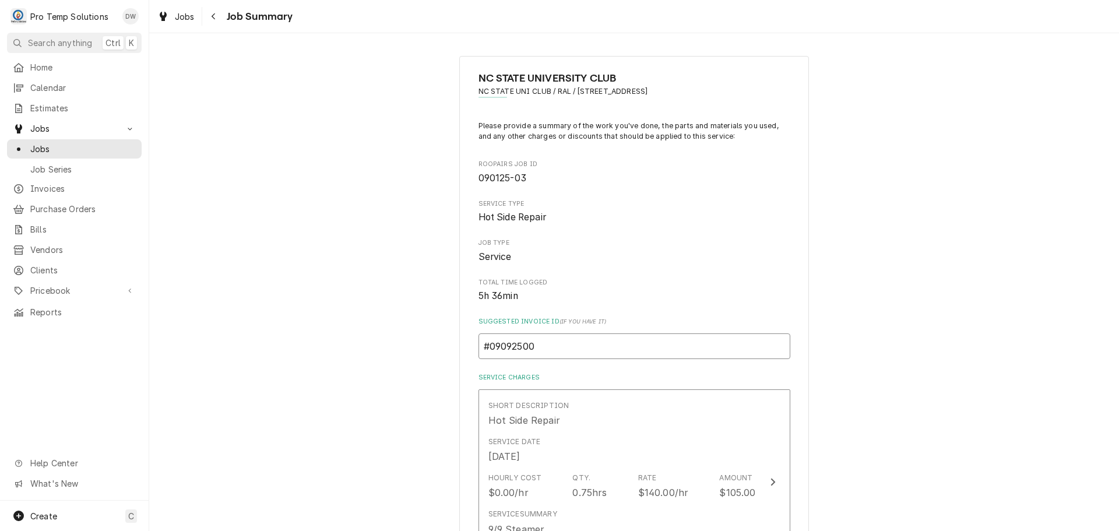
type input "#090925003"
type textarea "x"
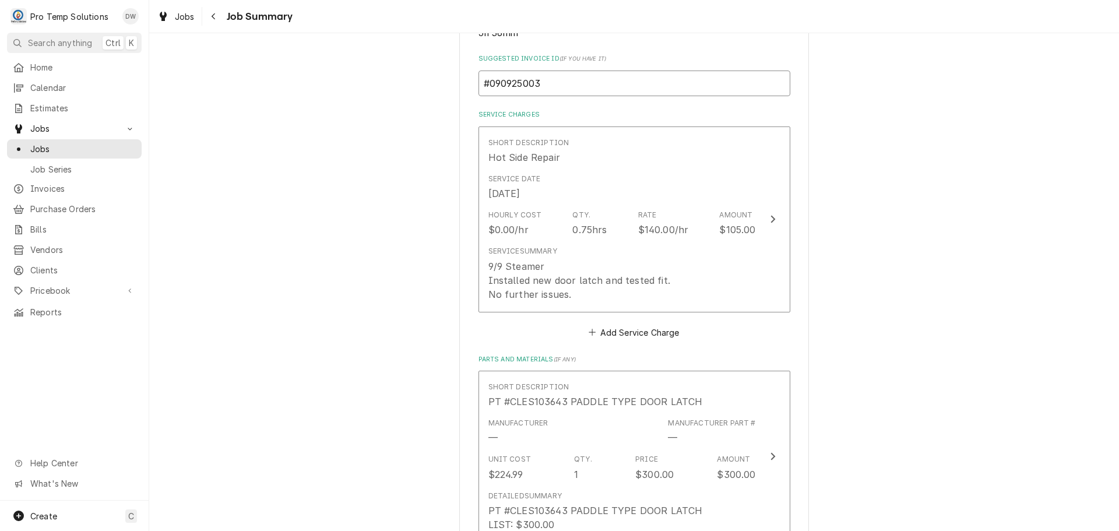
scroll to position [350, 0]
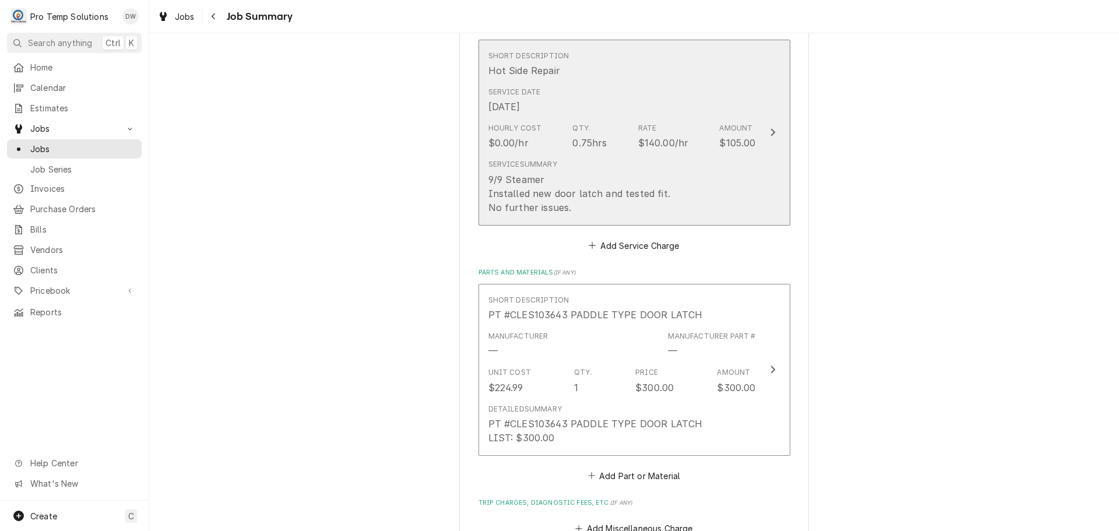
type input "#090925003"
click at [770, 131] on icon "Update Line Item" at bounding box center [772, 133] width 5 height 8
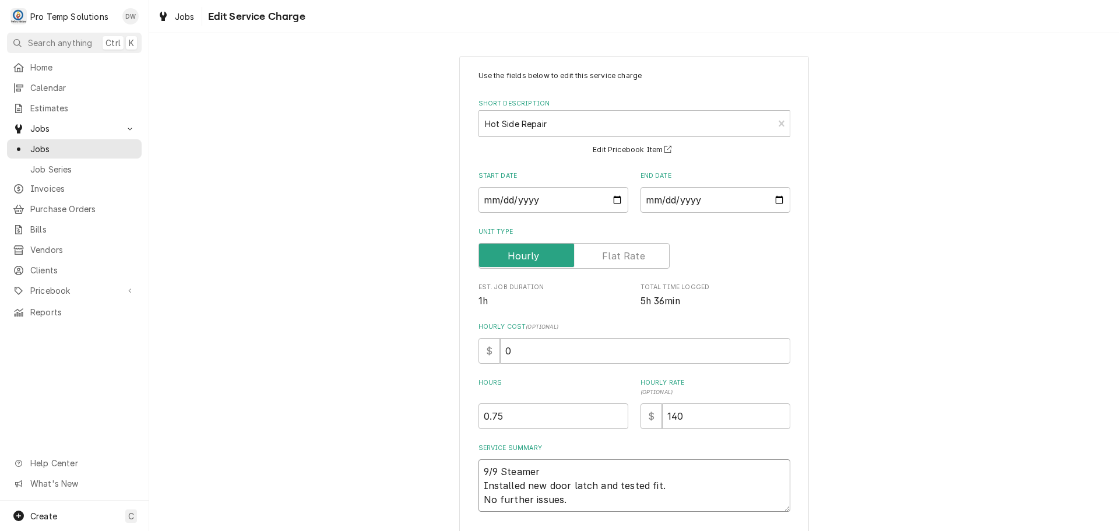
click at [568, 466] on textarea "9/9 Steamer Installed new door latch and tested fit. No further issues." at bounding box center [634, 485] width 312 height 52
type textarea "x"
type textarea "9/9 Steamer Installed new door latch and tested fit. No further issues."
type textarea "x"
type textarea "9/9 Steamer 3 Installed new door latch and tested fit. No further issues."
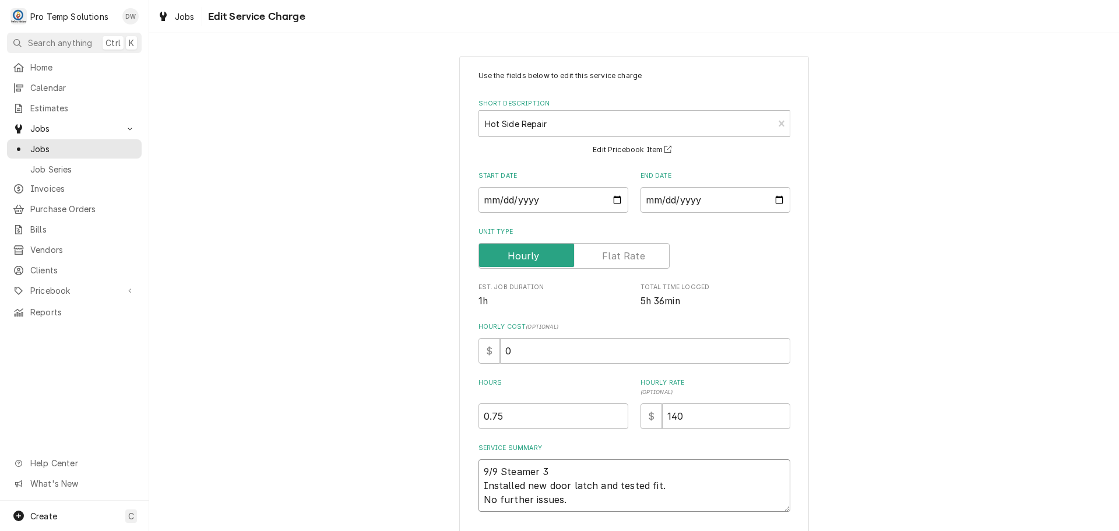
type textarea "x"
type textarea "9/9 Steamer 33 Installed new door latch and tested fit. No further issues."
type textarea "x"
type textarea "9/9 Steamer 330 Installed new door latch and tested fit. No further issues."
type textarea "x"
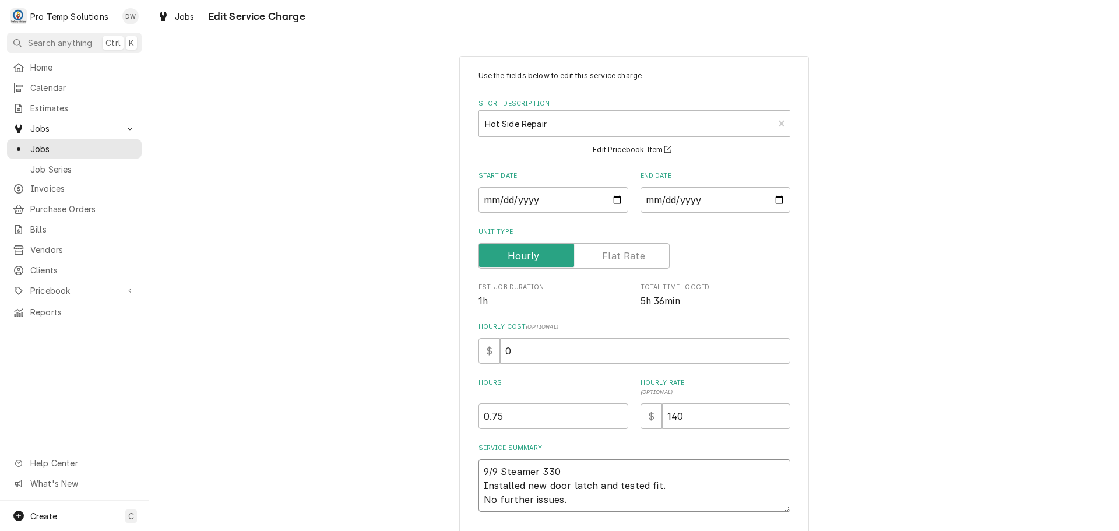
type textarea "9/9 Steamer 330* Installed new door latch and tested fit. No further issues."
type textarea "x"
type textarea "9/9 Steamer 330 Installed new door latch and tested fit. No further issues."
type textarea "x"
type textarea "9/9 Steamer 33 Installed new door latch and tested fit. No further issues."
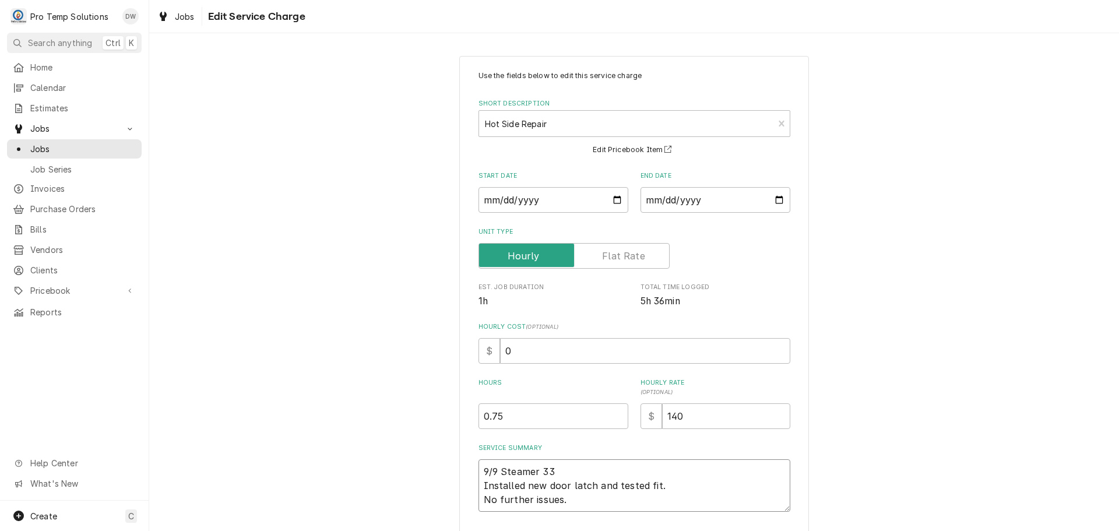
type textarea "x"
type textarea "9/9 Steamer 3 Installed new door latch and tested fit. No further issues."
type textarea "x"
type textarea "9/9 Steamer Installed new door latch and tested fit. No further issues."
type textarea "x"
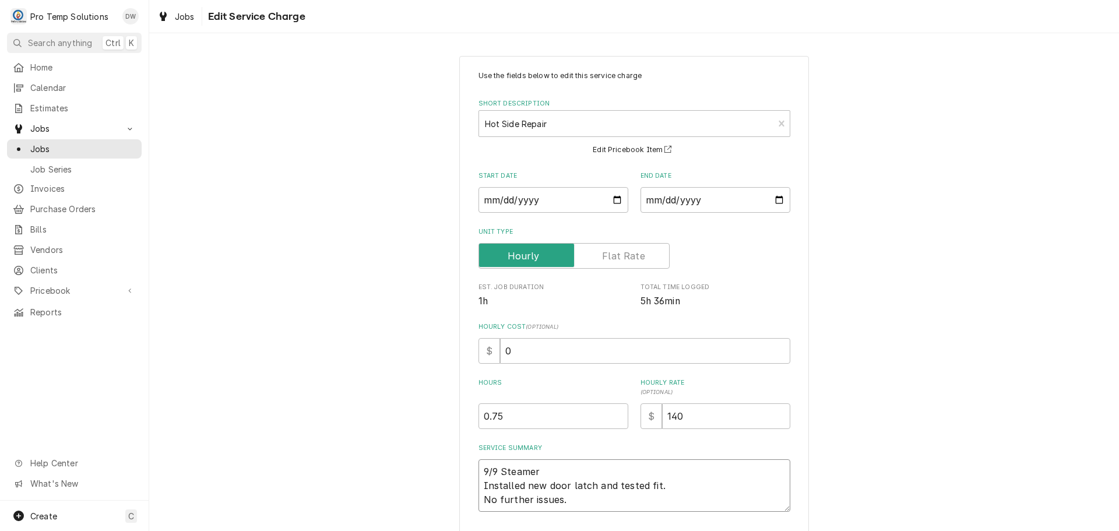
type textarea "9/9 Steamer 3 Installed new door latch and tested fit. No further issues."
type textarea "x"
type textarea "9/9 Steamer 32 Installed new door latch and tested fit. No further issues."
type textarea "x"
type textarea "9/9 Steamer 325 Installed new door latch and tested fit. No further issues."
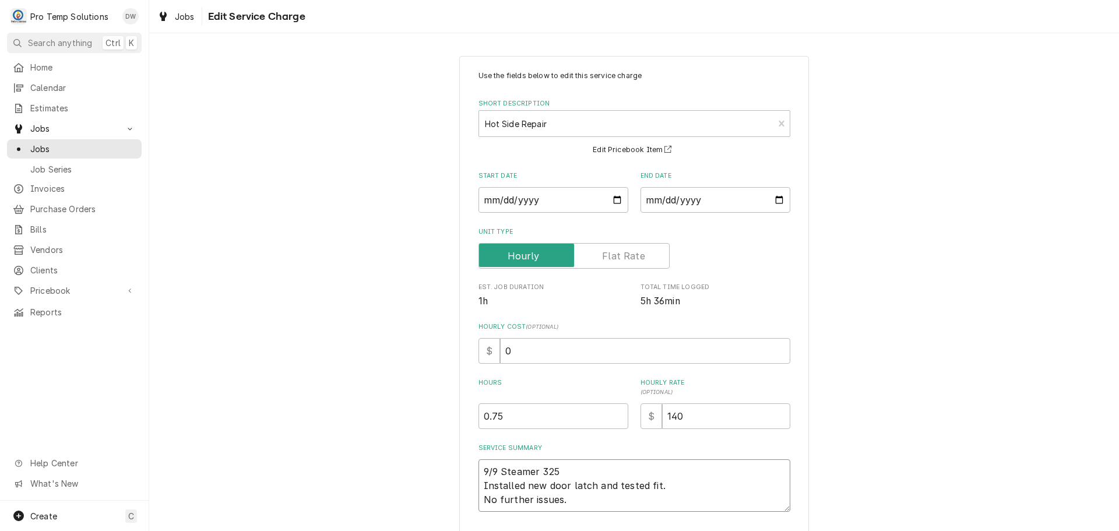
type textarea "x"
type textarea "9/9 Steamer 325- Installed new door latch and tested fit. No further issues."
type textarea "x"
type textarea "9/9 Steamer 325-4 Installed new door latch and tested fit. No further issues."
type textarea "x"
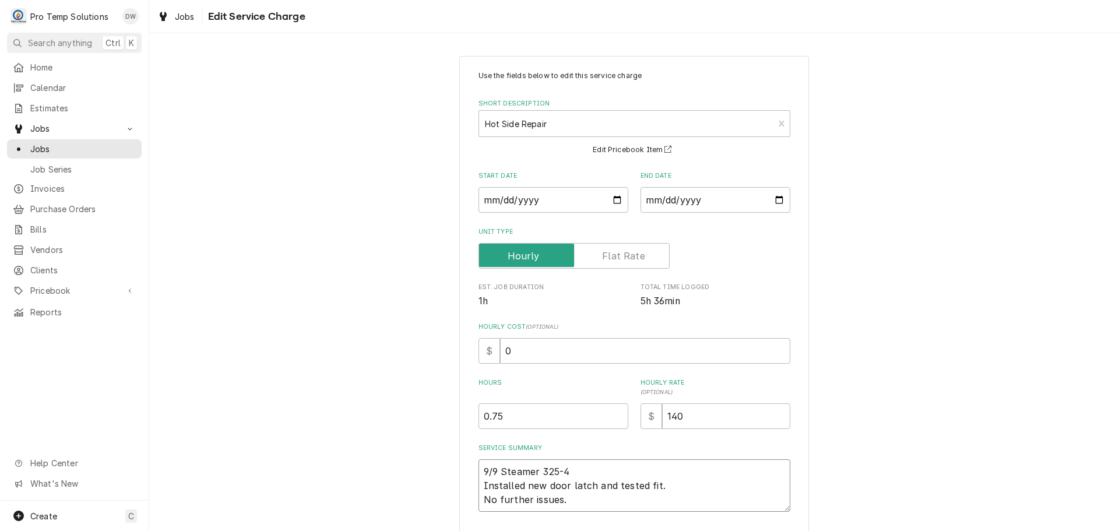
type textarea "9/9 Steamer 325-41 Installed new door latch and tested fit. No further issues."
type textarea "x"
type textarea "9/9 Steamer 325-410 Installed new door latch and tested fit. No further issues."
type textarea "x"
type textarea "9/9 Steamer 325-410 Installed new door latch and tested fit. No further issues."
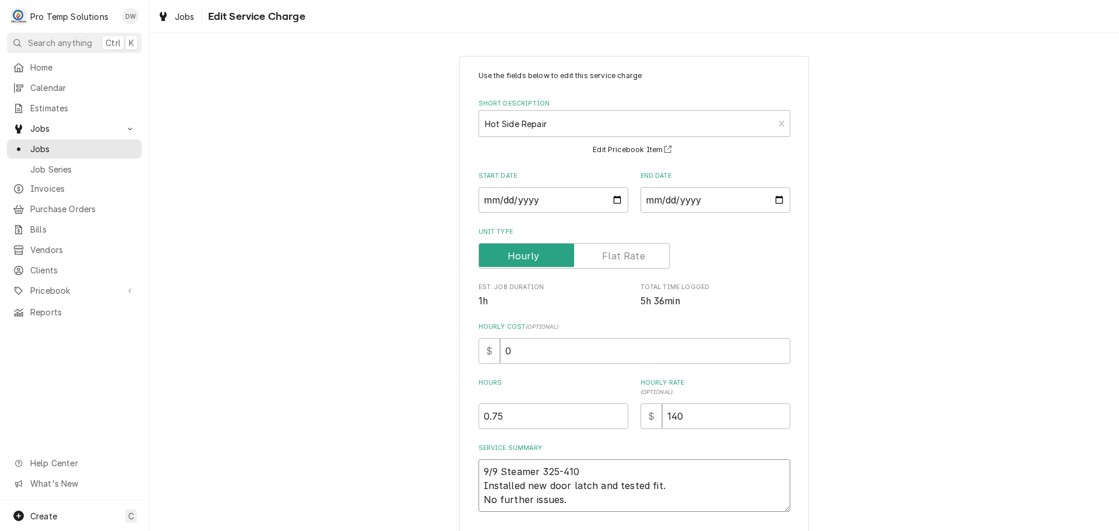
type textarea "x"
type textarea "9/9 Steamer 325-410 K Installed new door latch and tested fit. No further issue…"
type textarea "x"
type textarea "9/9 Steamer 325-410 KO Installed new door latch and tested fit. No further issu…"
type textarea "x"
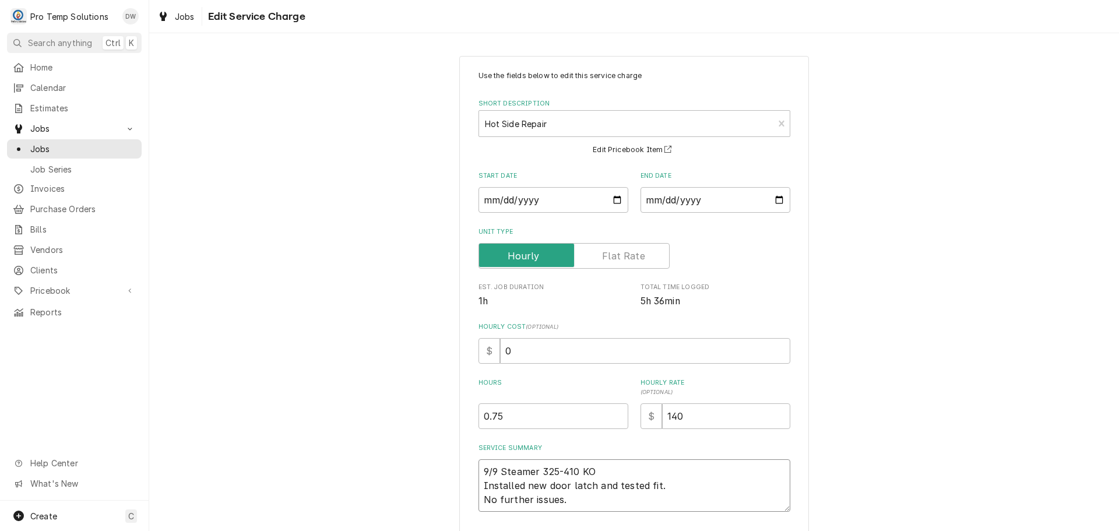
type textarea "9/9 Steamer 325-410 KOT Installed new door latch and tested fit. No further iss…"
type textarea "x"
type textarea "9/9 Steamer 325-410 KOTY Installed new door latch and tested fit. No further is…"
type textarea "x"
type textarea "9/9 Steamer 325-410 KOTY Installed new door latch and tested fit. No further is…"
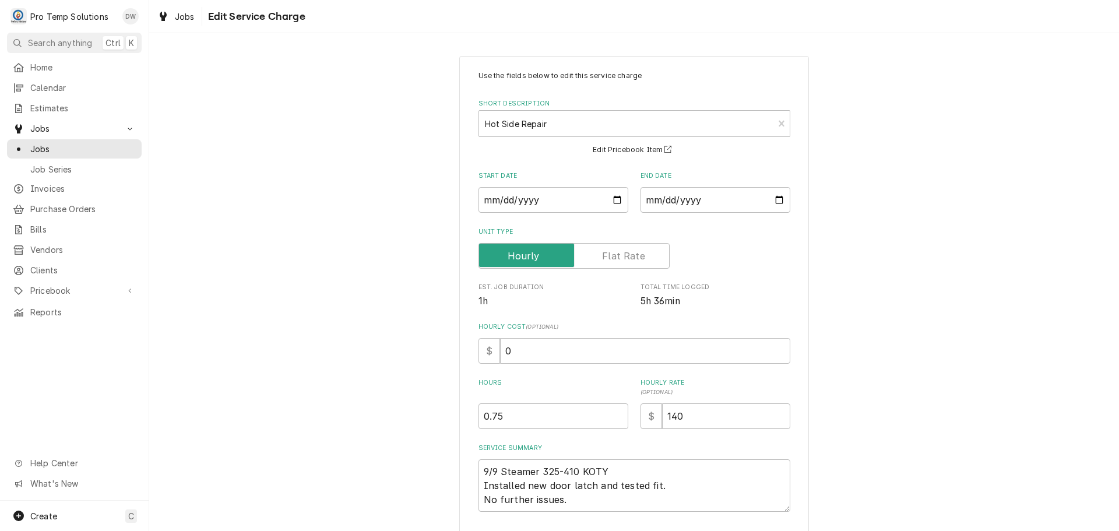
click at [524, 334] on div "Hourly Cost ( optional ) $ 0" at bounding box center [634, 342] width 312 height 41
click at [516, 350] on input "0" at bounding box center [645, 351] width 290 height 26
type textarea "x"
type input "1"
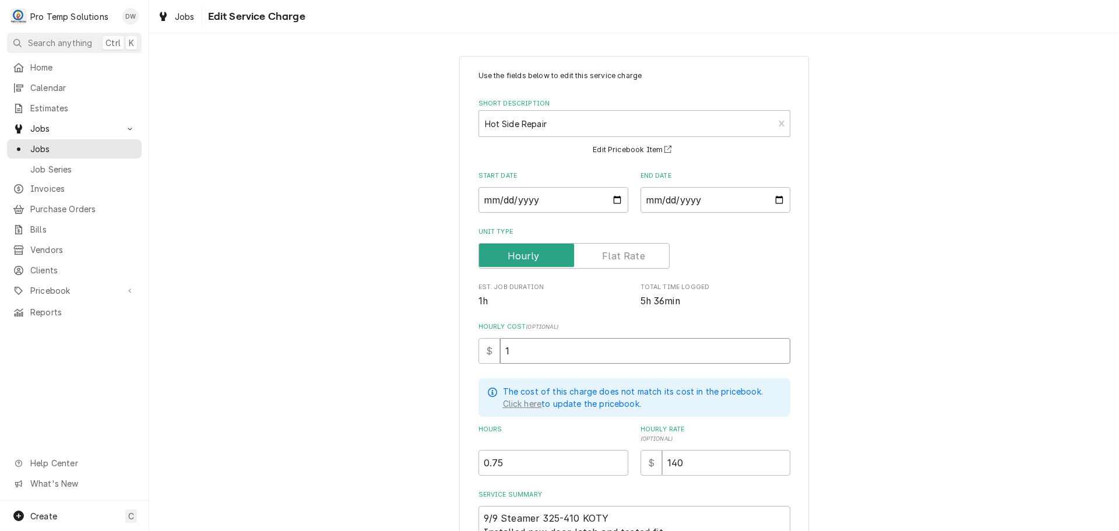
type textarea "x"
type input "18"
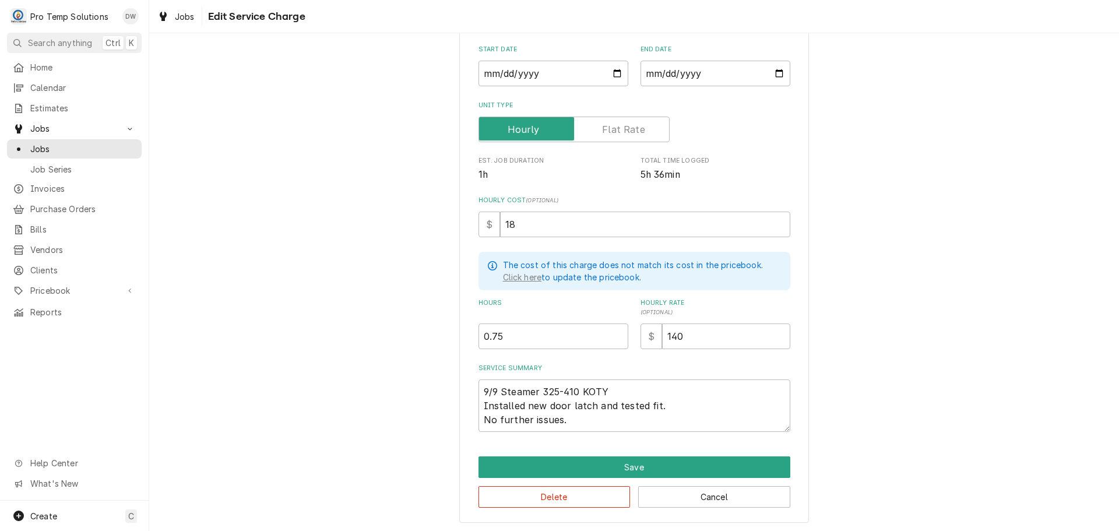
scroll to position [127, 0]
click at [609, 463] on button "Save" at bounding box center [634, 467] width 312 height 22
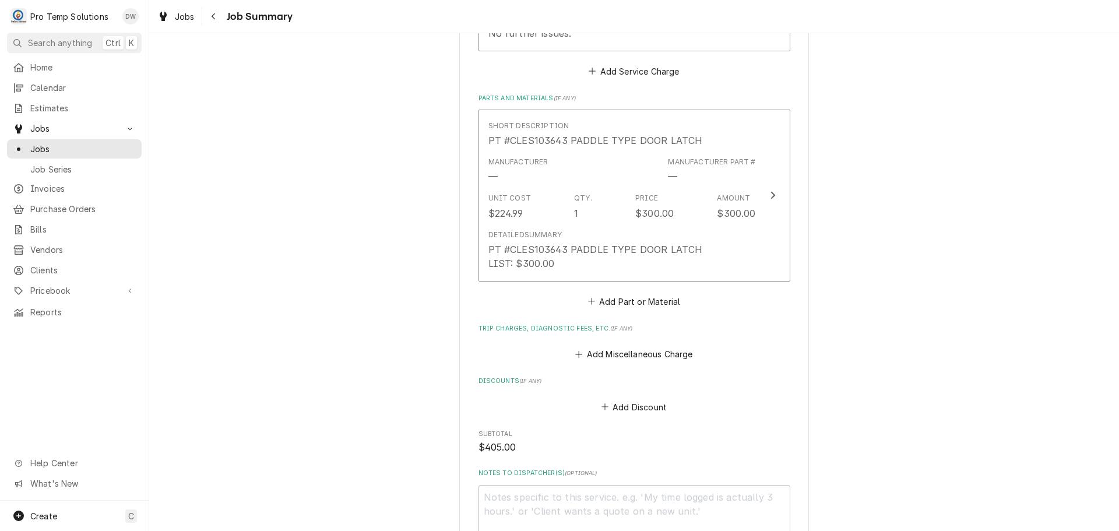
scroll to position [525, 0]
click at [644, 297] on button "Add Part or Material" at bounding box center [634, 301] width 96 height 16
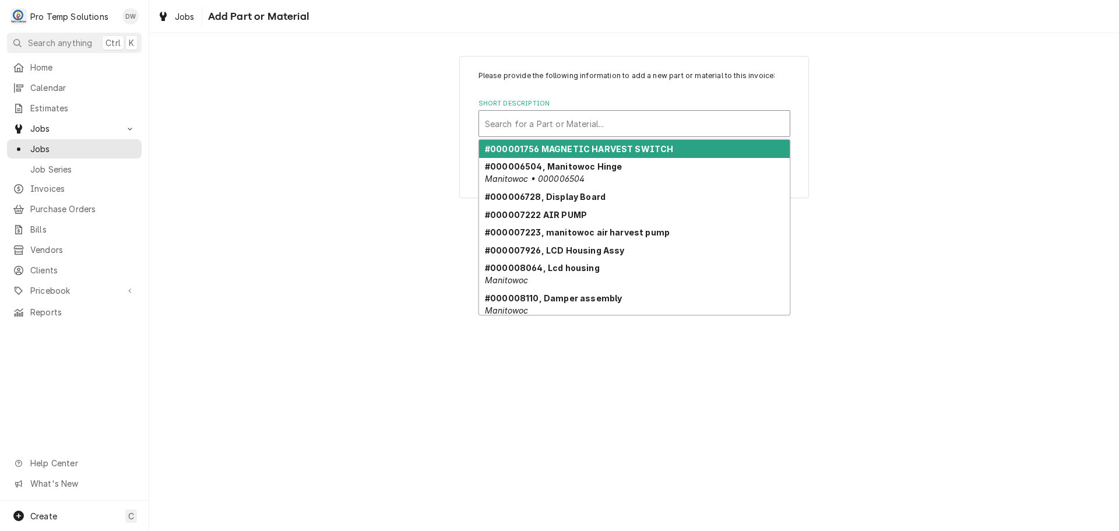
click at [593, 123] on div "Short Description" at bounding box center [634, 123] width 299 height 21
click at [925, 145] on div "Please provide the following information to add a new part or material to this …" at bounding box center [634, 126] width 970 height 163
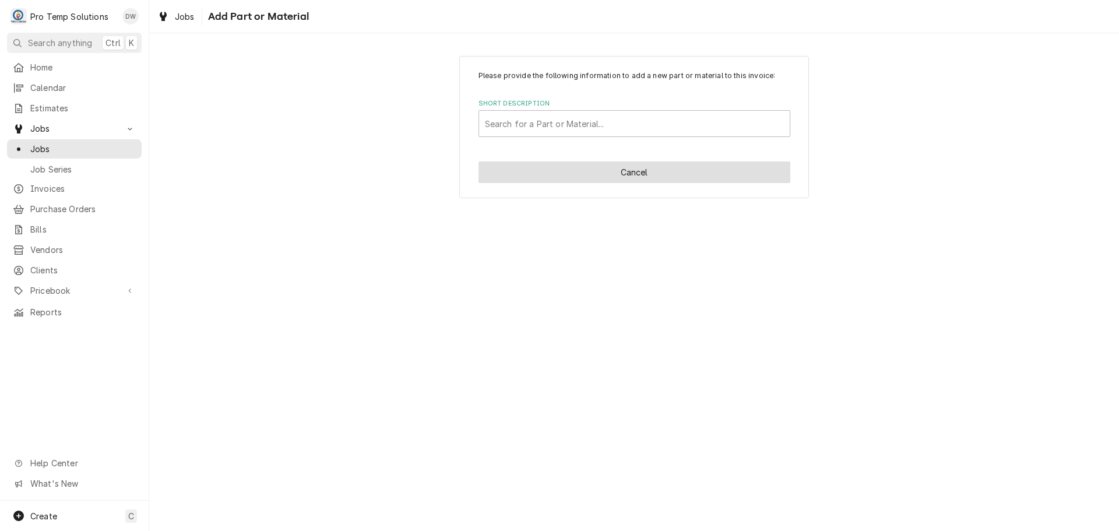
click at [632, 173] on button "Cancel" at bounding box center [634, 172] width 312 height 22
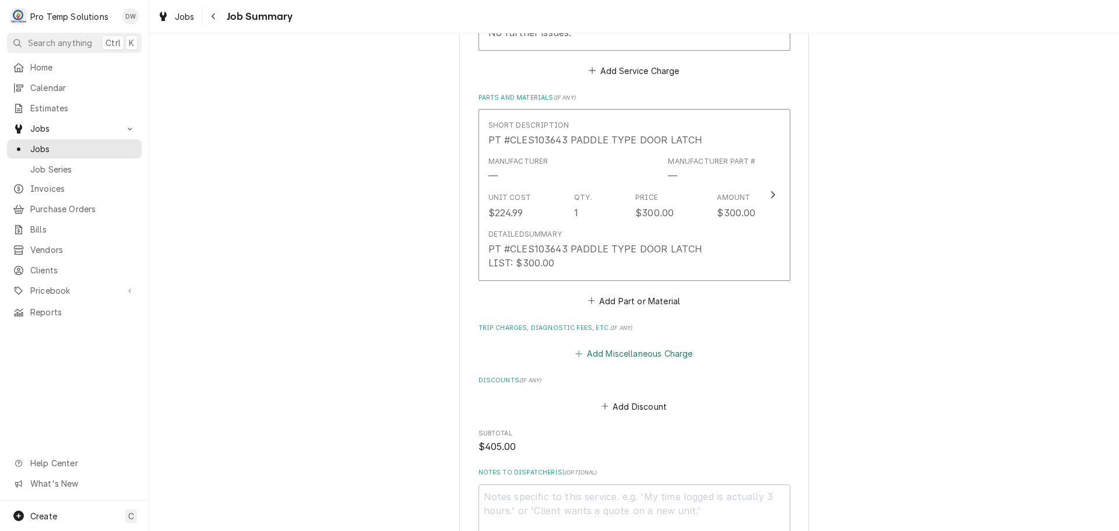
click at [640, 351] on button "Add Miscellaneous Charge" at bounding box center [633, 354] width 121 height 16
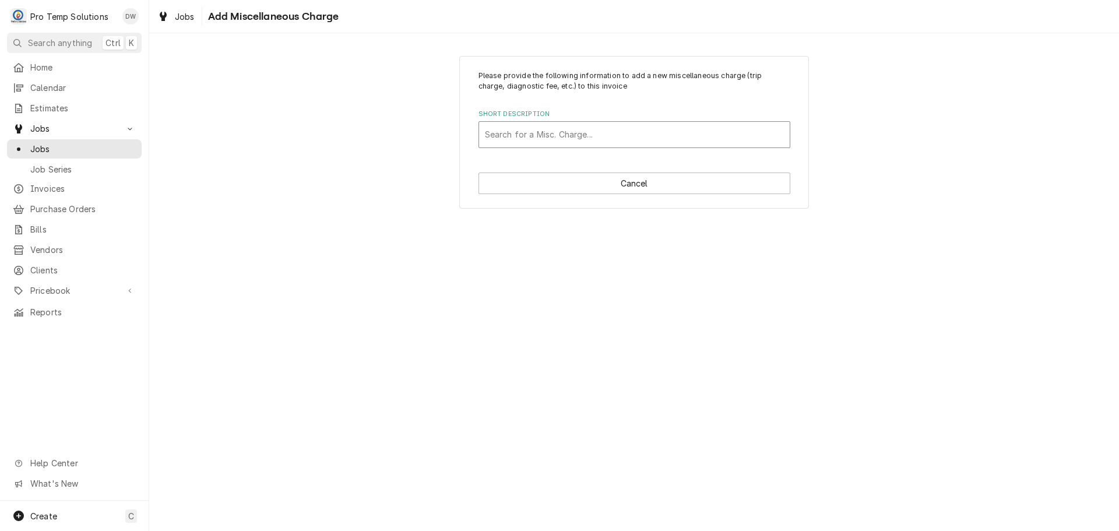
click at [569, 135] on div "Short Description" at bounding box center [634, 134] width 299 height 21
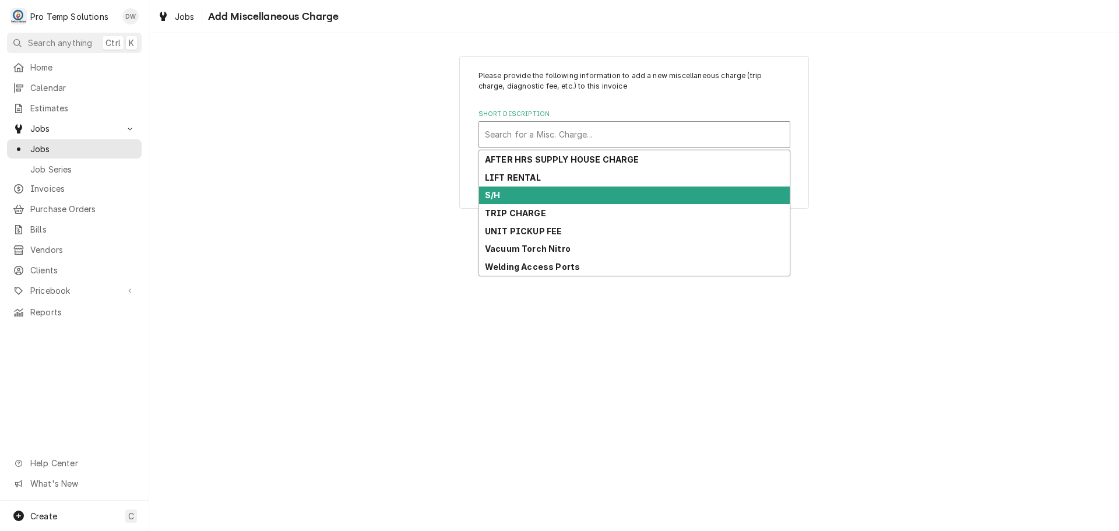
click at [555, 202] on div "S/H" at bounding box center [634, 195] width 311 height 18
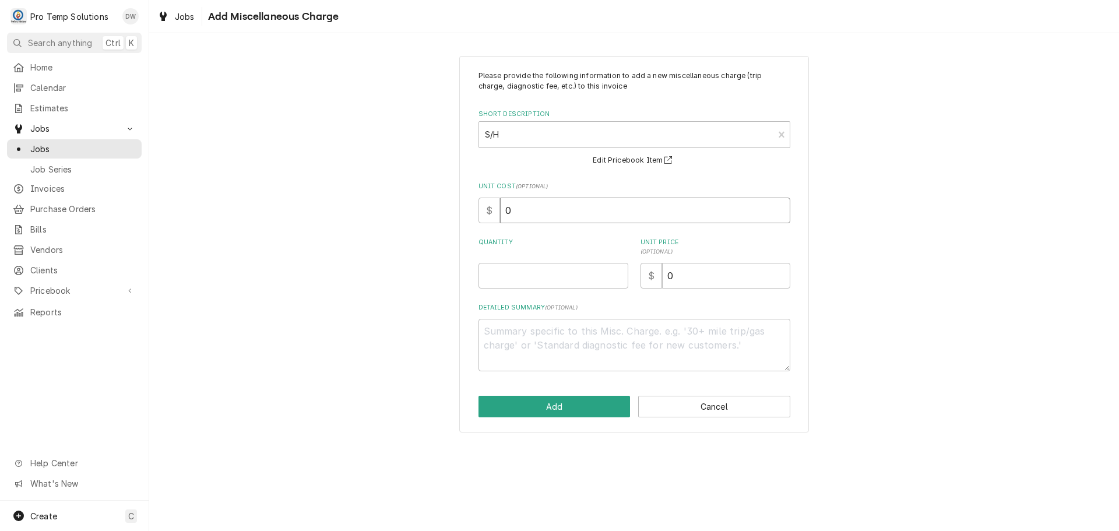
click at [554, 204] on input "0" at bounding box center [645, 211] width 290 height 26
type textarea "x"
type input "3"
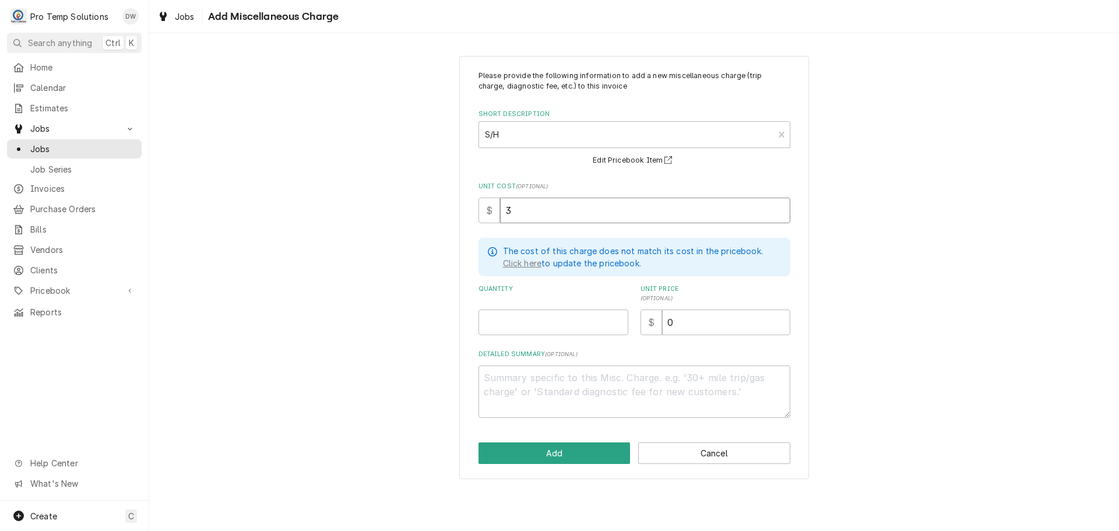
type textarea "x"
type input "34"
type textarea "x"
type input "34.8"
type textarea "x"
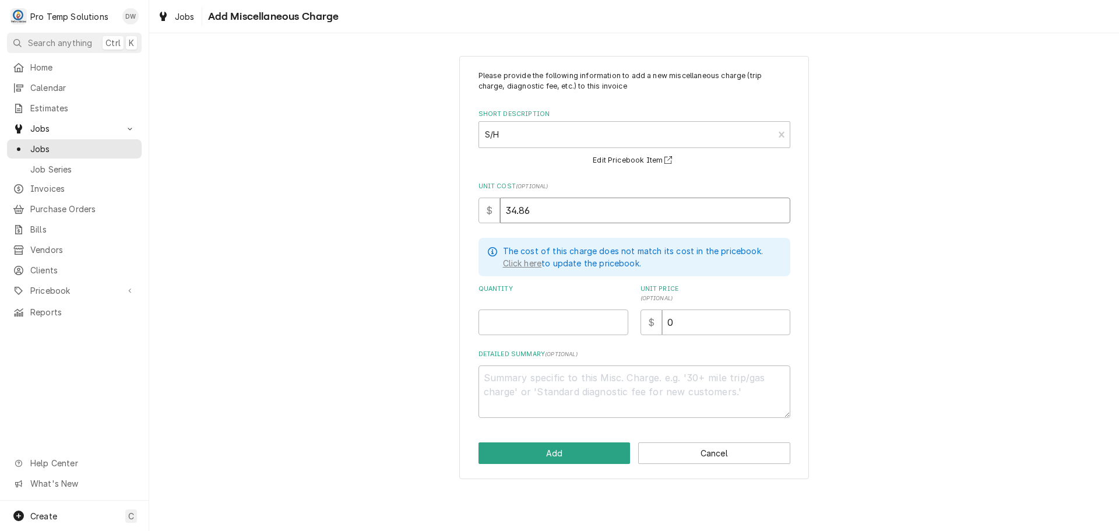
type input "34.86"
click at [568, 317] on input "Quantity" at bounding box center [553, 322] width 150 height 26
type textarea "x"
type input "1"
click at [699, 321] on input "0" at bounding box center [726, 322] width 128 height 26
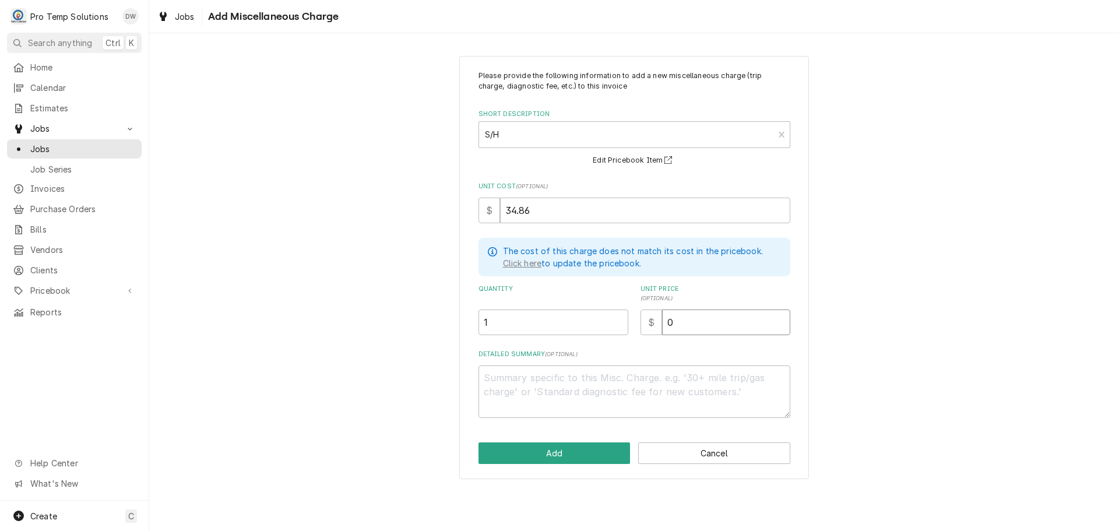
type textarea "x"
type input "3"
type textarea "x"
type input "35"
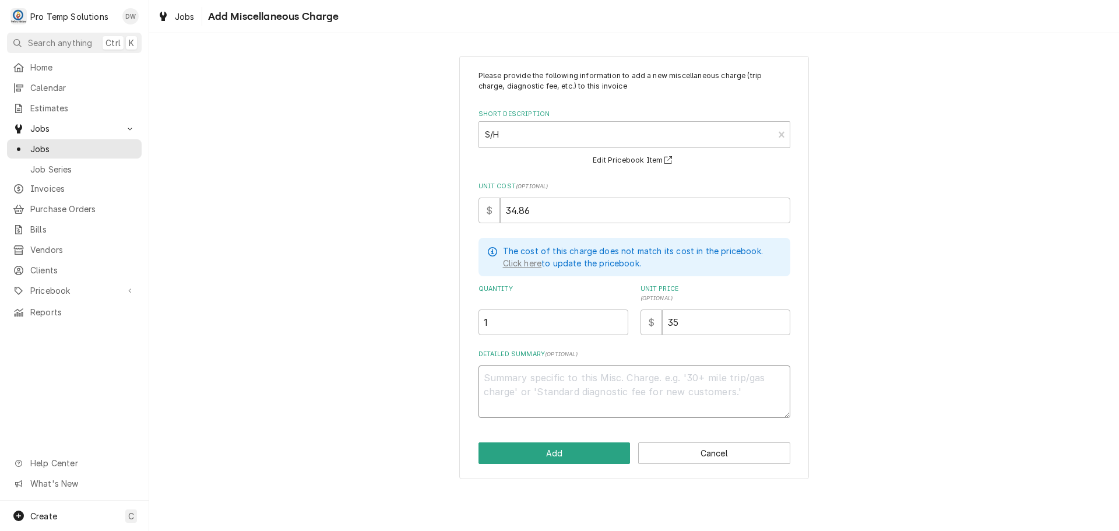
click at [519, 386] on textarea "Detailed Summary ( optional )" at bounding box center [634, 391] width 312 height 52
type textarea "x"
type textarea "P"
type textarea "x"
type textarea "PT"
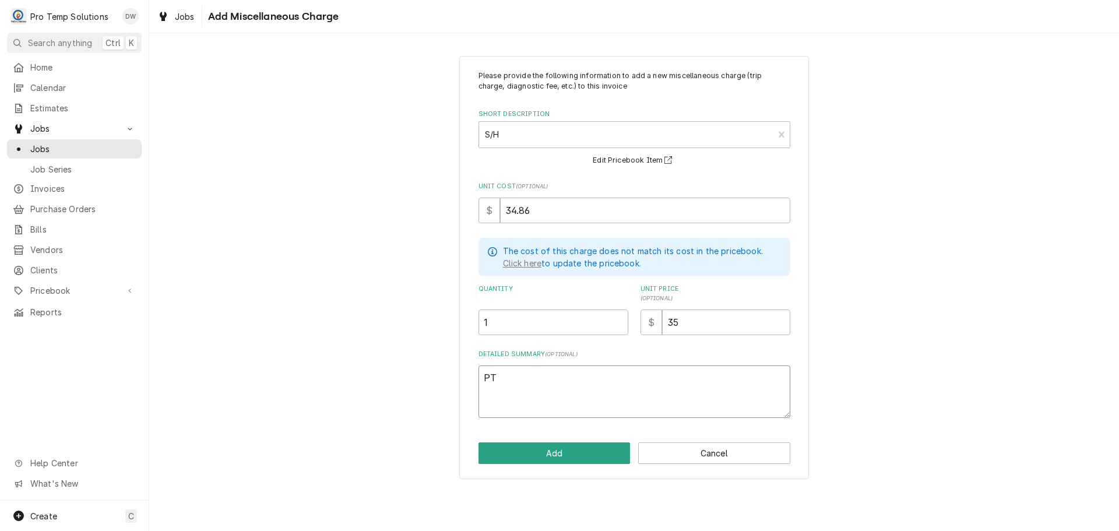
type textarea "x"
type textarea "PT"
type textarea "x"
type textarea "PT #"
type textarea "x"
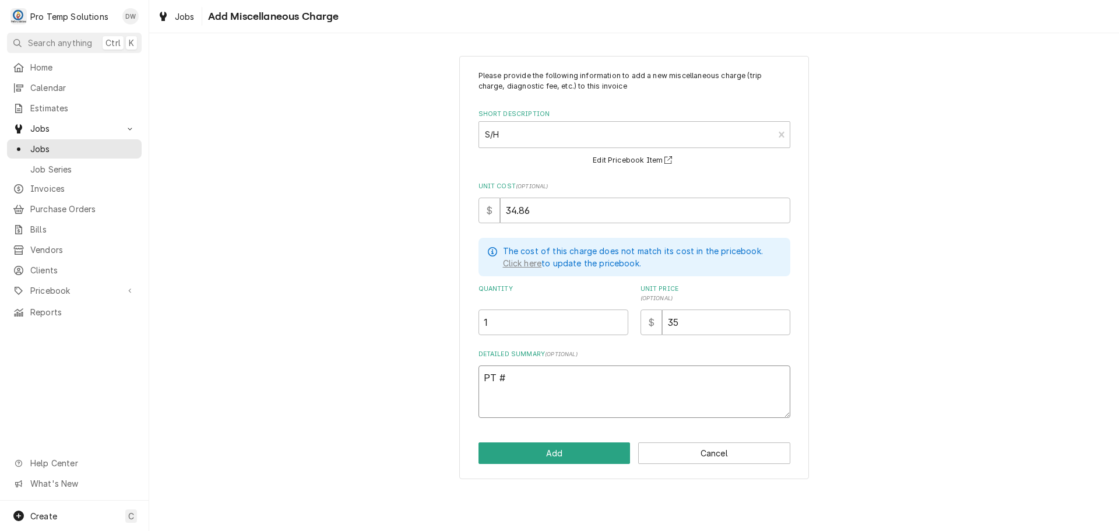
type textarea "PT #2"
type textarea "x"
type textarea "PT #21"
type textarea "x"
type textarea "PT #210"
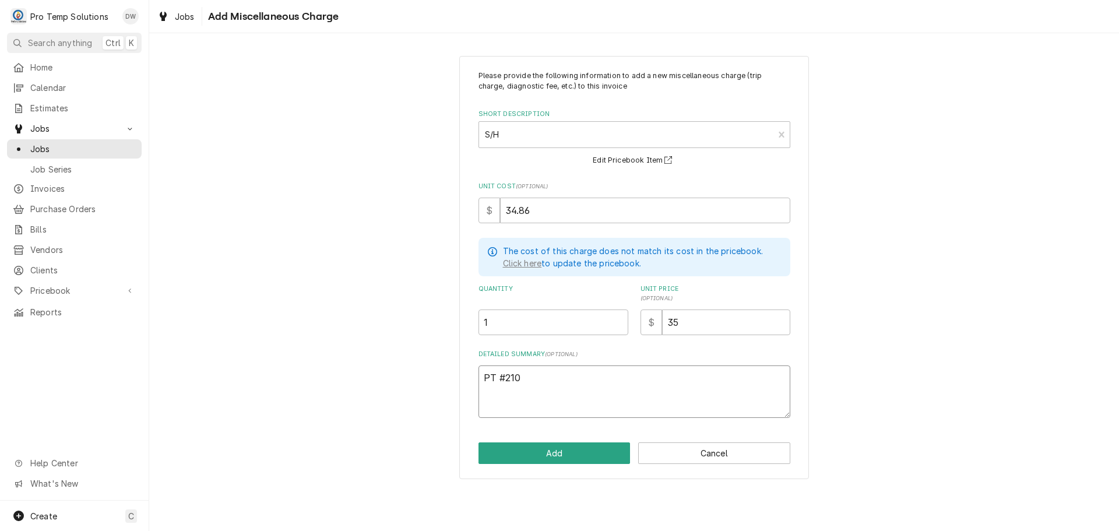
type textarea "x"
type textarea "PT #2106"
type textarea "x"
type textarea "PT #21067"
type textarea "x"
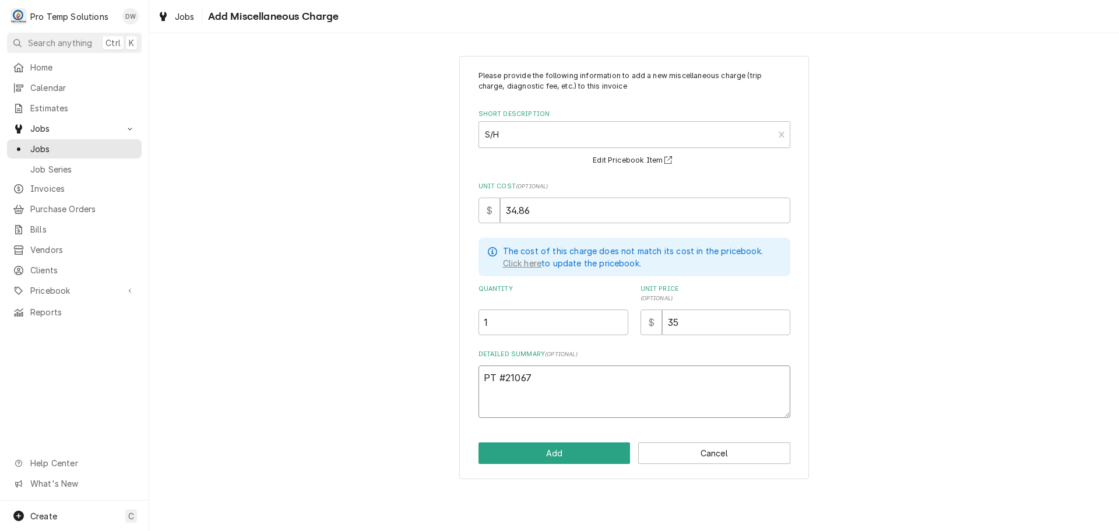
type textarea "PT #210672"
type textarea "x"
type textarea "PT #2106723"
type textarea "x"
type textarea "PT #21067233"
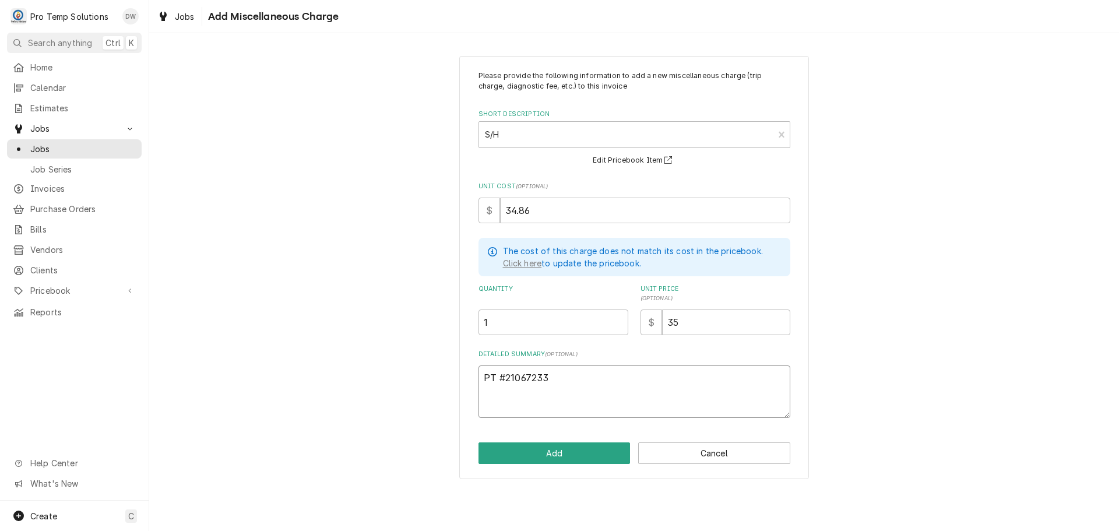
type textarea "x"
type textarea "PT #210672334"
type textarea "x"
type textarea "PT #2106723345"
click at [556, 452] on button "Add" at bounding box center [554, 453] width 152 height 22
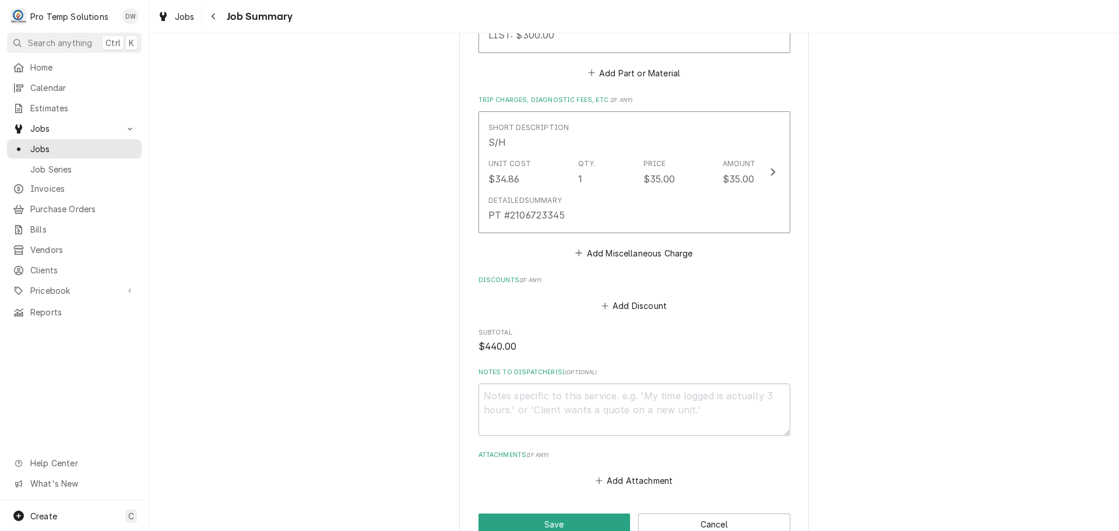
scroll to position [758, 0]
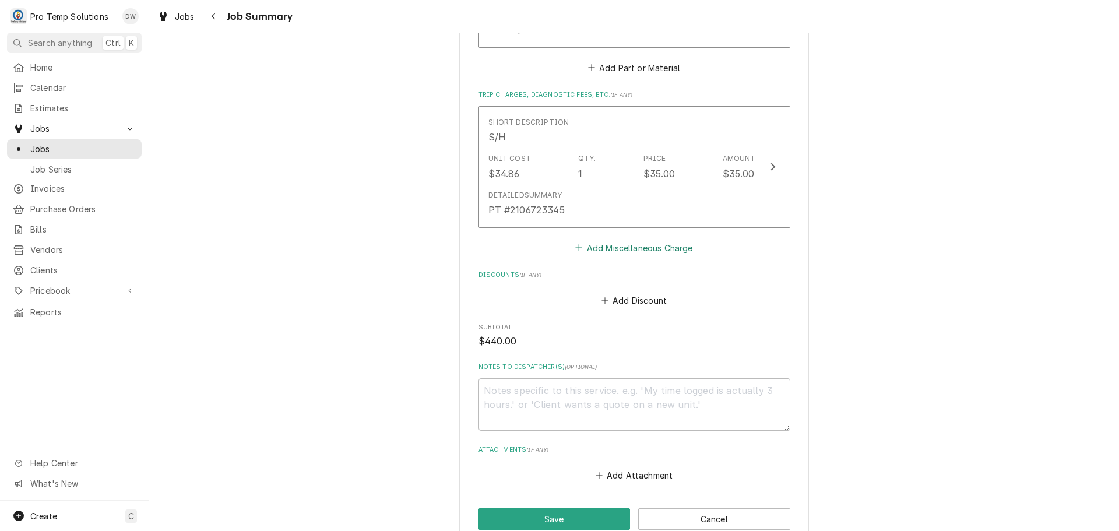
click at [620, 249] on button "Add Miscellaneous Charge" at bounding box center [633, 248] width 121 height 16
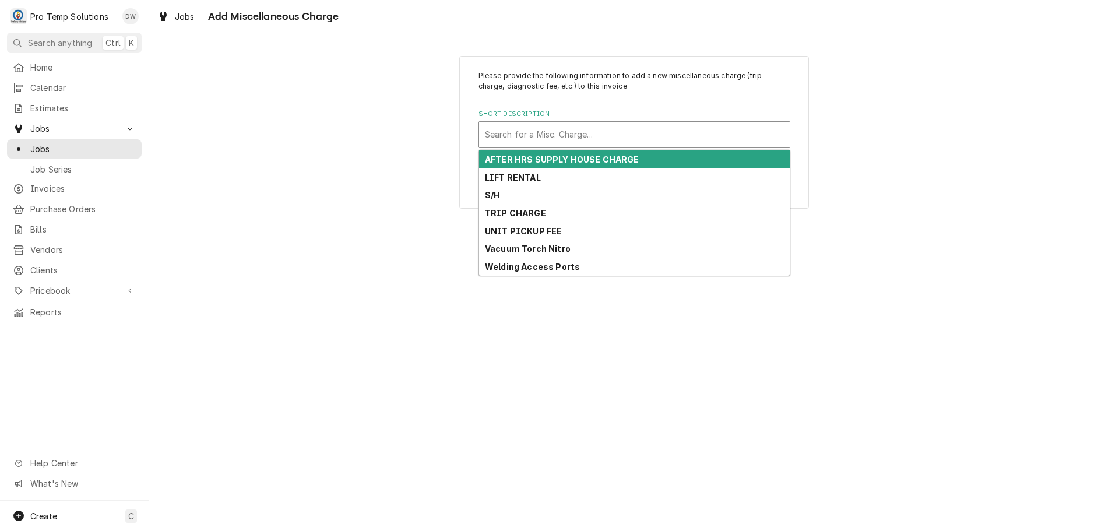
click at [619, 135] on div "Short Description" at bounding box center [634, 134] width 299 height 21
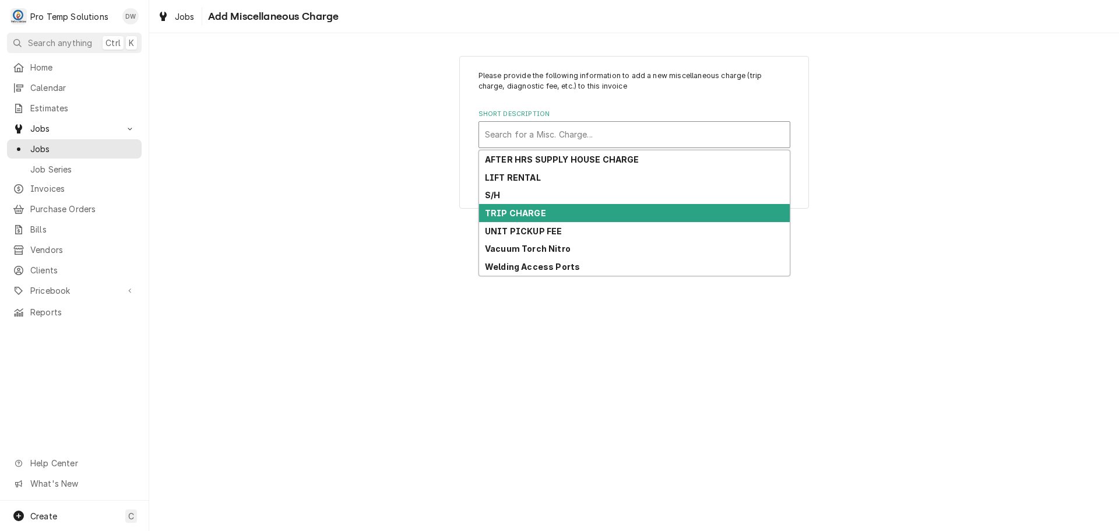
click at [599, 213] on div "TRIP CHARGE" at bounding box center [634, 213] width 311 height 18
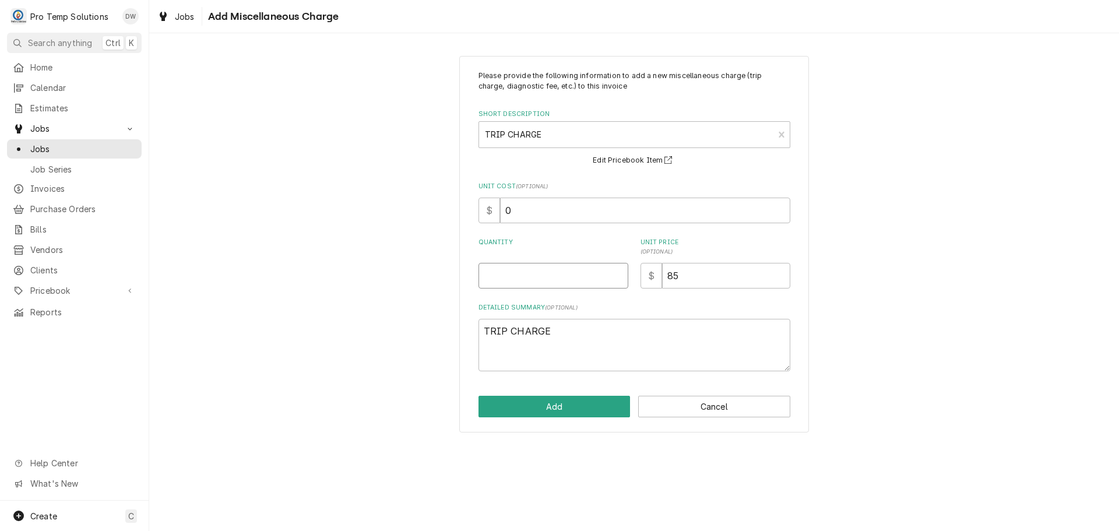
click at [546, 279] on input "Quantity" at bounding box center [553, 276] width 150 height 26
type textarea "x"
type input "1"
click at [544, 406] on button "Add" at bounding box center [554, 407] width 152 height 22
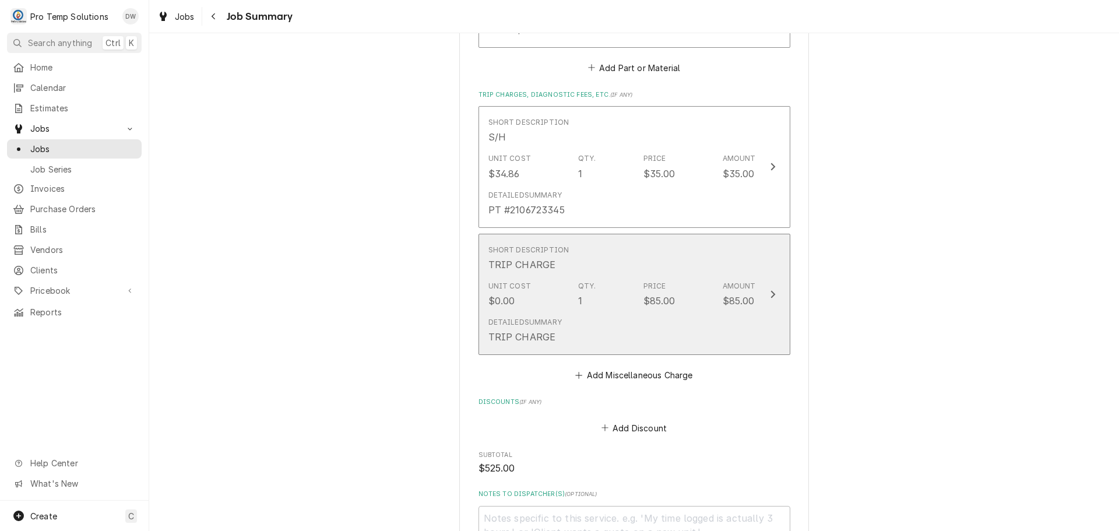
scroll to position [1019, 0]
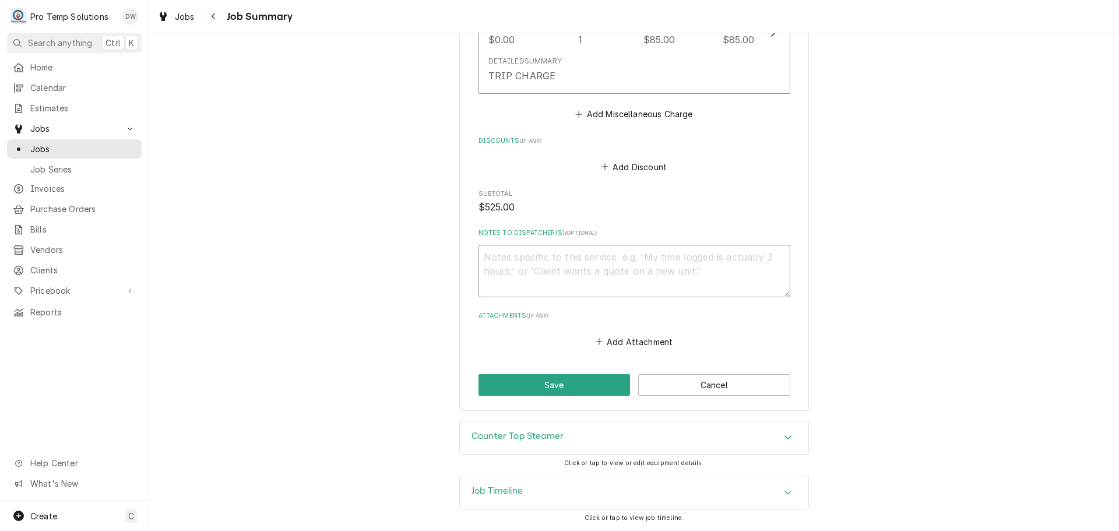
click at [511, 263] on textarea "Notes to Dispatcher(s) ( optional )" at bounding box center [634, 271] width 312 height 52
type textarea "x"
type textarea "#"
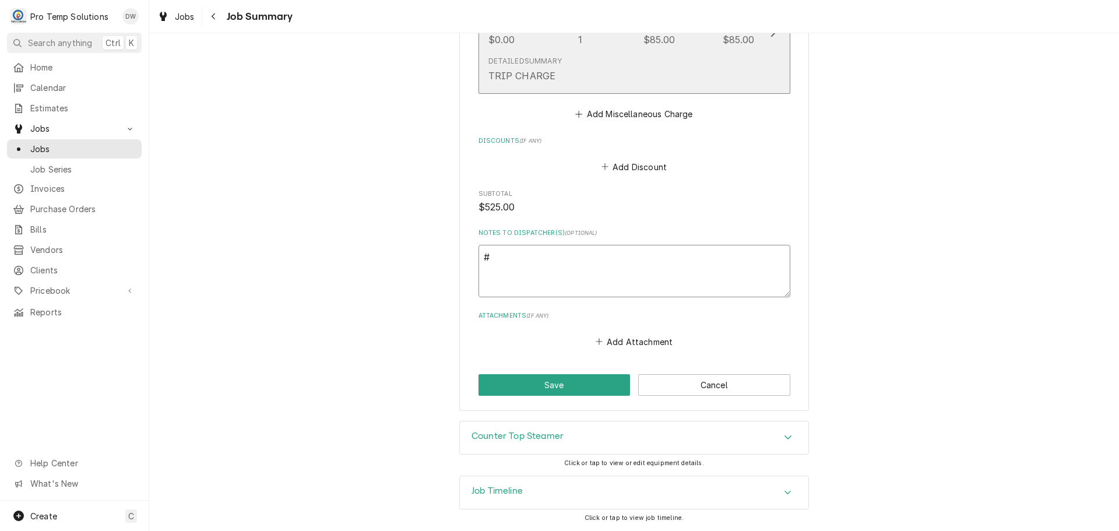
type textarea "x"
type textarea "#0"
type textarea "x"
type textarea "#09"
type textarea "x"
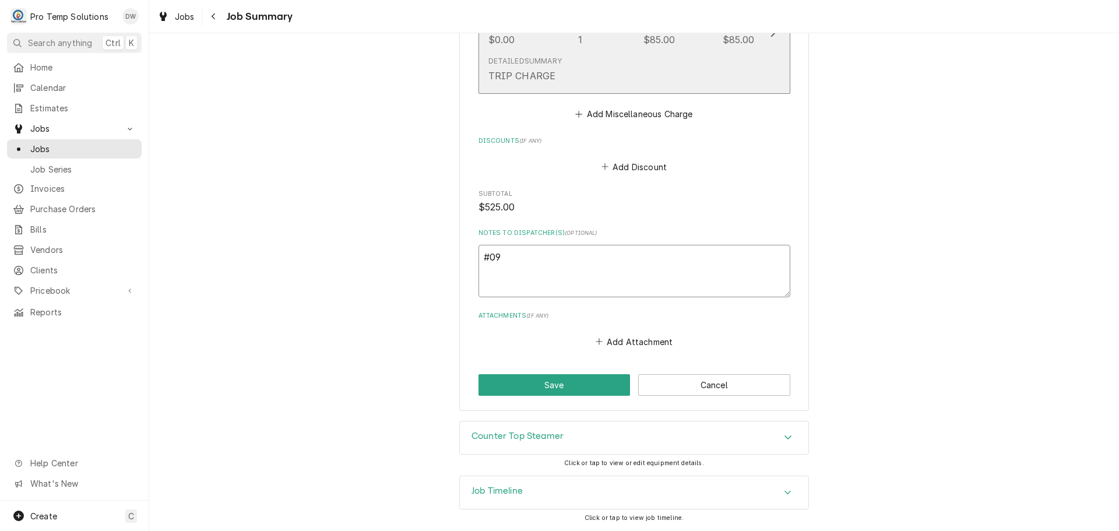
type textarea "#090"
type textarea "x"
type textarea "#0909"
type textarea "x"
type textarea "#09092"
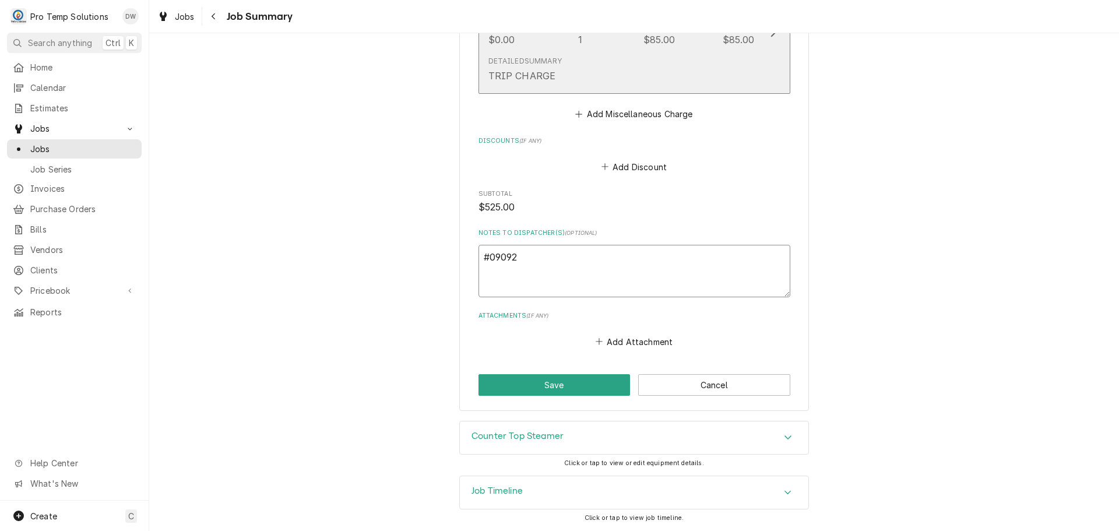
type textarea "x"
type textarea "#090925"
type textarea "x"
type textarea "#0909250"
type textarea "x"
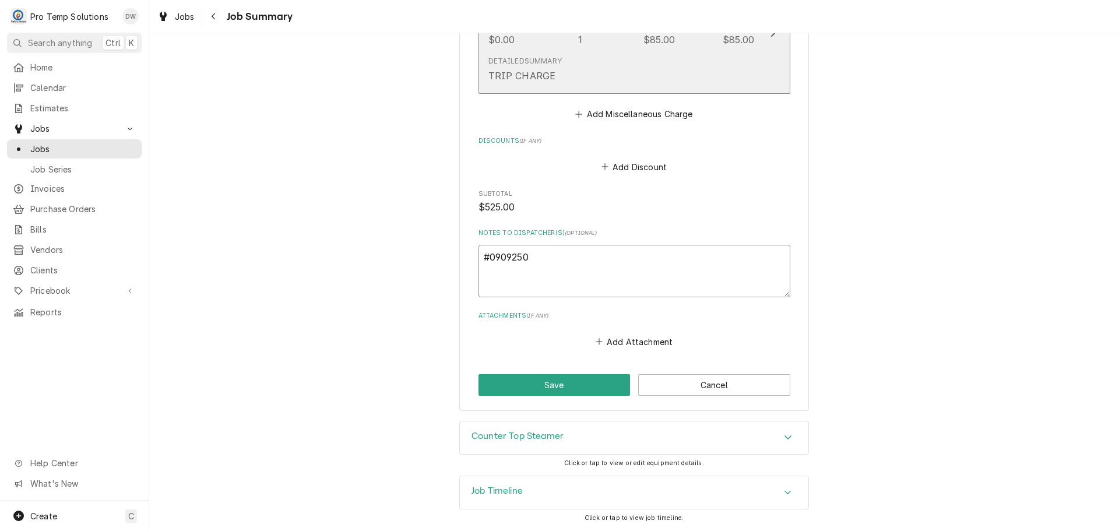
type textarea "#09092500"
type textarea "x"
type textarea "#090925003"
type textarea "x"
type textarea "#090925003"
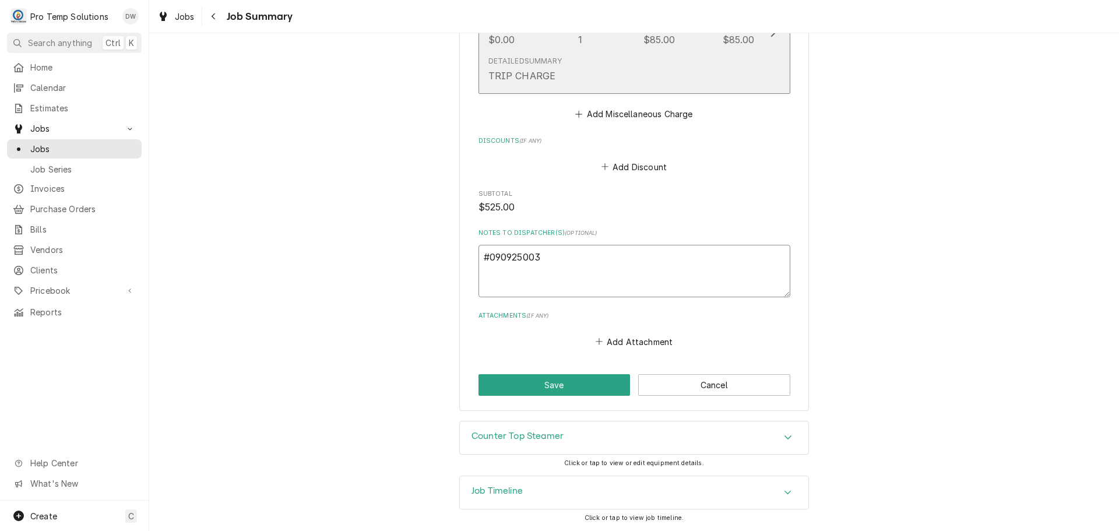
type textarea "x"
type textarea "#090925003 N"
type textarea "x"
type textarea "#090925003 [GEOGRAPHIC_DATA]"
type textarea "x"
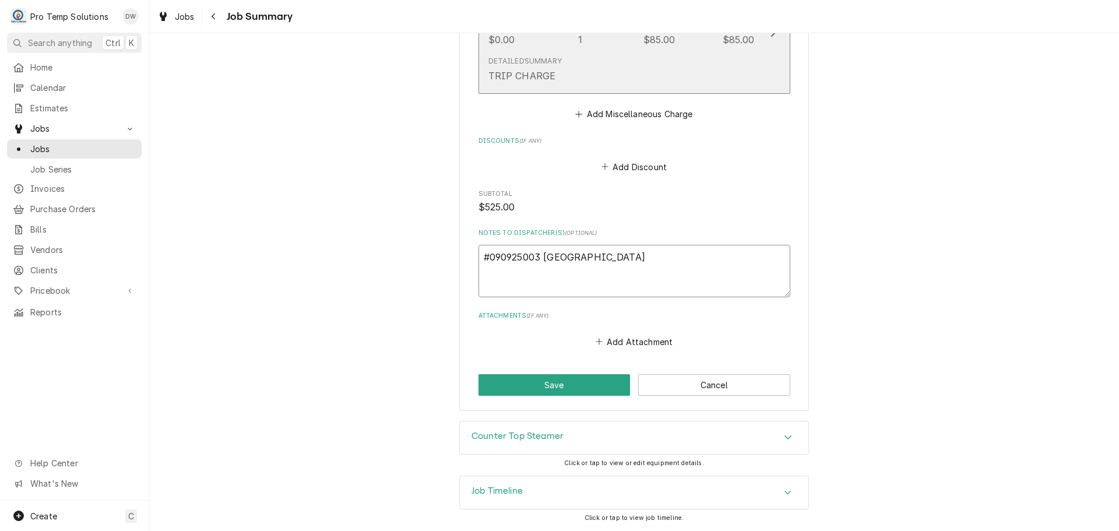
type textarea "#090925003 [GEOGRAPHIC_DATA]"
type textarea "x"
type textarea "#090925003 NC S"
type textarea "x"
type textarea "#090925003 NC ST"
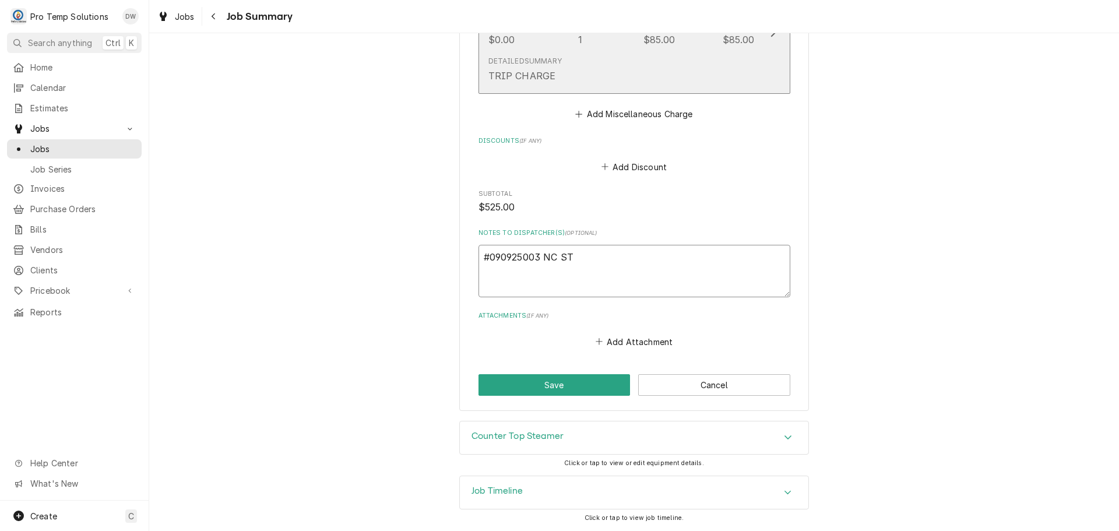
type textarea "x"
type textarea "#090925003 NC STA"
type textarea "x"
type textarea "#090925003 NC STAT"
type textarea "x"
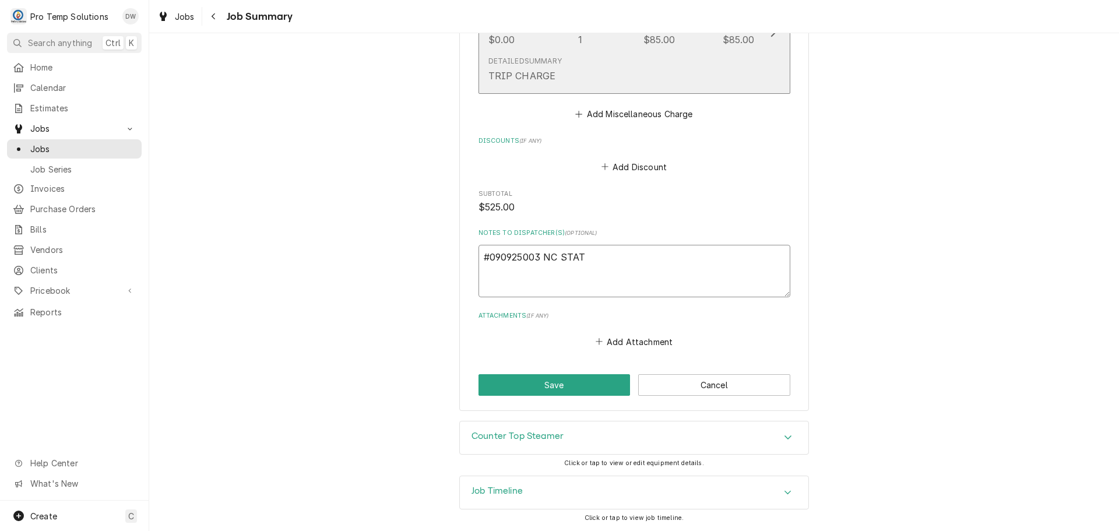
type textarea "#090925003 NC STATE"
type textarea "x"
type textarea "#090925003 NC STATE"
type textarea "x"
type textarea "#090925003 NC STATE C"
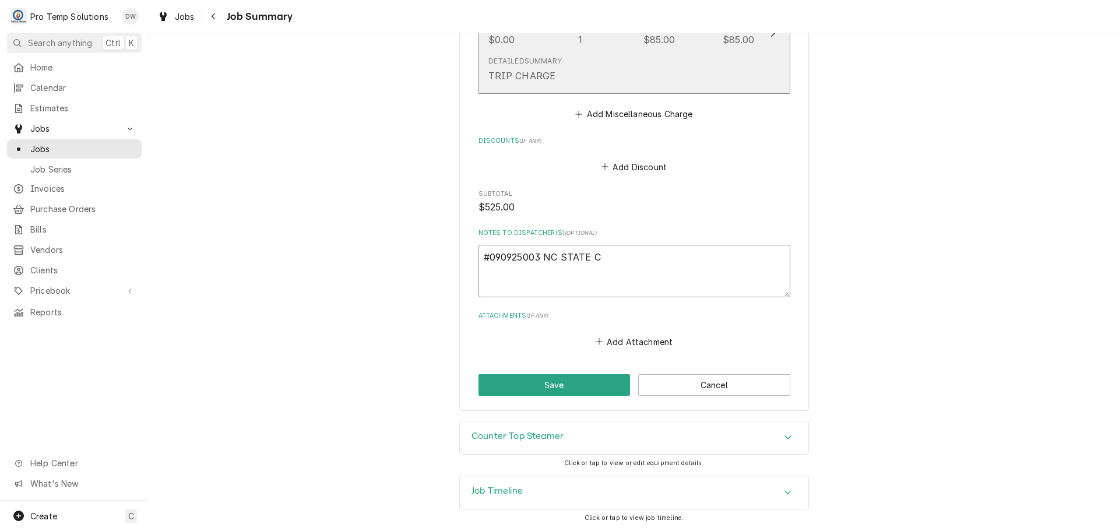
type textarea "x"
type textarea "#090925003 NC STATE CL"
type textarea "x"
type textarea "#090925003 NC STATE CLU"
type textarea "x"
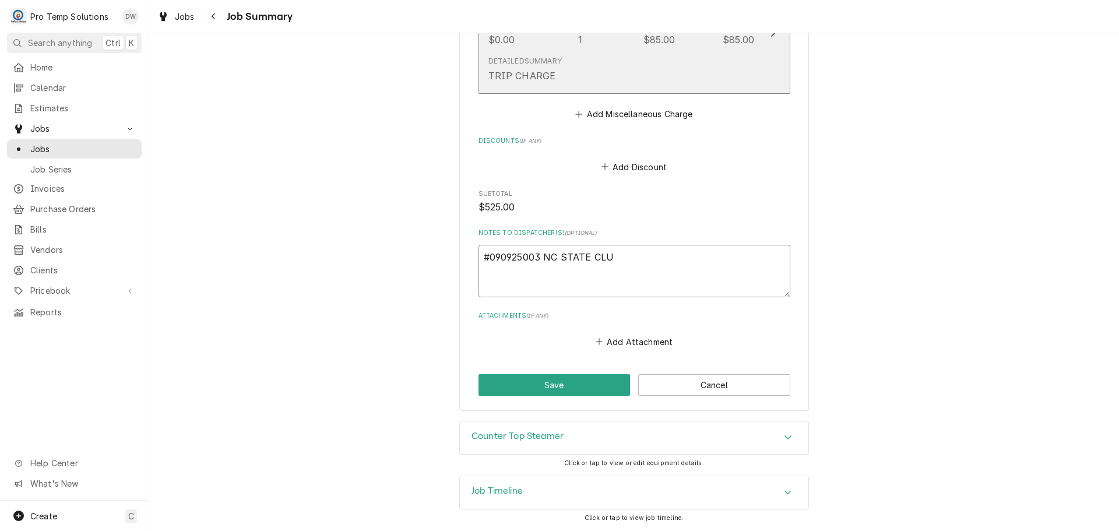
type textarea "#090925003 NC STATE CLUB"
type textarea "x"
type textarea "#090925003 NC STATE CLUB-"
type textarea "x"
type textarea "#090925003 NC STATE CLUB-"
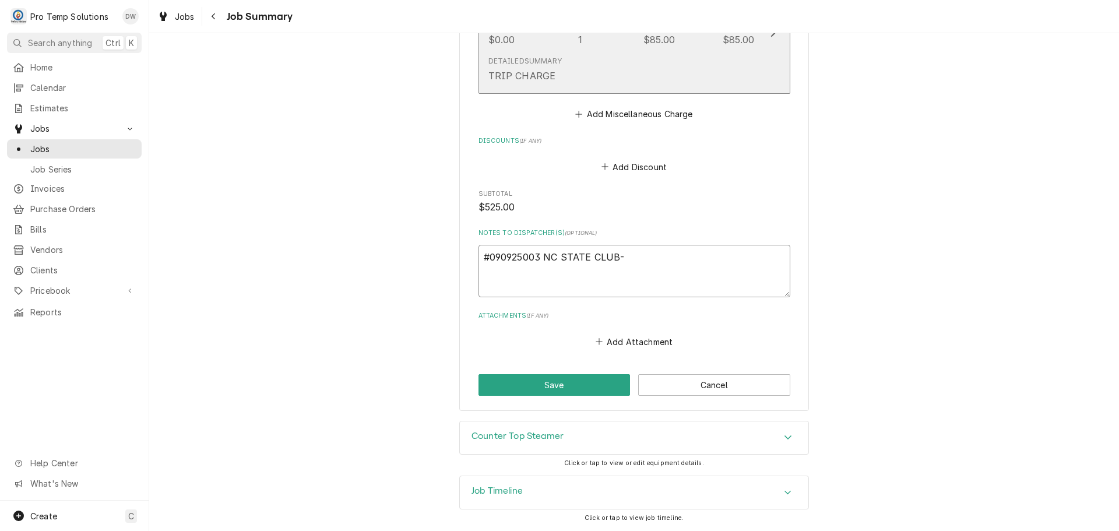
type textarea "x"
type textarea "#090925003 NC STATE CLUB- S"
type textarea "x"
type textarea "#090925003 NC STATE CLUB- ST"
type textarea "x"
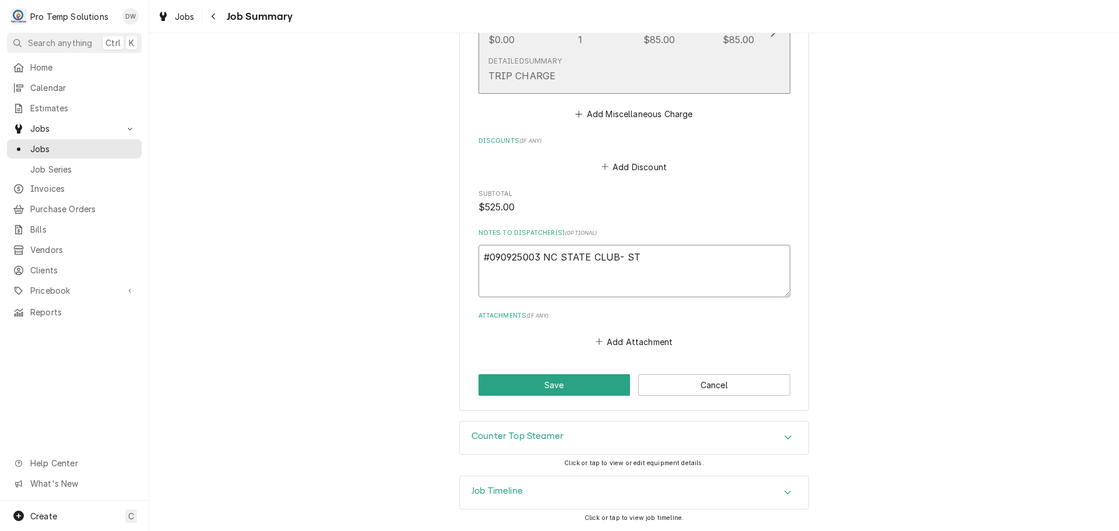
type textarea "#090925003 NC STATE CLUB- STE"
type textarea "x"
type textarea "#090925003 NC STATE CLUB- STEA"
type textarea "x"
type textarea "#090925003 NC STATE CLUB- STEAM"
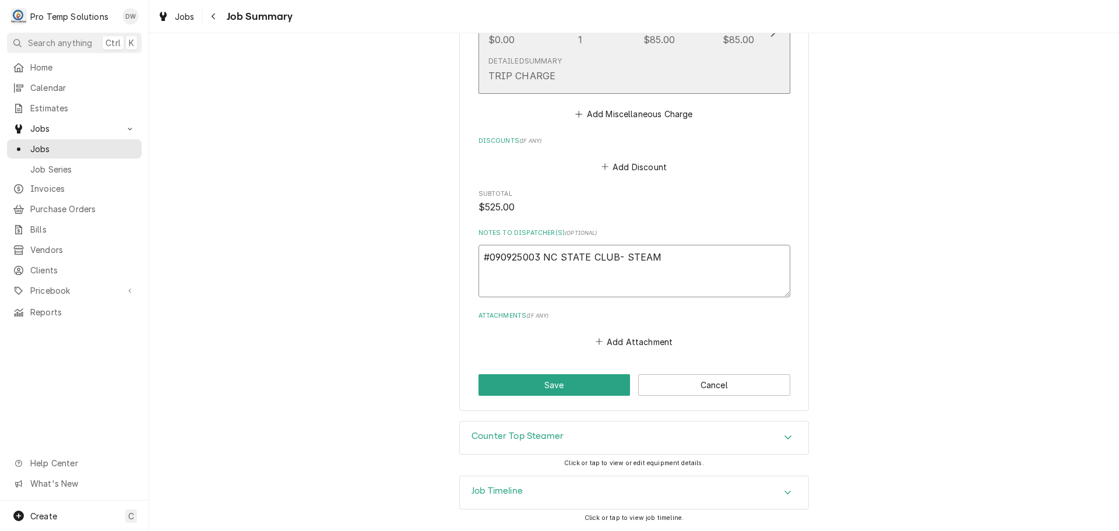
type textarea "x"
type textarea "#090925003 NC STATE CLUB- STEAME"
type textarea "x"
type textarea "#090925003 NC STATE CLUB- STEAMER"
type textarea "x"
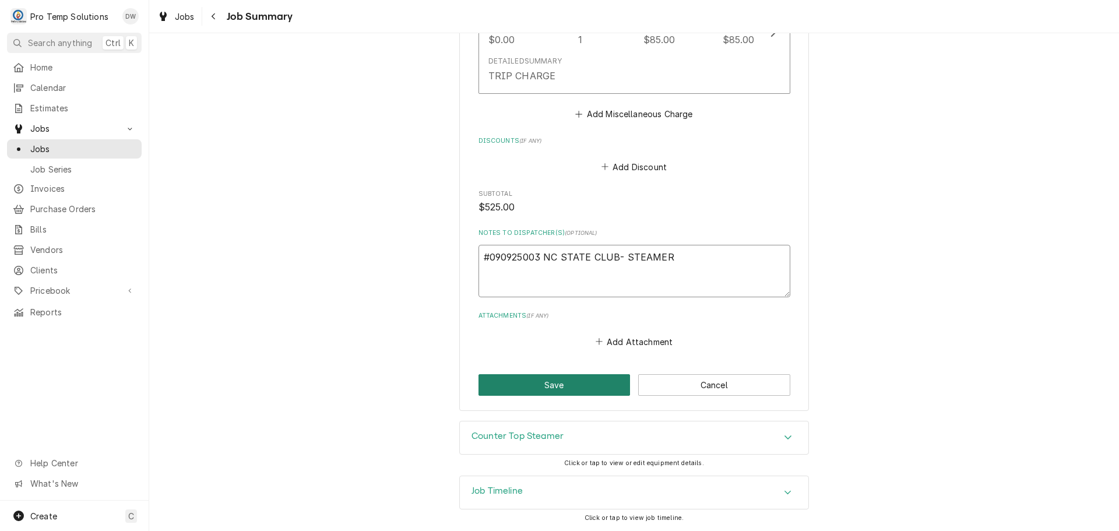
type textarea "#090925003 NC STATE CLUB- STEAMER"
click at [548, 383] on button "Save" at bounding box center [554, 385] width 152 height 22
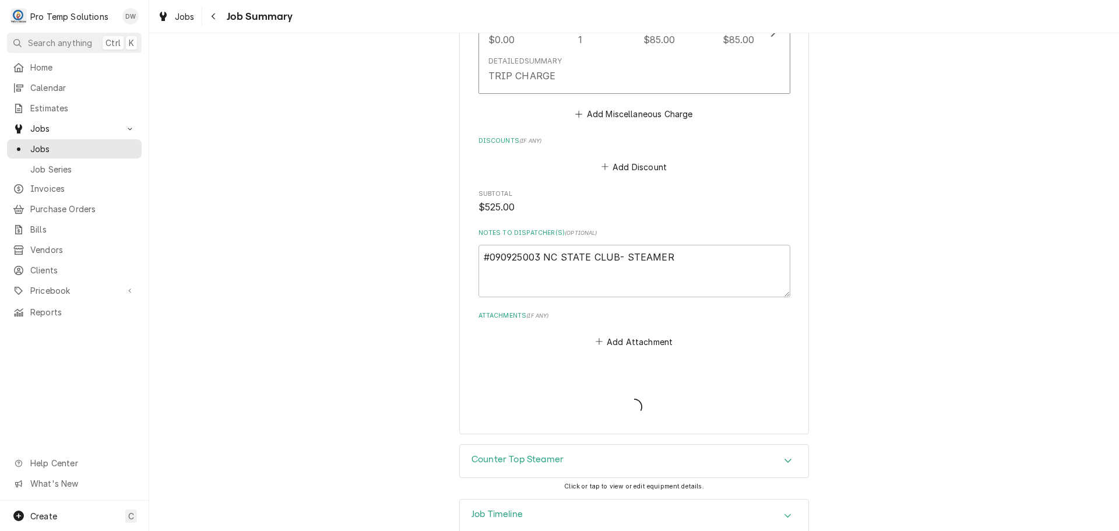
type textarea "x"
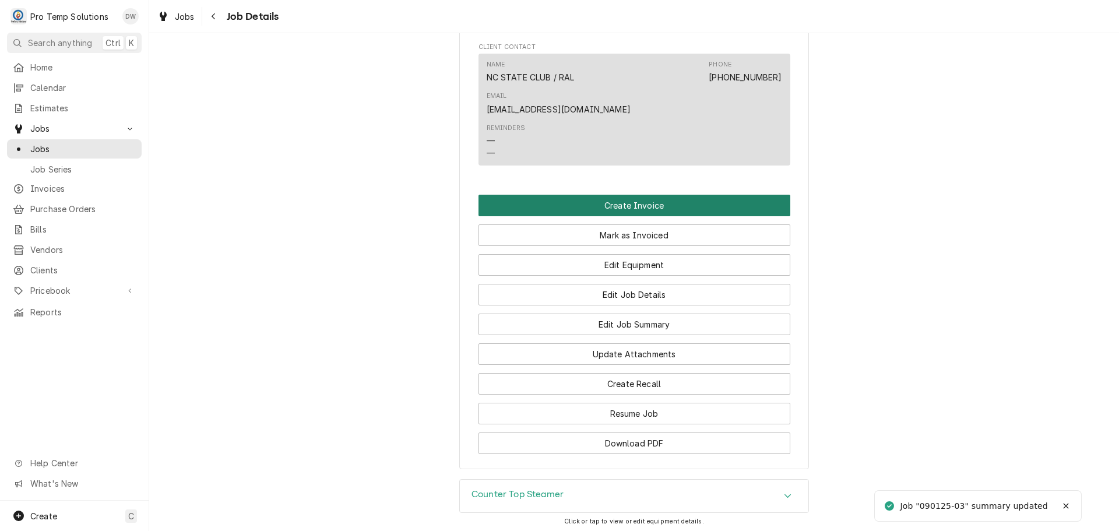
scroll to position [641, 0]
click at [614, 193] on button "Create Invoice" at bounding box center [634, 204] width 312 height 22
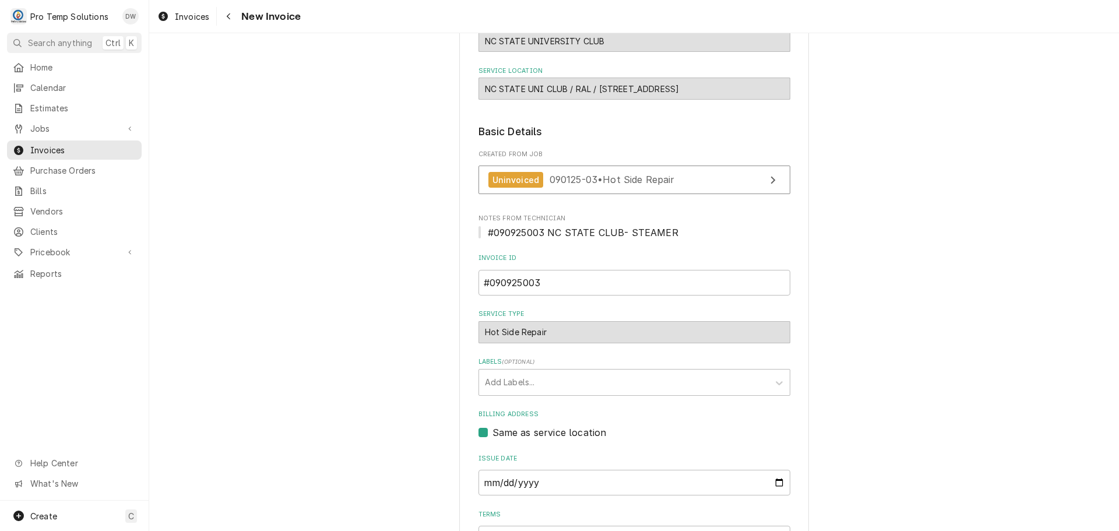
scroll to position [230, 0]
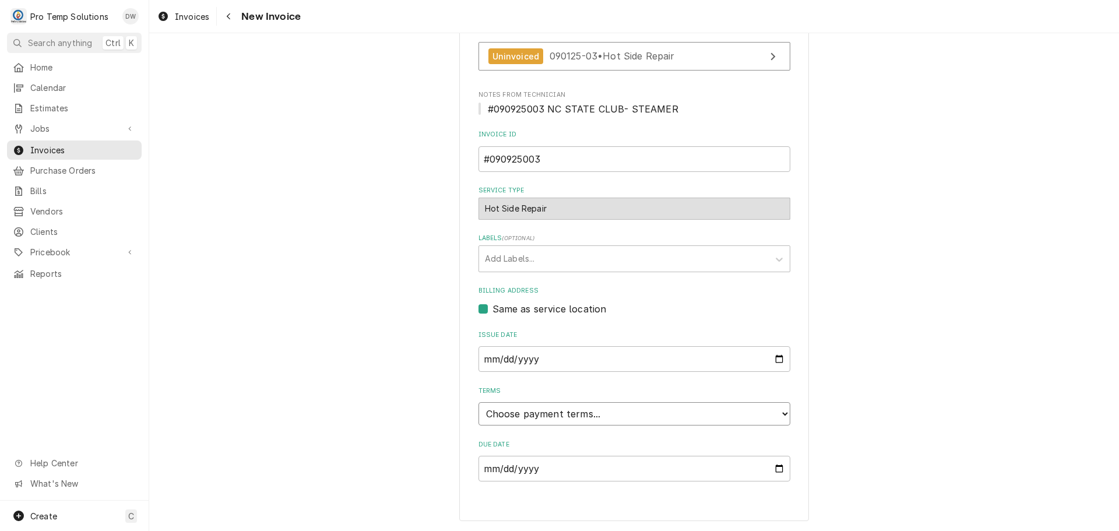
click at [525, 416] on select "Choose payment terms... Same Day Net 7 Net 14 Net 21 Net 30 Net 45 Net 60 Net 90" at bounding box center [634, 413] width 312 height 23
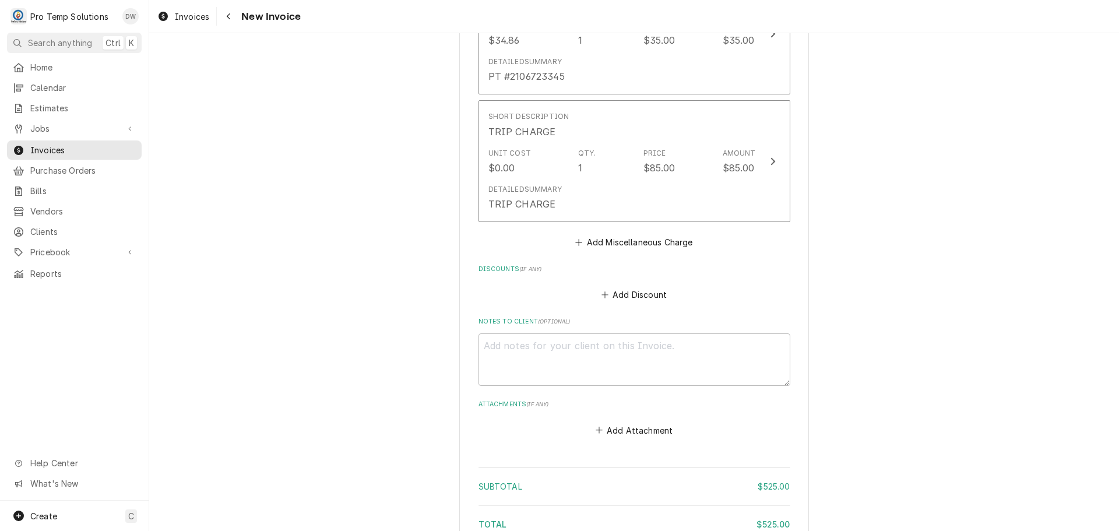
scroll to position [1337, 0]
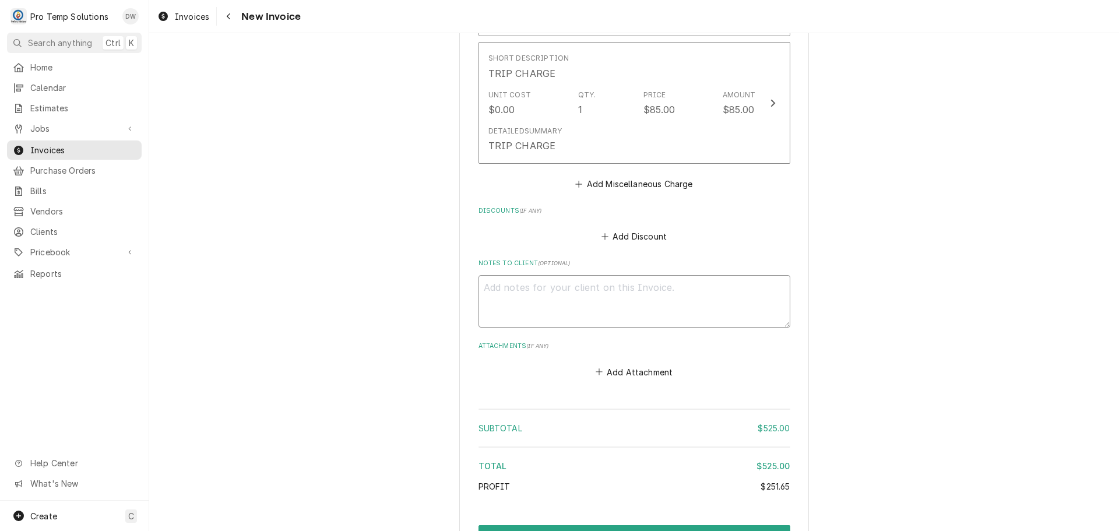
click at [536, 281] on textarea "Notes to Client ( optional )" at bounding box center [634, 301] width 312 height 52
type textarea "x"
type textarea "#"
type textarea "x"
type textarea "#0"
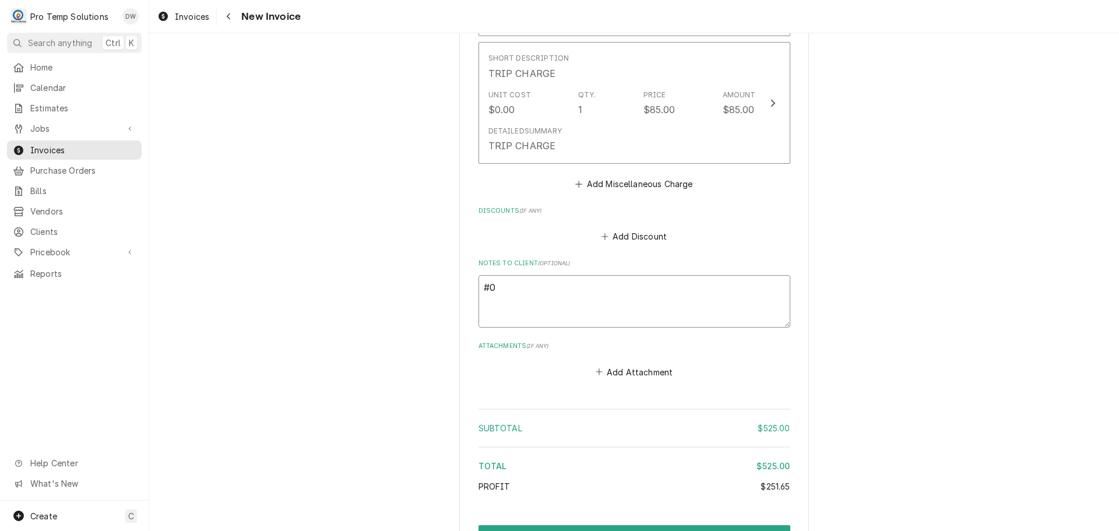
type textarea "x"
type textarea "#09"
type textarea "x"
type textarea "#090"
type textarea "x"
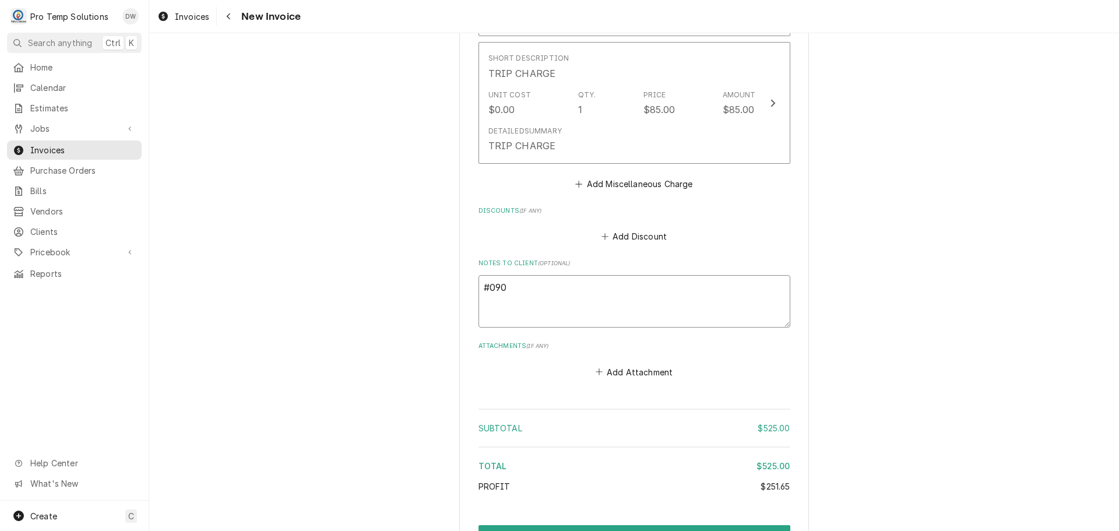
type textarea "#0909"
type textarea "x"
type textarea "#09092"
type textarea "x"
type textarea "#090925"
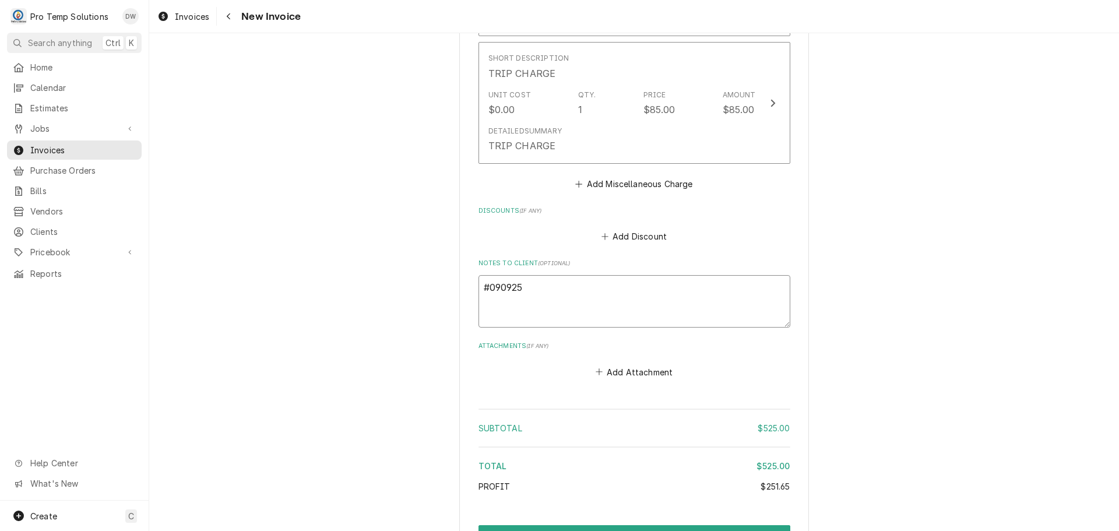
type textarea "x"
type textarea "#0909250"
type textarea "x"
type textarea "#09092500"
type textarea "x"
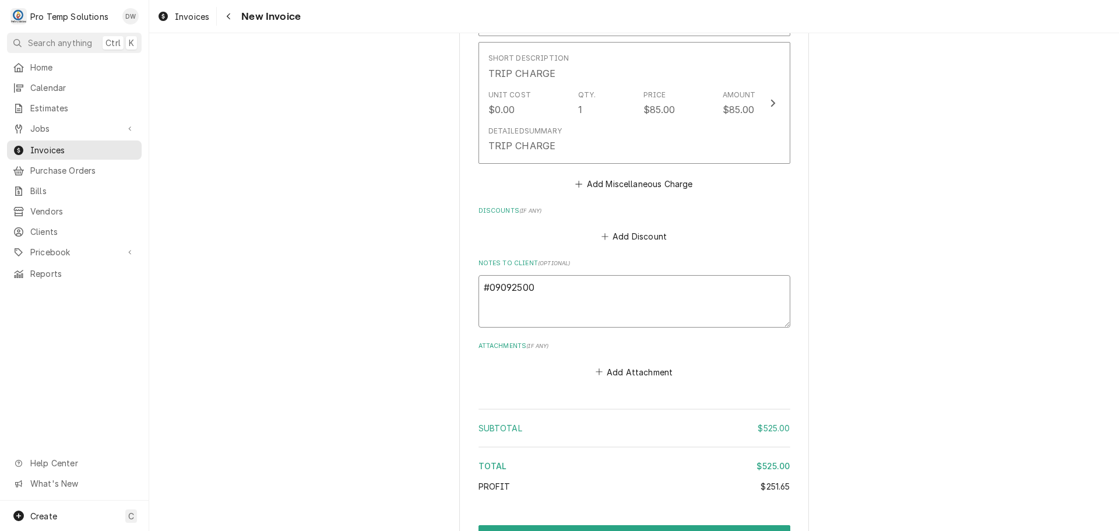
type textarea "#090925003"
type textarea "x"
type textarea "#090925003"
type textarea "x"
type textarea "#090925003 N"
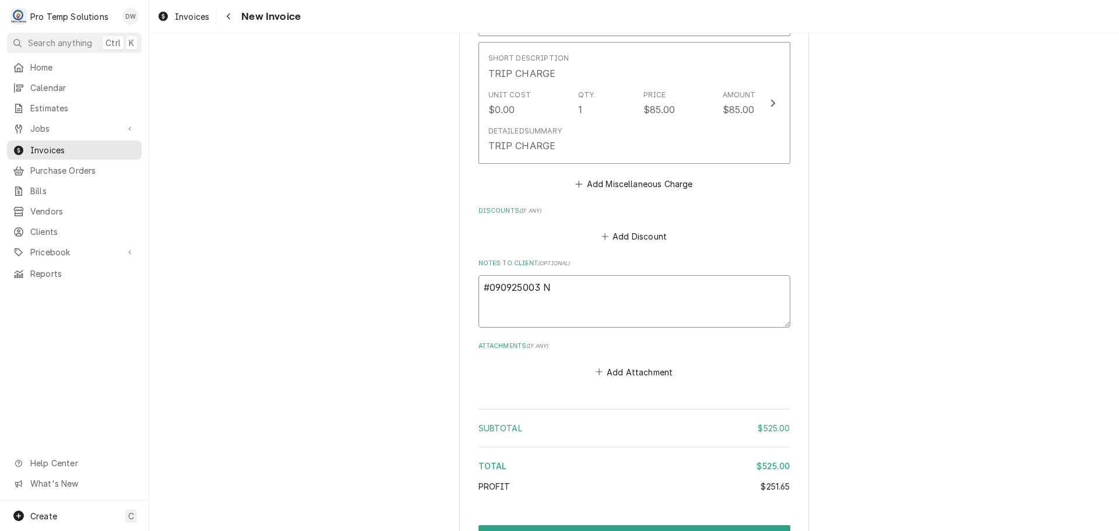
type textarea "x"
type textarea "#090925003 NC"
type textarea "x"
type textarea "#090925003 NC"
type textarea "x"
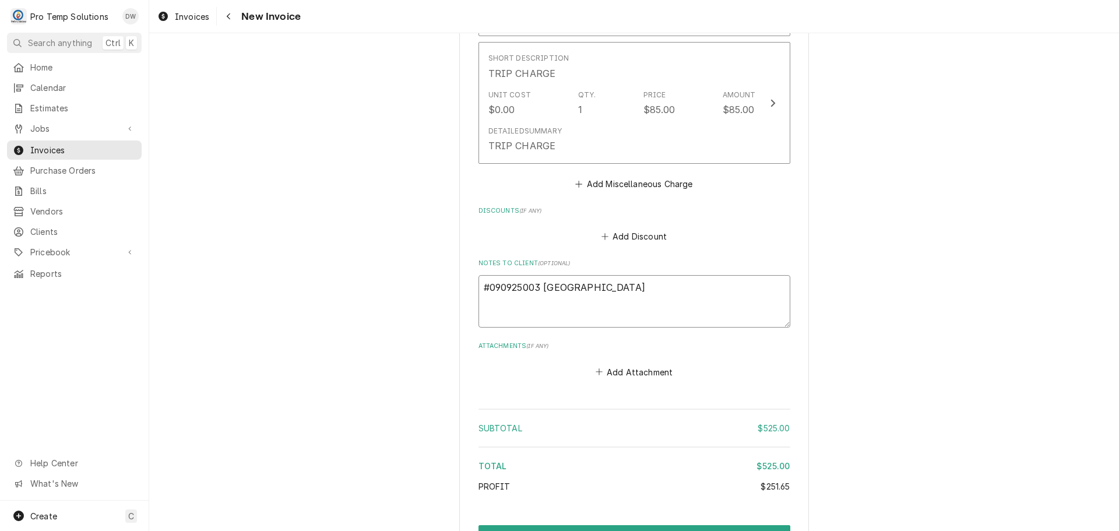
type textarea "#090925003 NC S"
type textarea "x"
type textarea "#090925003 NC ST"
type textarea "x"
type textarea "#090925003 NC STA"
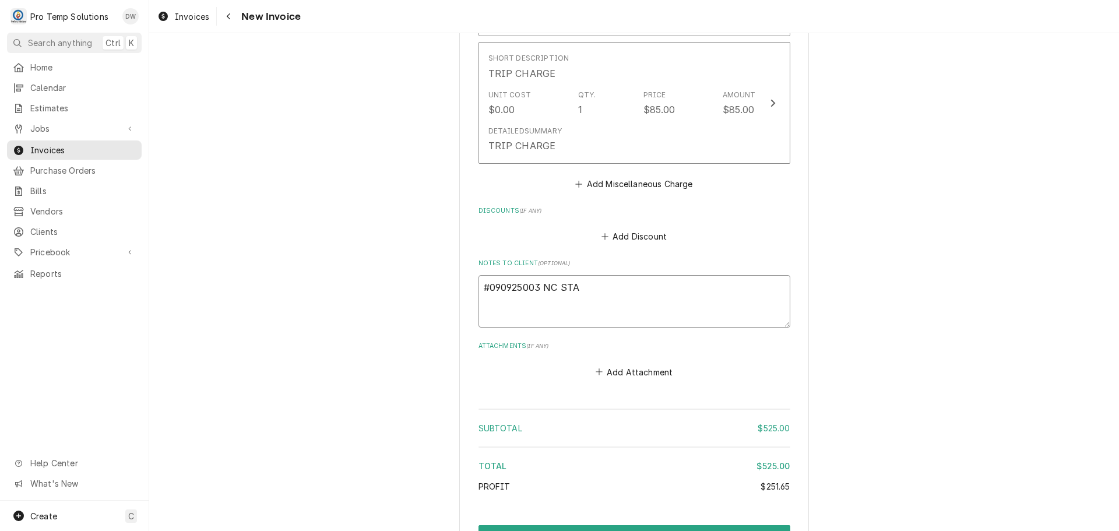
type textarea "x"
type textarea "#090925003 NC STAT"
type textarea "x"
type textarea "#090925003 NC STATE"
type textarea "x"
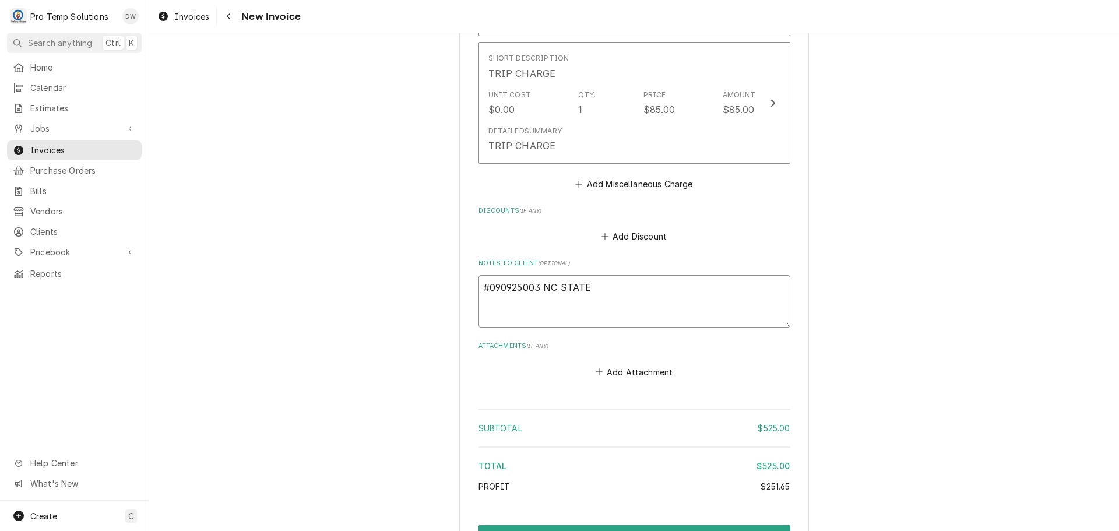
type textarea "#090925003 NC STATE C"
type textarea "x"
type textarea "#090925003 NC STATE CL"
type textarea "x"
type textarea "#090925003 NC STATE CLU"
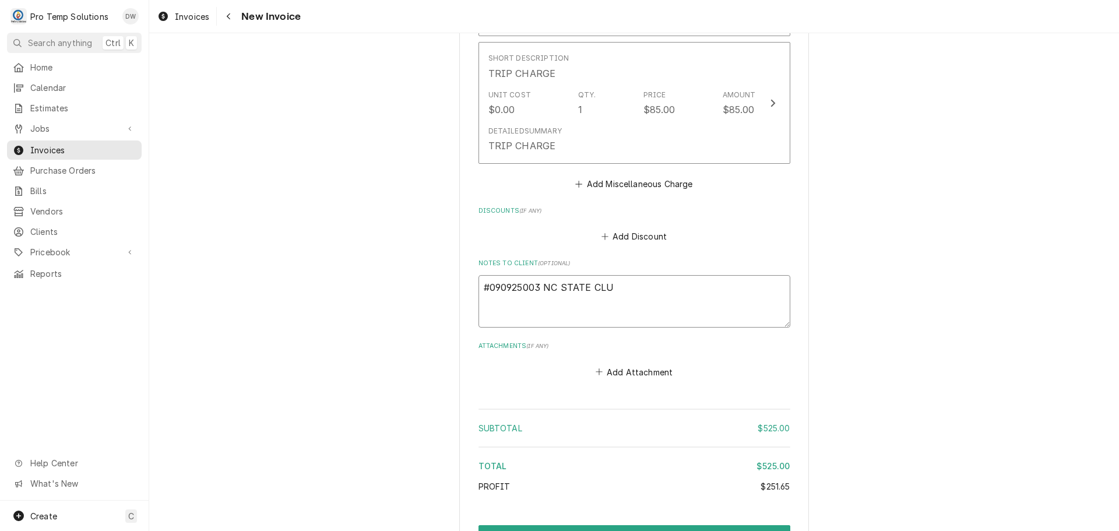
type textarea "x"
type textarea "#090925003 NC STATE CLUB"
type textarea "x"
type textarea "#090925003 NC STATE CLUB-"
type textarea "x"
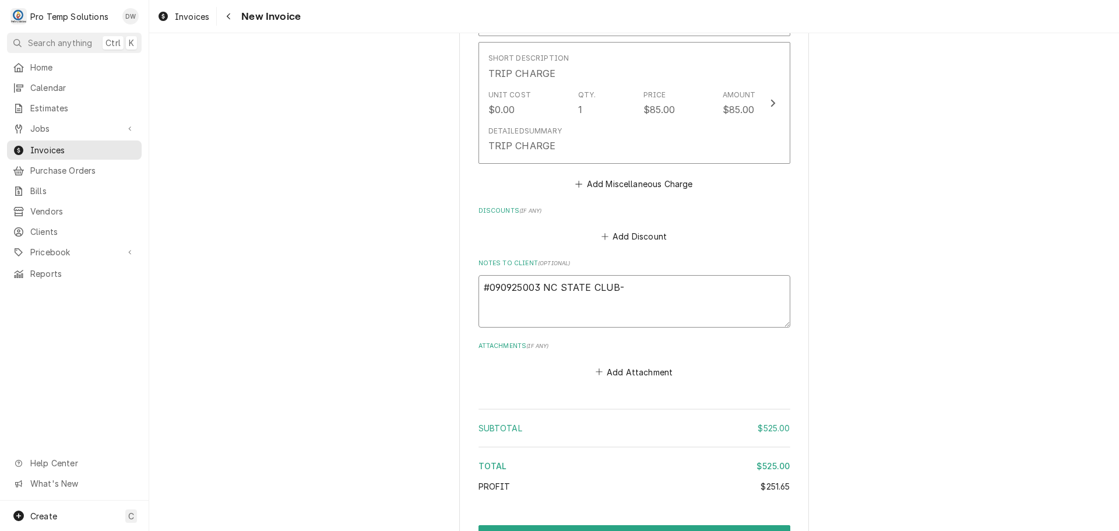
type textarea "#090925003 NC STATE CLUB-"
type textarea "x"
type textarea "#090925003 NC STATE CLUB- S"
type textarea "x"
type textarea "#090925003 NC STATE CLUB- ST"
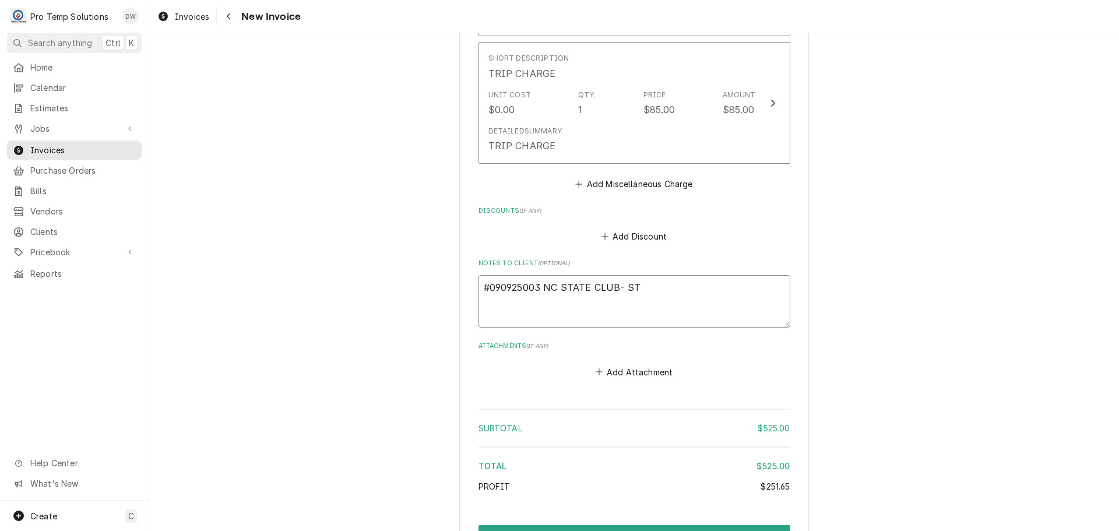
type textarea "x"
type textarea "#090925003 NC STATE CLUB- STE"
type textarea "x"
type textarea "#090925003 NC STATE CLUB- STEA"
type textarea "x"
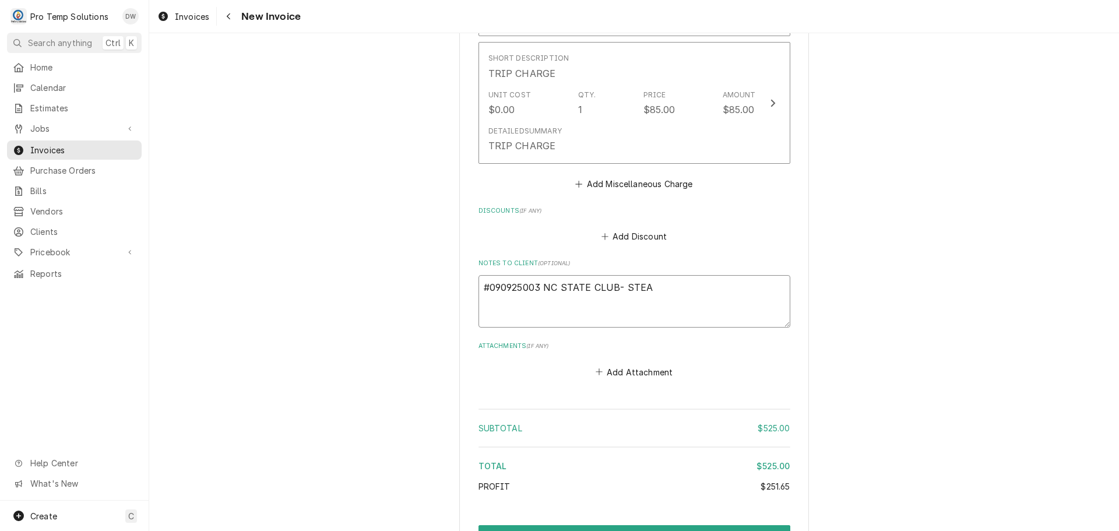
type textarea "#090925003 NC STATE CLUB- STEAM"
type textarea "x"
type textarea "#090925003 NC STATE CLUB- STEAME"
type textarea "x"
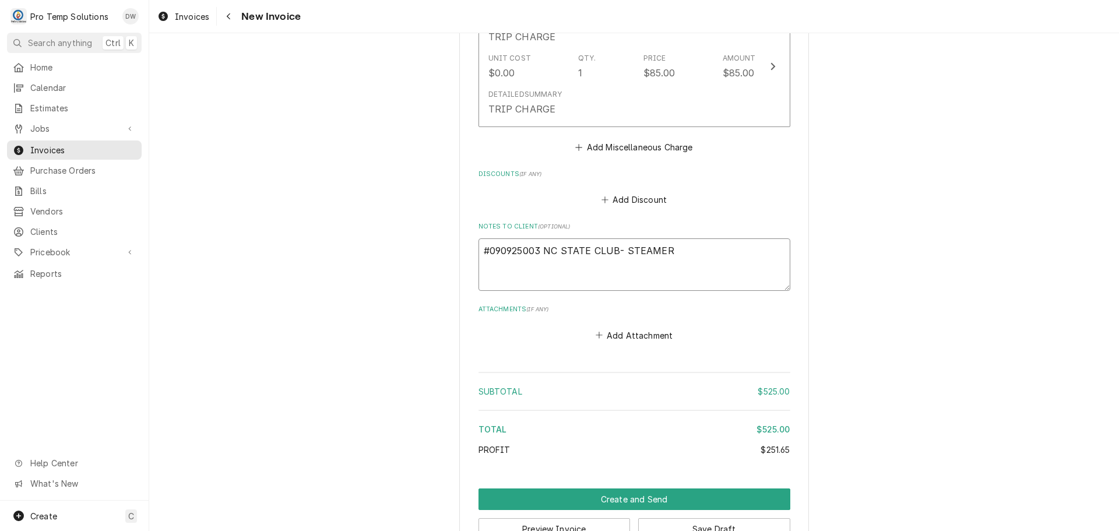
scroll to position [1407, 0]
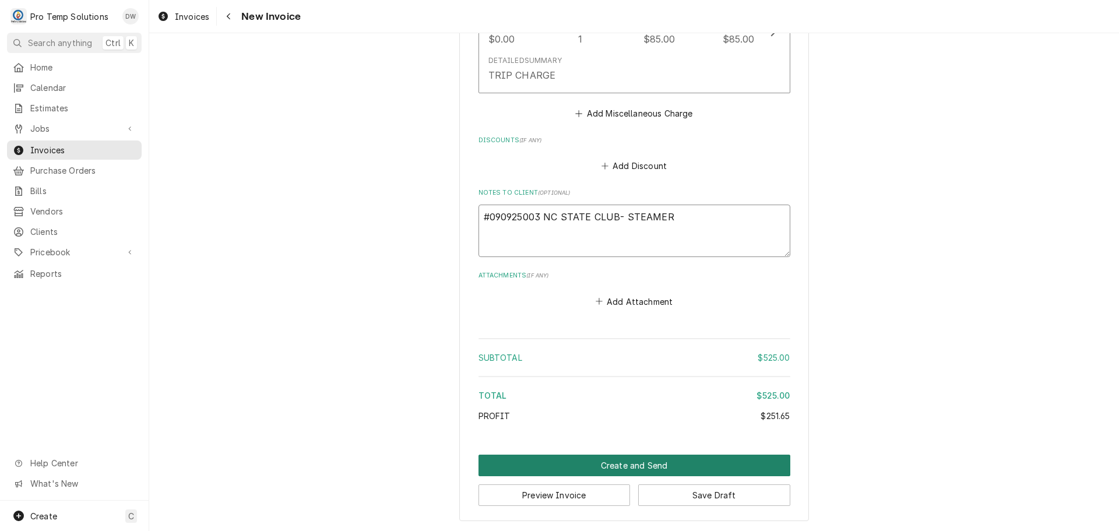
type textarea "#090925003 NC STATE CLUB- STEAMER"
click at [614, 463] on button "Create and Send" at bounding box center [634, 466] width 312 height 22
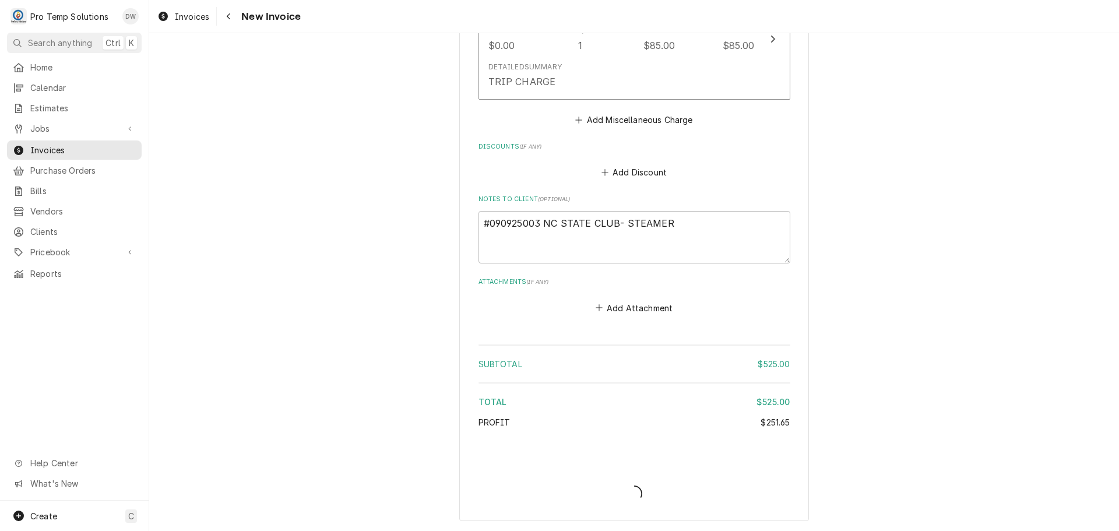
scroll to position [1401, 0]
type textarea "x"
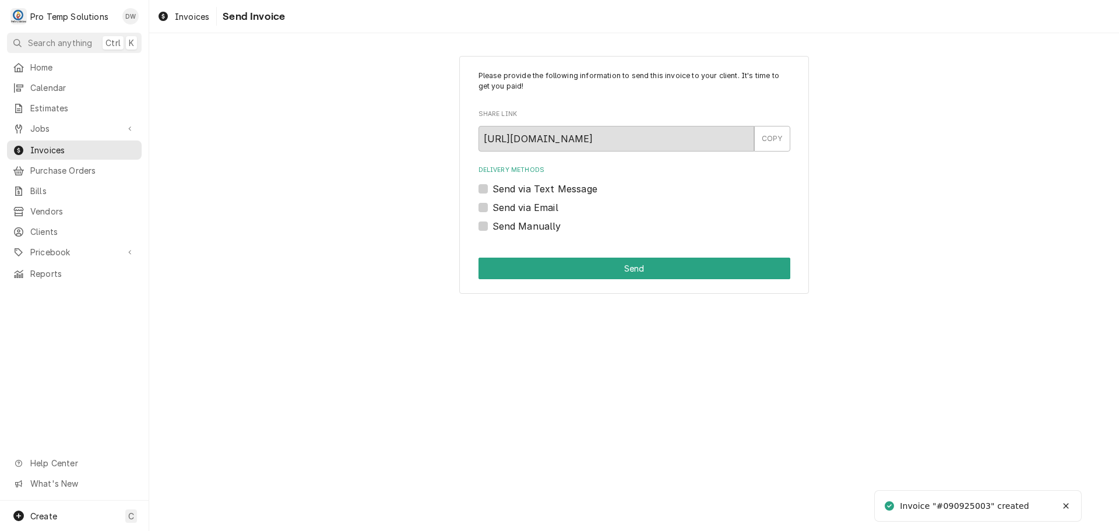
click at [492, 205] on label "Send via Email" at bounding box center [525, 207] width 66 height 14
click at [492, 205] on input "Send via Email" at bounding box center [648, 213] width 312 height 26
checkbox input "true"
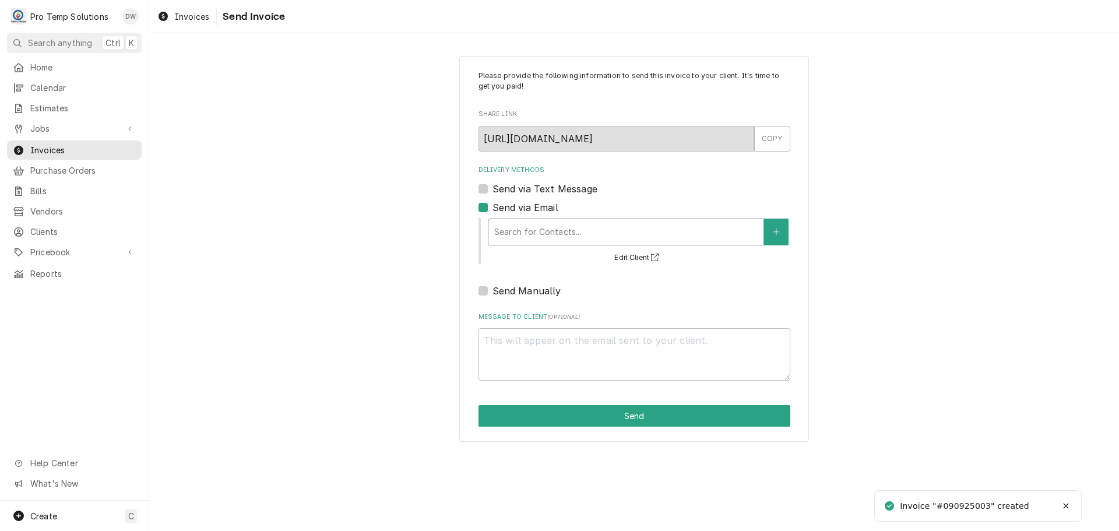
click at [557, 231] on div "Delivery Methods" at bounding box center [625, 231] width 263 height 21
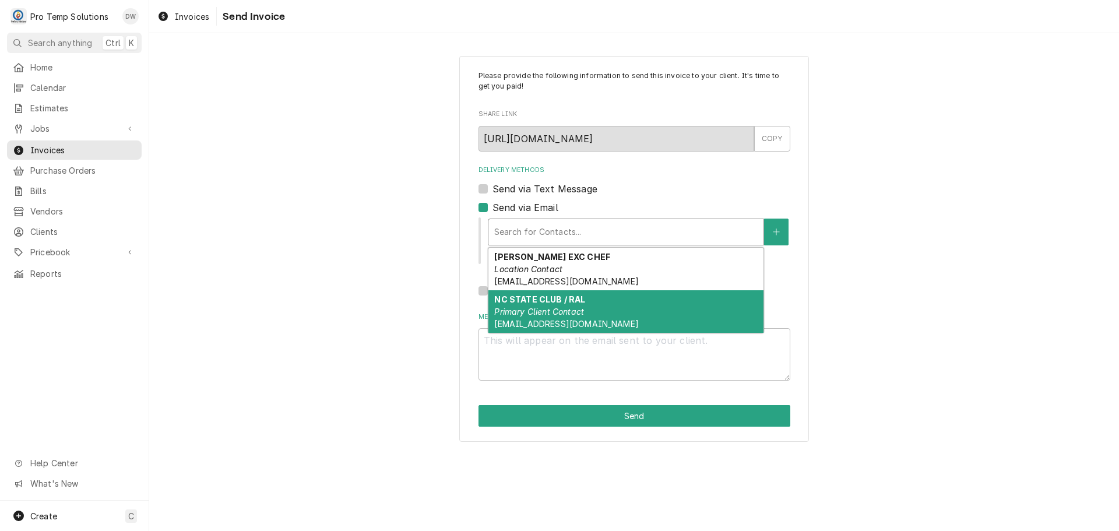
click at [553, 311] on em "Primary Client Contact" at bounding box center [539, 312] width 90 height 10
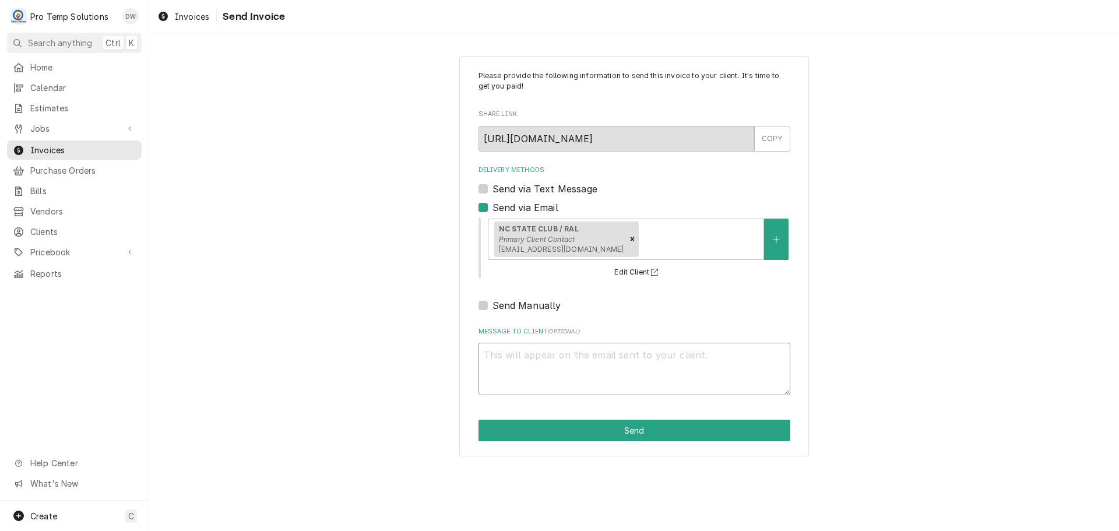
click at [529, 353] on textarea "Message to Client ( optional )" at bounding box center [634, 369] width 312 height 52
type textarea "x"
type textarea "#"
type textarea "x"
type textarea "#0"
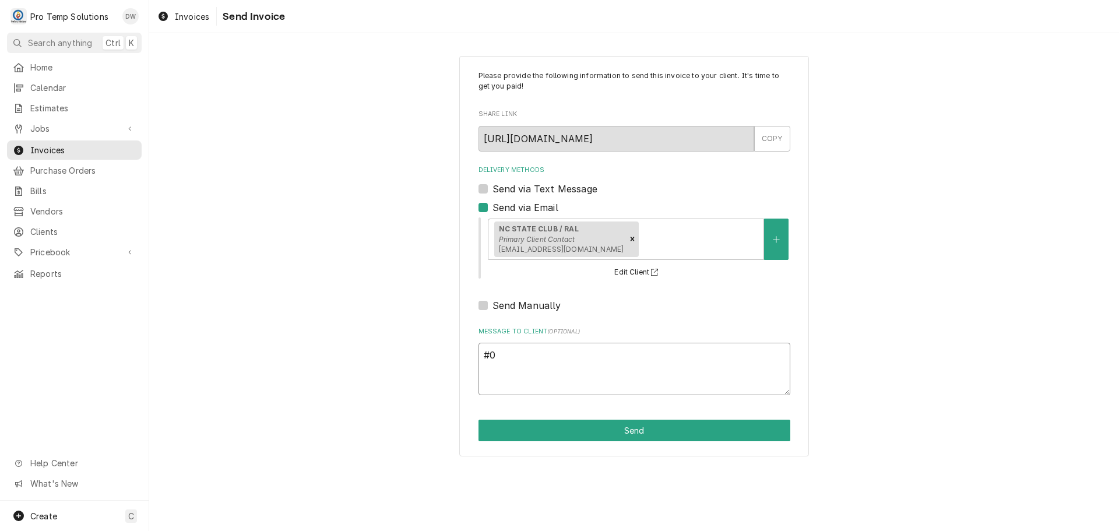
type textarea "x"
type textarea "#09"
type textarea "x"
type textarea "#090"
type textarea "x"
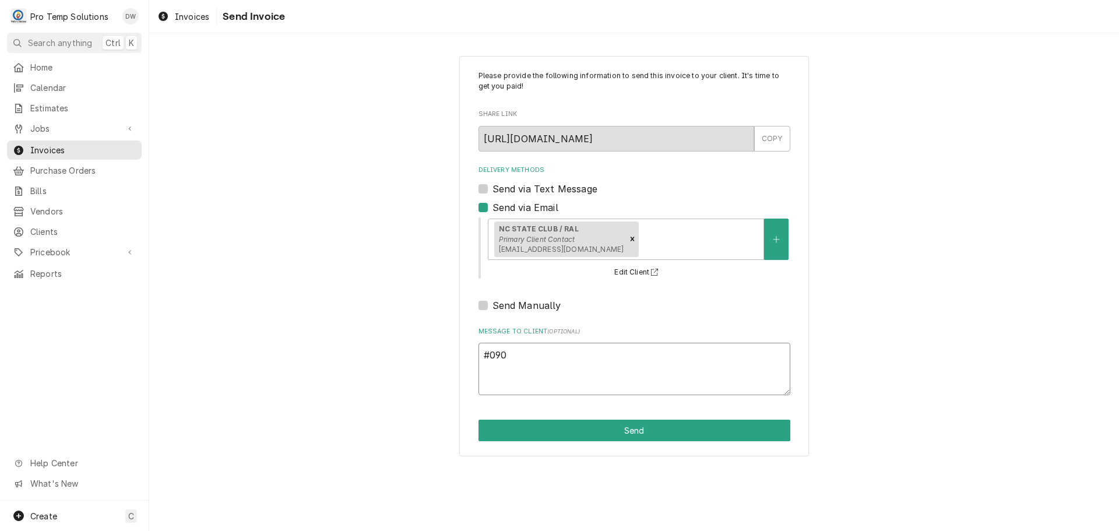
type textarea "#0909"
type textarea "x"
type textarea "#09092"
type textarea "x"
type textarea "#090925"
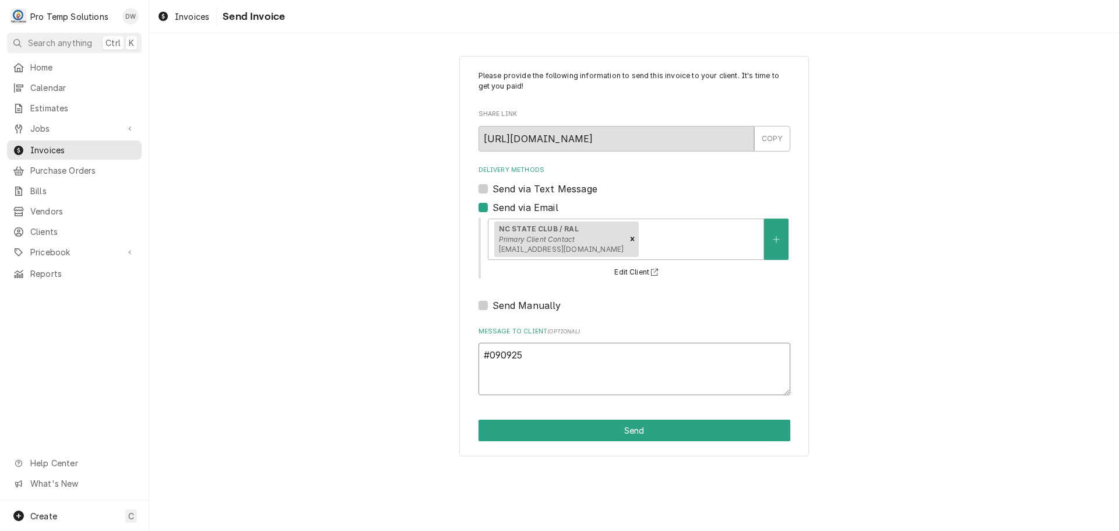
type textarea "x"
type textarea "#0909250"
type textarea "x"
type textarea "#09092500"
type textarea "x"
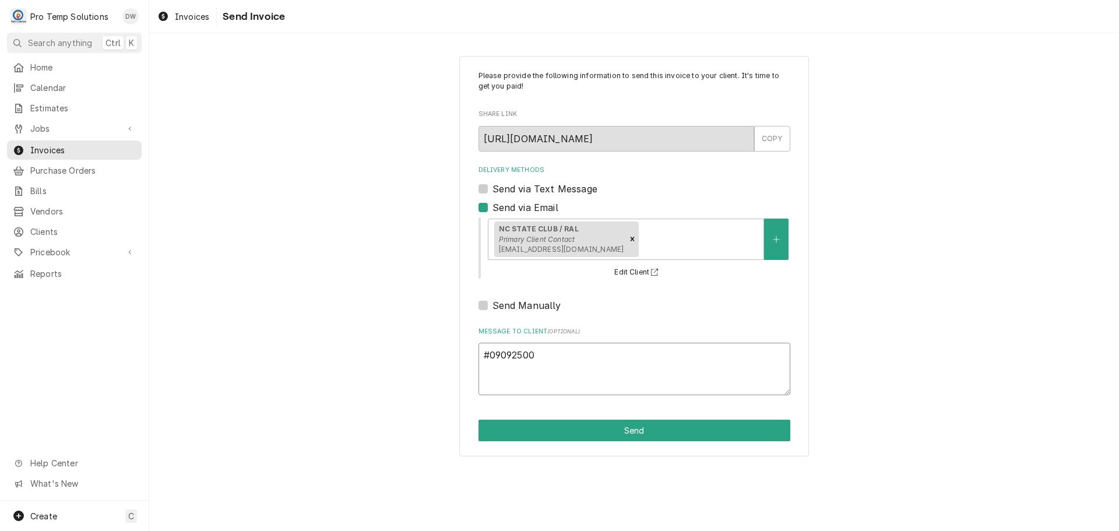
type textarea "#090925003"
type textarea "x"
type textarea "#090925003"
type textarea "x"
type textarea "#090925003 N"
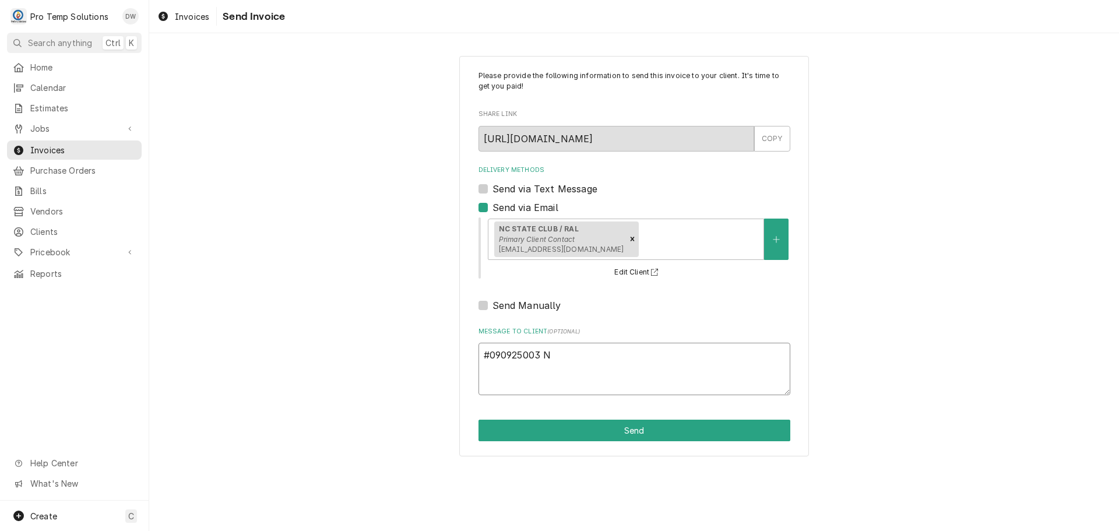
type textarea "x"
type textarea "#090925003 [GEOGRAPHIC_DATA]"
type textarea "x"
type textarea "#090925003 [GEOGRAPHIC_DATA]"
type textarea "x"
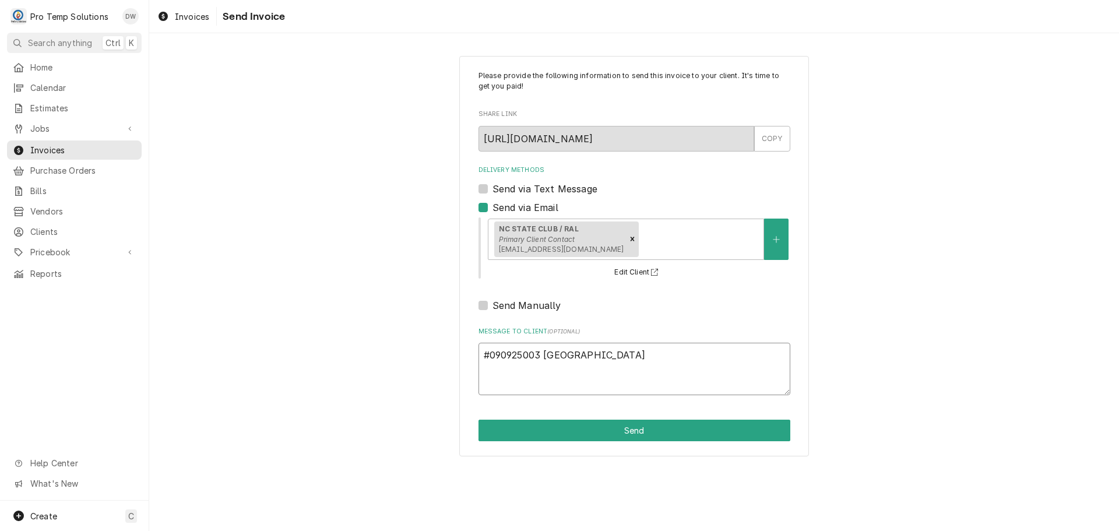
type textarea "#090925003 NC S"
type textarea "x"
type textarea "#090925003 NC ST"
type textarea "x"
type textarea "#090925003 NC STA"
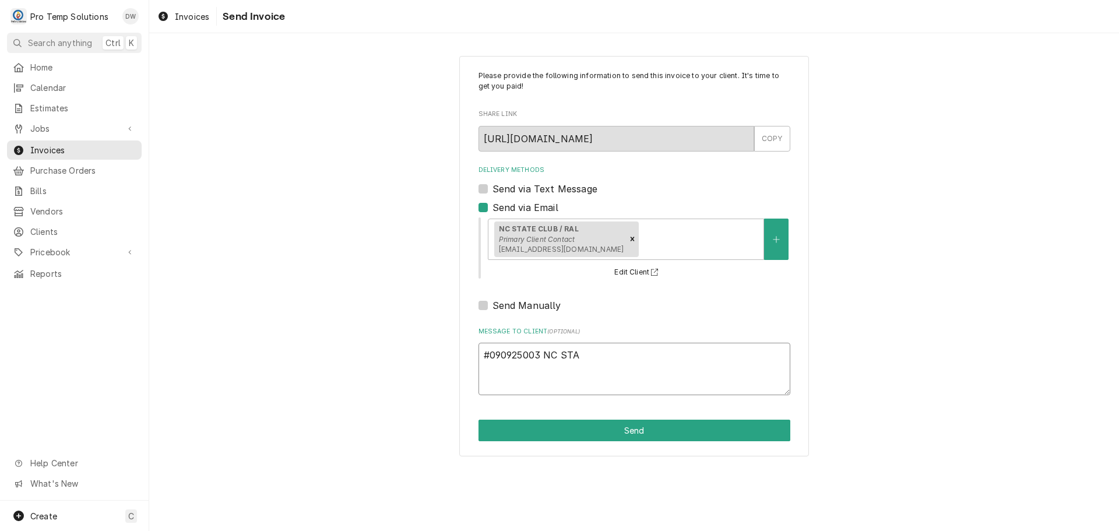
type textarea "x"
type textarea "#090925003 NC STAT"
type textarea "x"
type textarea "#090925003 NC STATE"
type textarea "x"
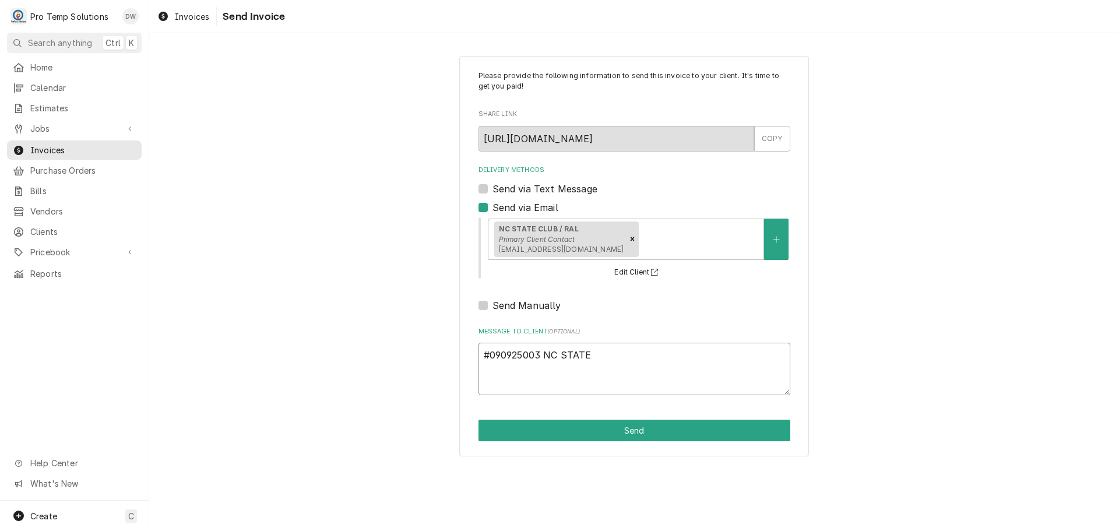
type textarea "#090925003 NC STATE"
type textarea "x"
type textarea "#090925003 NC STATE C"
type textarea "x"
type textarea "#090925003 NC STATE CL"
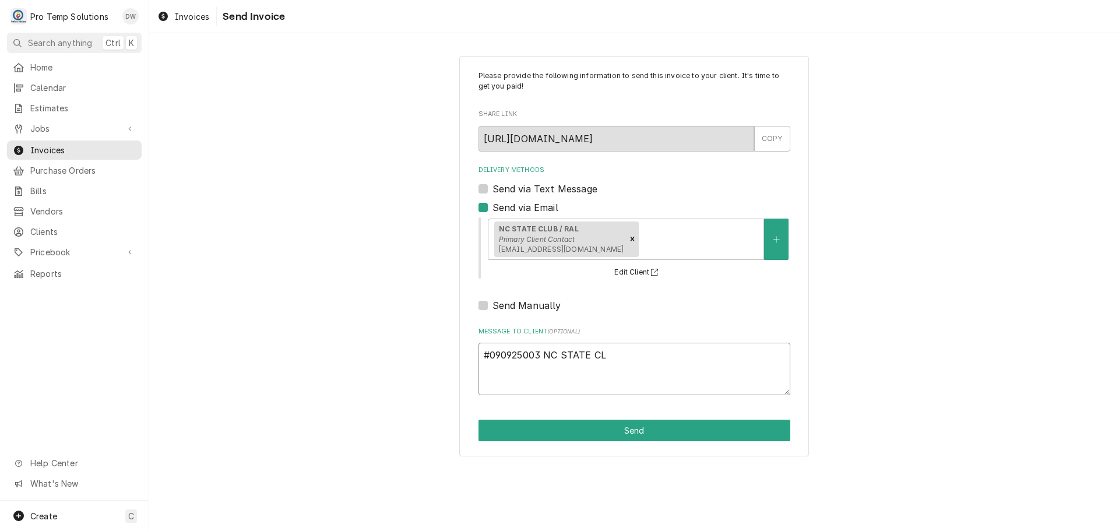
type textarea "x"
type textarea "#090925003 NC STATE CLU"
type textarea "x"
type textarea "#090925003 NC STATE CLUB"
type textarea "x"
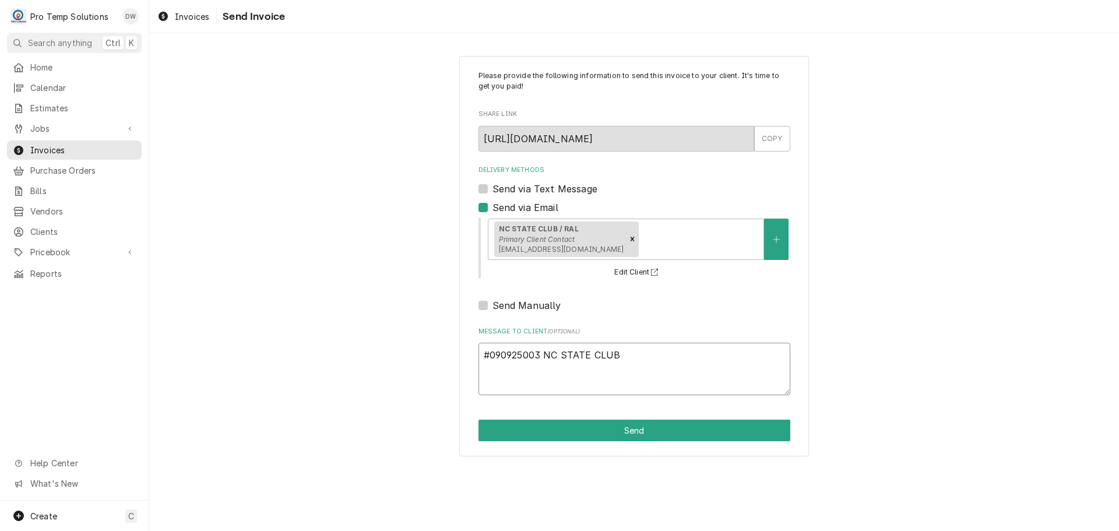
type textarea "#090925003 NC STATE CLUB-"
type textarea "x"
type textarea "#090925003 NC STATE CLUB-"
type textarea "x"
type textarea "#090925003 NC STATE CLUB- S"
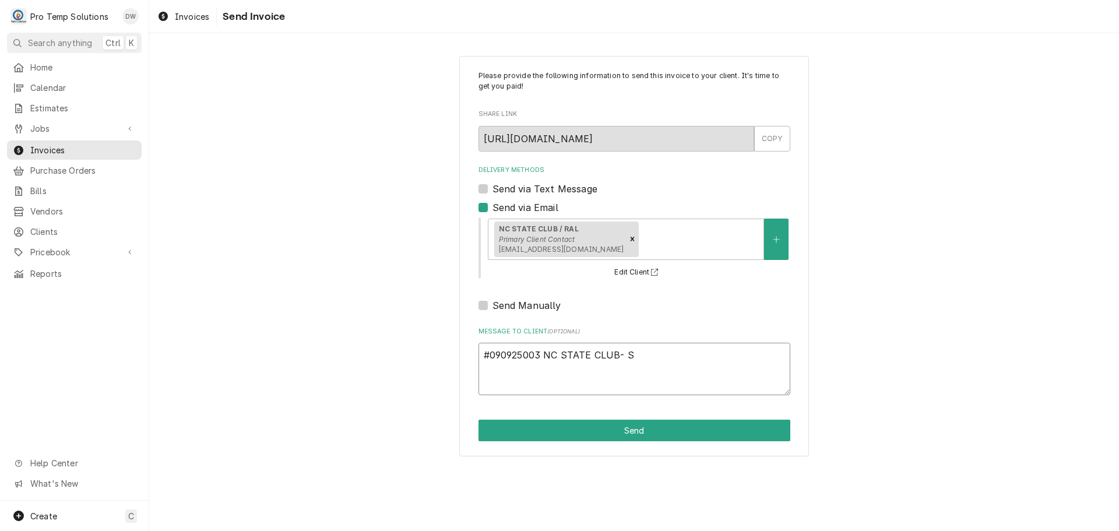
type textarea "x"
type textarea "#090925003 NC STATE CLUB- ST"
type textarea "x"
type textarea "#090925003 NC STATE CLUB- STE"
type textarea "x"
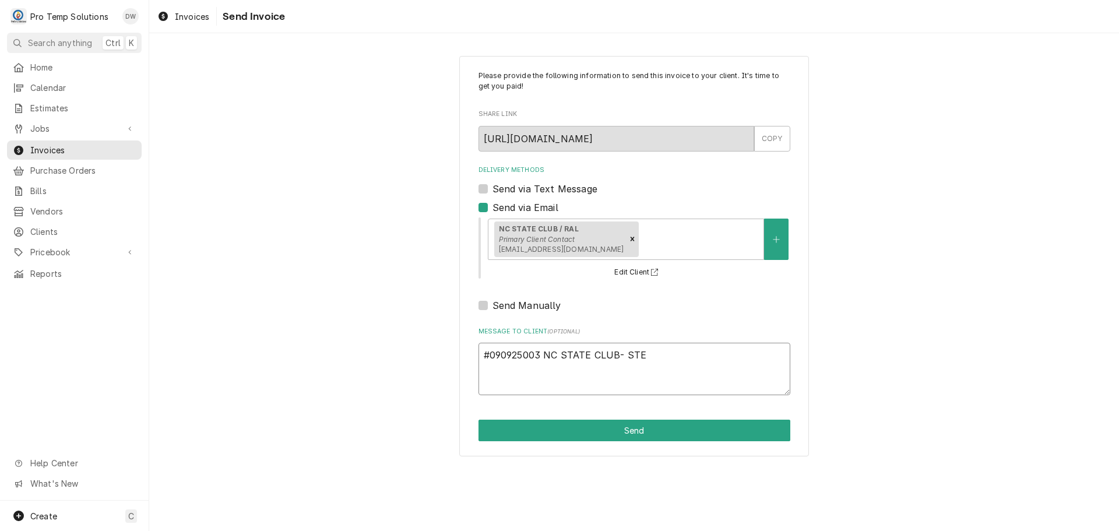
type textarea "#090925003 NC STATE CLUB- STEA"
type textarea "x"
type textarea "#090925003 NC STATE CLUB- STEAM"
type textarea "x"
type textarea "#090925003 NC STATE CLUB- STEAME"
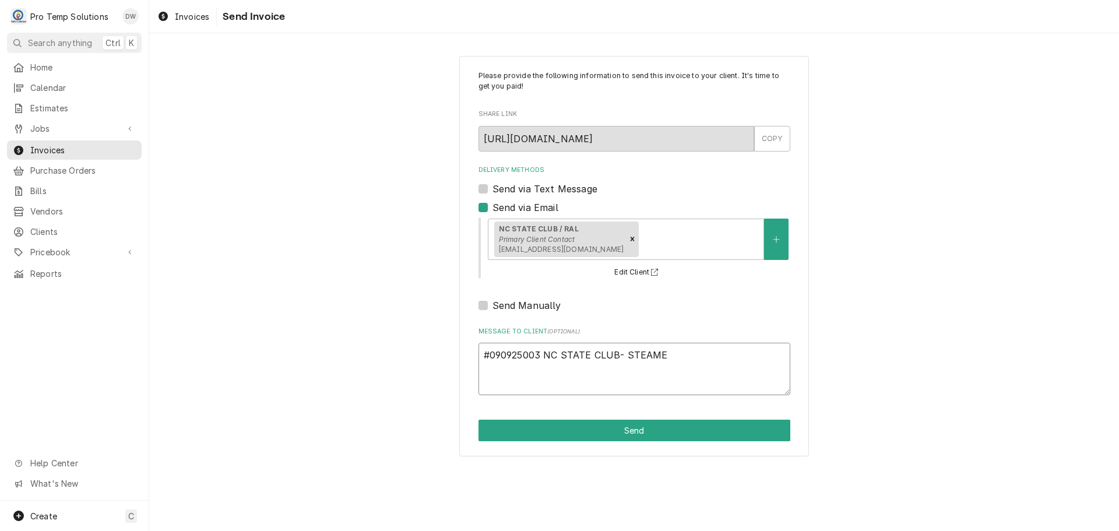
type textarea "x"
type textarea "#090925003 NC STATE CLUB- STEAMER"
type textarea "x"
type textarea "#090925003 NC STATE CLUB- STEAMER"
click at [622, 433] on button "Send" at bounding box center [634, 431] width 312 height 22
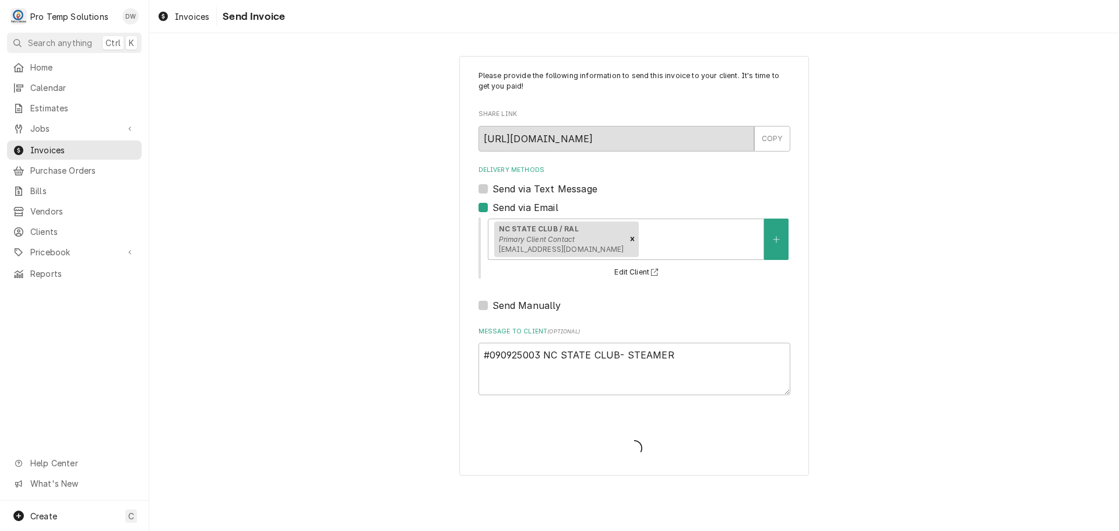
type textarea "x"
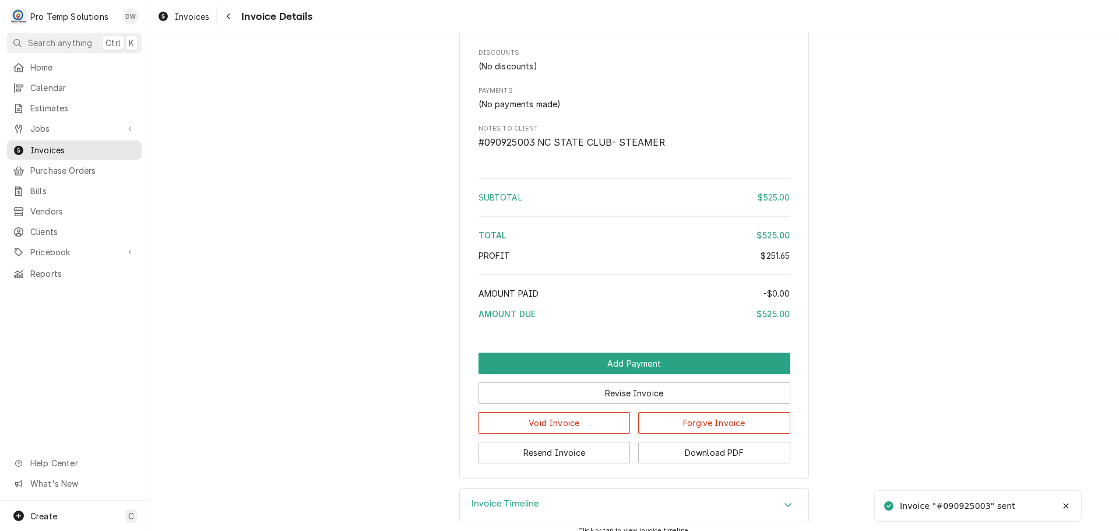
scroll to position [1324, 0]
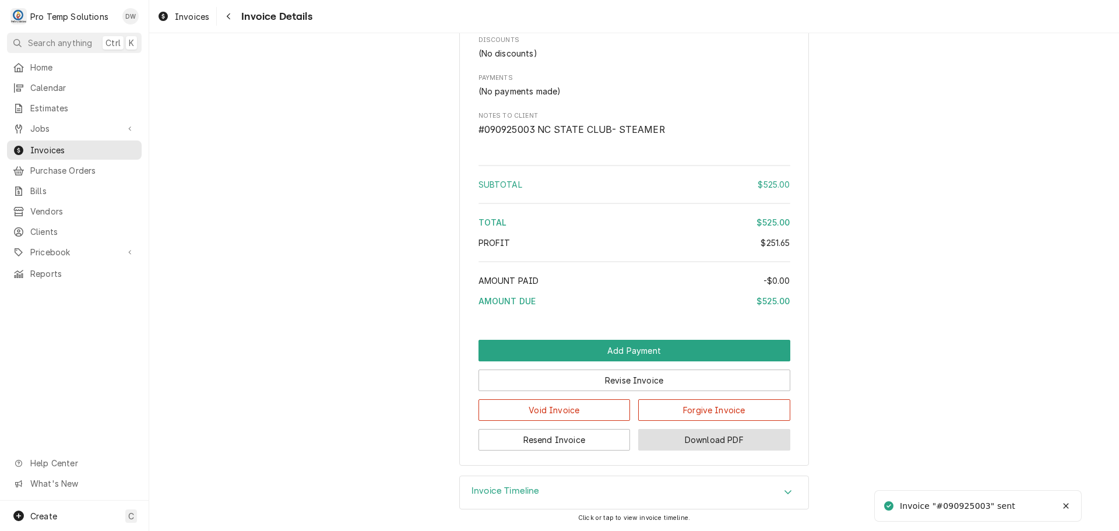
click at [702, 445] on button "Download PDF" at bounding box center [714, 440] width 152 height 22
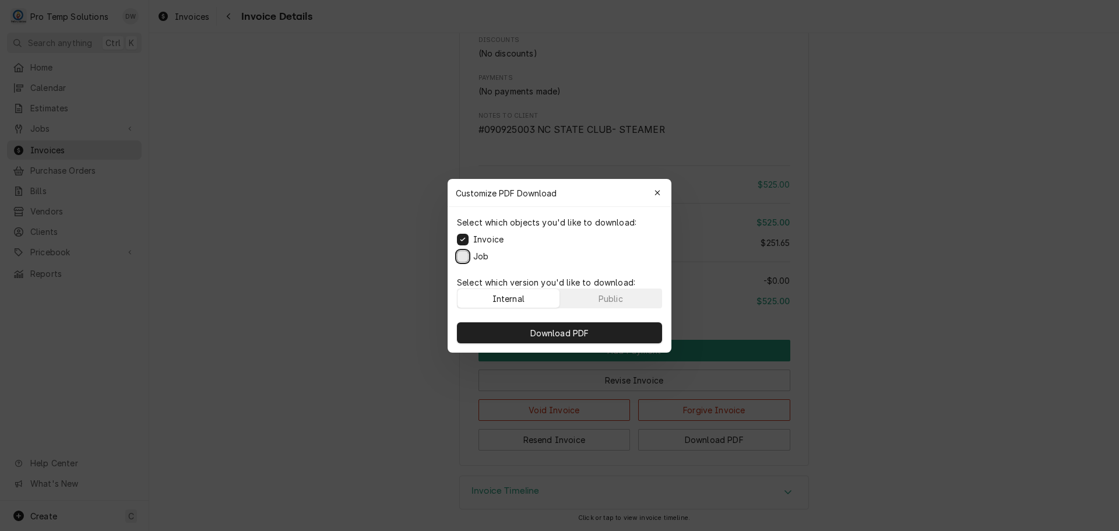
click at [464, 253] on button "Job" at bounding box center [463, 256] width 12 height 12
click at [565, 336] on span "Download PDF" at bounding box center [560, 332] width 64 height 12
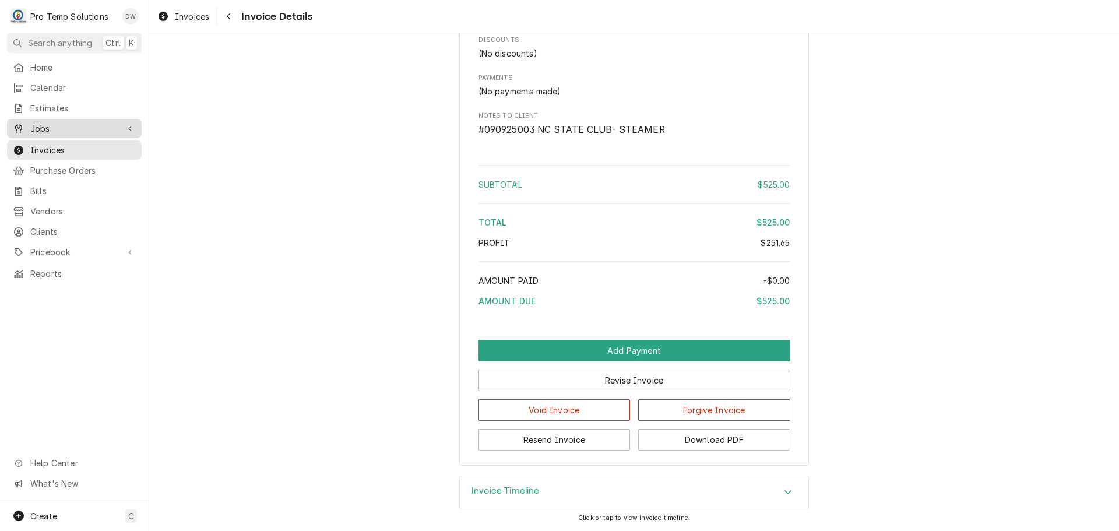
click at [52, 126] on span "Jobs" at bounding box center [74, 128] width 88 height 12
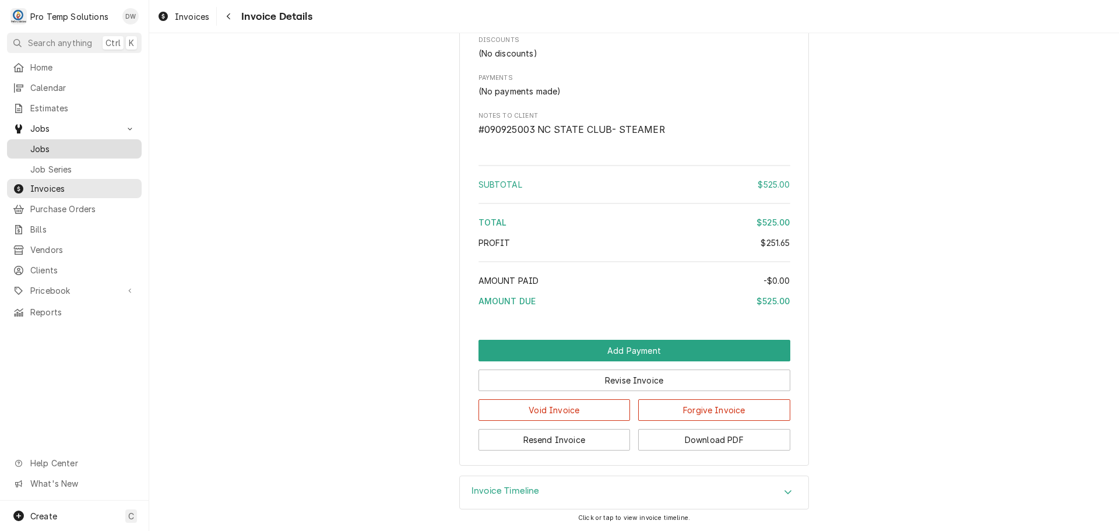
click at [44, 143] on span "Jobs" at bounding box center [82, 149] width 105 height 12
